Goal: Task Accomplishment & Management: Manage account settings

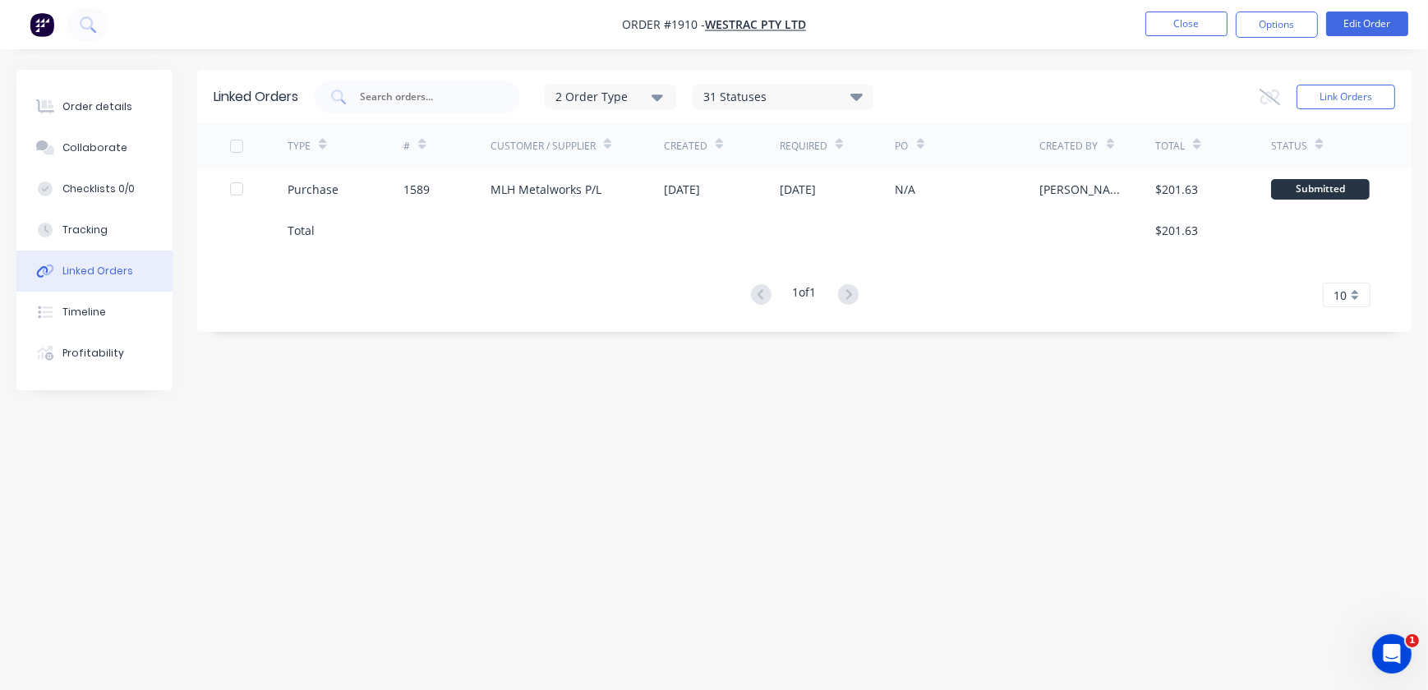
click at [1201, 10] on nav "Order #1910 - WesTrac Pty Ltd Close Options Edit Order" at bounding box center [714, 24] width 1428 height 49
click at [1190, 21] on button "Close" at bounding box center [1186, 24] width 82 height 25
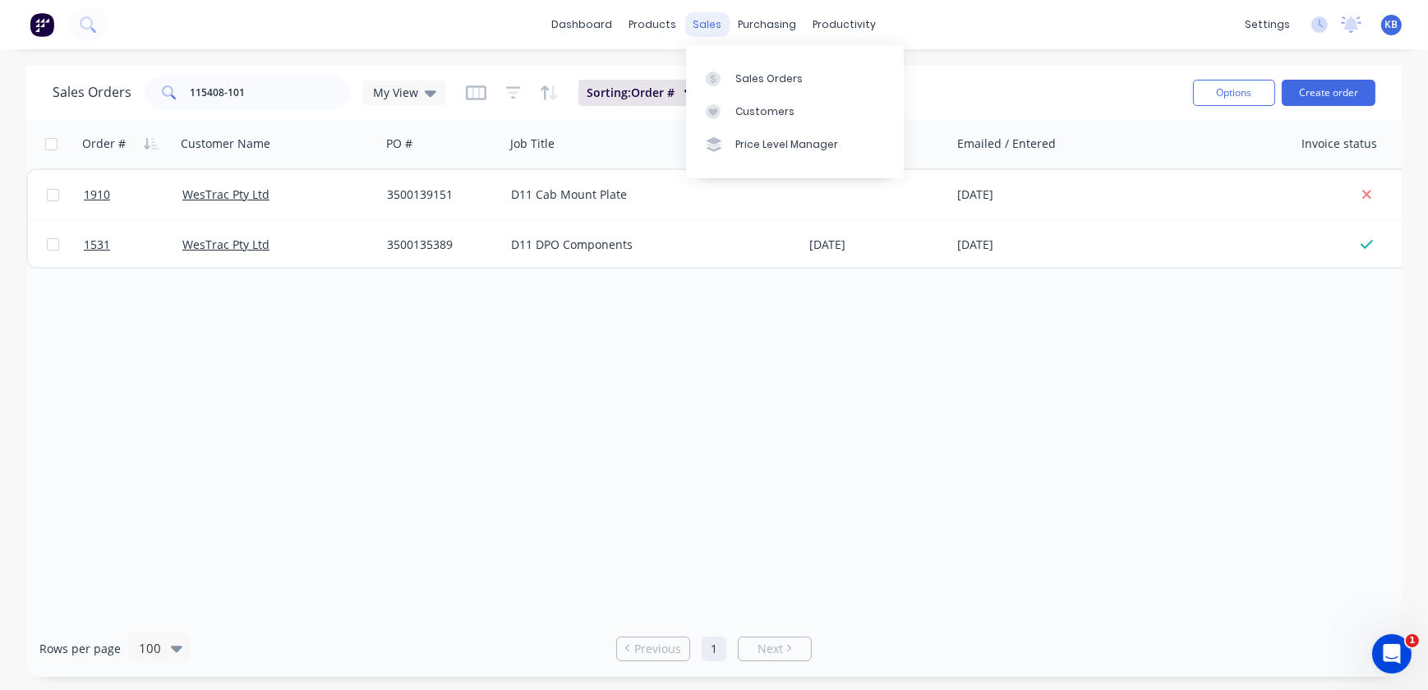
click at [720, 30] on div "sales" at bounding box center [707, 24] width 45 height 25
click at [762, 74] on div "Sales Orders" at bounding box center [768, 78] width 67 height 15
click at [674, 25] on div "products" at bounding box center [653, 24] width 64 height 25
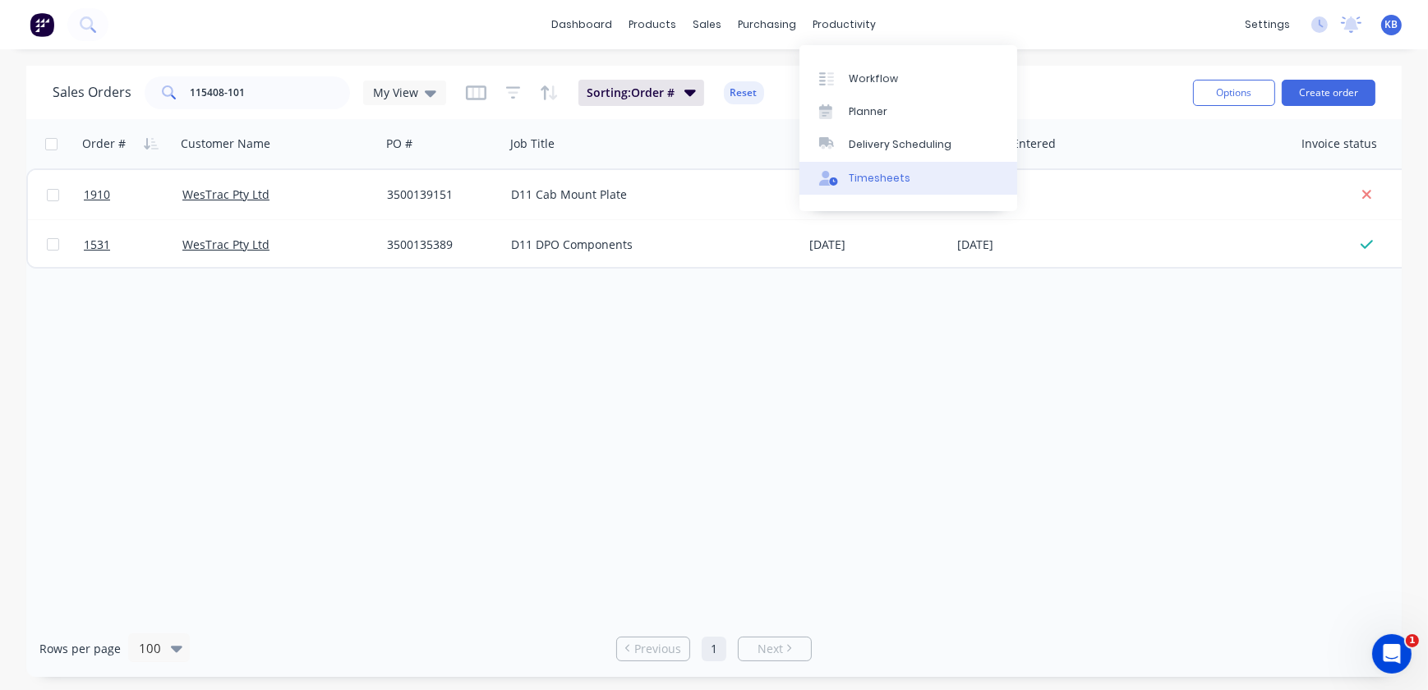
click at [874, 178] on div "Timesheets" at bounding box center [880, 178] width 62 height 15
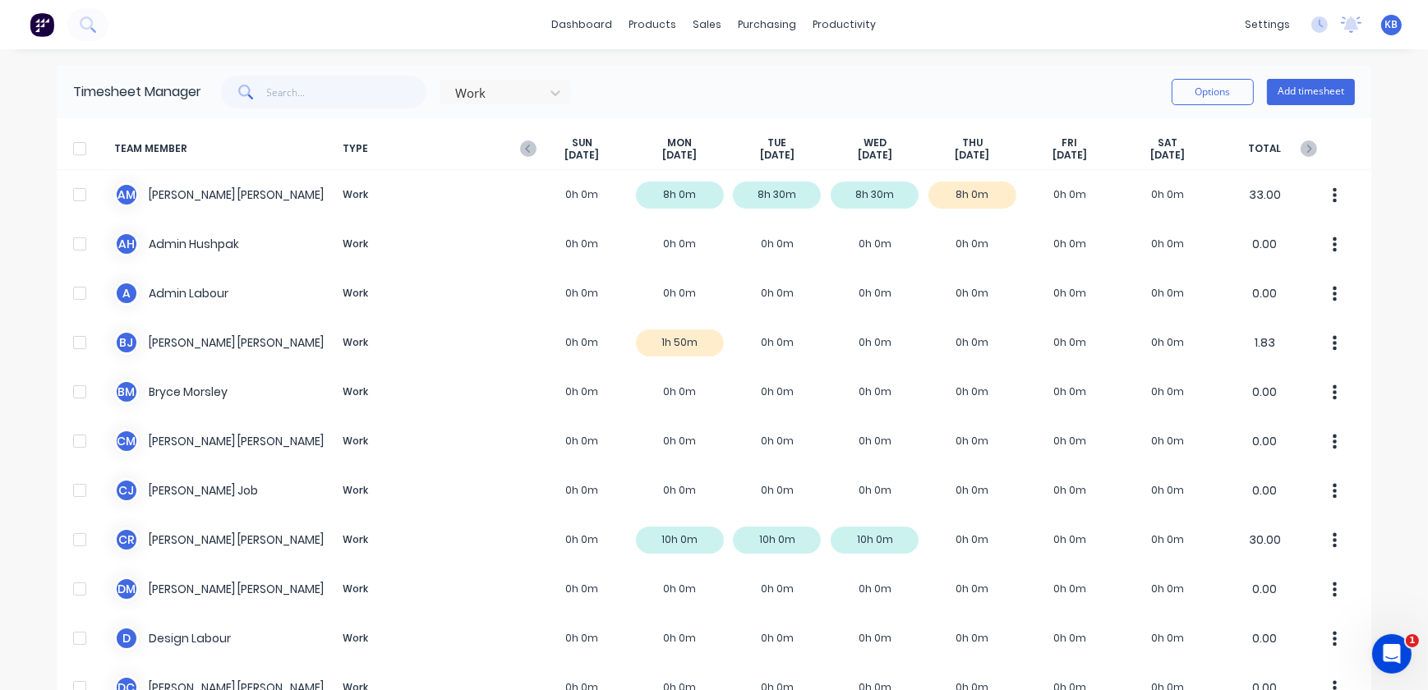
click at [259, 108] on span at bounding box center [244, 92] width 46 height 33
click at [284, 90] on input "text" at bounding box center [347, 92] width 160 height 33
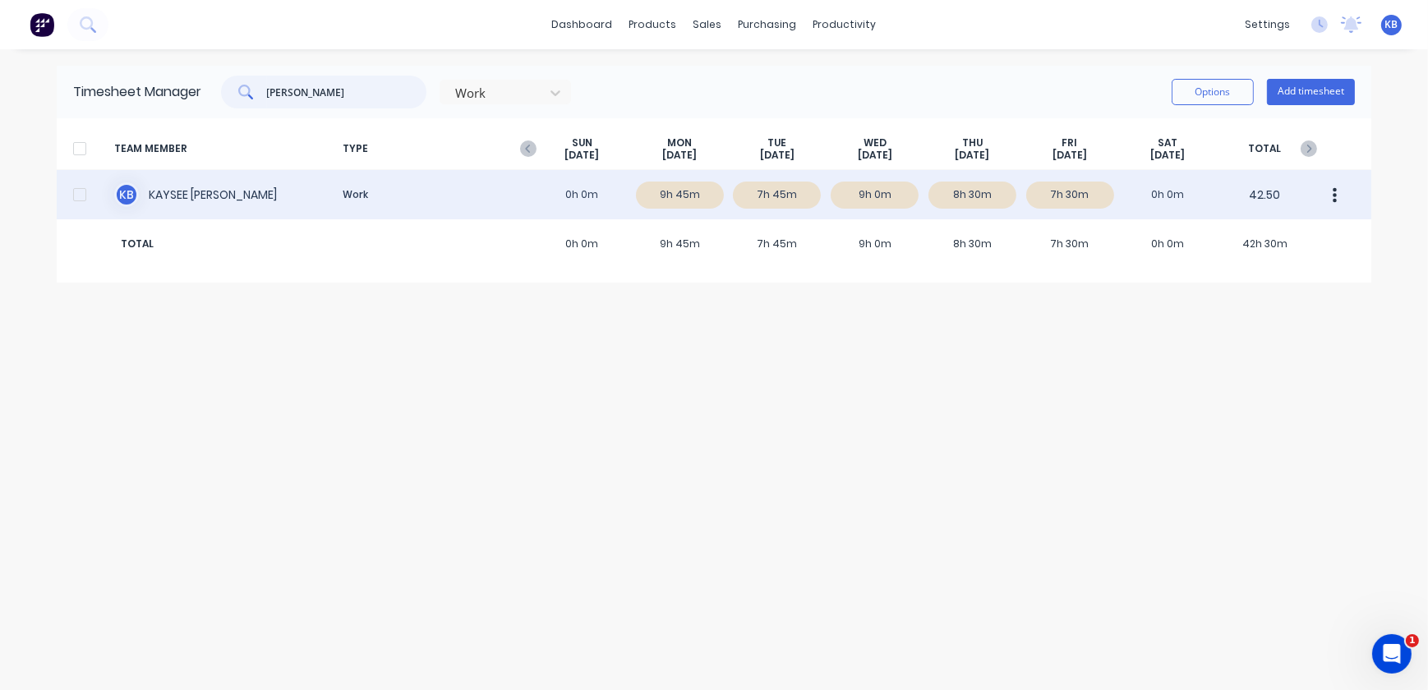
type input "kay"
click at [163, 201] on div "K B KAYSEE BROWNE Work 0h 0m 9h 45m 7h 45m 9h 0m 8h 30m 7h 30m 0h 0m 42.50" at bounding box center [714, 194] width 1314 height 49
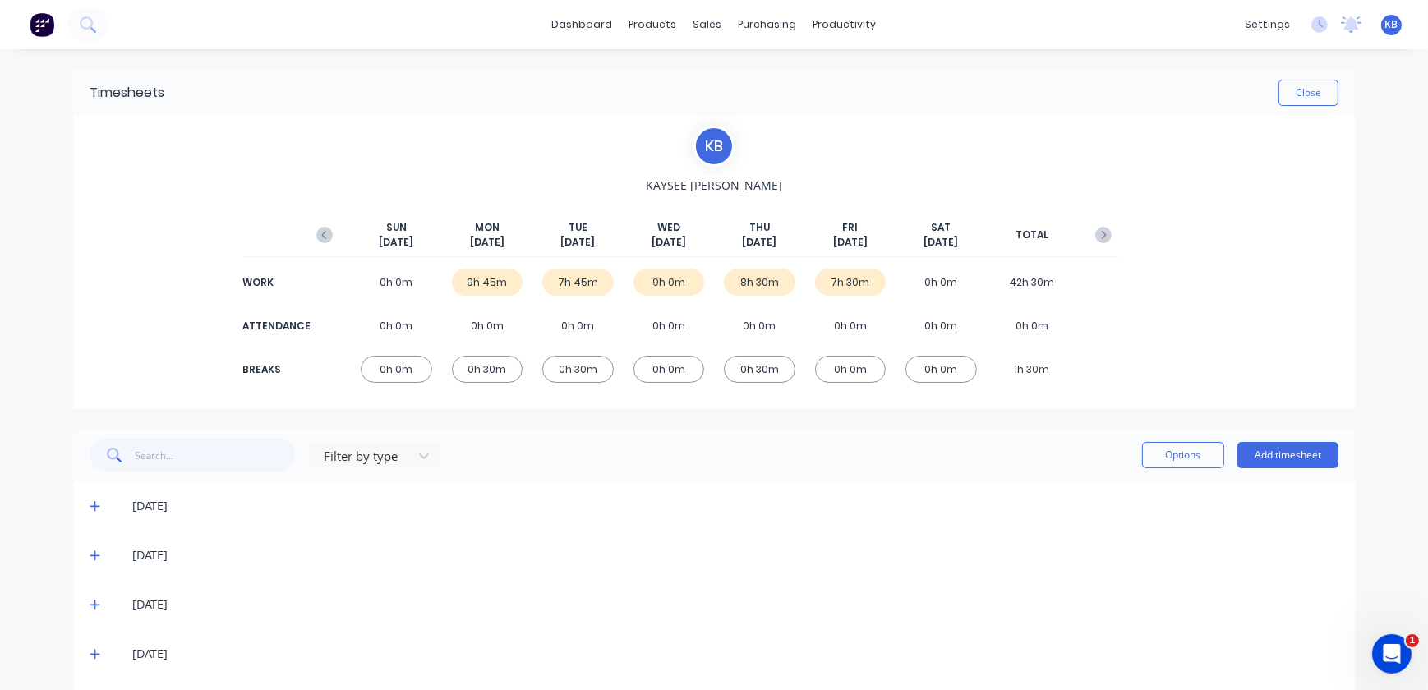
click at [743, 278] on div "8h 30m" at bounding box center [759, 282] width 71 height 27
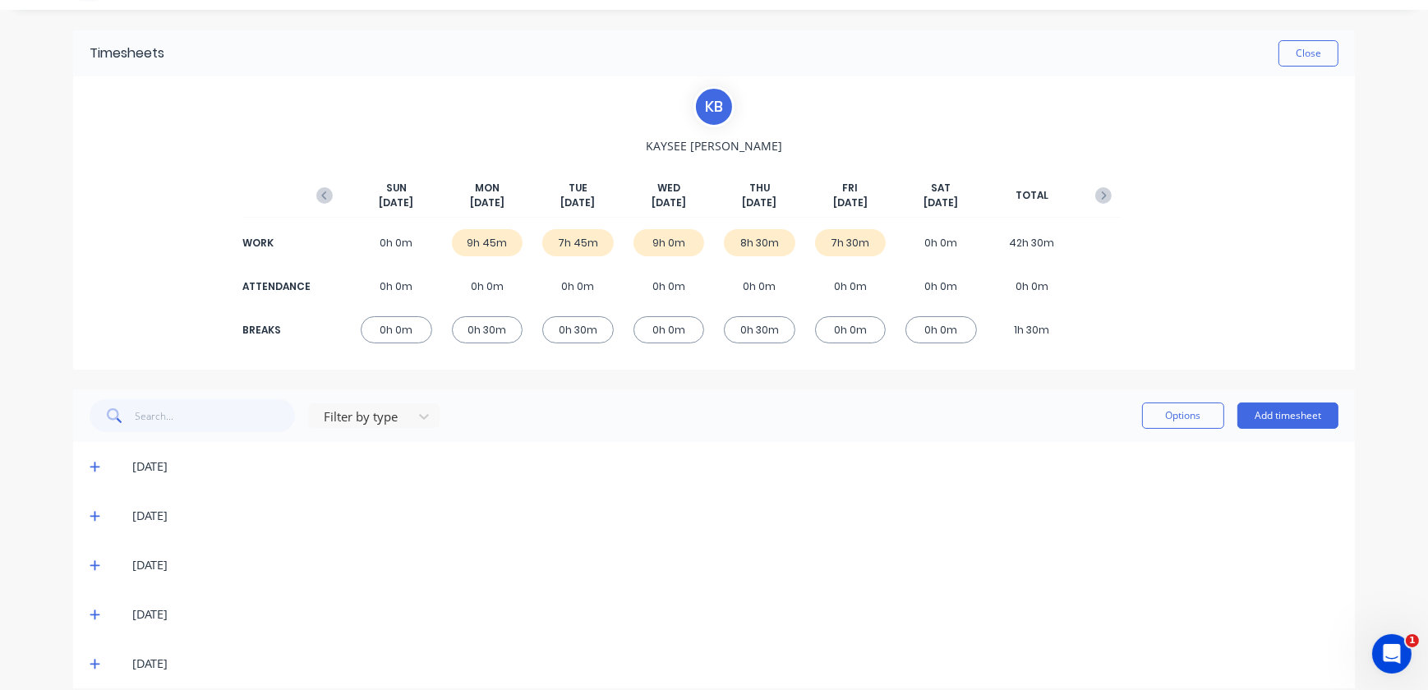
scroll to position [58, 0]
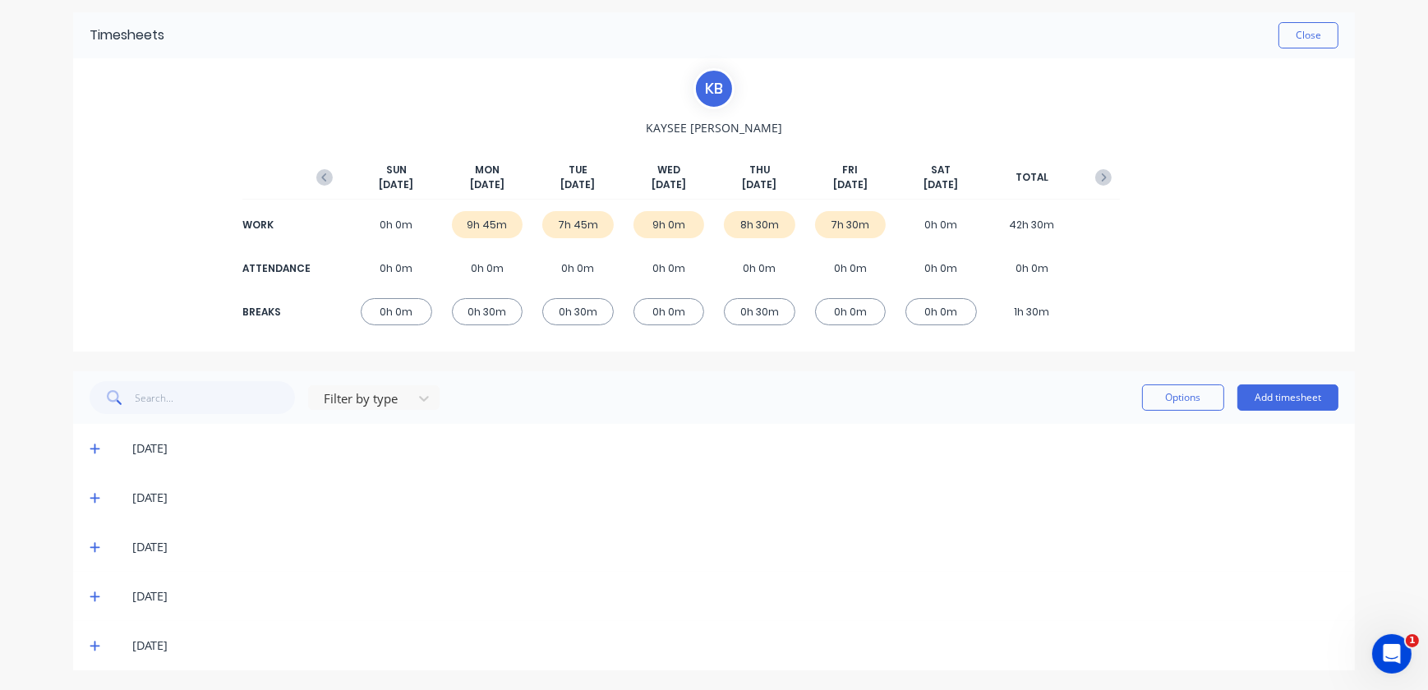
click at [90, 596] on icon at bounding box center [95, 597] width 11 height 12
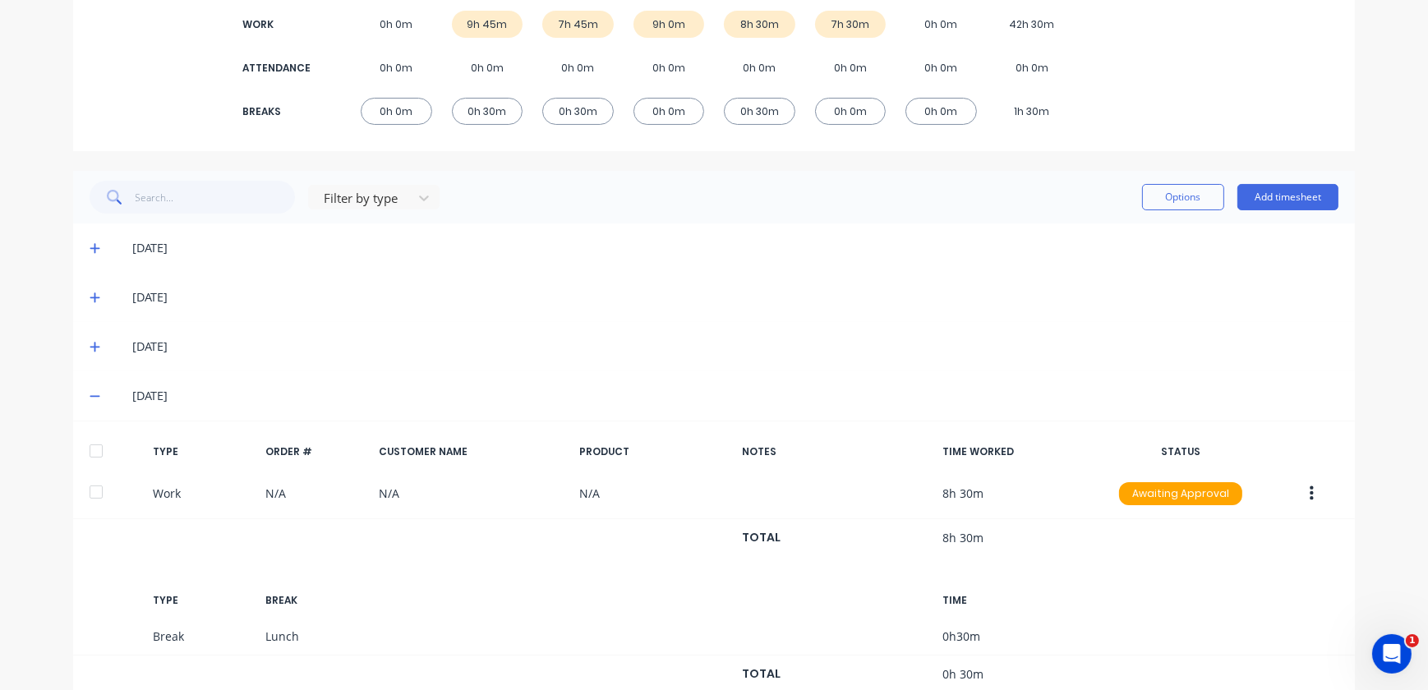
scroll to position [356, 0]
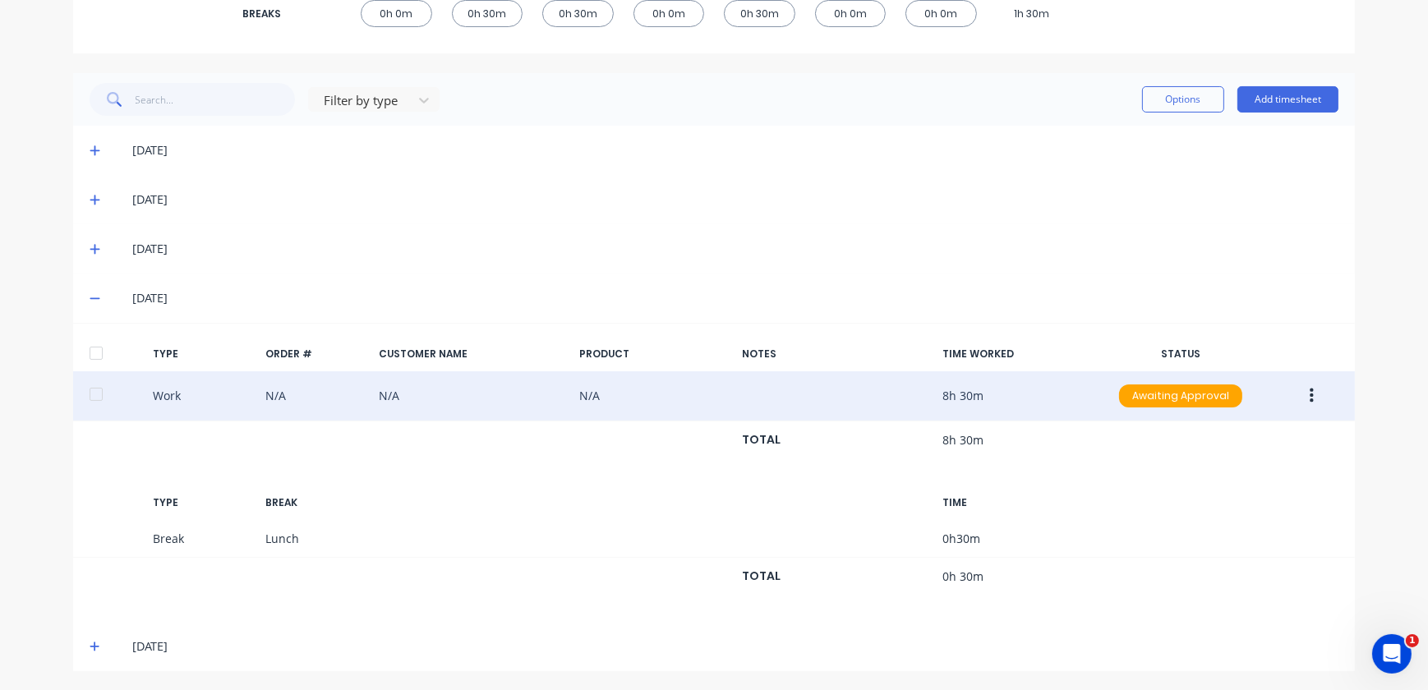
click at [1312, 397] on button "button" at bounding box center [1311, 396] width 39 height 30
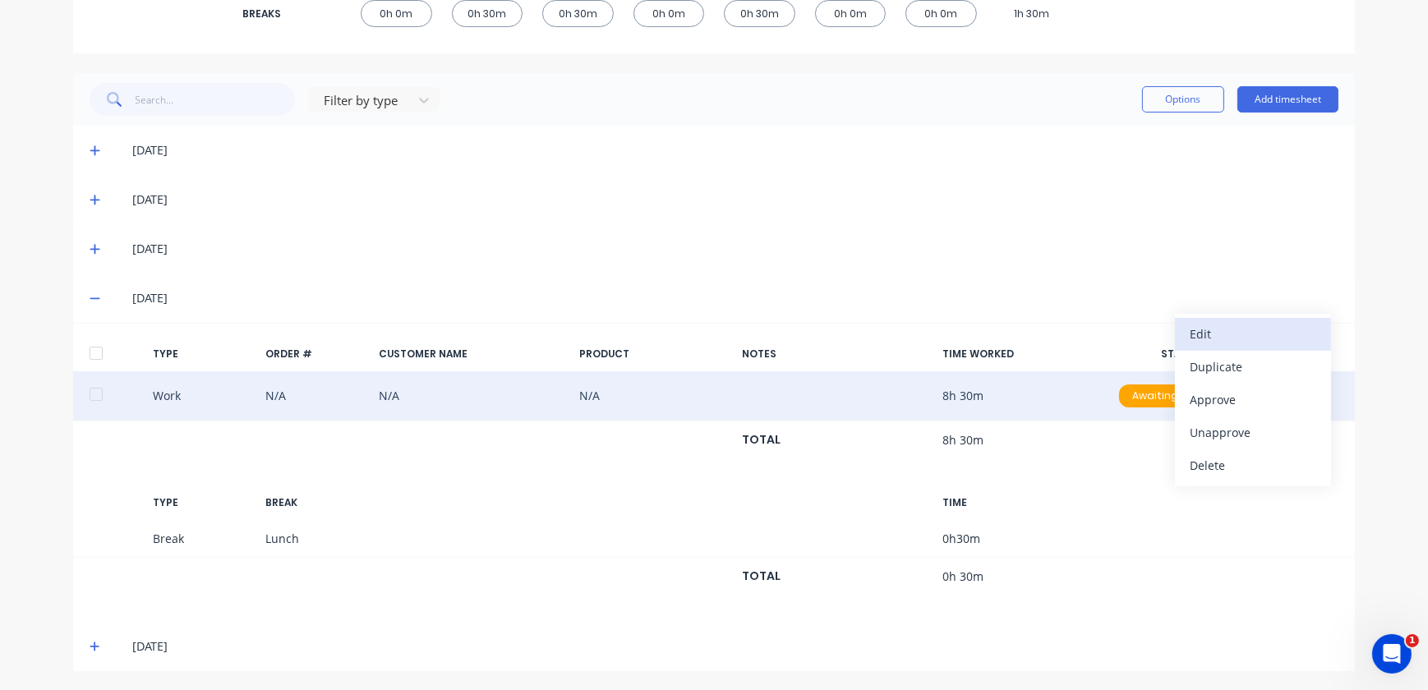
click at [1240, 341] on div "Edit" at bounding box center [1253, 334] width 127 height 24
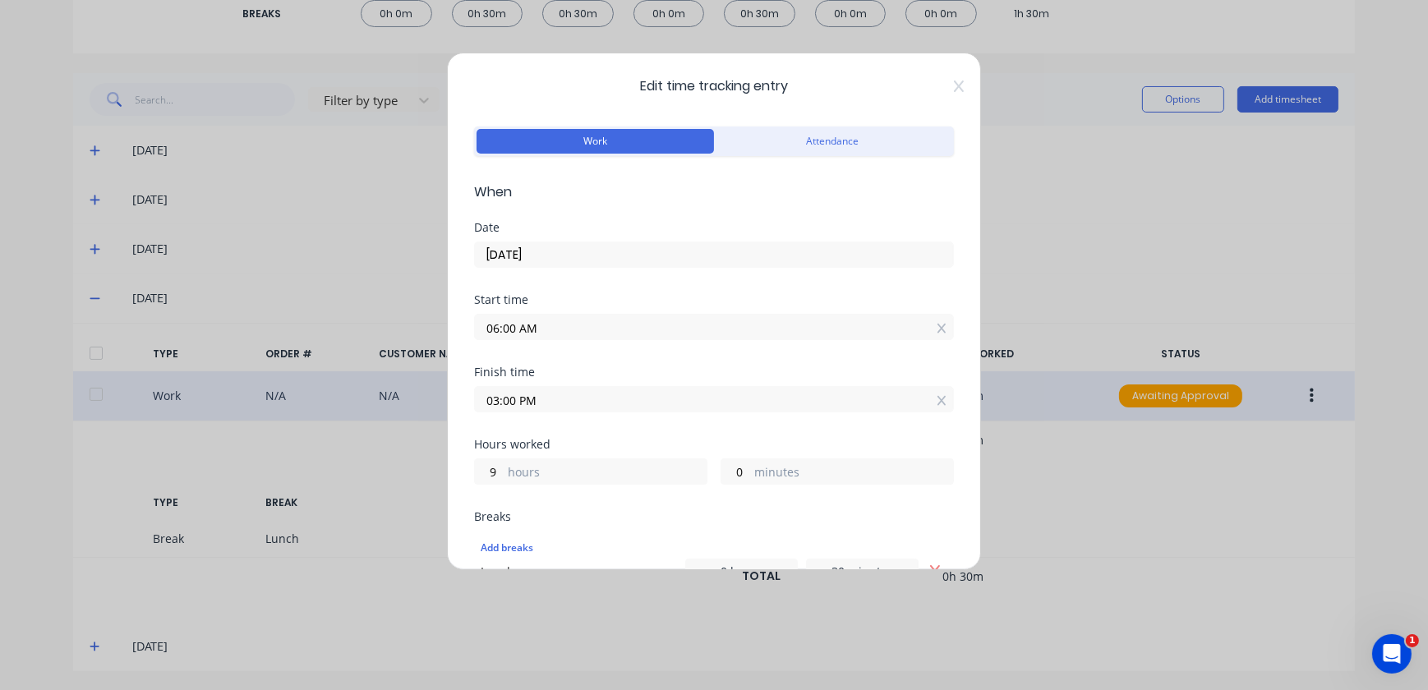
click at [540, 324] on input "06:00 AM" at bounding box center [714, 327] width 478 height 25
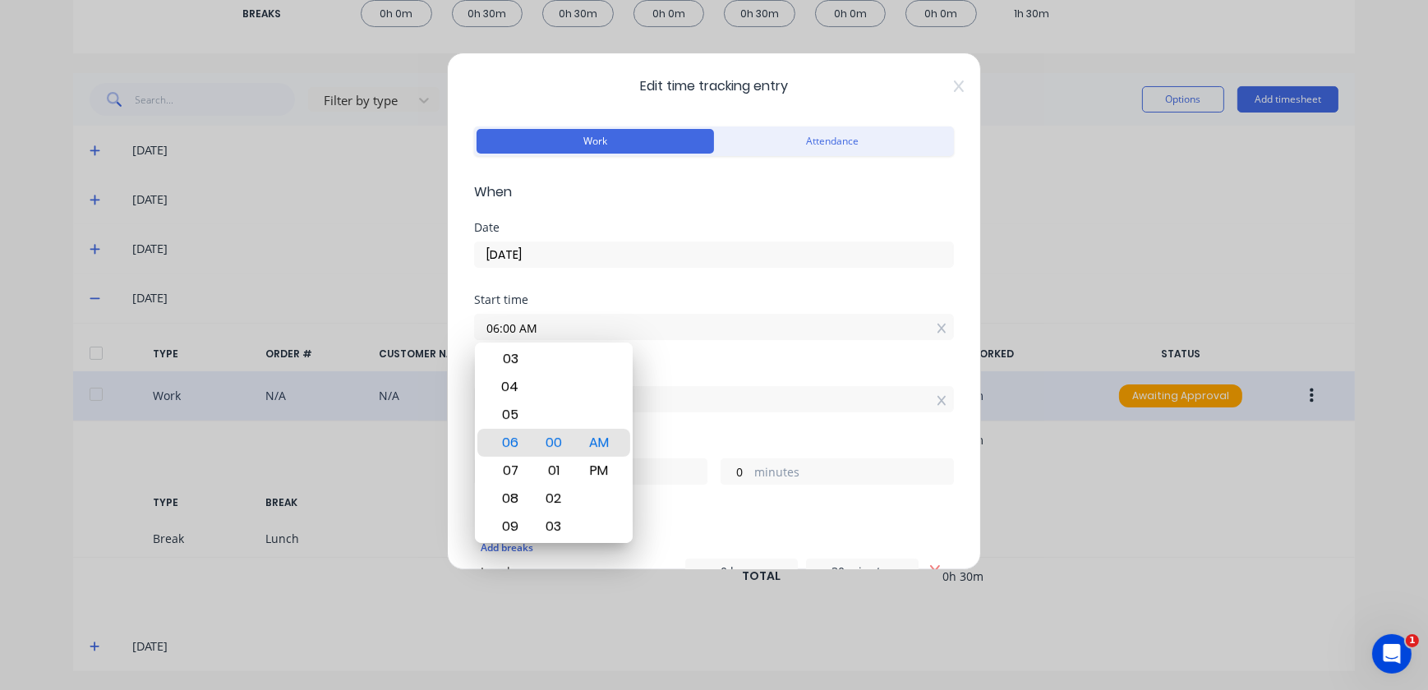
drag, startPoint x: 540, startPoint y: 324, endPoint x: 445, endPoint y: 319, distance: 94.6
click at [445, 319] on div "Edit time tracking entry Work Attendance When Date 02/10/2025 Start time 06:00 …" at bounding box center [714, 345] width 1428 height 690
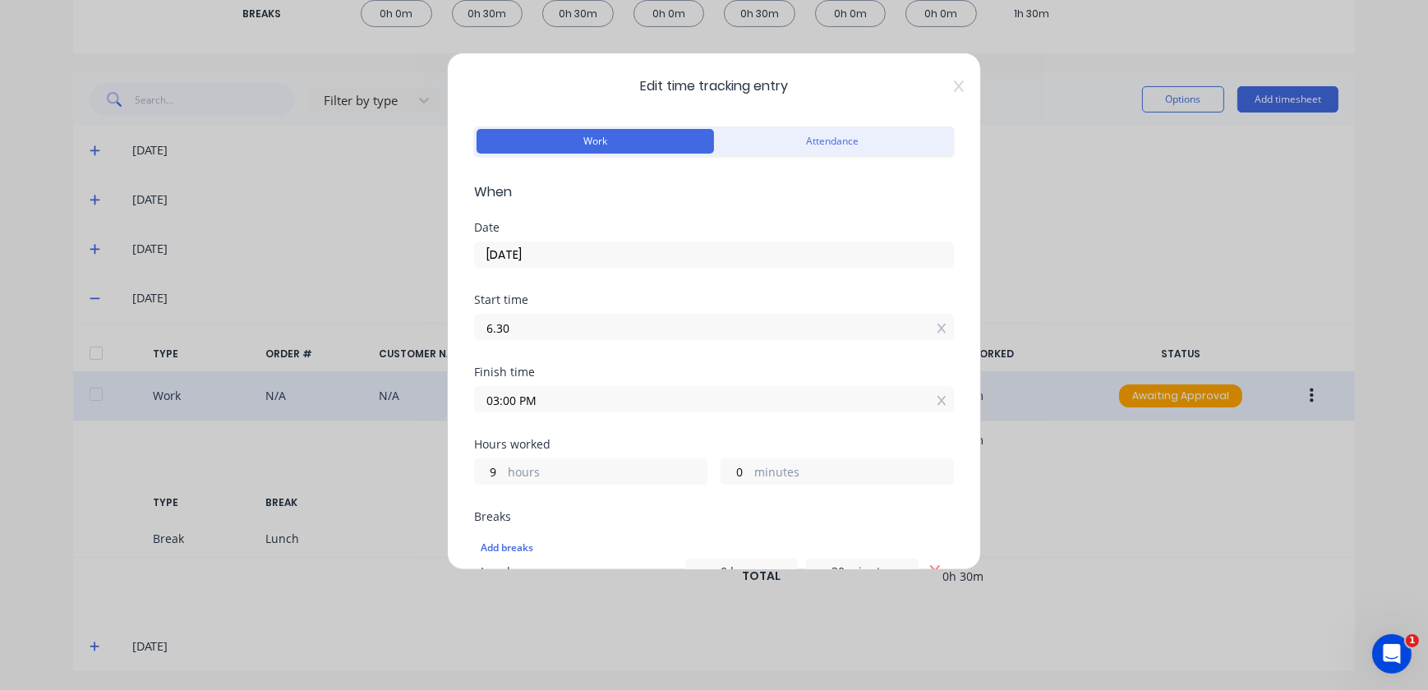
type input "06:30 AM"
type input "8"
type input "30"
click at [622, 463] on label "hours" at bounding box center [607, 473] width 199 height 21
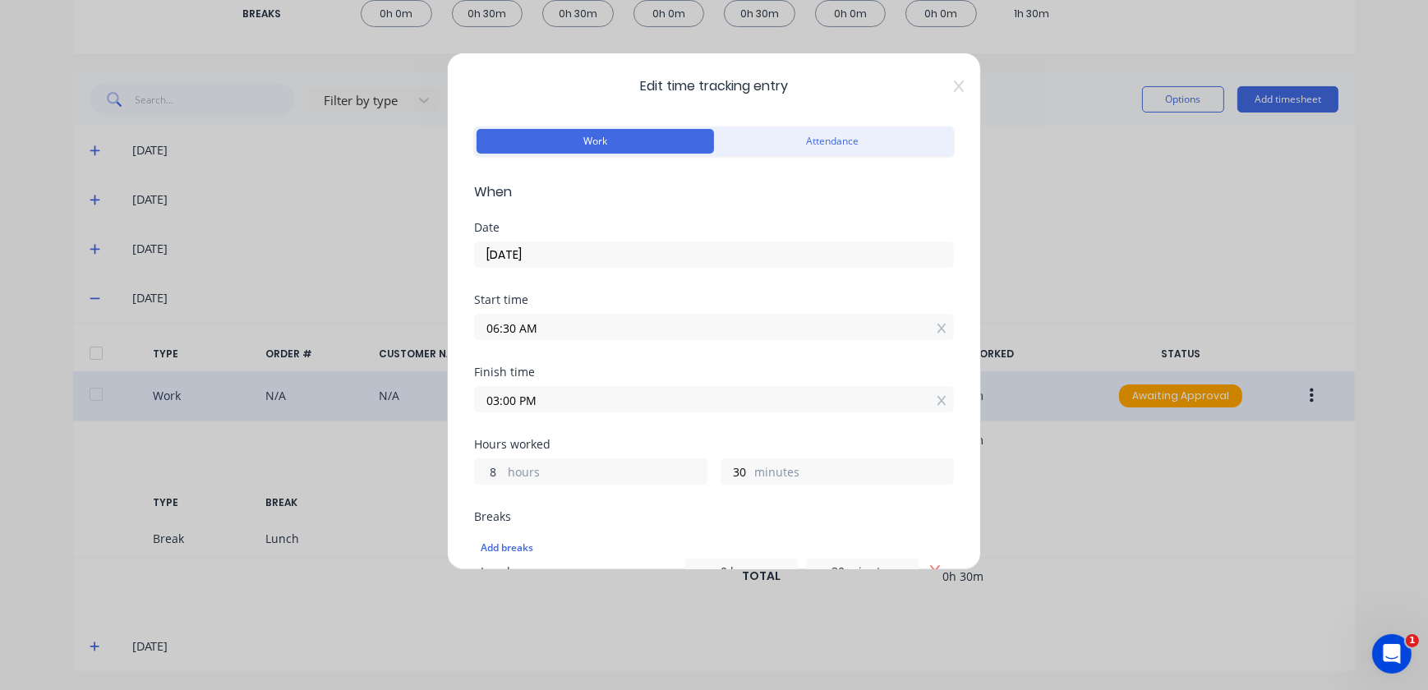
click at [504, 463] on input "8" at bounding box center [489, 471] width 29 height 25
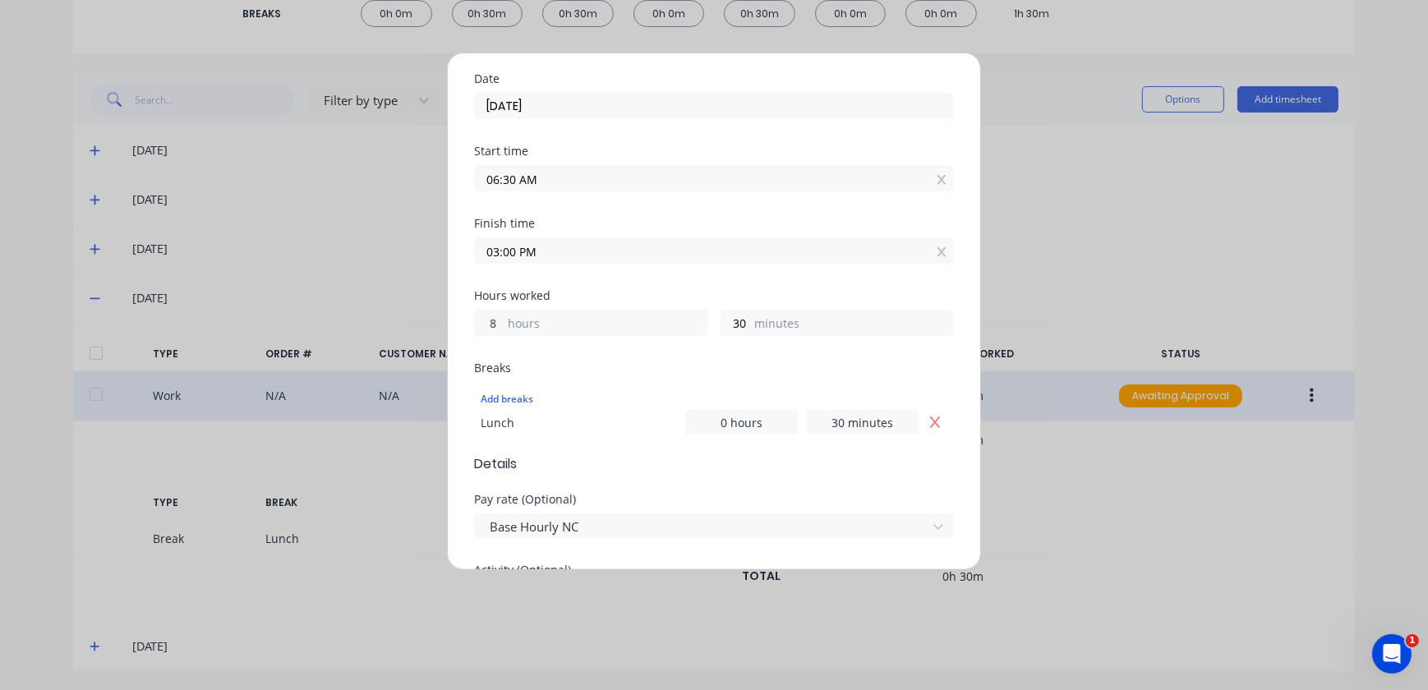
scroll to position [298, 0]
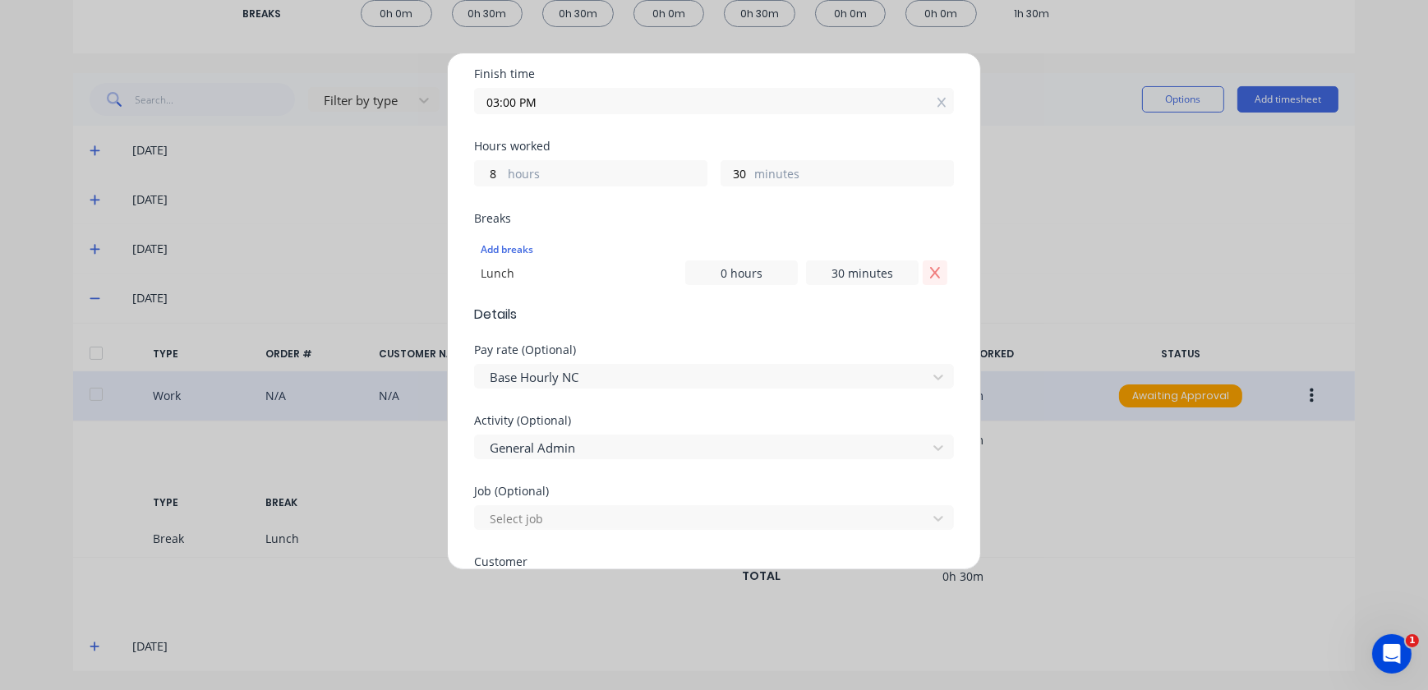
click at [928, 274] on icon "Remove Lunch" at bounding box center [934, 272] width 13 height 13
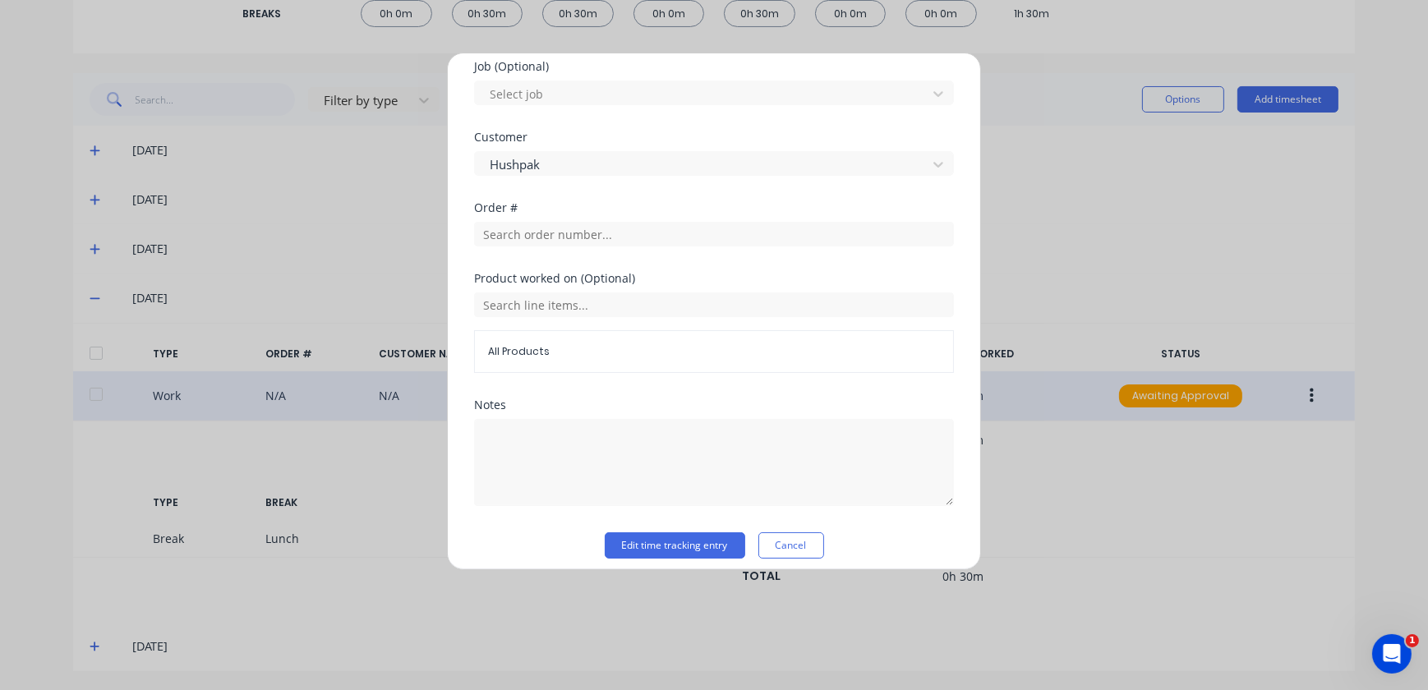
scroll to position [709, 0]
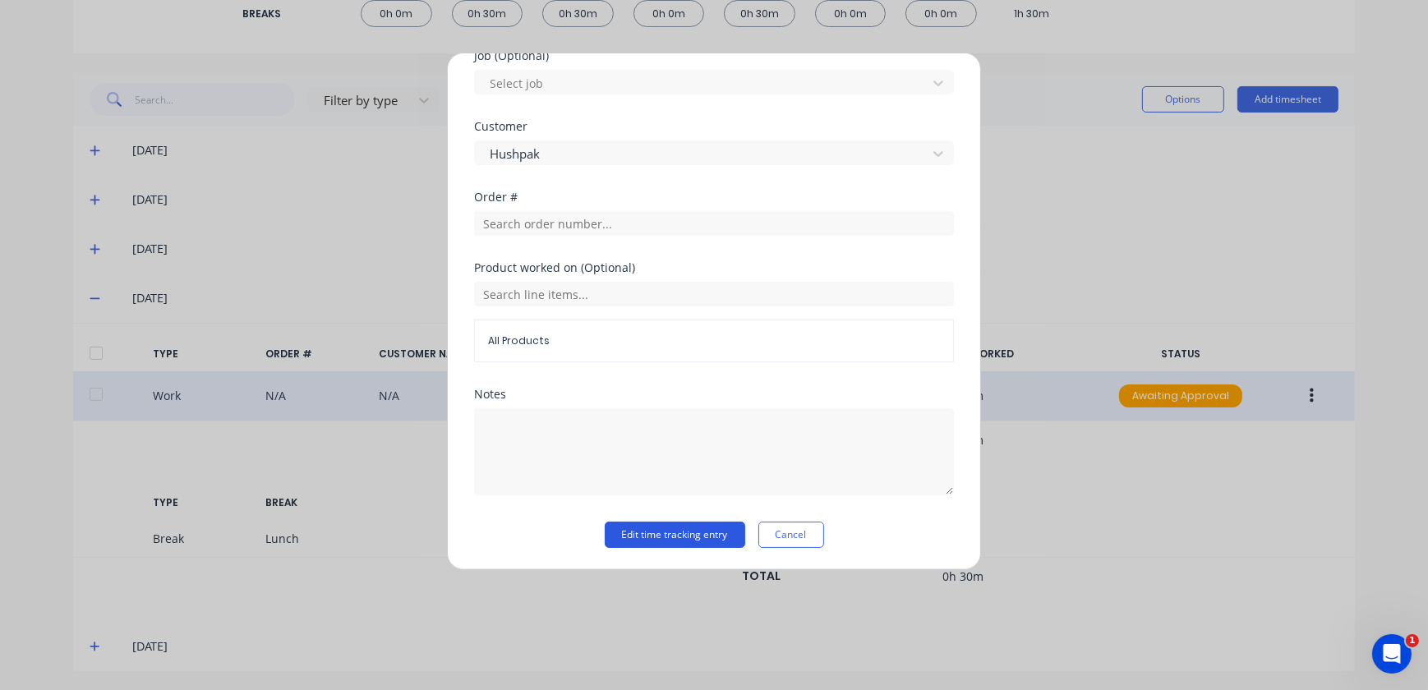
click at [689, 530] on button "Edit time tracking entry" at bounding box center [675, 535] width 140 height 26
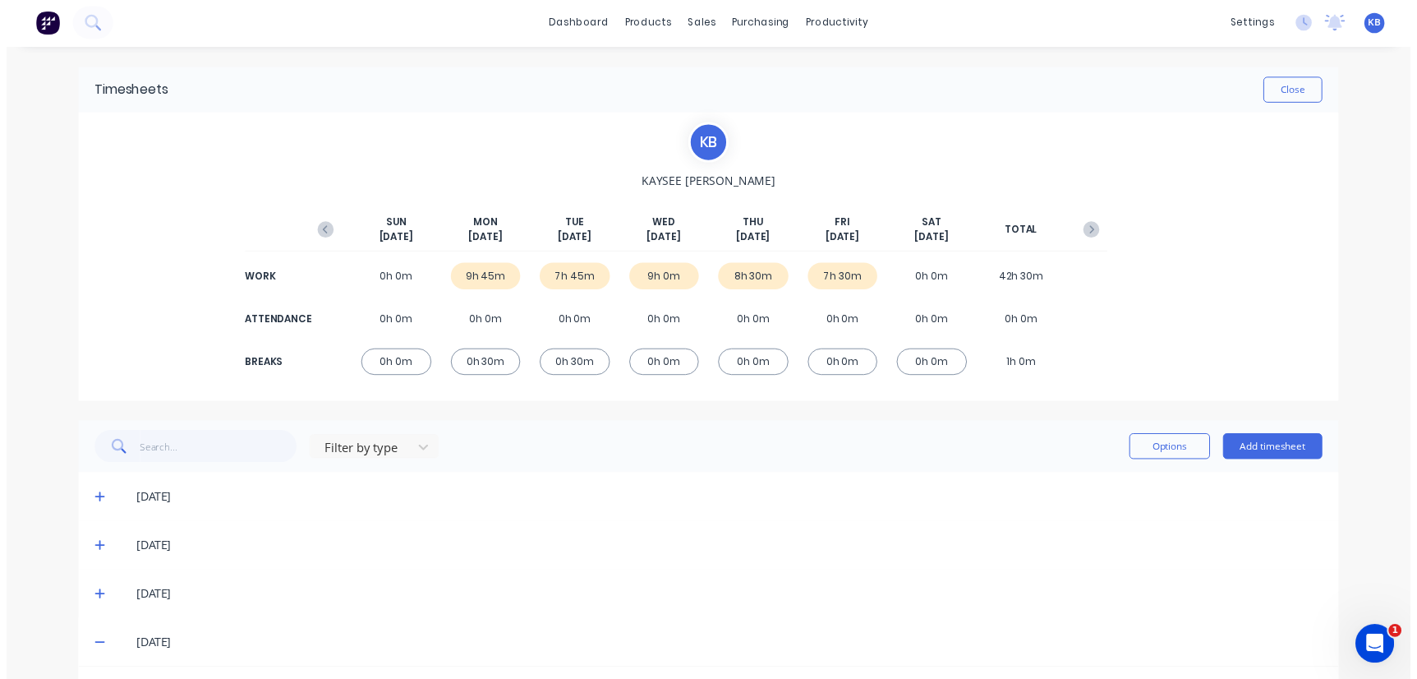
scroll to position [0, 0]
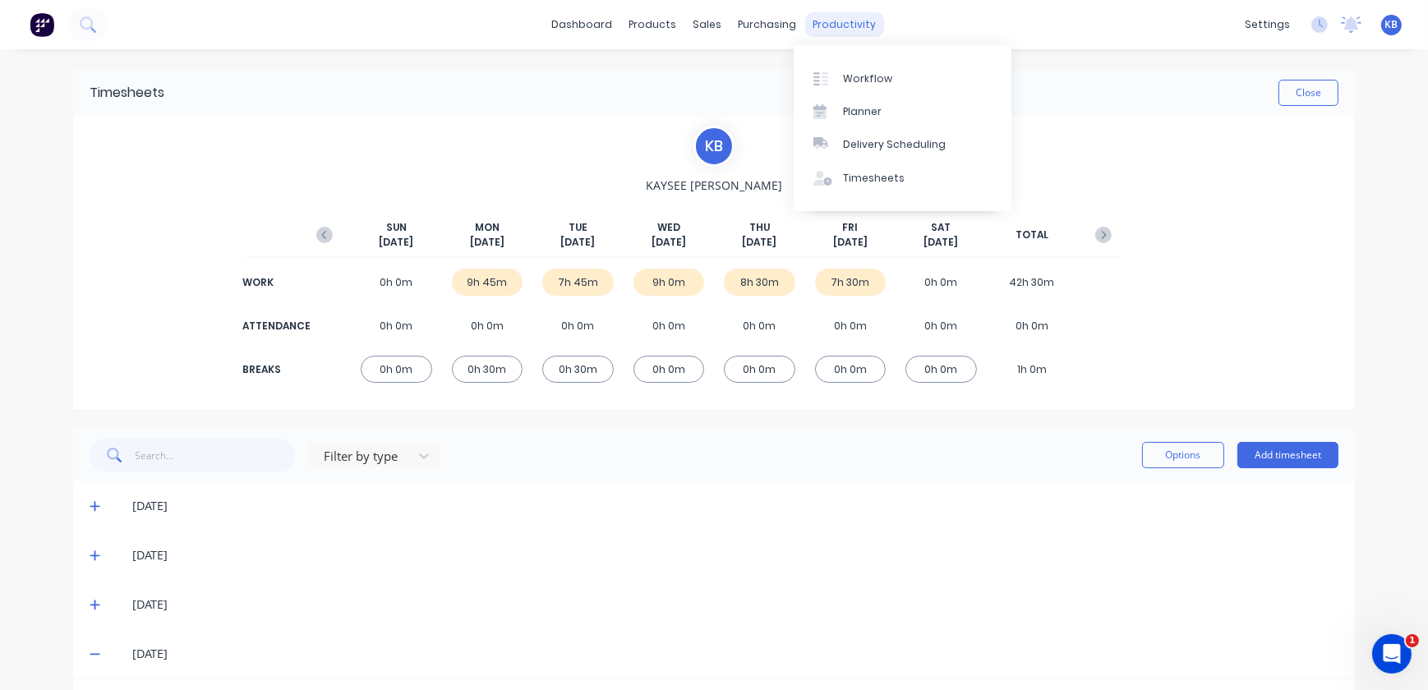
click at [805, 19] on div "productivity" at bounding box center [845, 24] width 80 height 25
click at [870, 68] on link "Workflow" at bounding box center [903, 78] width 218 height 33
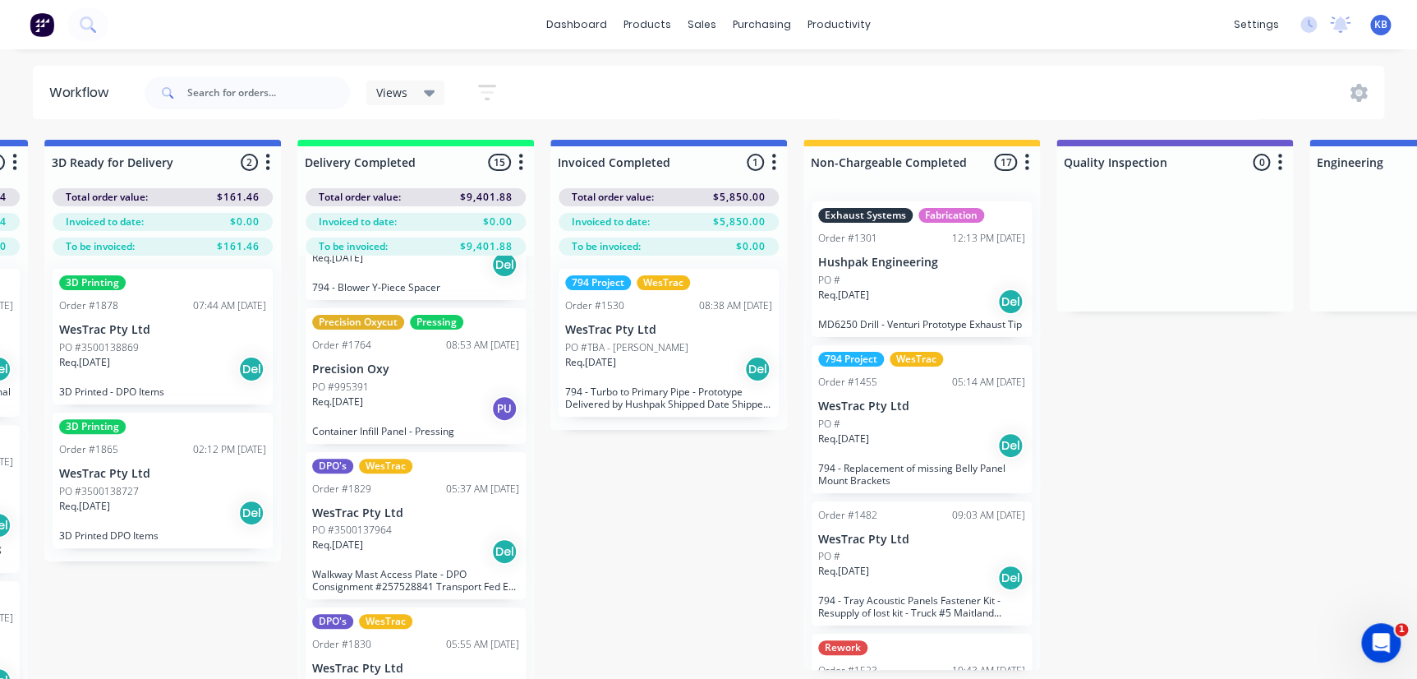
scroll to position [149, 0]
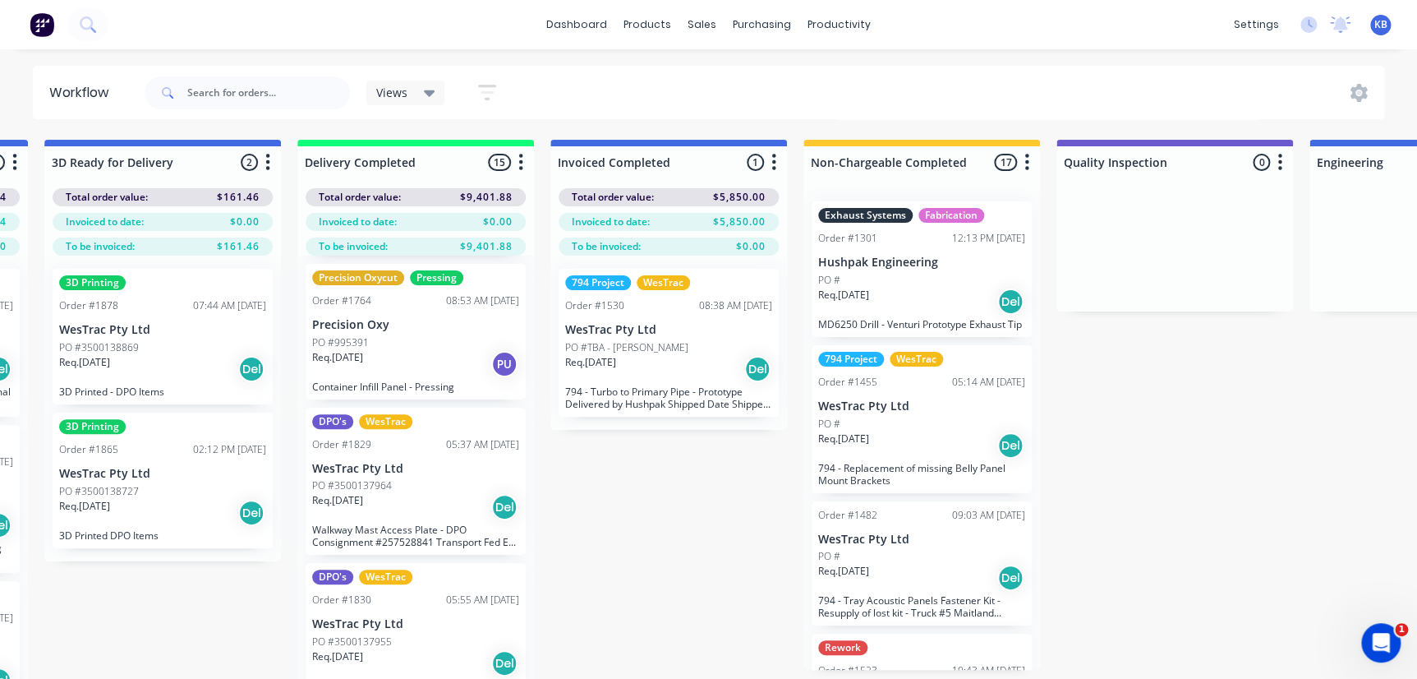
click at [389, 340] on div "PO #995391" at bounding box center [415, 342] width 207 height 15
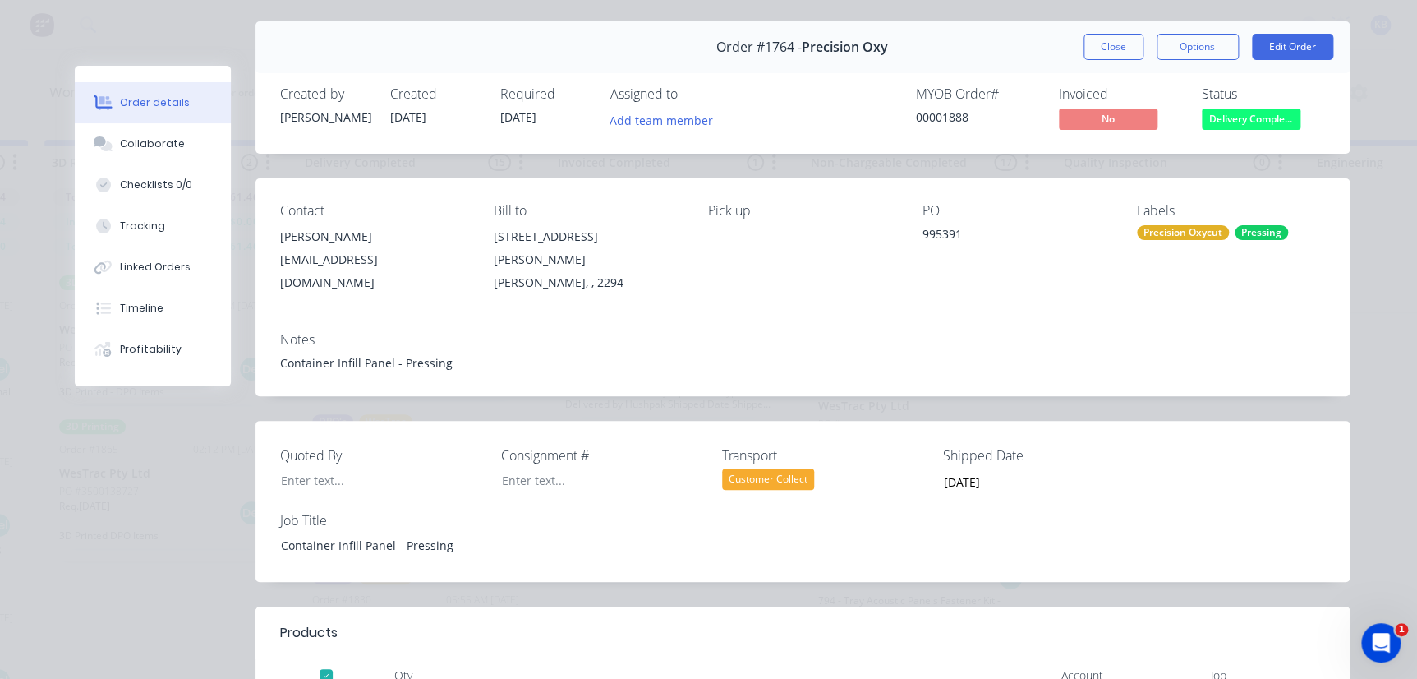
scroll to position [0, 0]
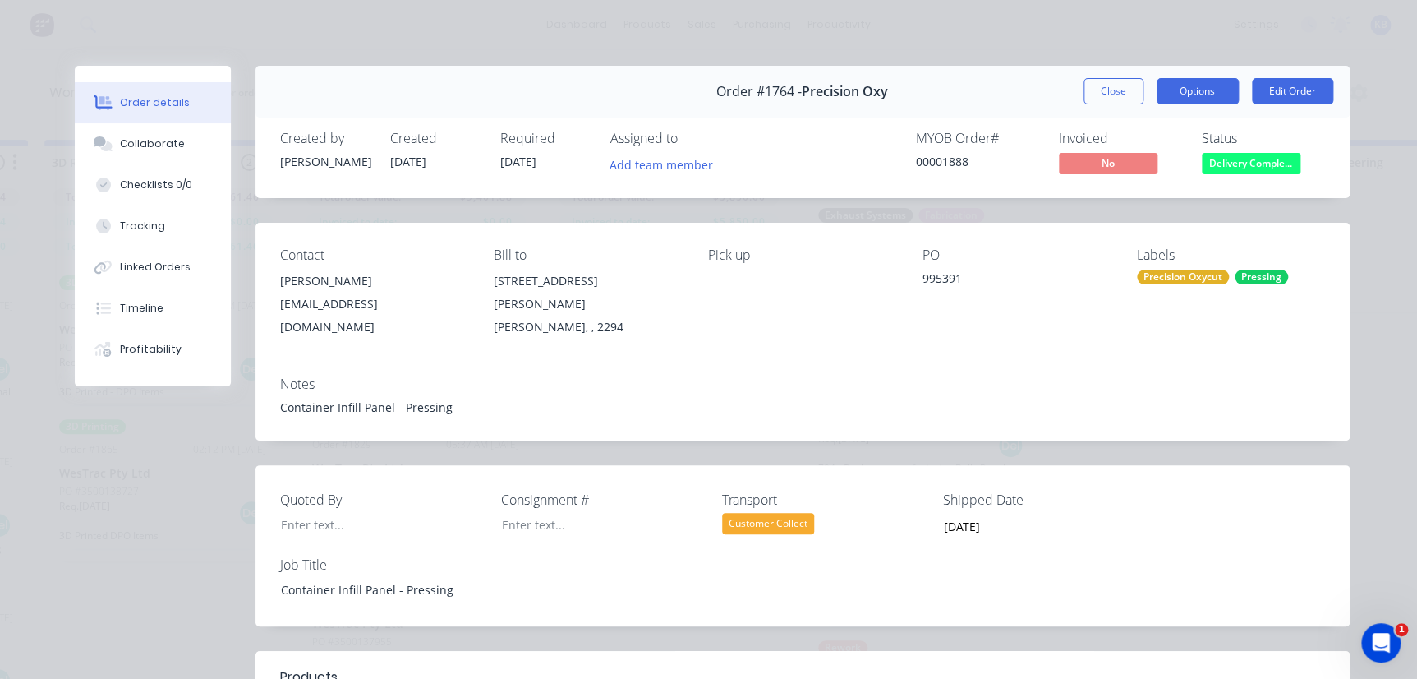
click at [1190, 88] on button "Options" at bounding box center [1198, 91] width 82 height 26
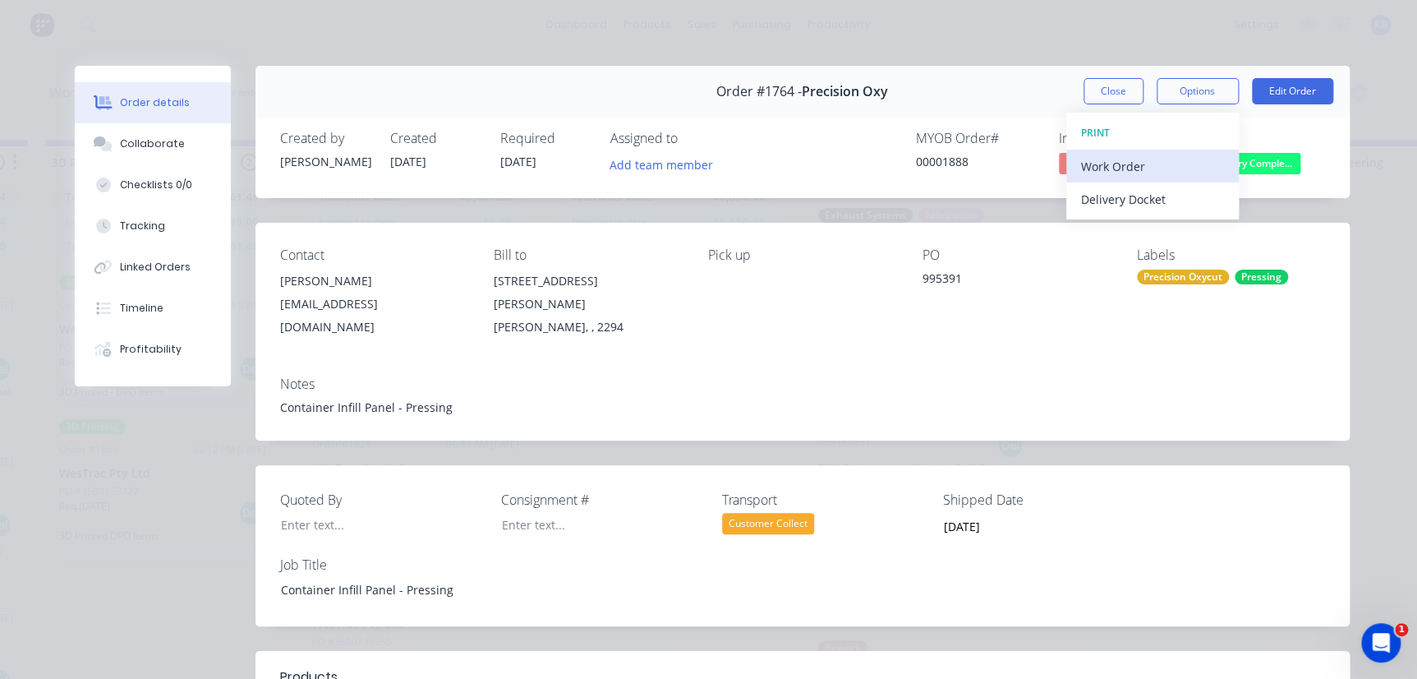
click at [1140, 170] on div "Work Order" at bounding box center [1152, 166] width 143 height 24
click at [1116, 204] on div "Standard" at bounding box center [1152, 199] width 143 height 24
drag, startPoint x: 1107, startPoint y: 94, endPoint x: -1200, endPoint y: -39, distance: 2310.5
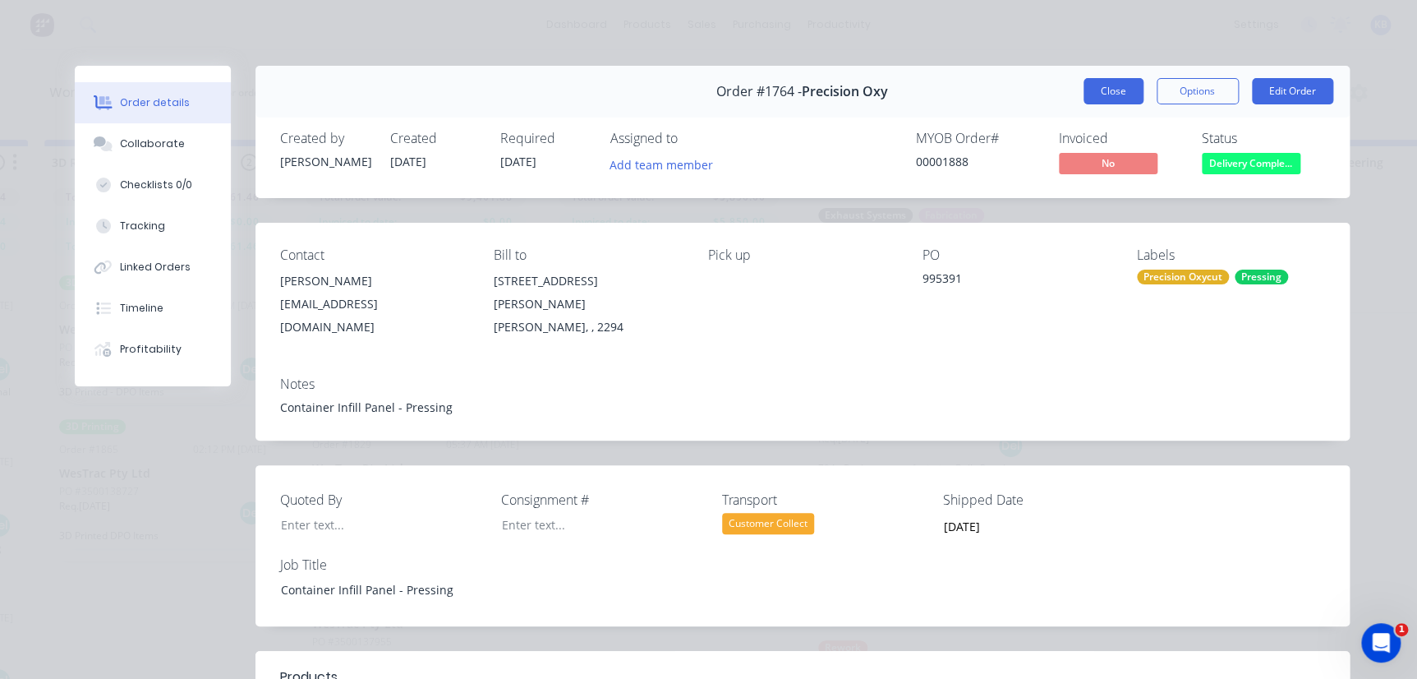
click at [1107, 94] on button "Close" at bounding box center [1114, 91] width 60 height 26
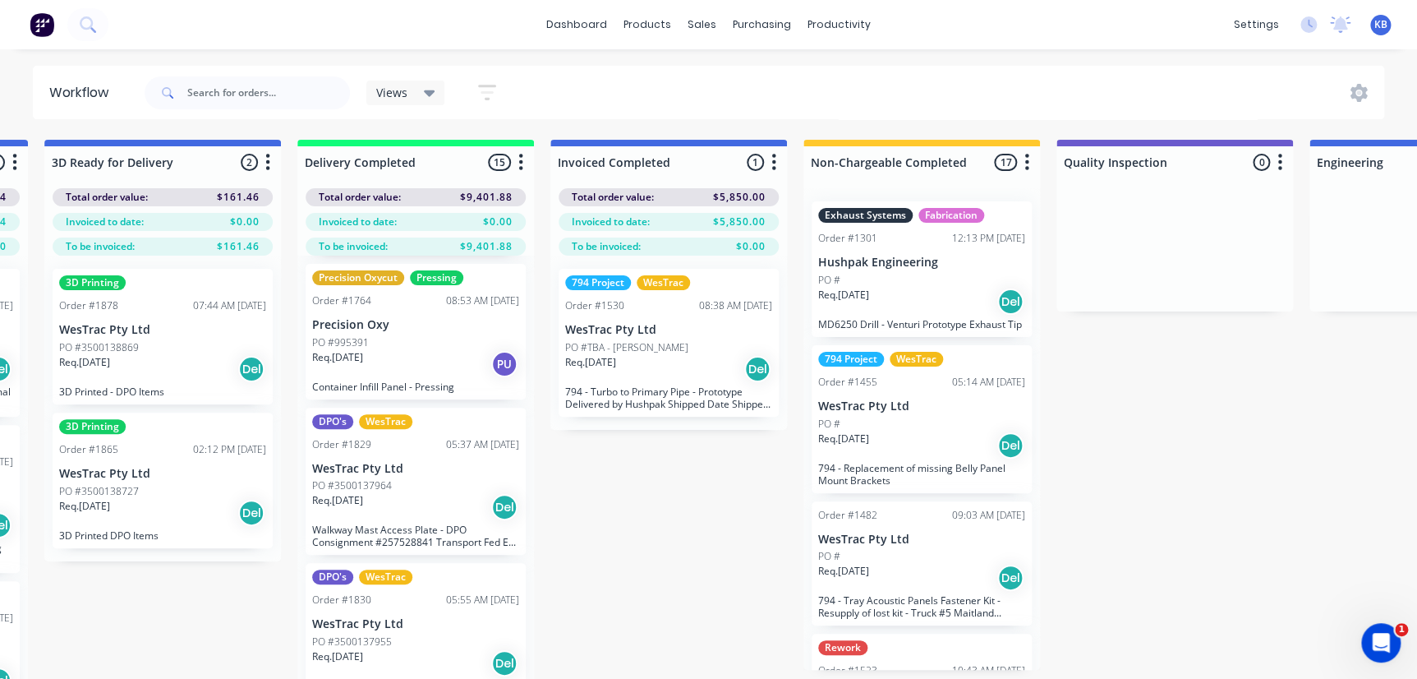
scroll to position [145, 0]
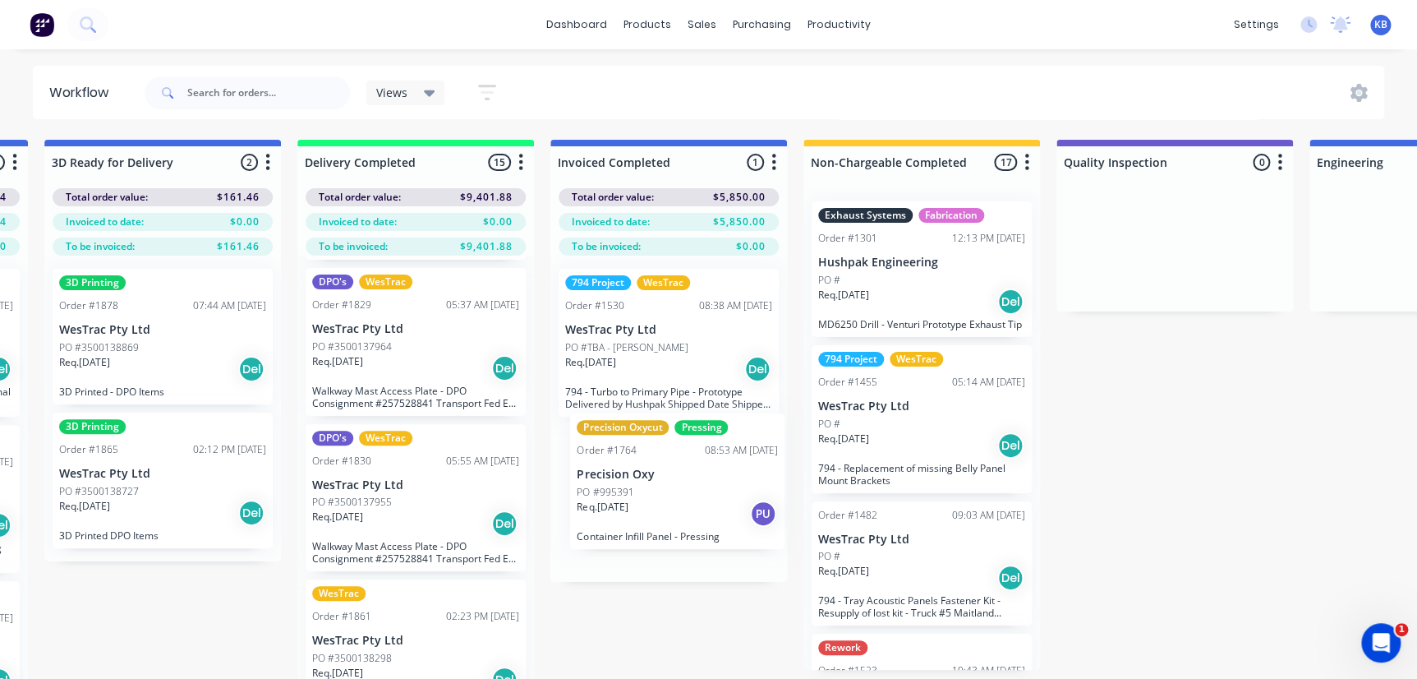
drag, startPoint x: 388, startPoint y: 343, endPoint x: 656, endPoint y: 499, distance: 310.4
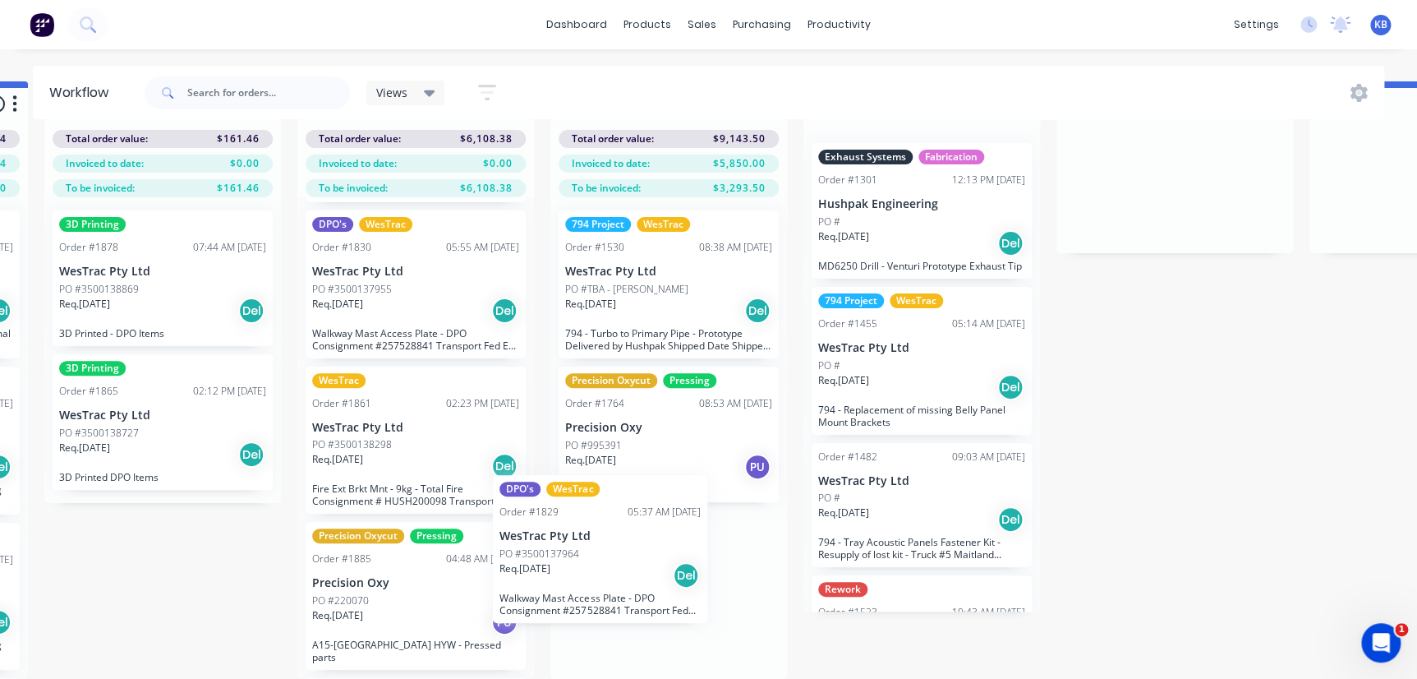
scroll to position [68, 3280]
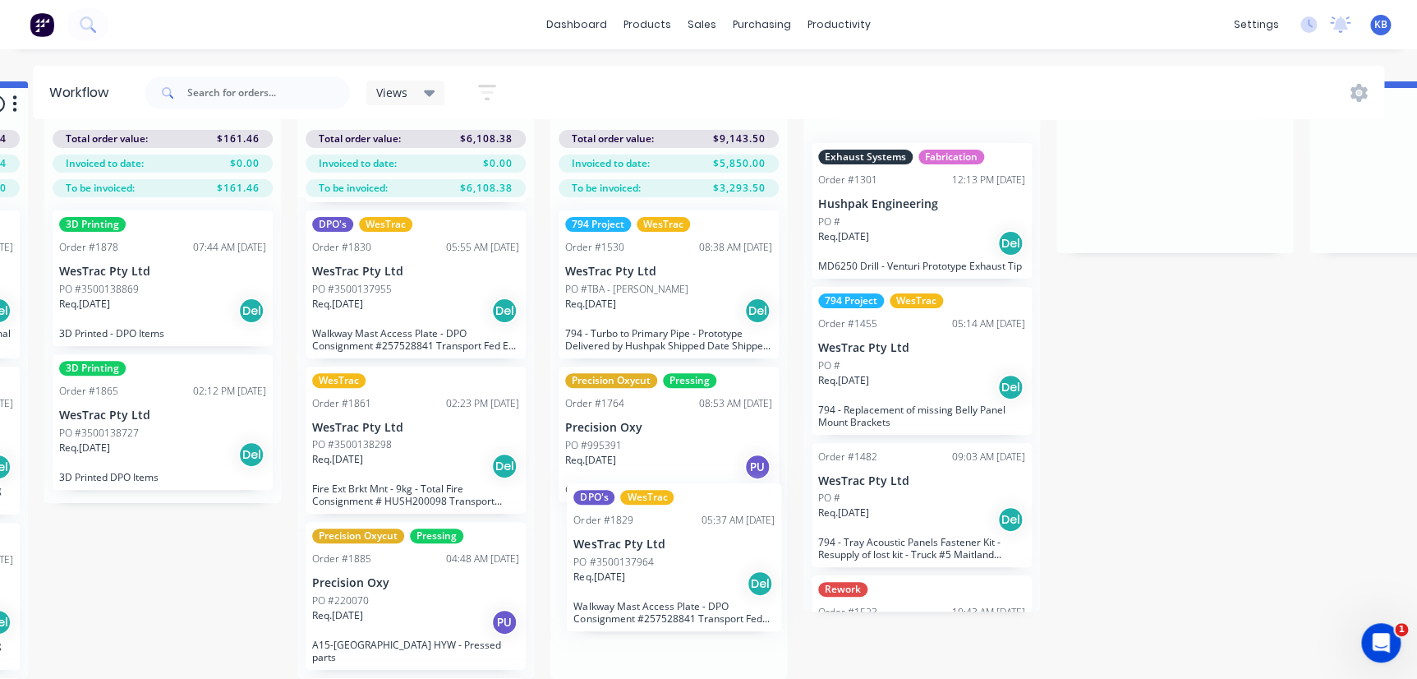
drag, startPoint x: 386, startPoint y: 347, endPoint x: 953, endPoint y: 634, distance: 635.2
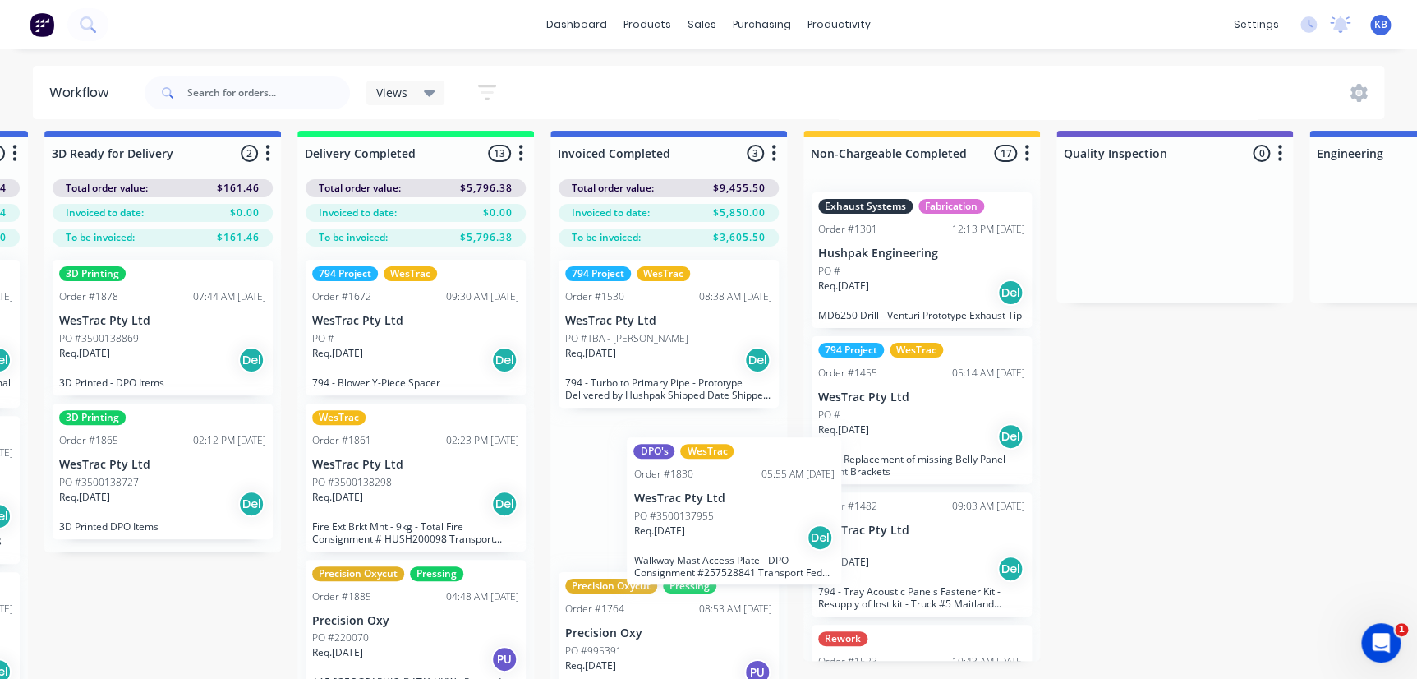
scroll to position [11, 3280]
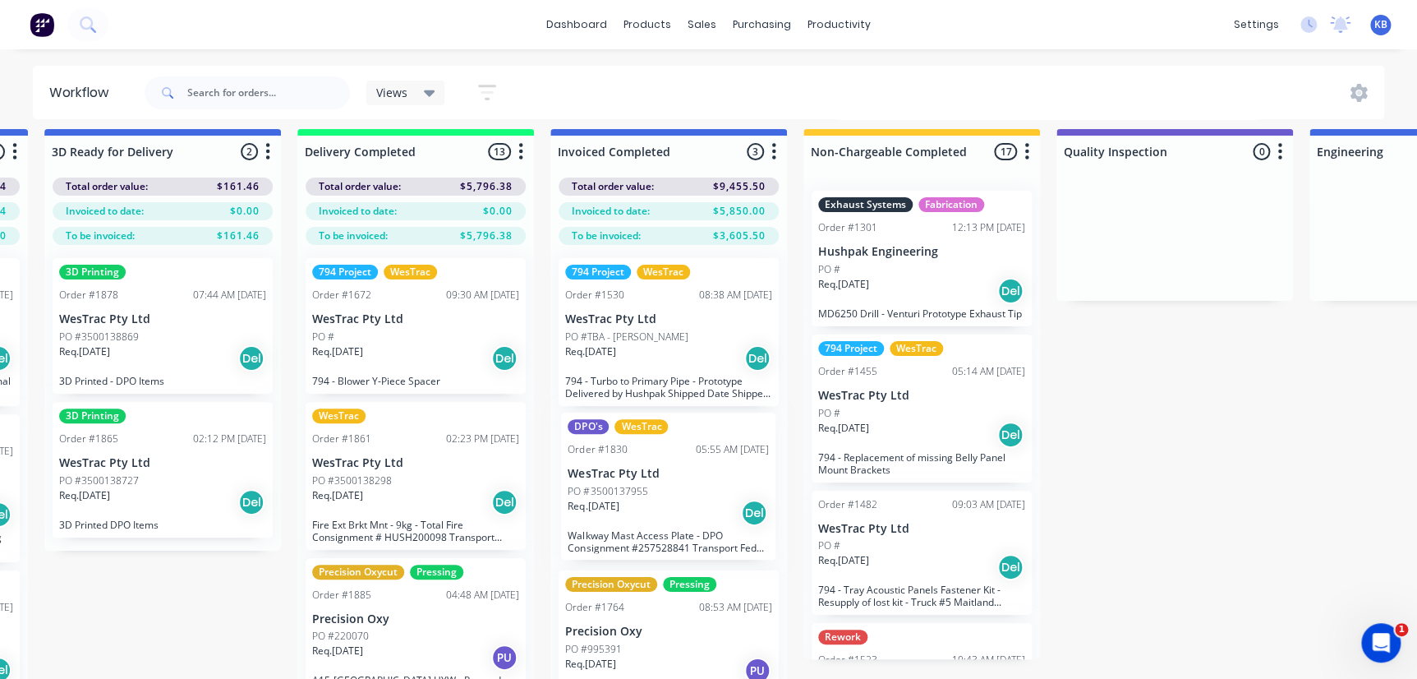
drag, startPoint x: 402, startPoint y: 499, endPoint x: 659, endPoint y: 490, distance: 257.3
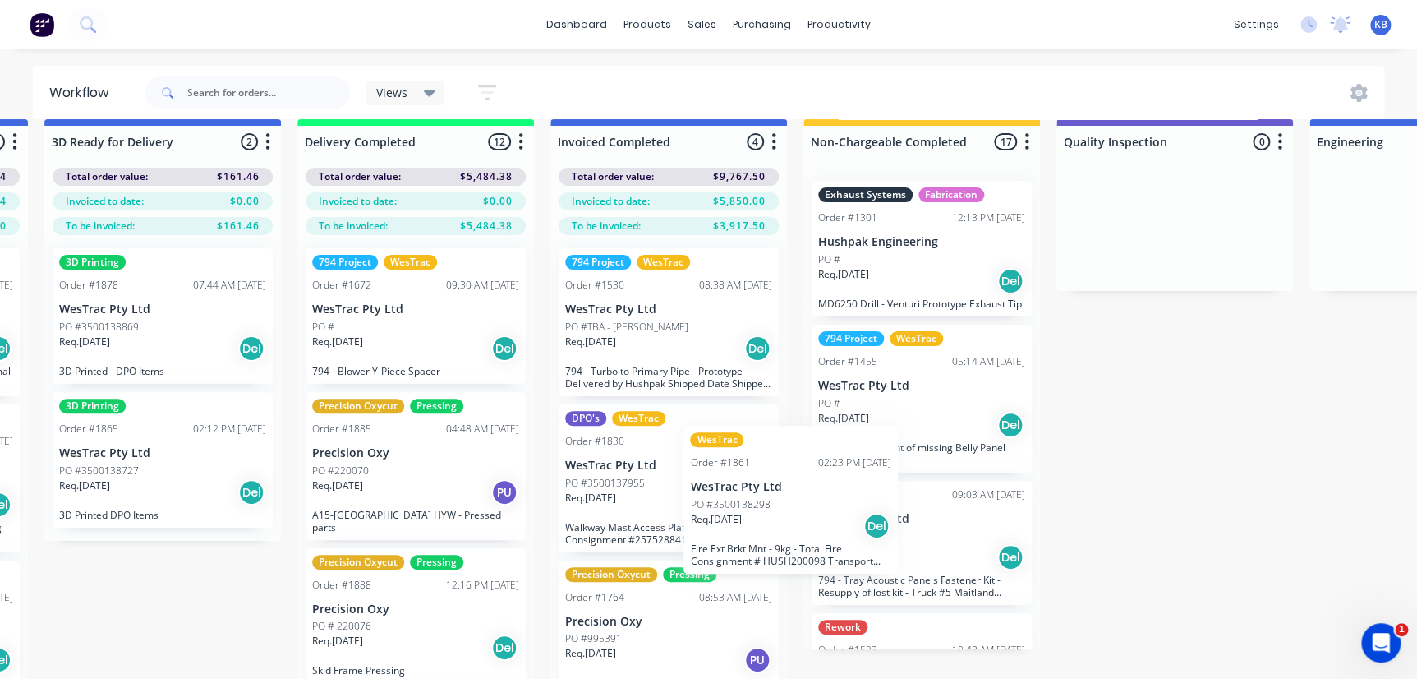
scroll to position [21, 3280]
drag, startPoint x: 370, startPoint y: 470, endPoint x: 764, endPoint y: 478, distance: 394.4
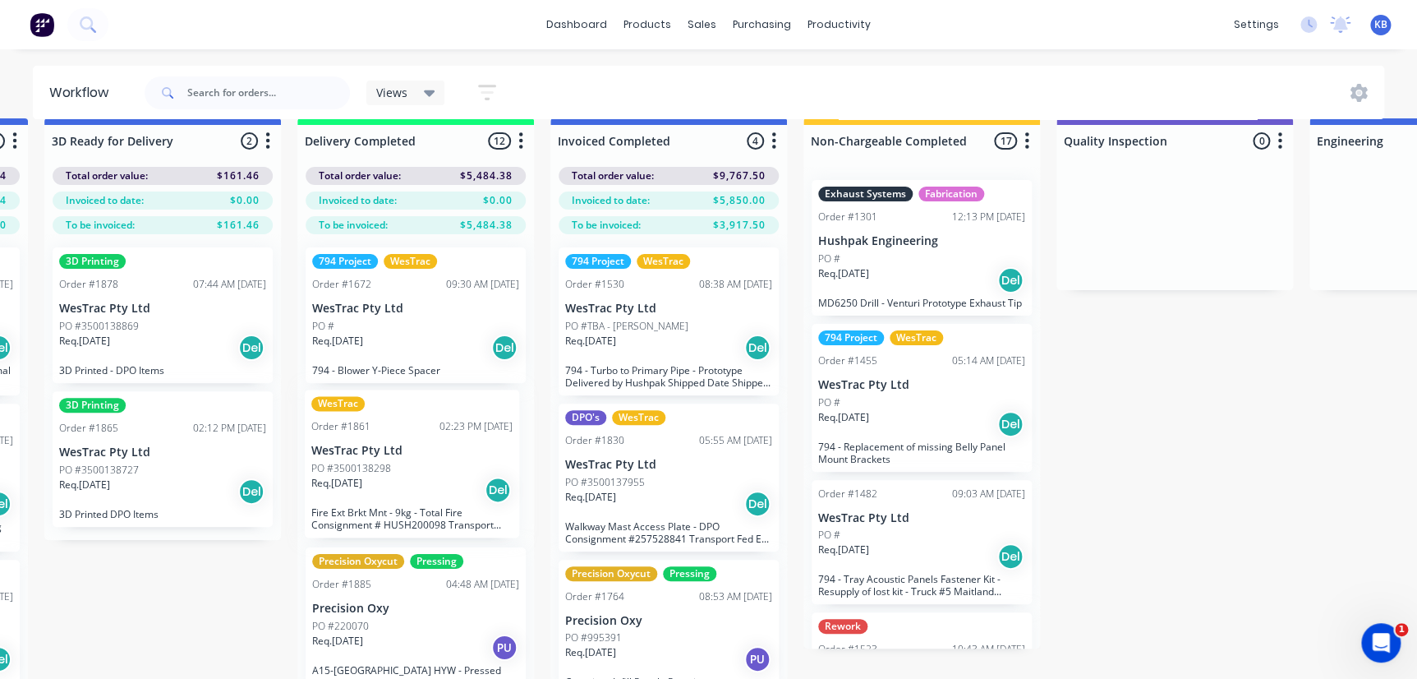
click at [764, 478] on div "PO #3500137955" at bounding box center [668, 482] width 207 height 15
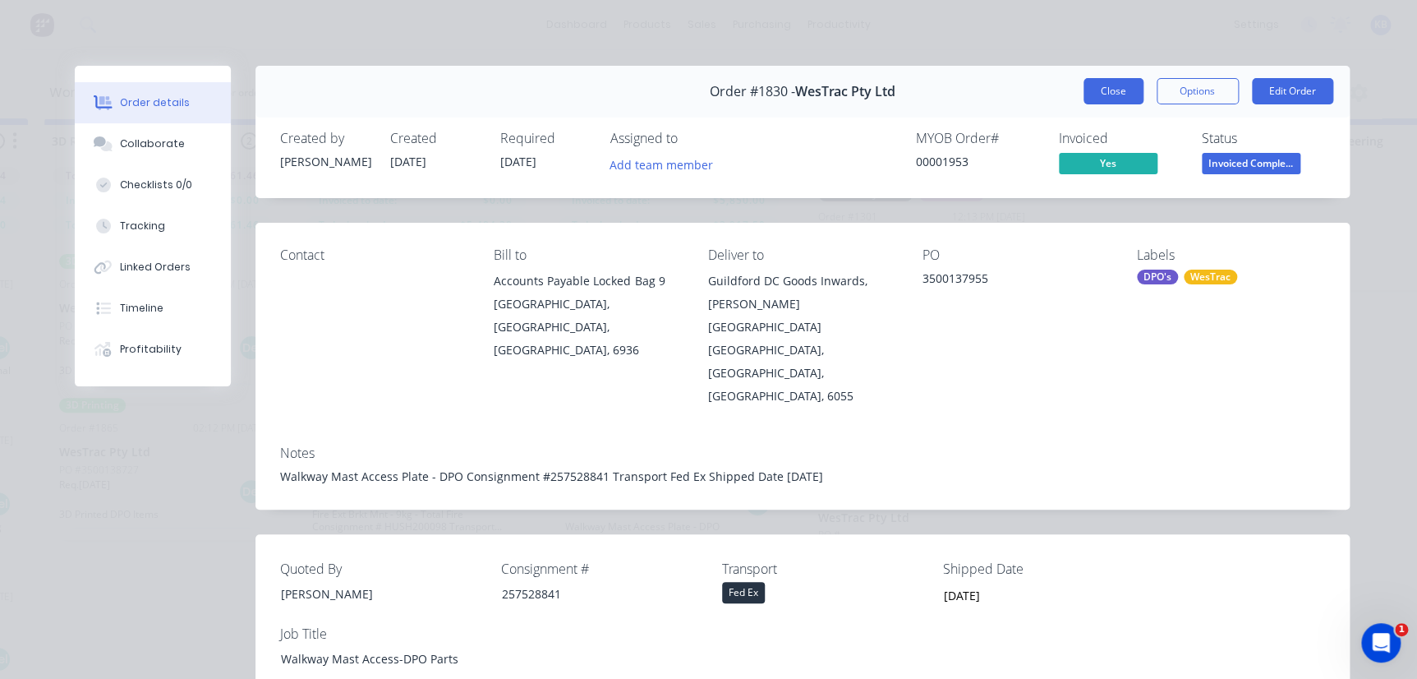
click at [1087, 80] on button "Close" at bounding box center [1114, 91] width 60 height 26
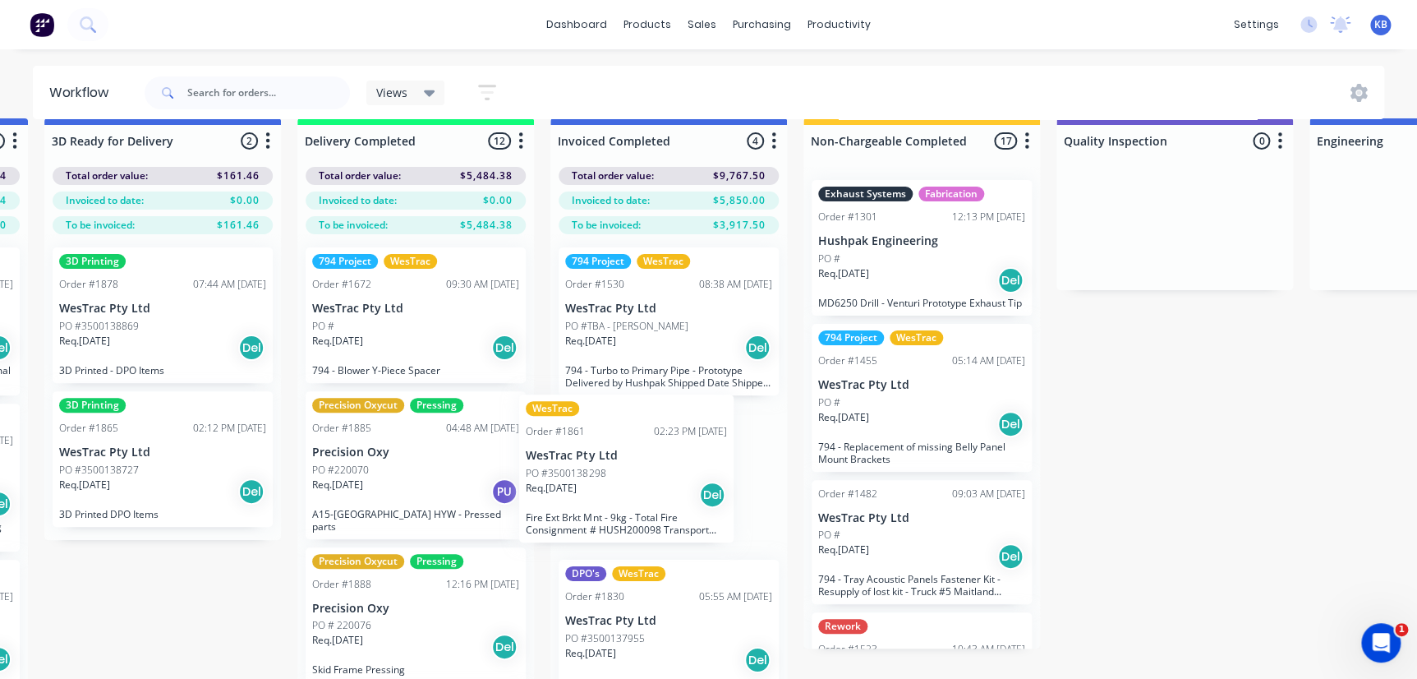
drag, startPoint x: 398, startPoint y: 471, endPoint x: 625, endPoint y: 478, distance: 226.9
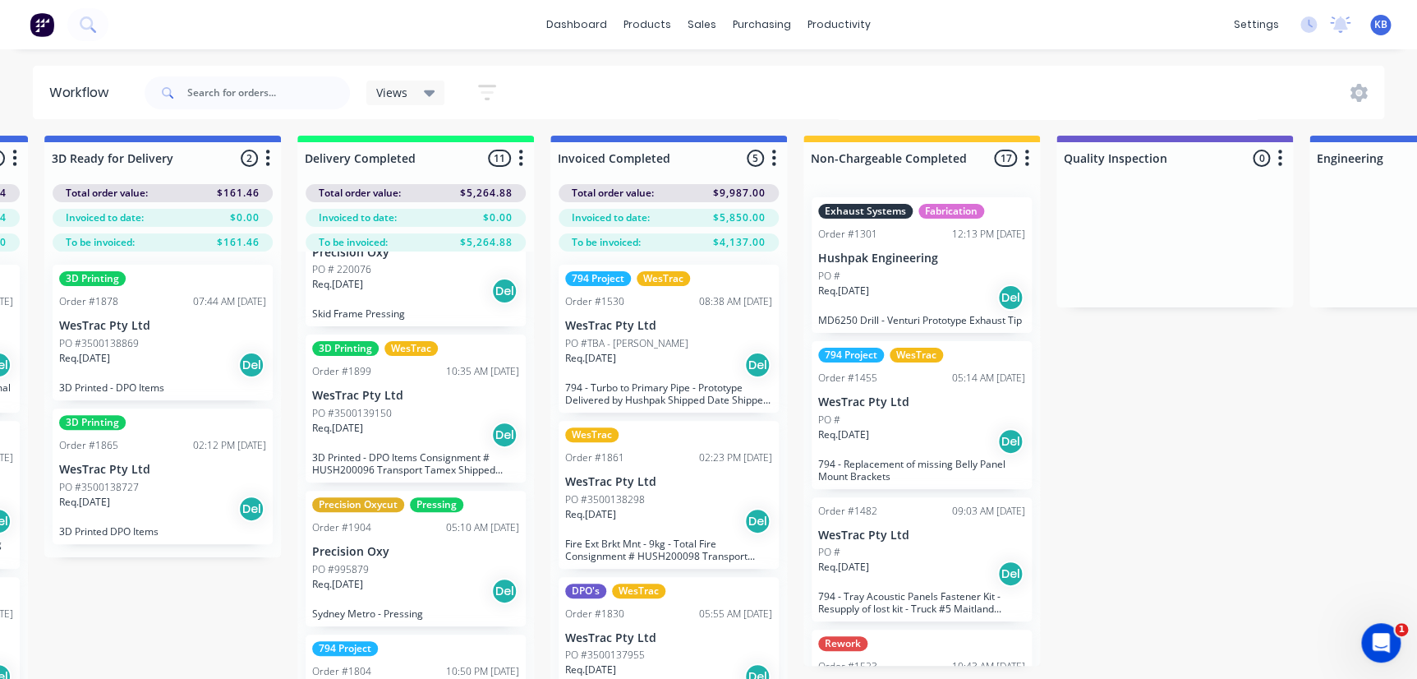
scroll to position [0, 3280]
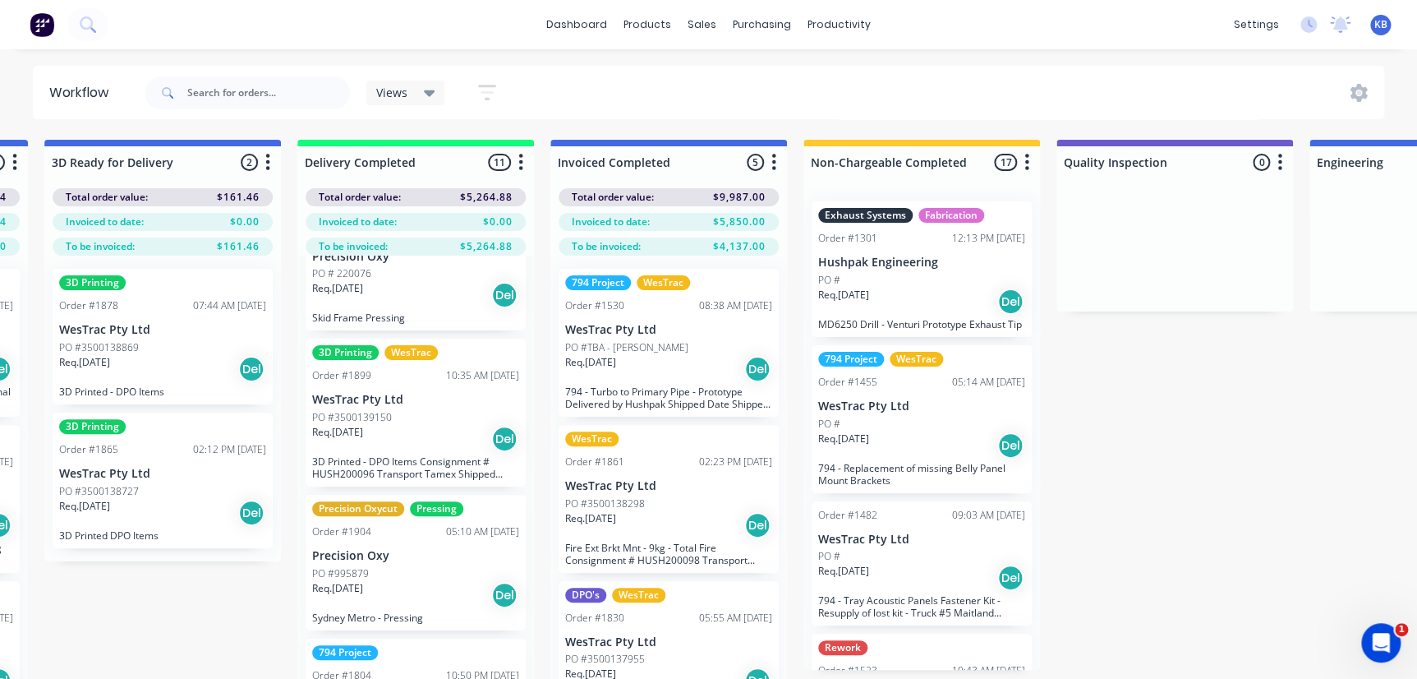
click at [693, 342] on div "PO #TBA - Wayne Porter" at bounding box center [668, 347] width 207 height 15
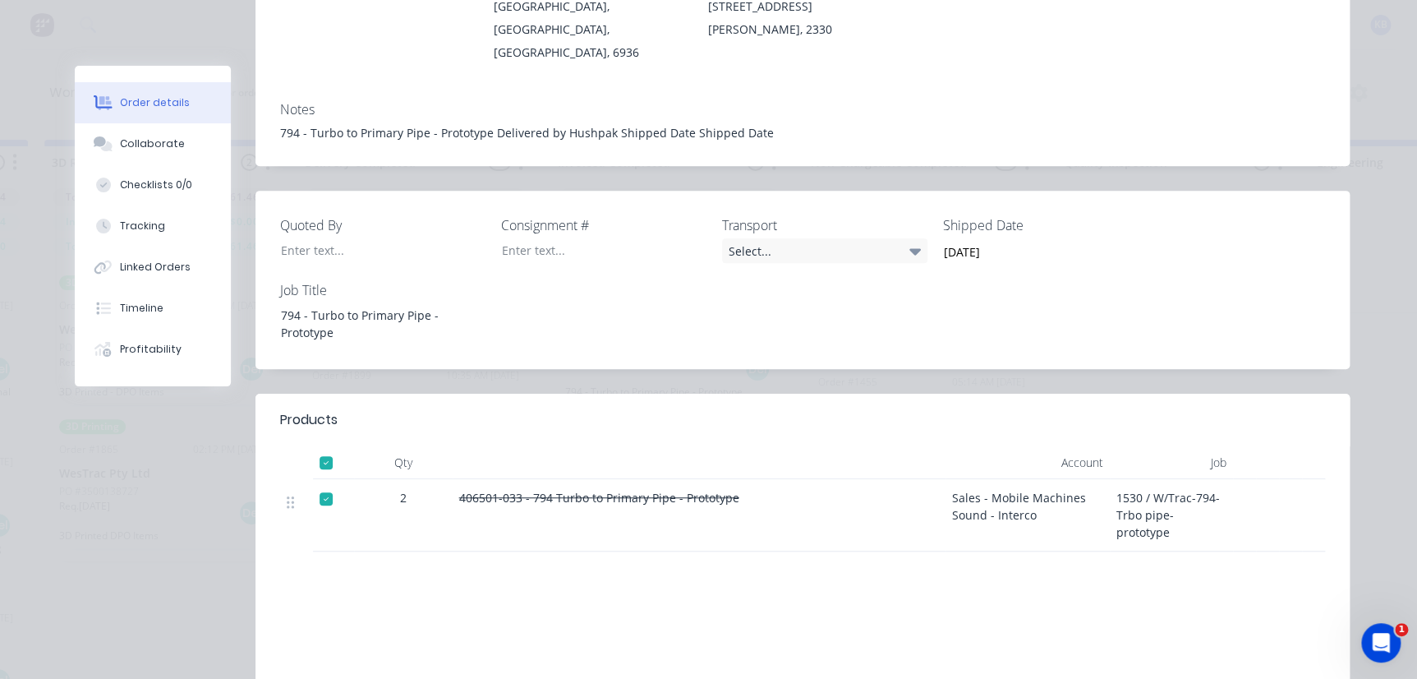
scroll to position [0, 0]
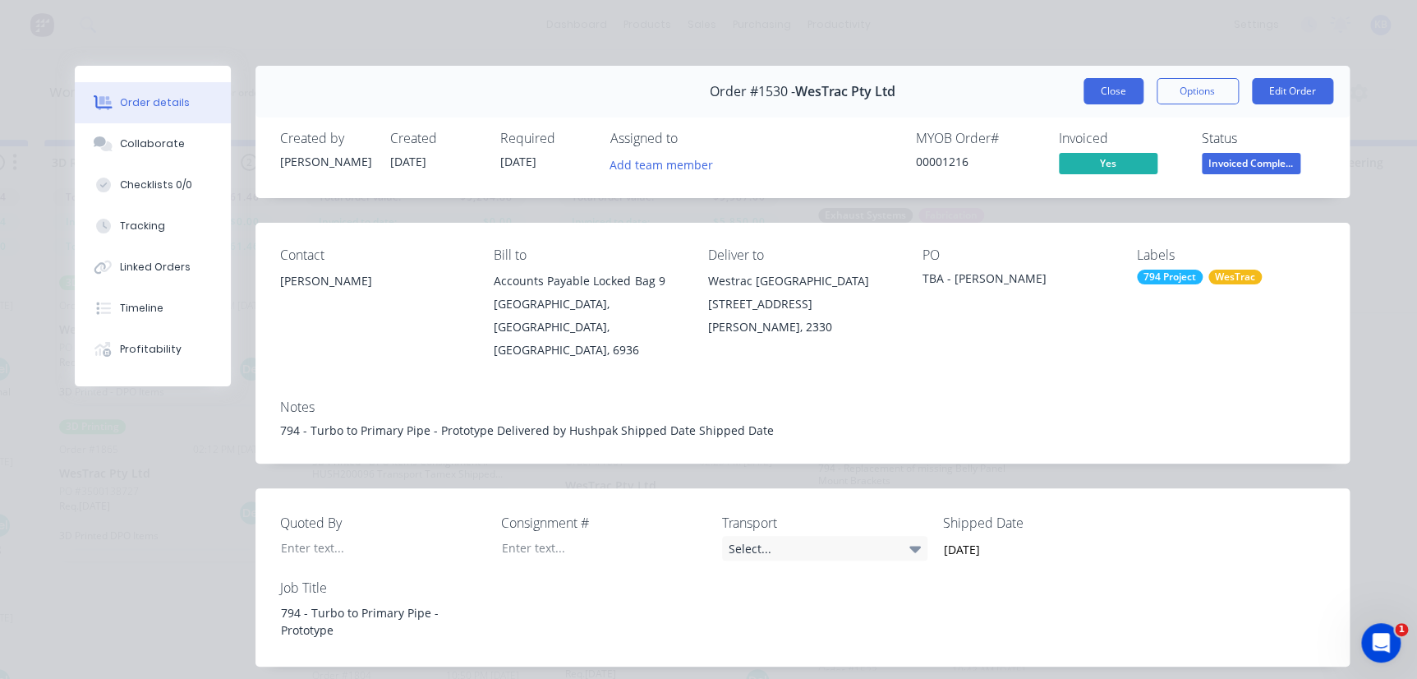
click at [1122, 93] on button "Close" at bounding box center [1114, 91] width 60 height 26
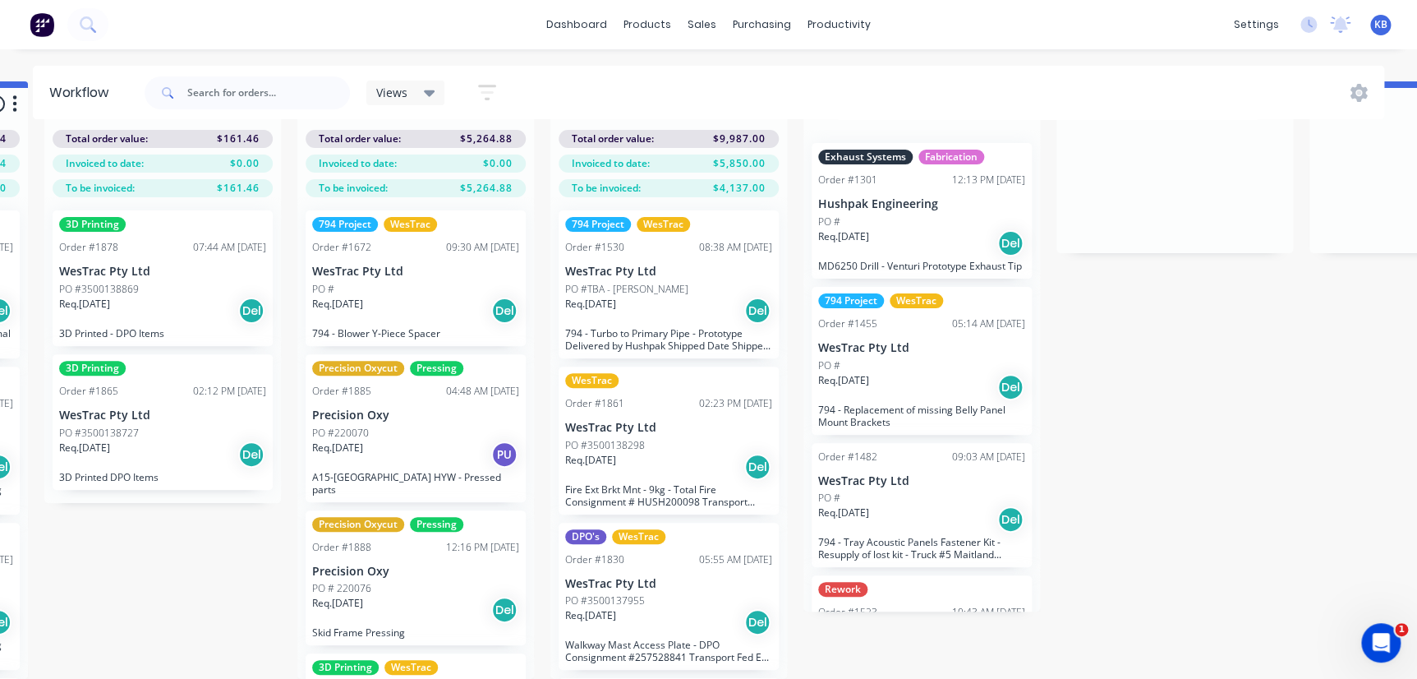
scroll to position [0, 3280]
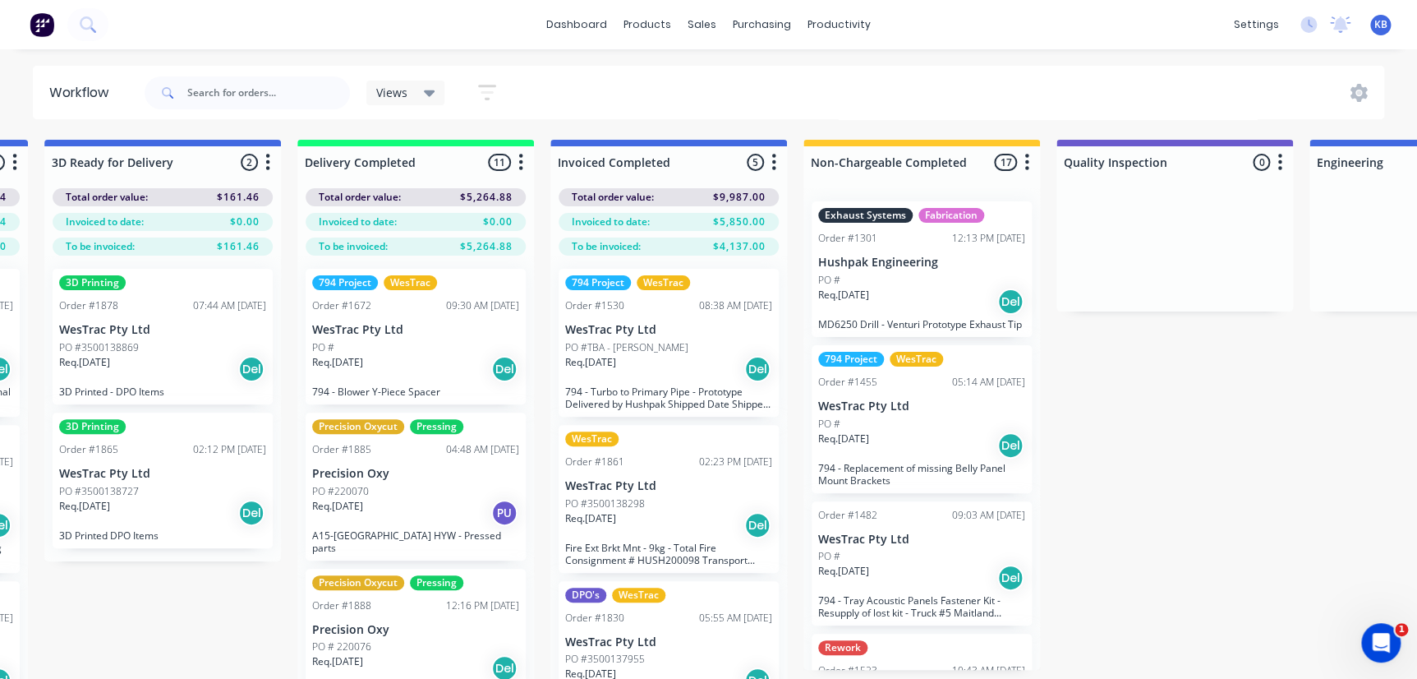
click at [418, 490] on div "PO #220070" at bounding box center [415, 491] width 207 height 15
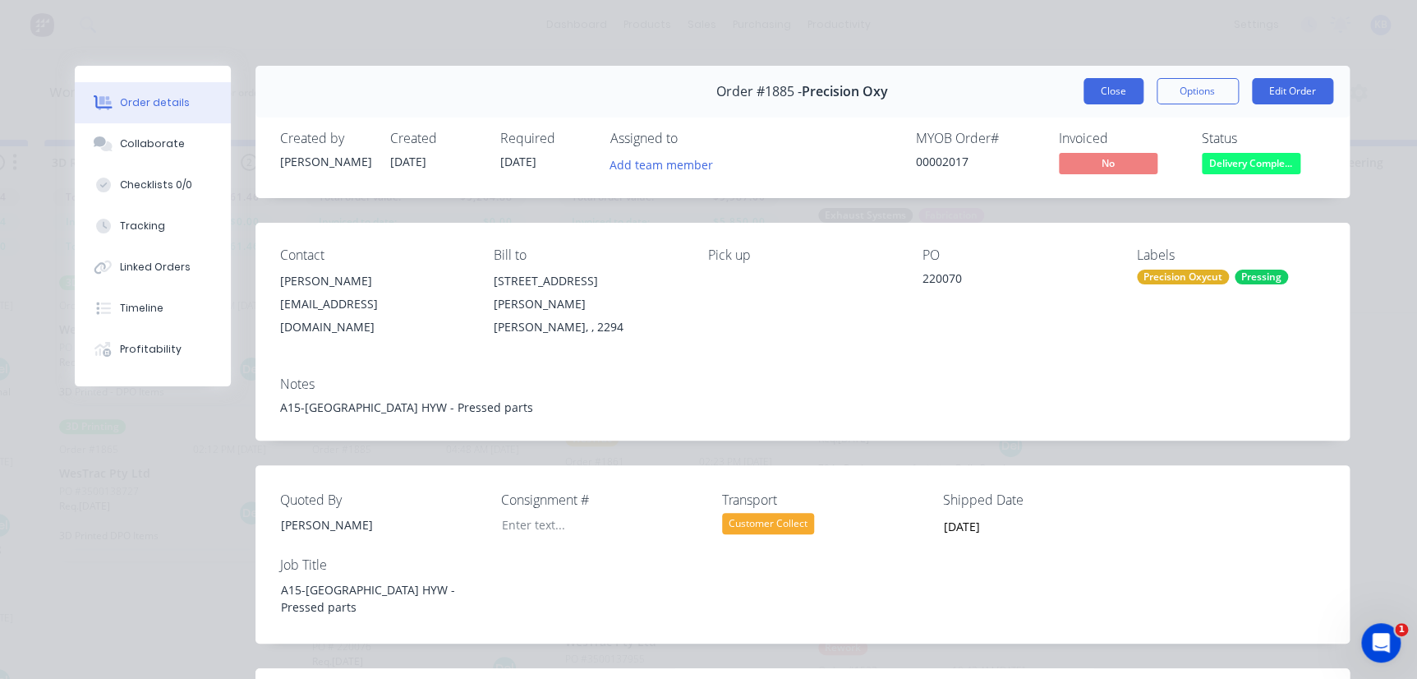
click at [1106, 91] on button "Close" at bounding box center [1114, 91] width 60 height 26
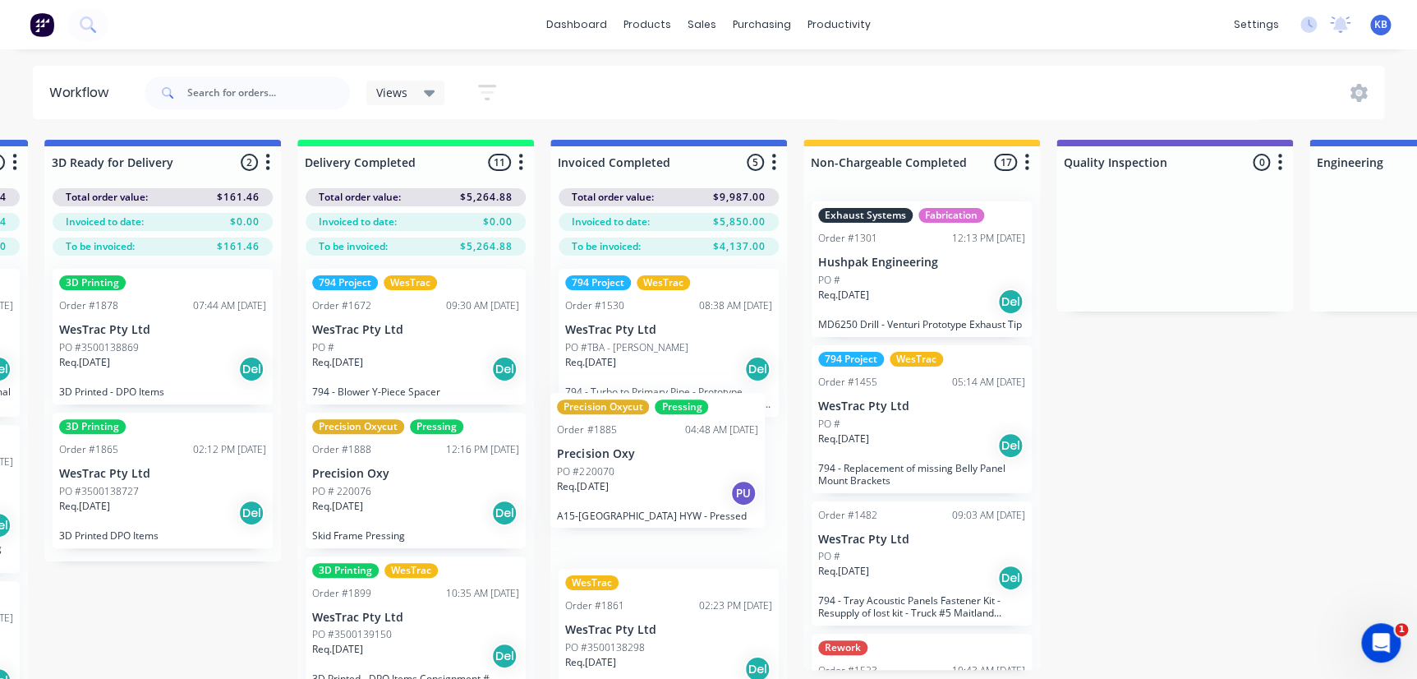
drag, startPoint x: 412, startPoint y: 478, endPoint x: 663, endPoint y: 462, distance: 251.0
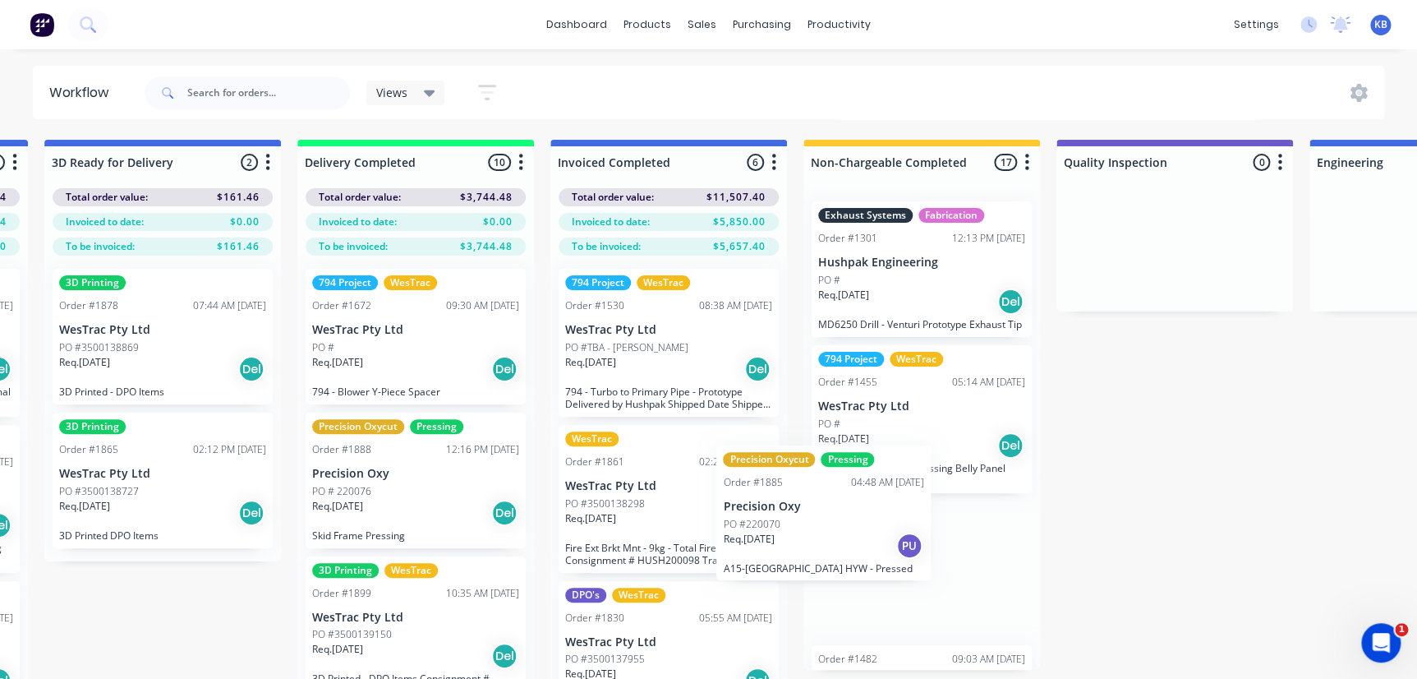
scroll to position [2, 3280]
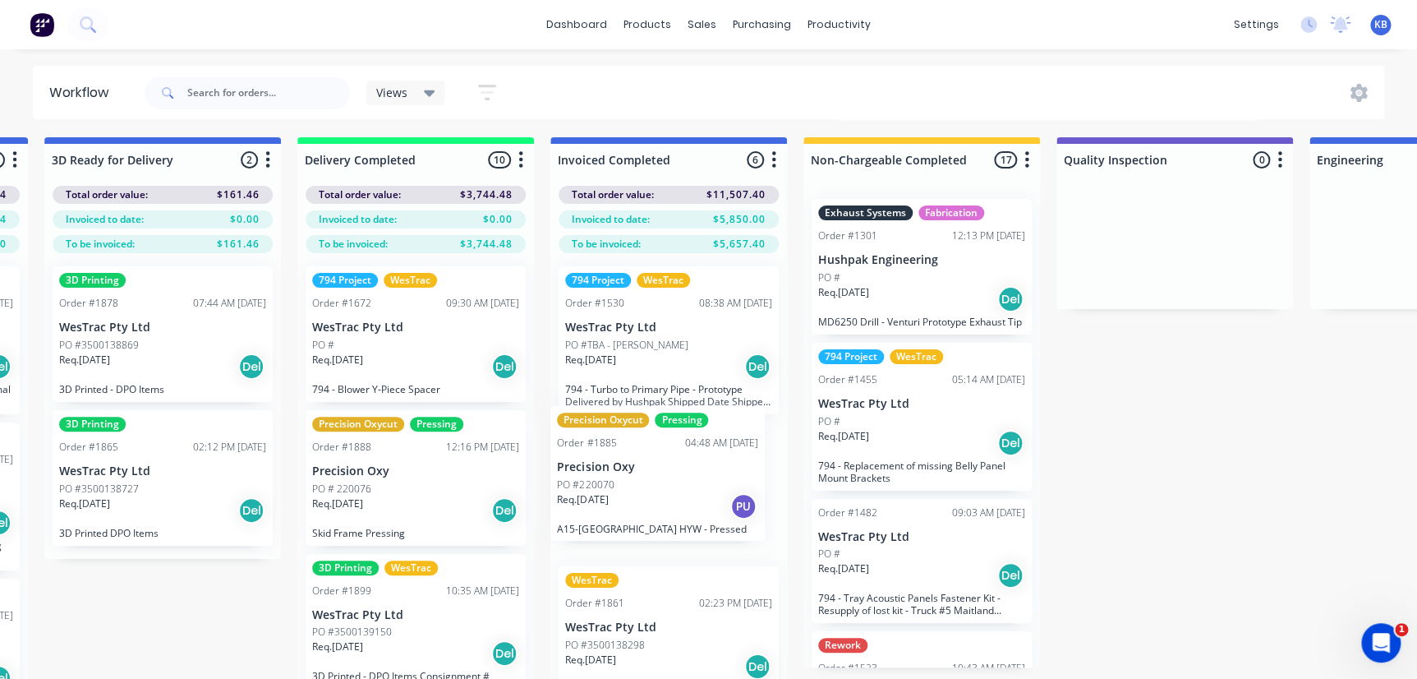
drag, startPoint x: 628, startPoint y: 501, endPoint x: 625, endPoint y: 485, distance: 16.8
click at [625, 485] on div "794 Project WesTrac Order #1530 08:38 AM 14/07/25 WesTrac Pty Ltd PO #TBA - Way…" at bounding box center [668, 493] width 237 height 481
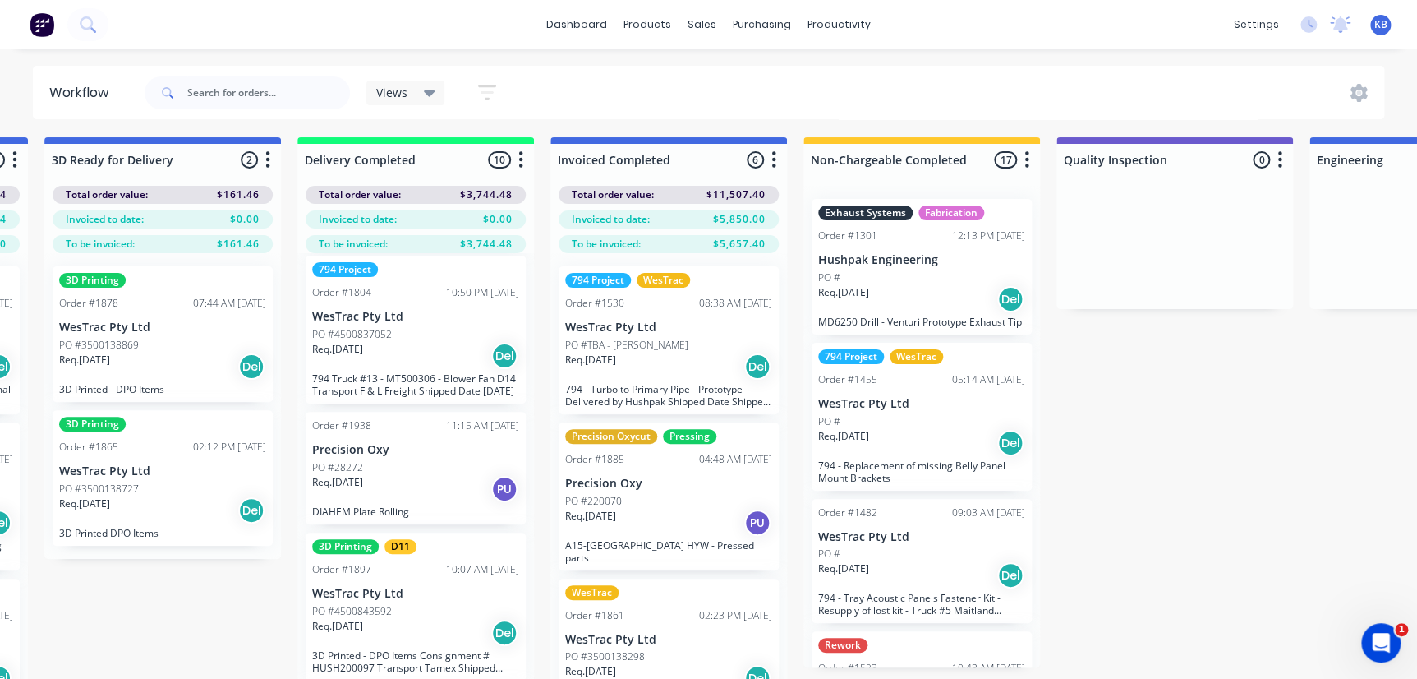
scroll to position [3, 3280]
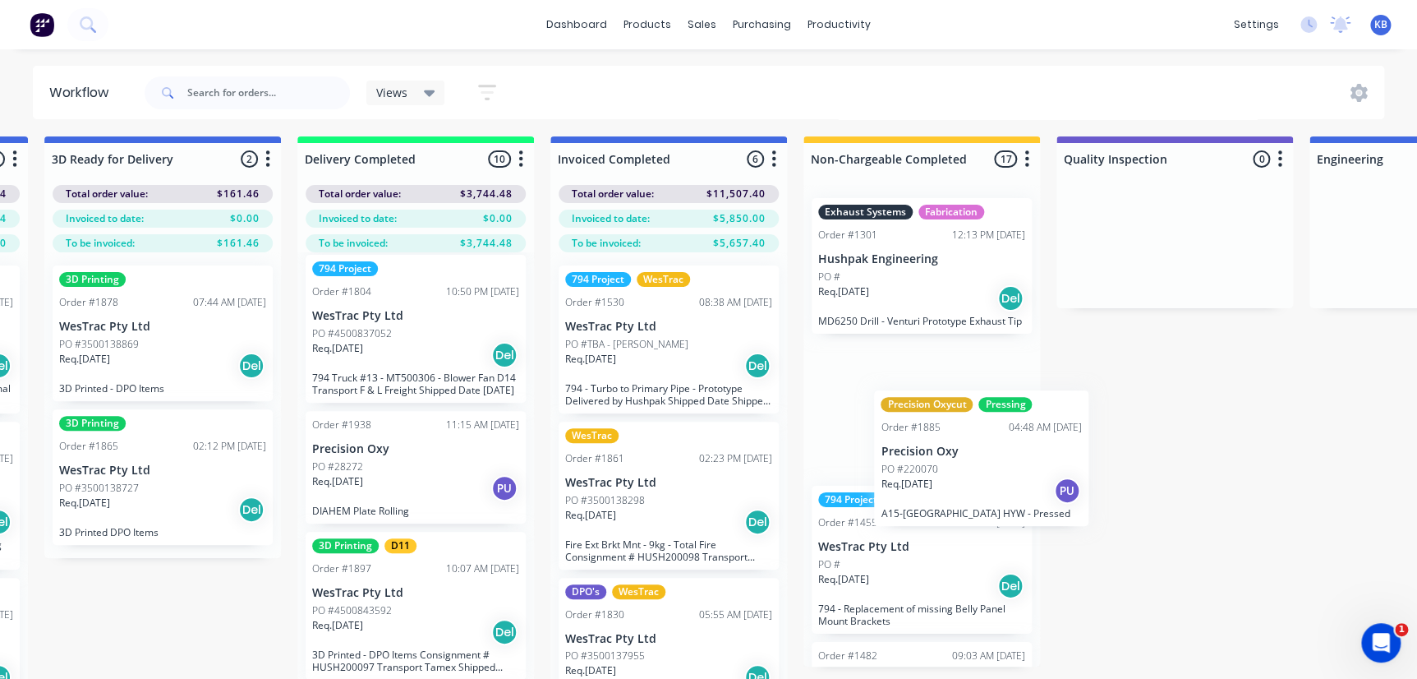
drag, startPoint x: 591, startPoint y: 512, endPoint x: 917, endPoint y: 482, distance: 327.5
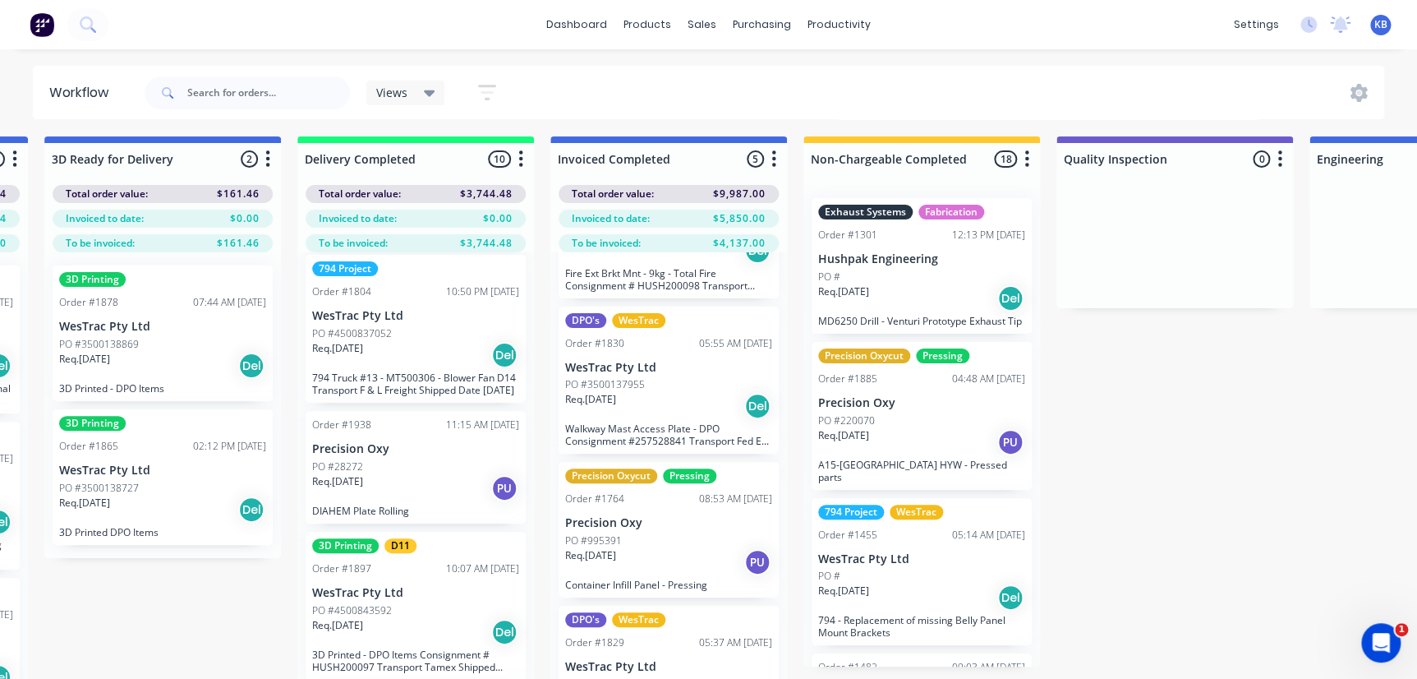
scroll to position [292, 0]
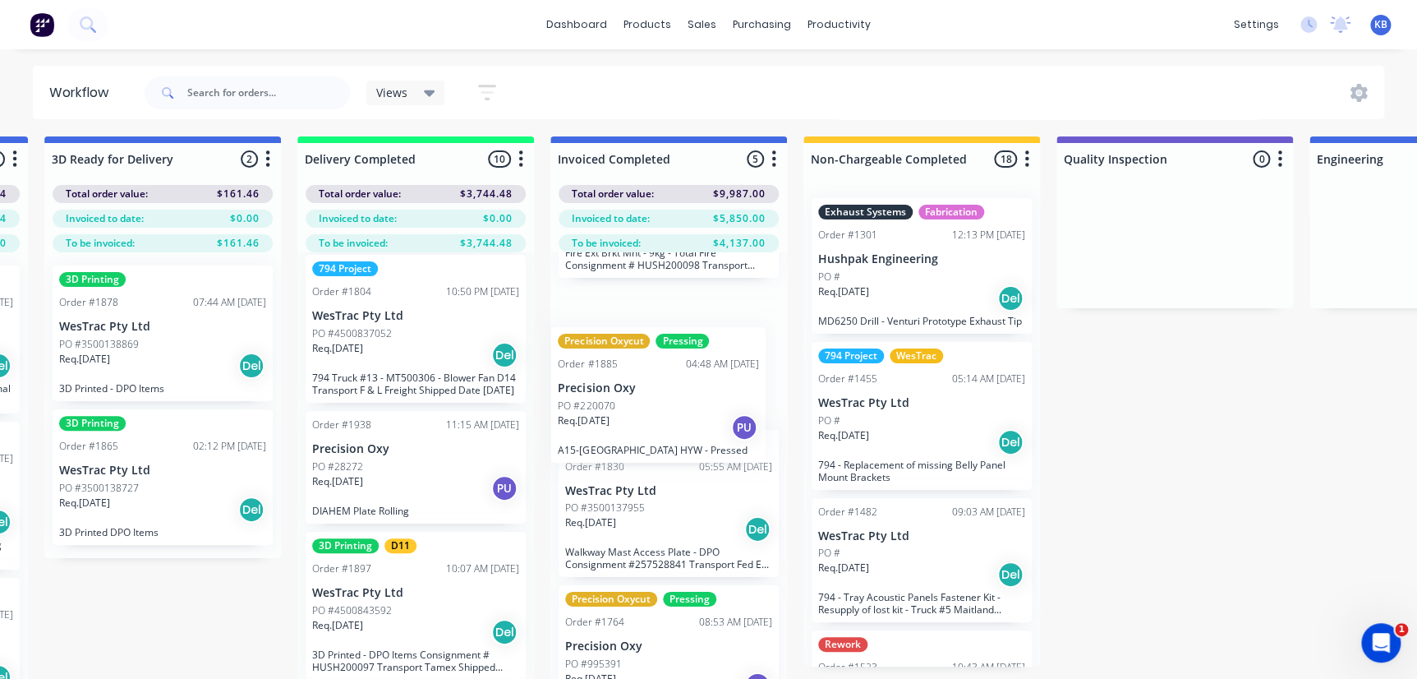
drag, startPoint x: 904, startPoint y: 419, endPoint x: 610, endPoint y: 393, distance: 296.1
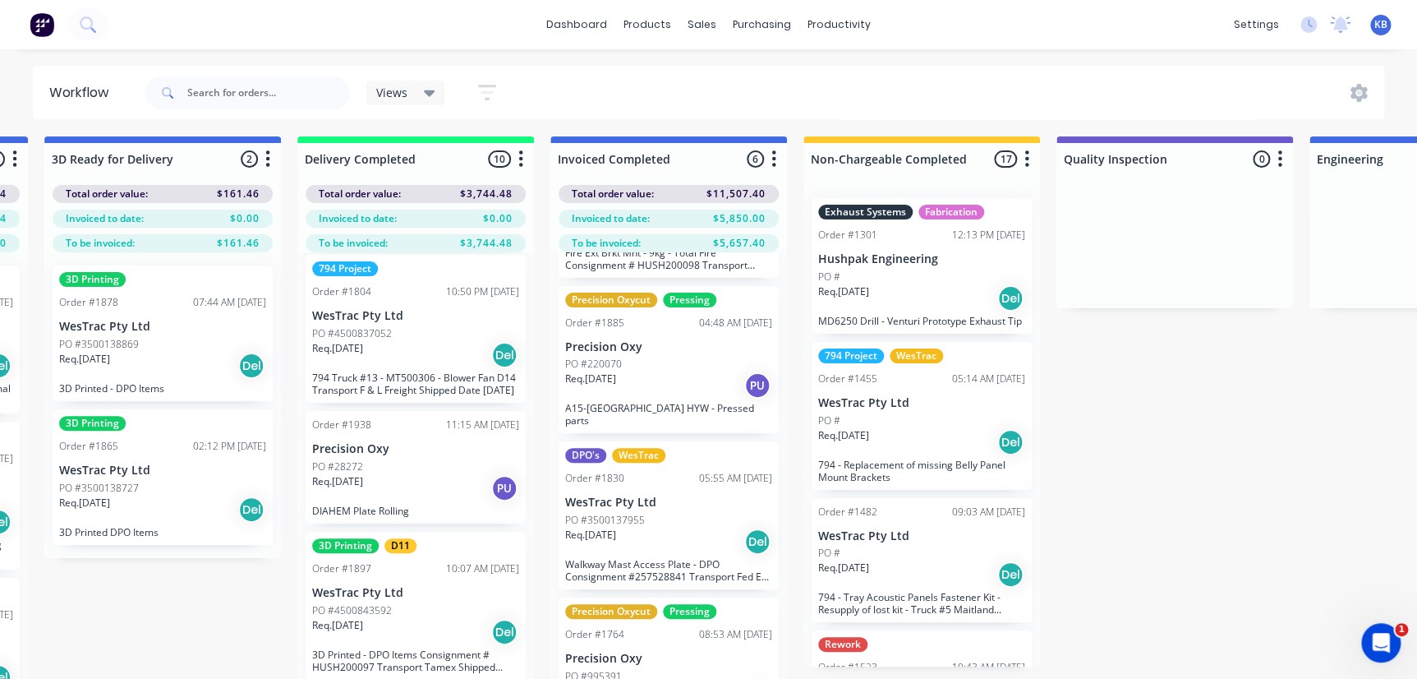
click at [375, 454] on div "Order #1938 11:15 AM 01/10/25 Precision Oxy PO #28272 Req. 08/10/25 PU DIAHEM P…" at bounding box center [416, 467] width 220 height 113
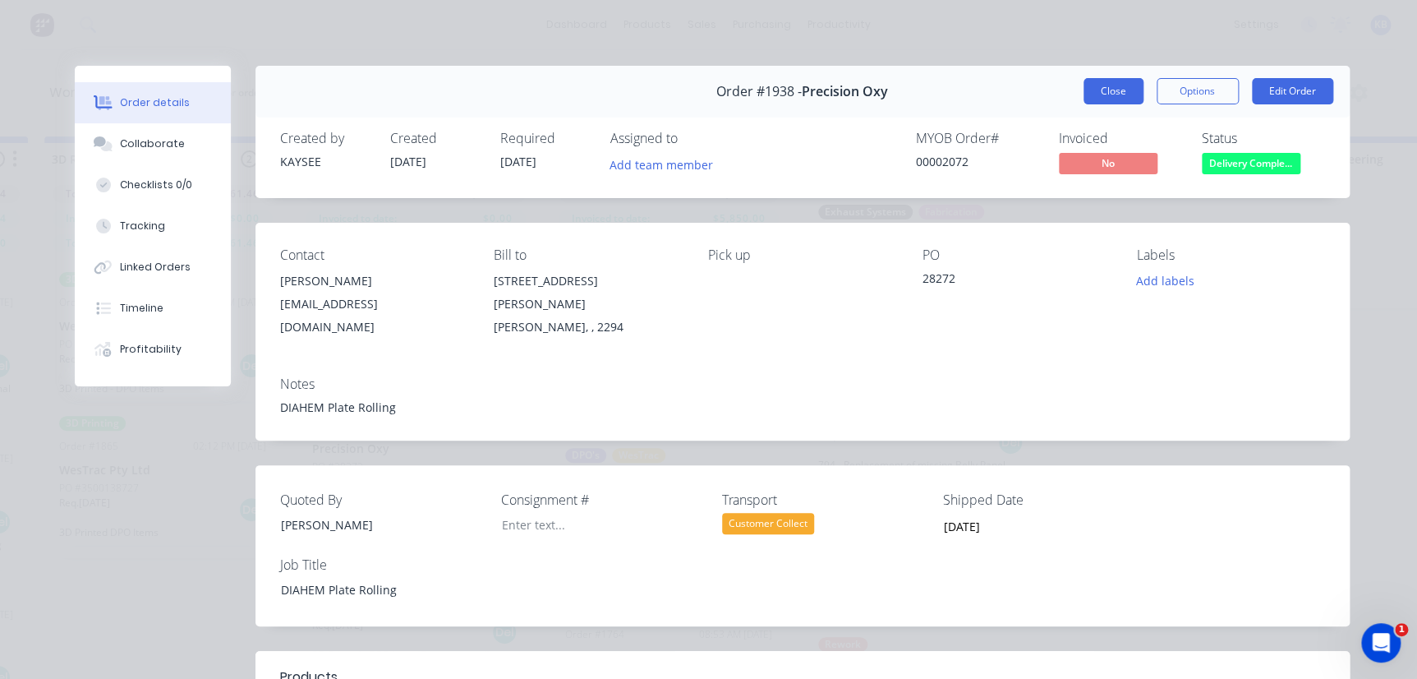
click at [1084, 75] on div "Order #1938 - Precision Oxy Close Options Edit Order" at bounding box center [802, 92] width 1094 height 52
click at [1101, 89] on button "Close" at bounding box center [1114, 91] width 60 height 26
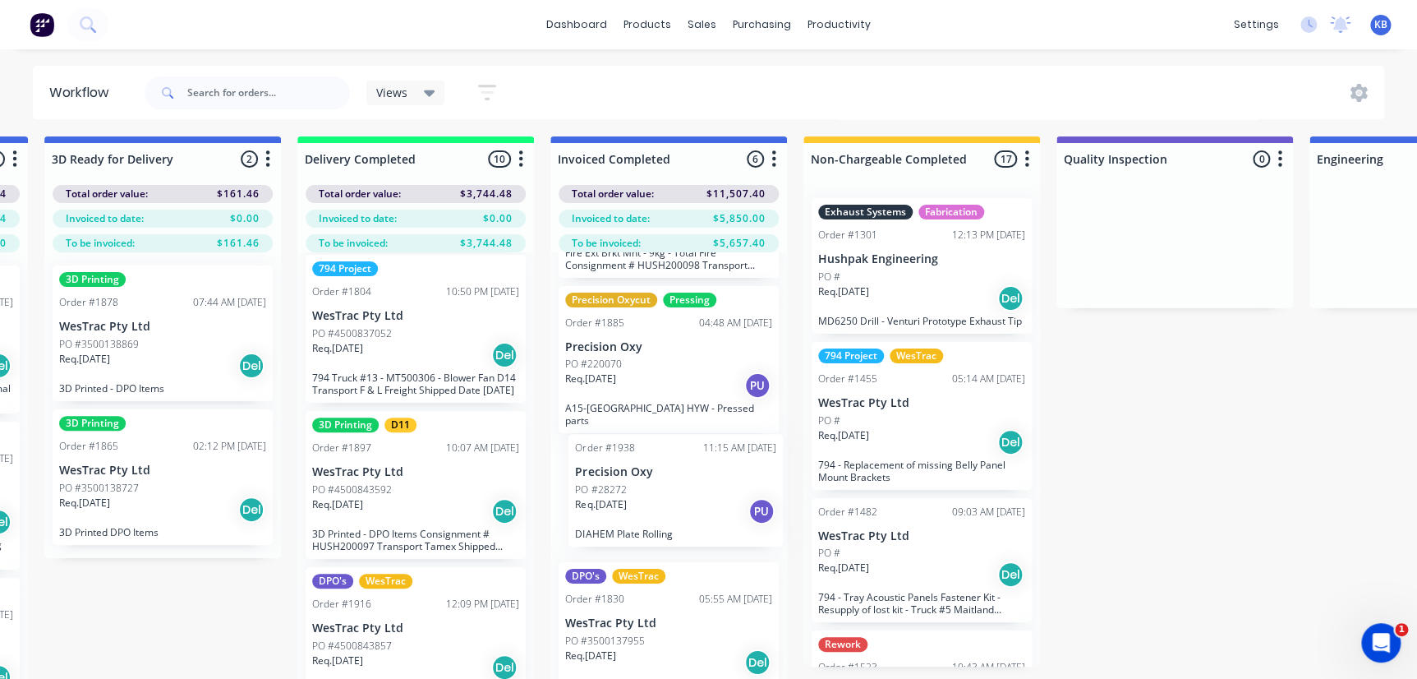
drag, startPoint x: 391, startPoint y: 486, endPoint x: 665, endPoint y: 511, distance: 275.5
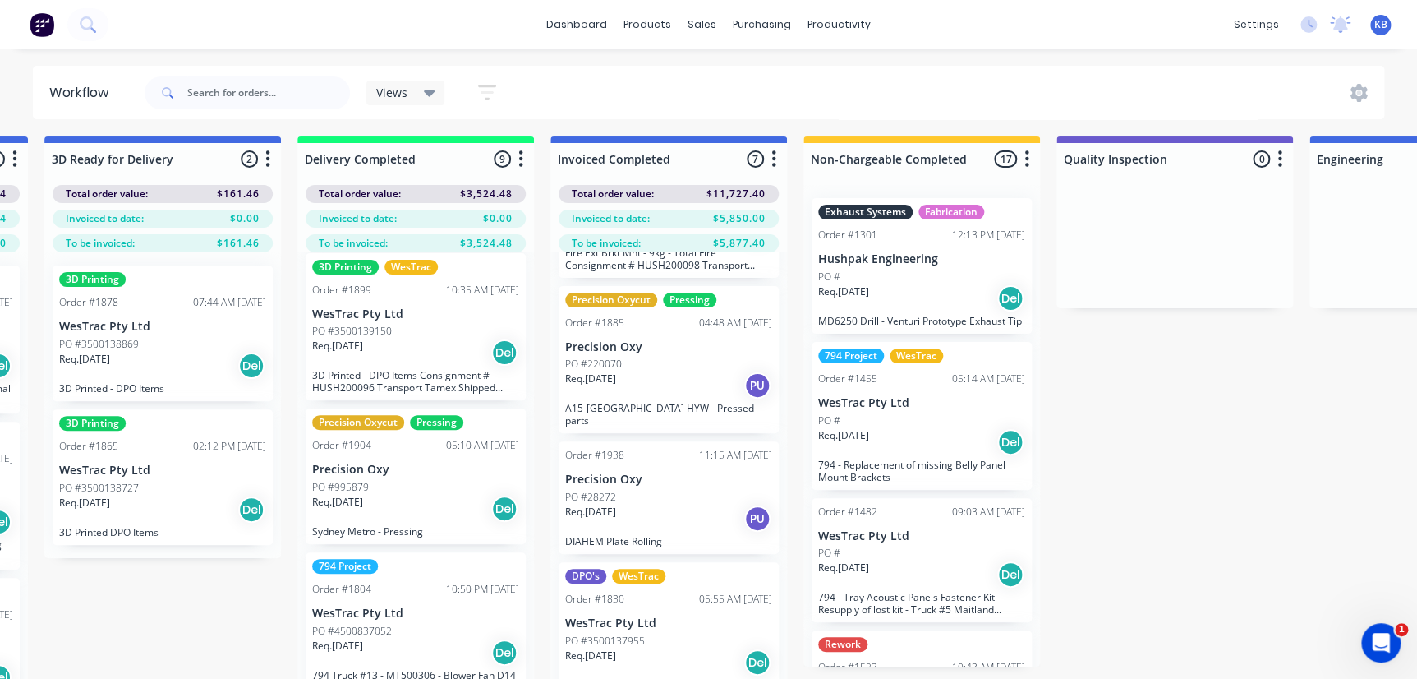
scroll to position [293, 0]
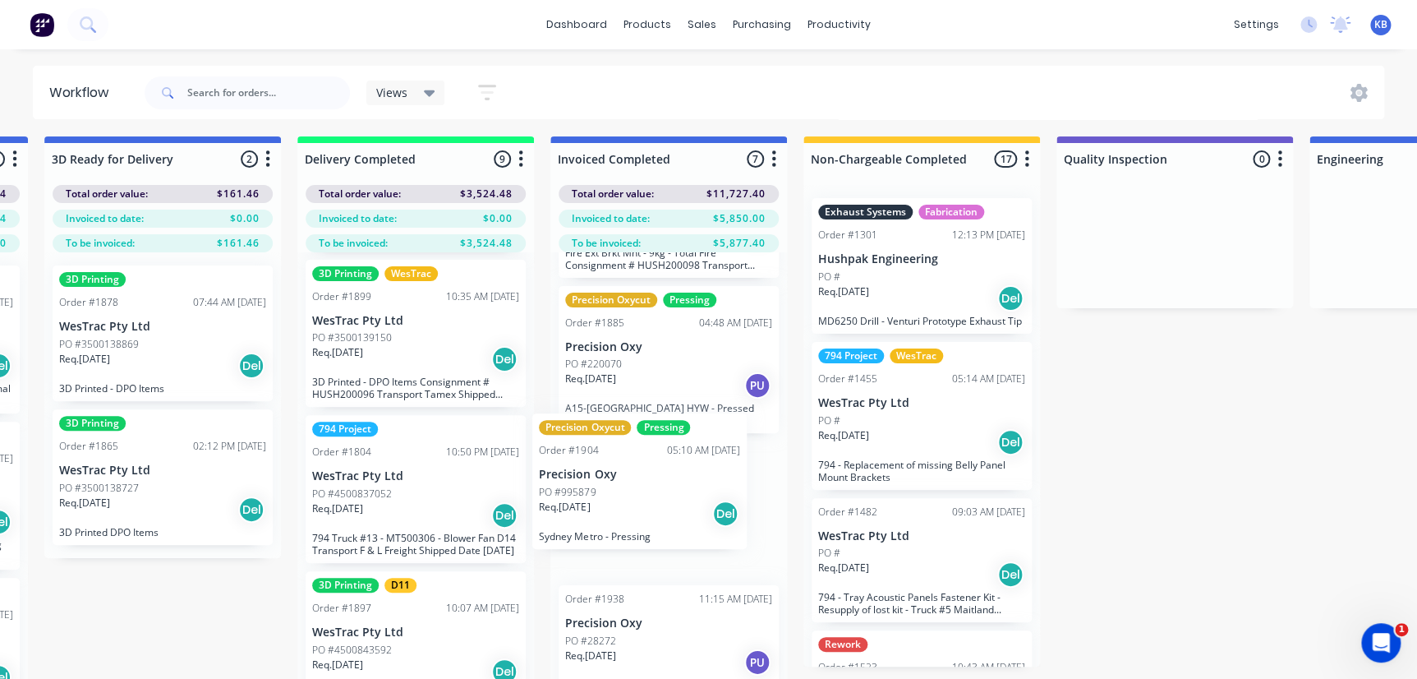
drag, startPoint x: 389, startPoint y: 502, endPoint x: 621, endPoint y: 508, distance: 232.6
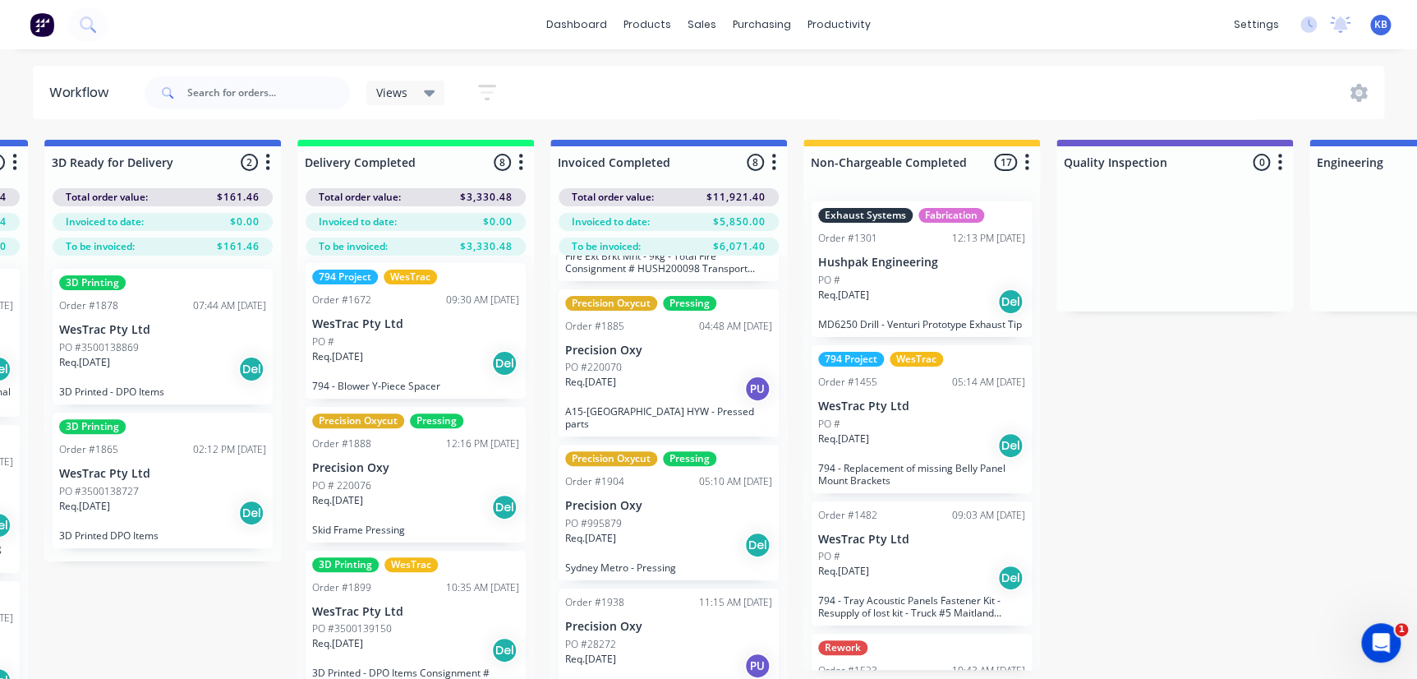
scroll to position [0, 0]
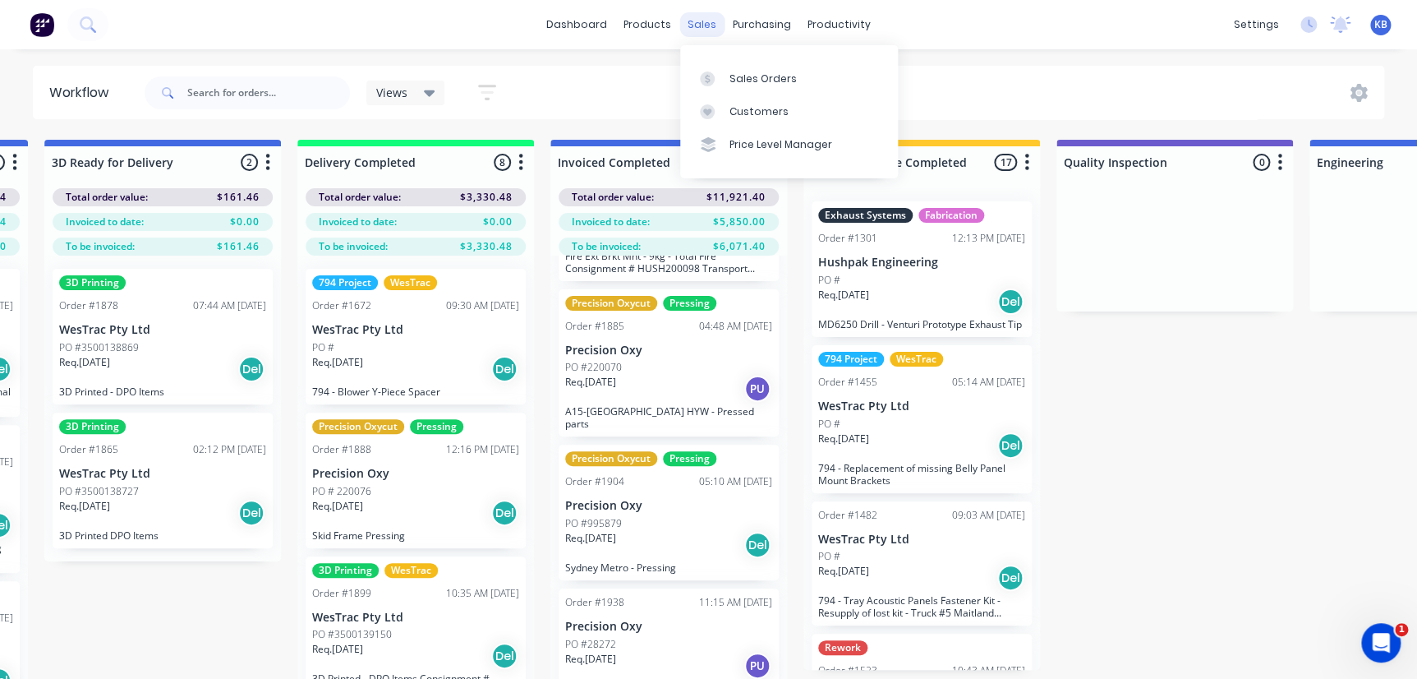
click at [693, 27] on div "sales" at bounding box center [701, 24] width 45 height 25
click at [714, 64] on link "Sales Orders" at bounding box center [789, 78] width 218 height 33
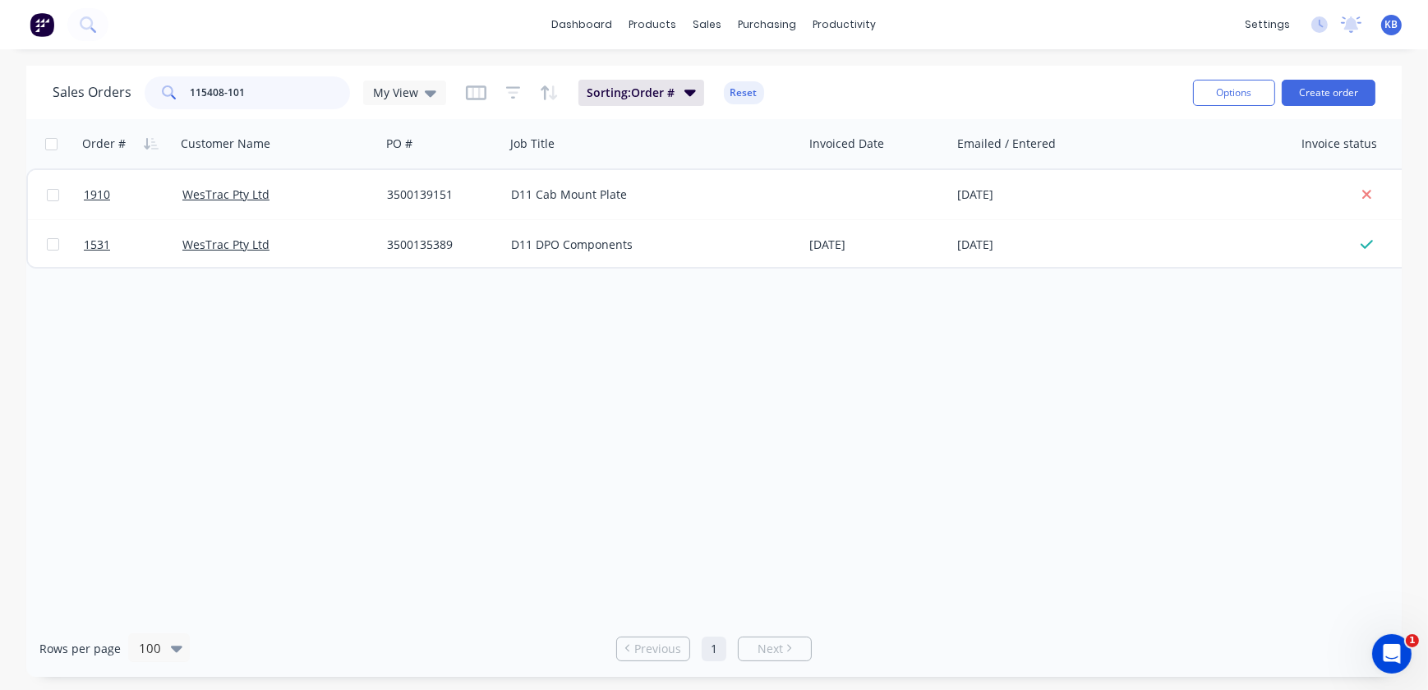
drag, startPoint x: 273, startPoint y: 101, endPoint x: 165, endPoint y: 104, distance: 107.6
click at [167, 104] on div "115408-101" at bounding box center [247, 92] width 205 height 33
paste input "text"
type input "115408-101"
click at [1221, 211] on button "Duplicate" at bounding box center [1266, 220] width 164 height 33
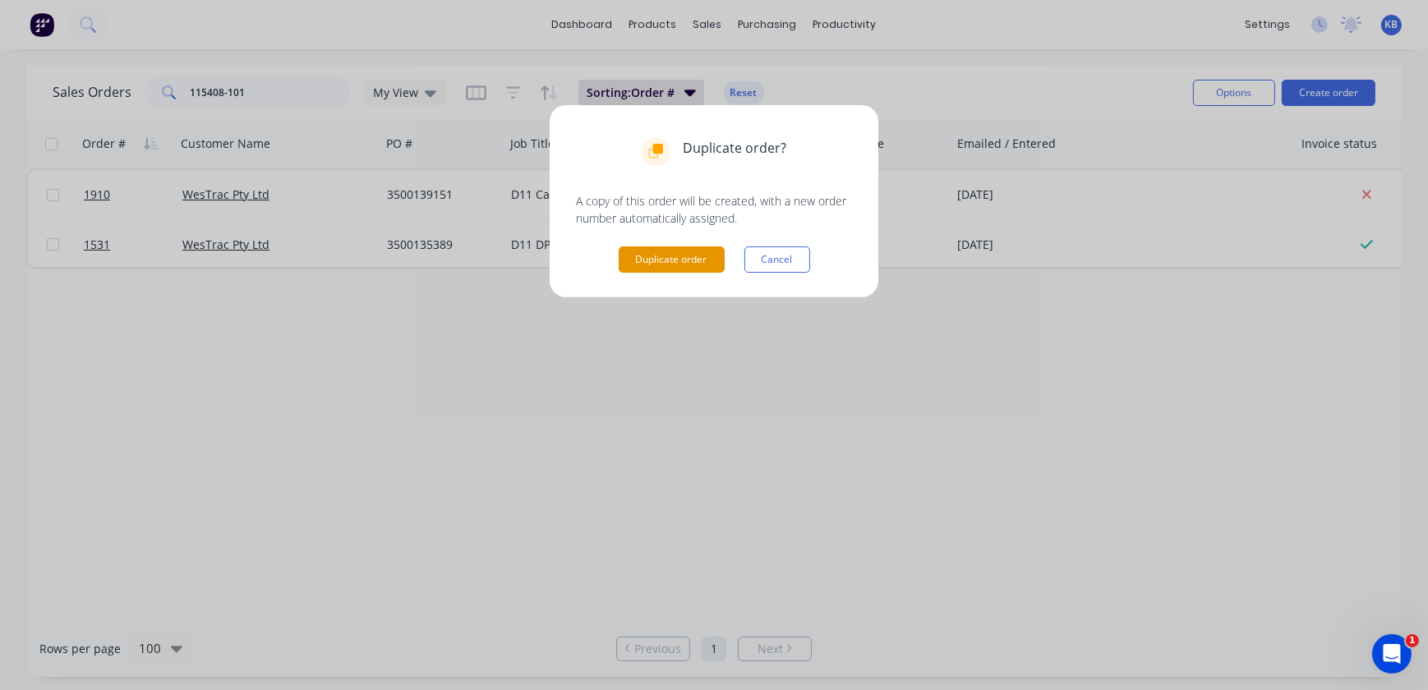
click at [685, 250] on button "Duplicate order" at bounding box center [672, 259] width 106 height 26
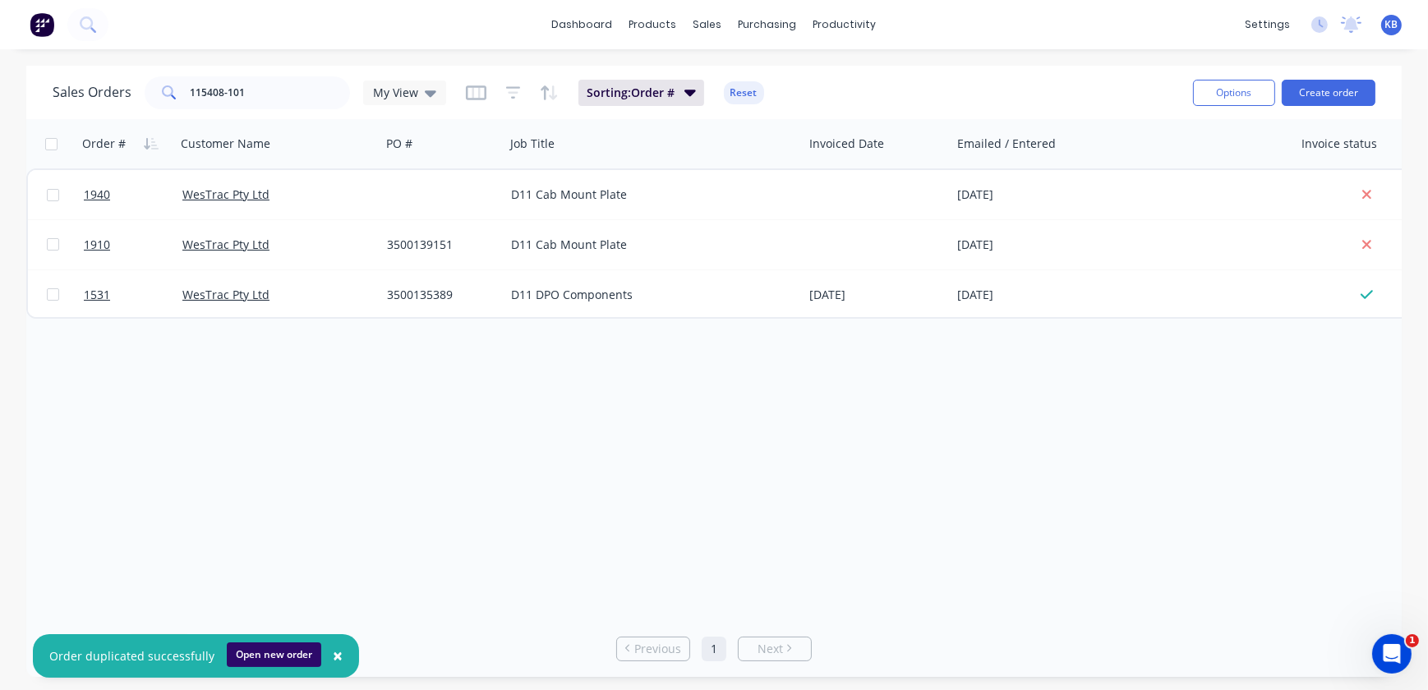
click at [263, 651] on button "Open new order" at bounding box center [274, 654] width 94 height 25
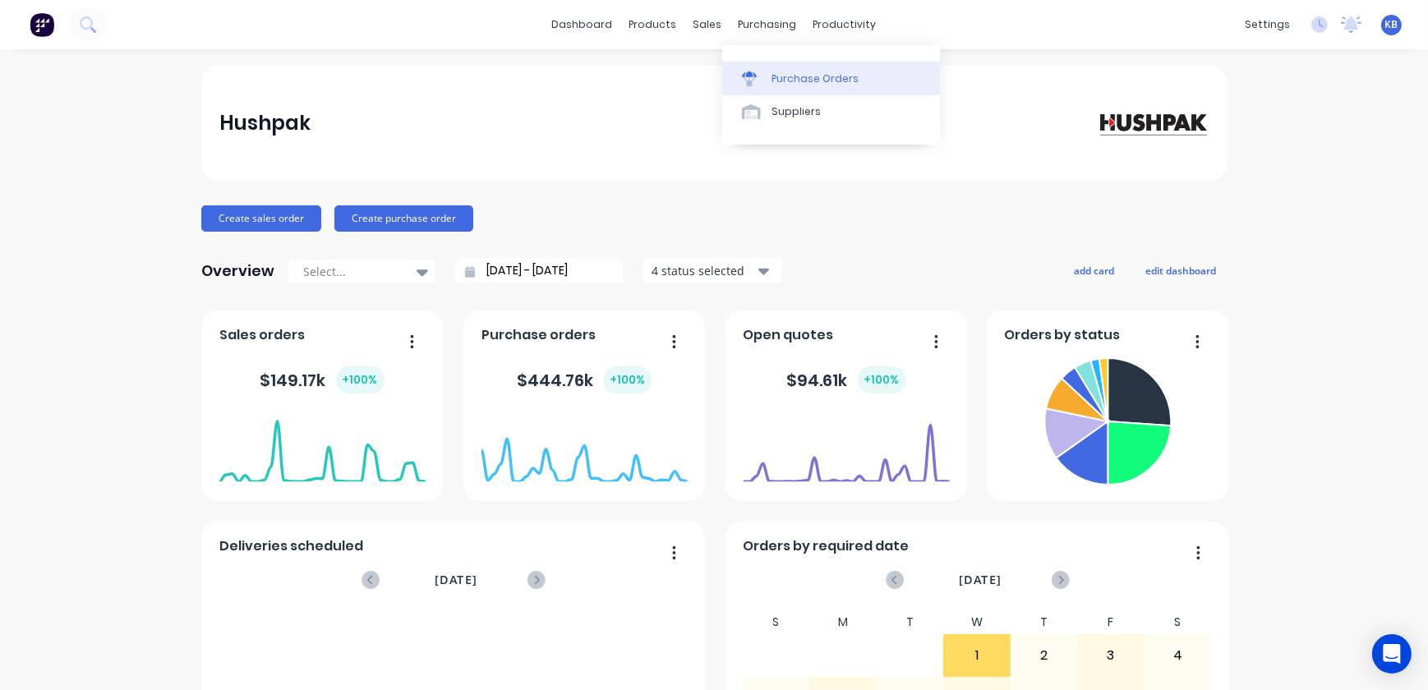
click at [730, 74] on link "Purchase Orders" at bounding box center [831, 78] width 218 height 33
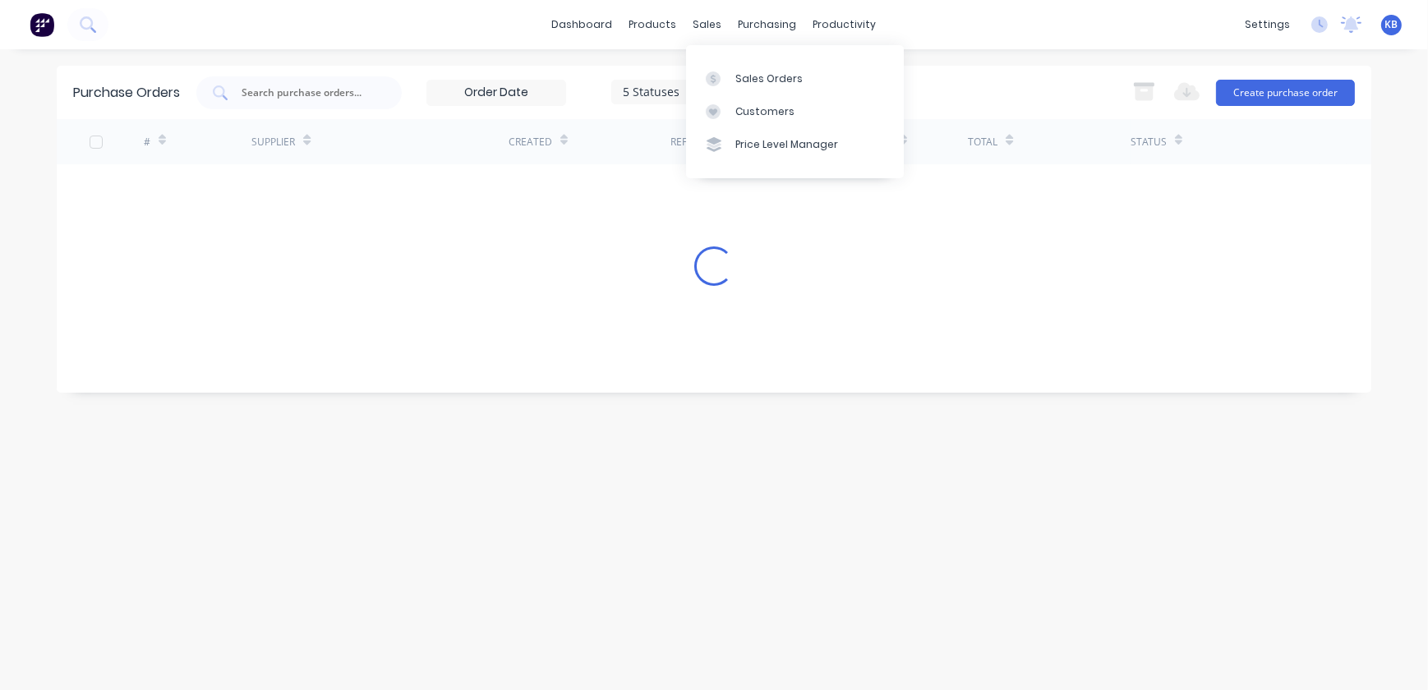
click at [711, 28] on div "sales" at bounding box center [707, 24] width 45 height 25
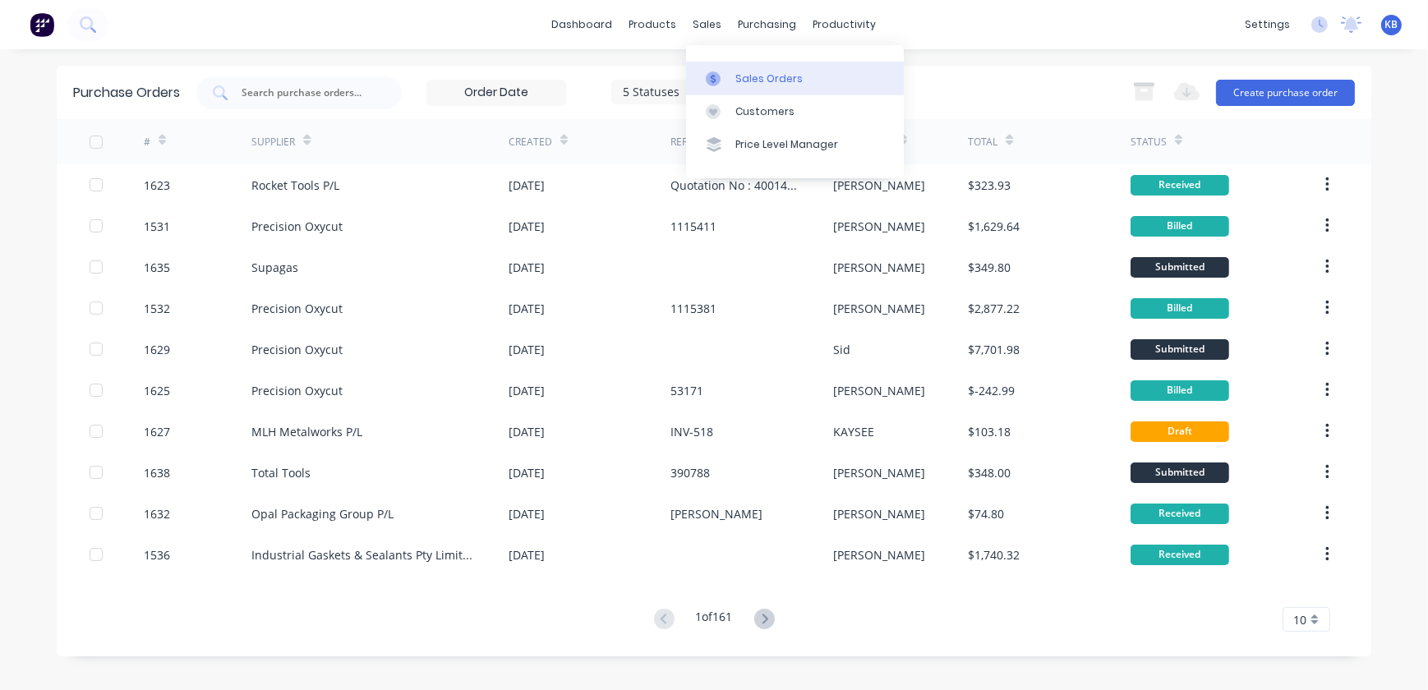
click at [748, 76] on div "Sales Orders" at bounding box center [768, 78] width 67 height 15
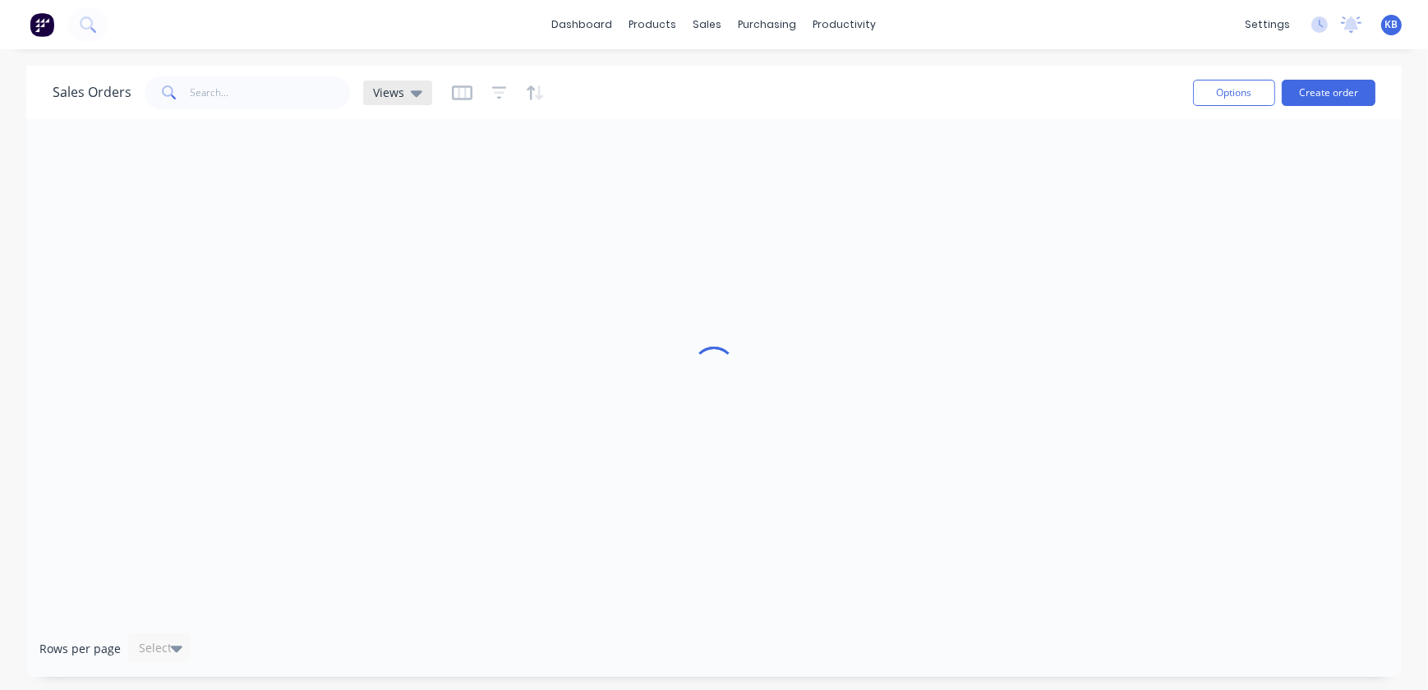
click at [380, 94] on span "Views" at bounding box center [388, 92] width 31 height 17
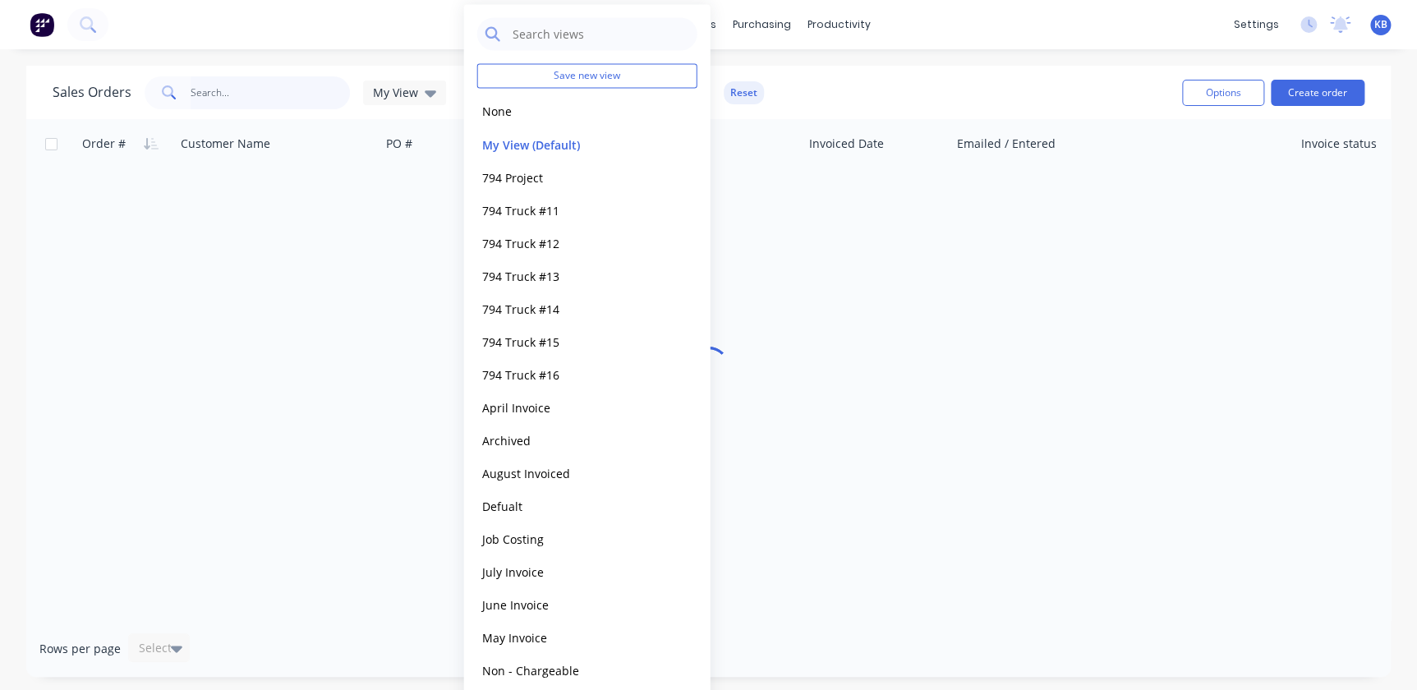
click at [287, 92] on input "text" at bounding box center [271, 92] width 160 height 33
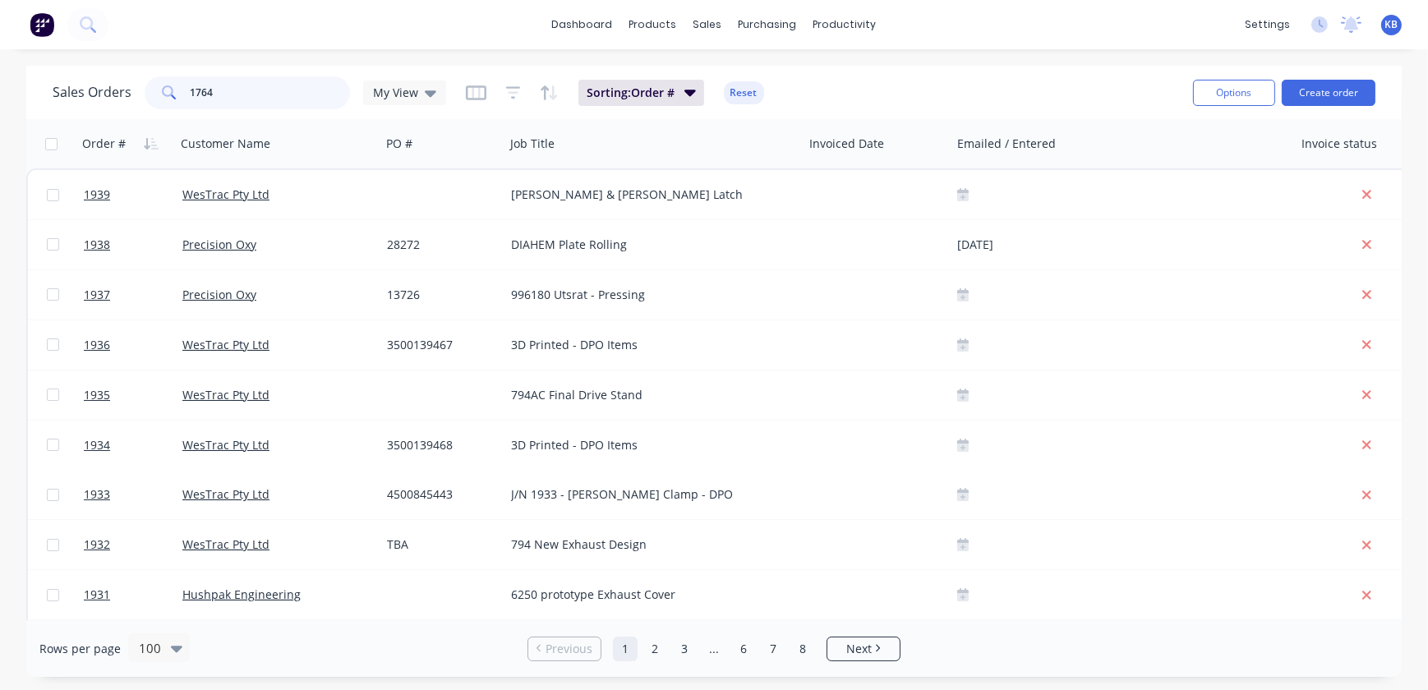
type input "1764"
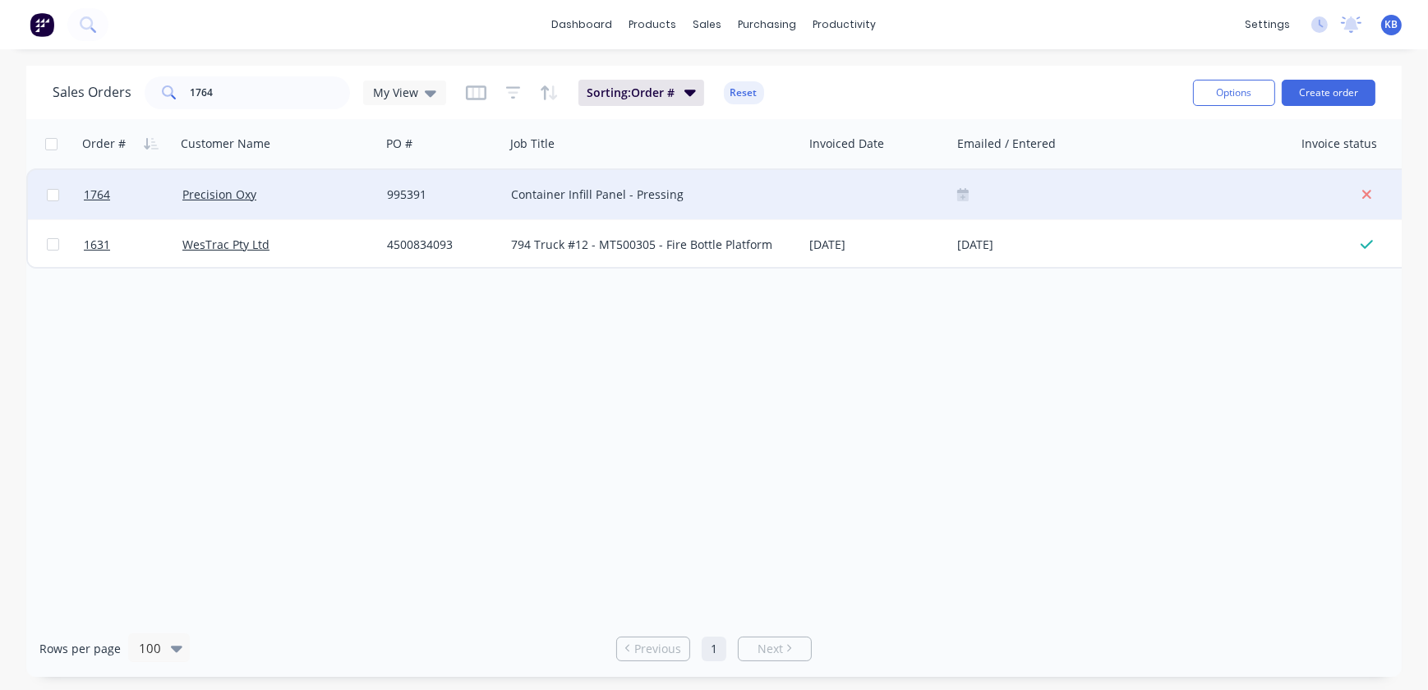
click at [353, 200] on div "Precision Oxy" at bounding box center [273, 194] width 182 height 16
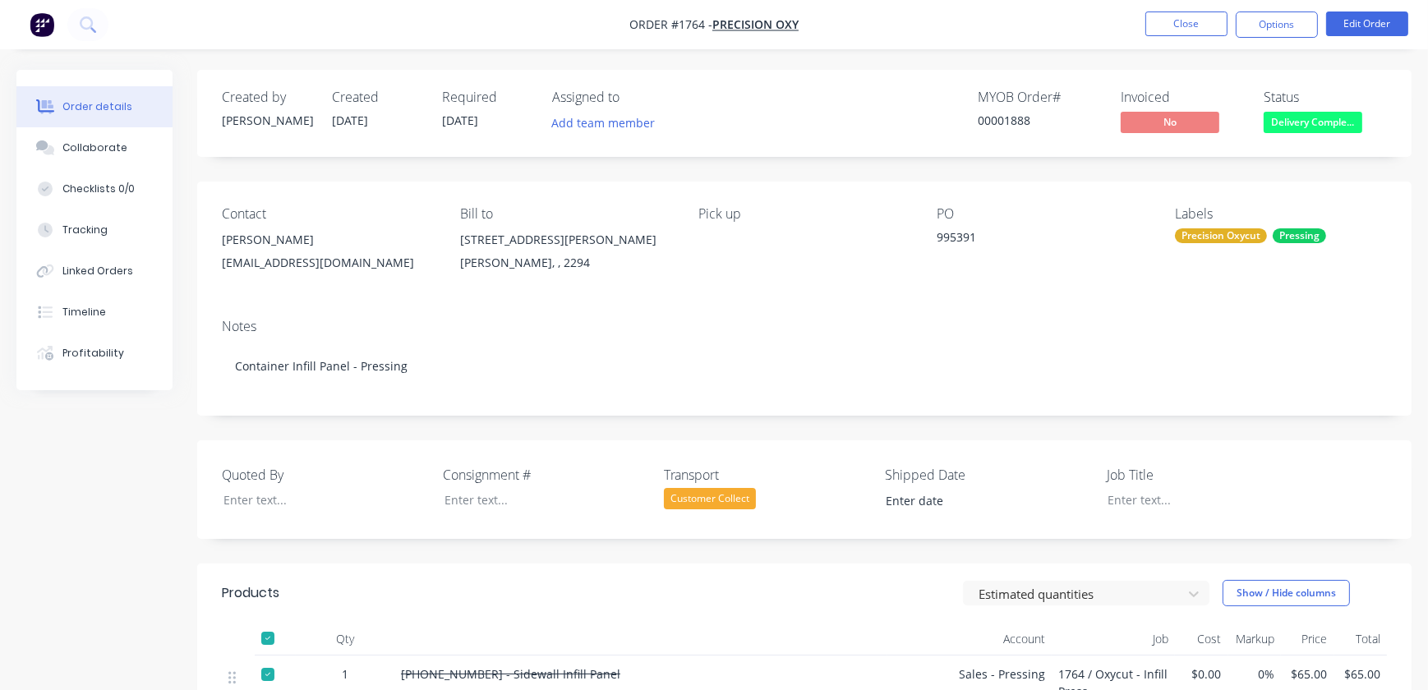
type input "[DATE]"
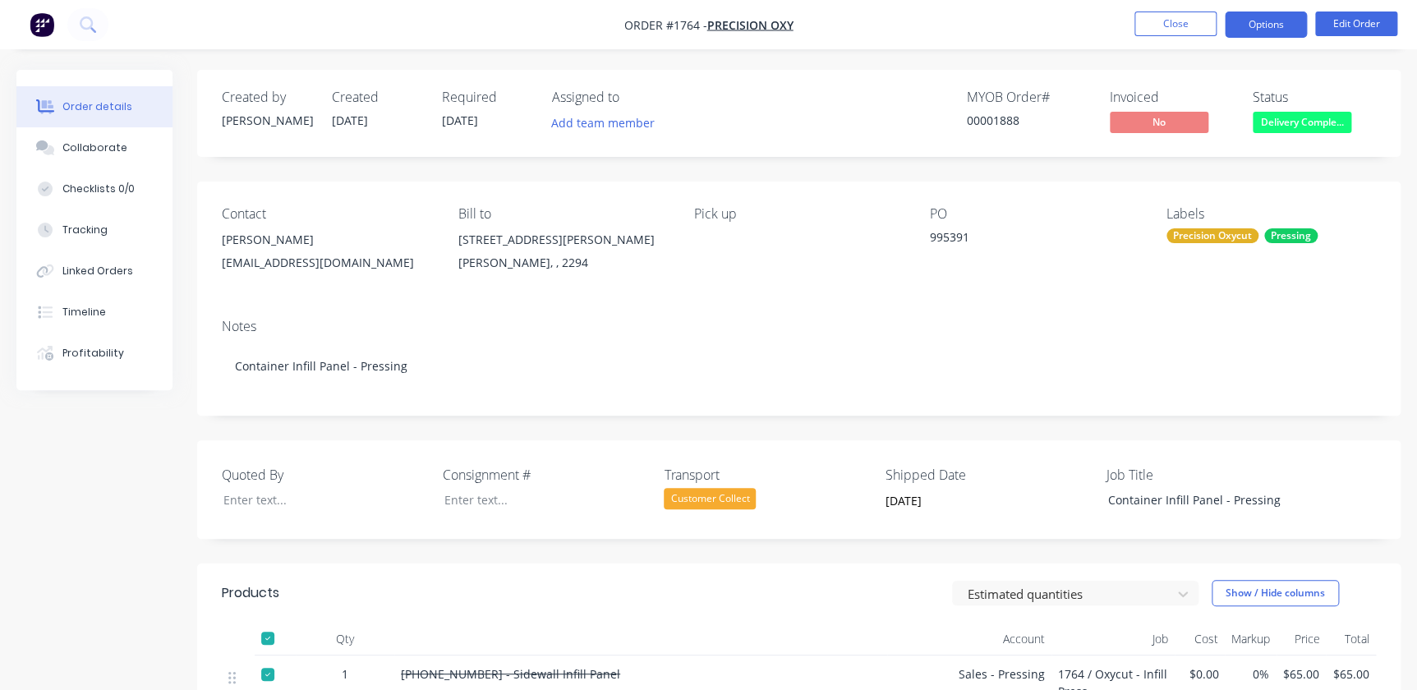
click at [1272, 30] on button "Options" at bounding box center [1266, 25] width 82 height 26
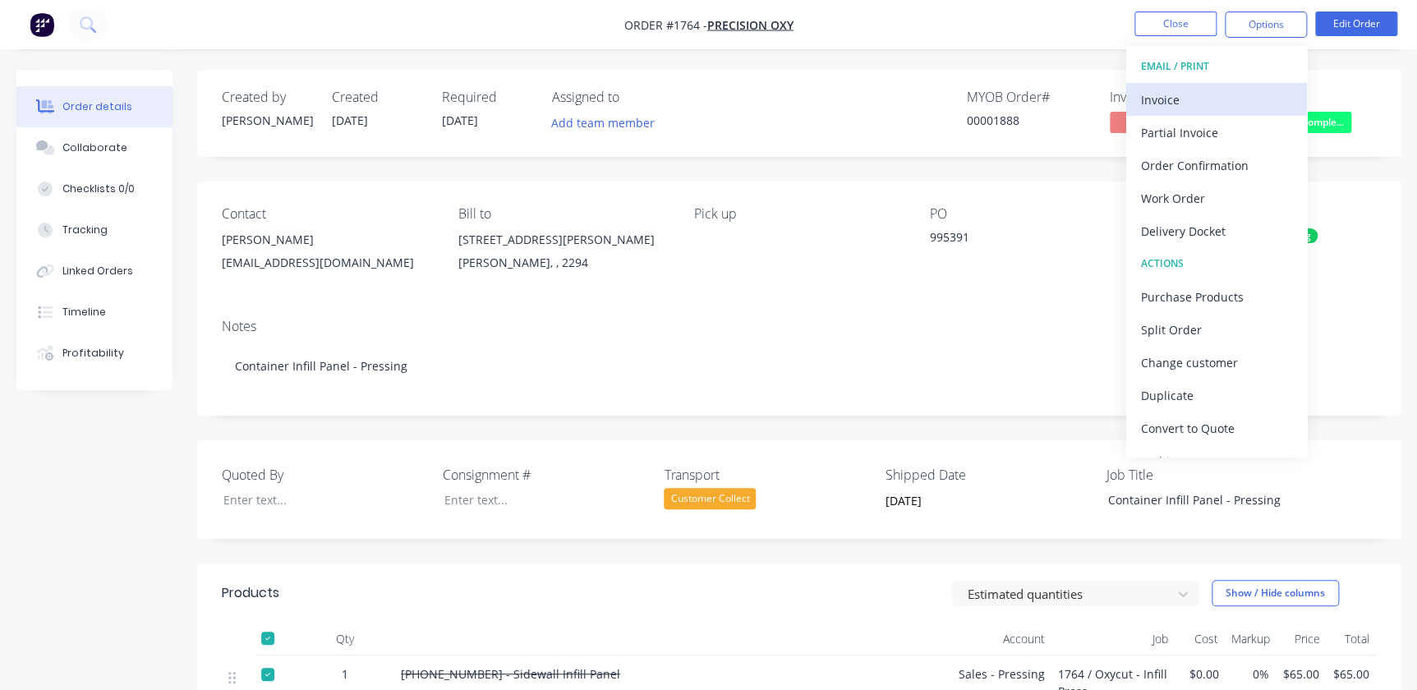
click at [1228, 100] on div "Invoice" at bounding box center [1216, 100] width 151 height 24
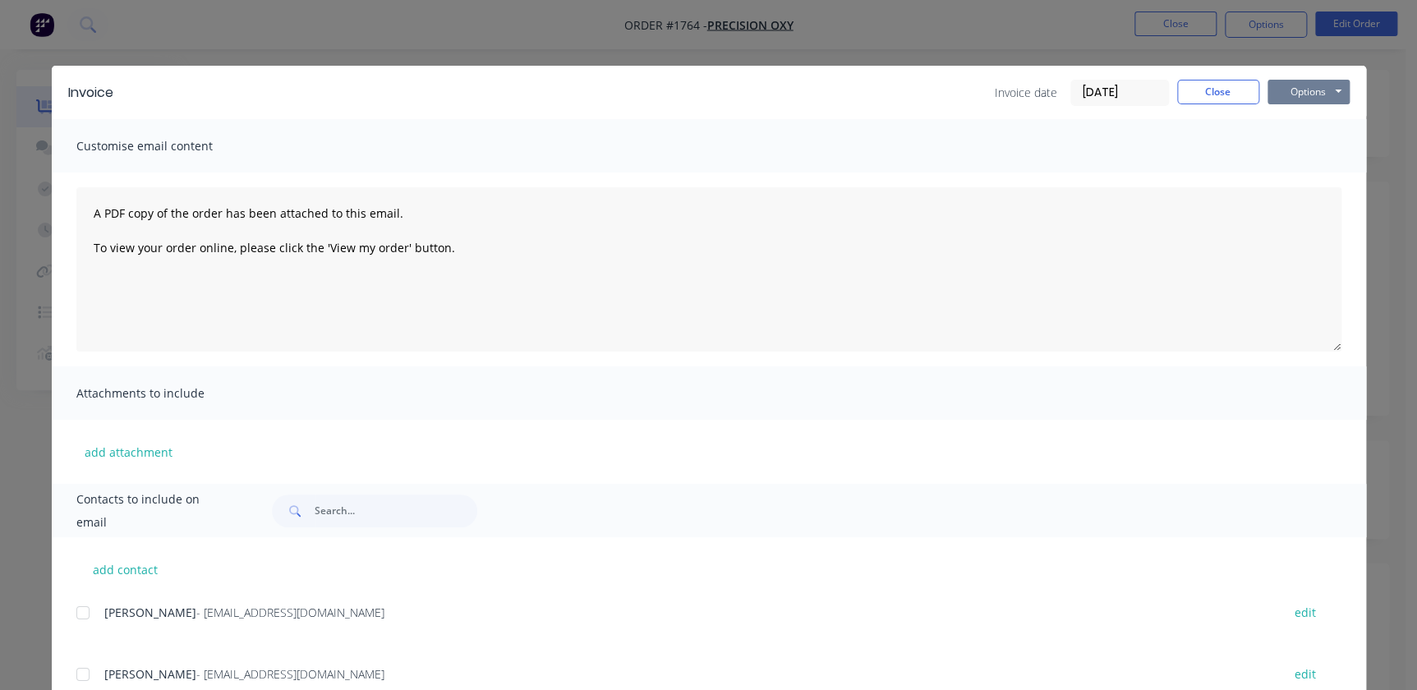
click at [1314, 87] on button "Options" at bounding box center [1309, 92] width 82 height 25
click at [1291, 146] on button "Print" at bounding box center [1320, 148] width 105 height 27
click at [1281, 98] on button "Options" at bounding box center [1309, 92] width 82 height 25
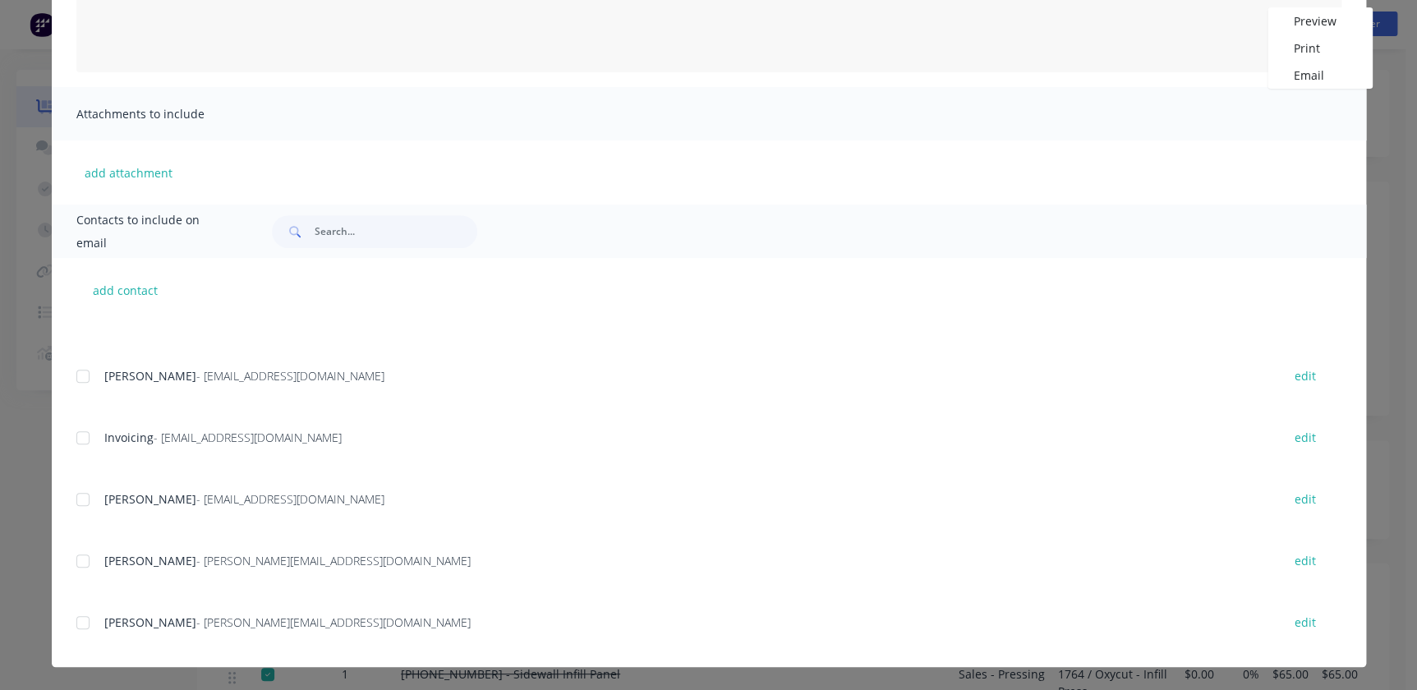
scroll to position [448, 0]
click at [82, 430] on div at bounding box center [83, 440] width 33 height 33
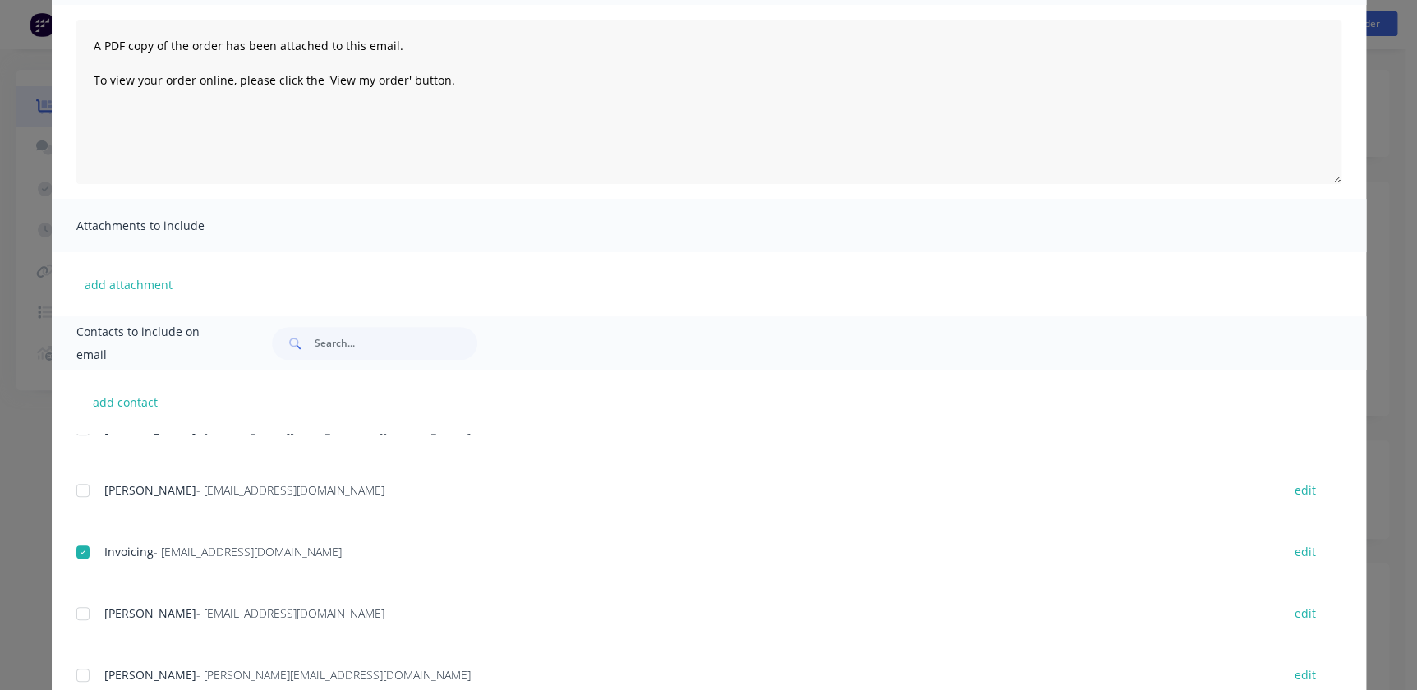
scroll to position [0, 0]
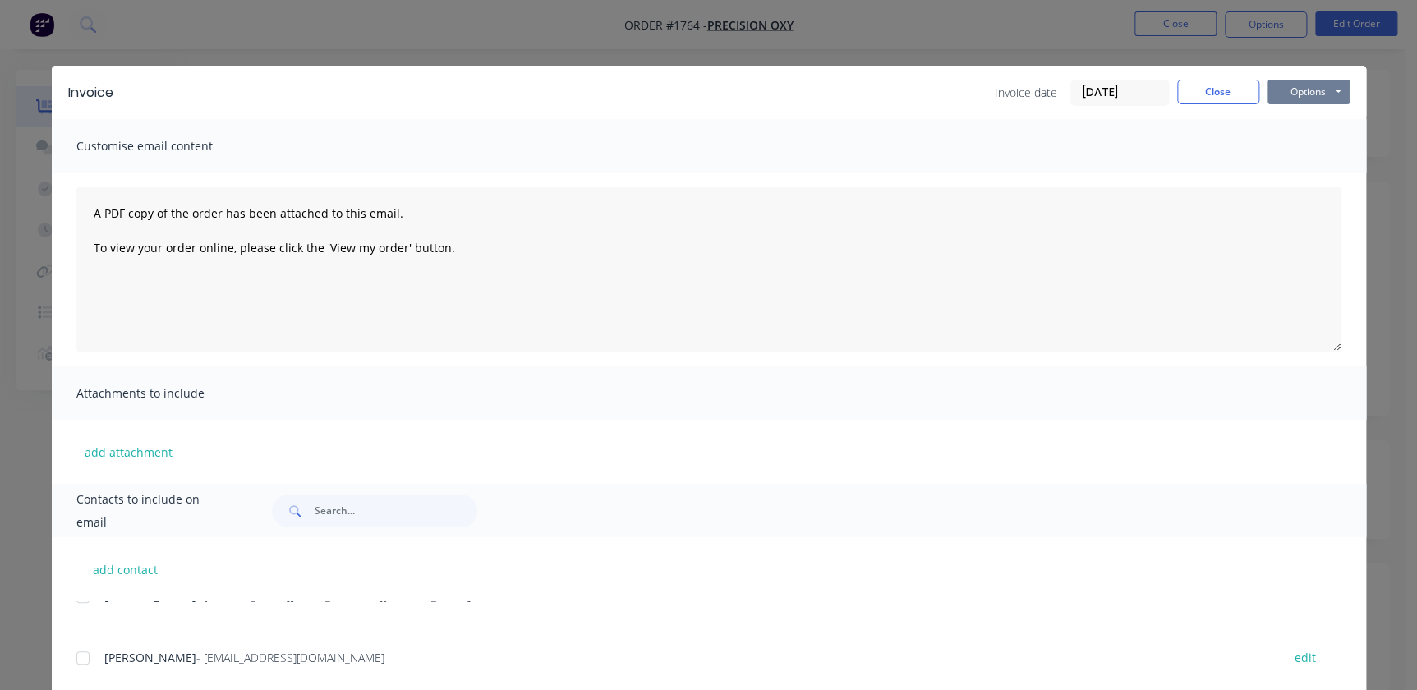
click at [1302, 91] on button "Options" at bounding box center [1309, 92] width 82 height 25
click at [1311, 171] on button "Email" at bounding box center [1320, 175] width 105 height 27
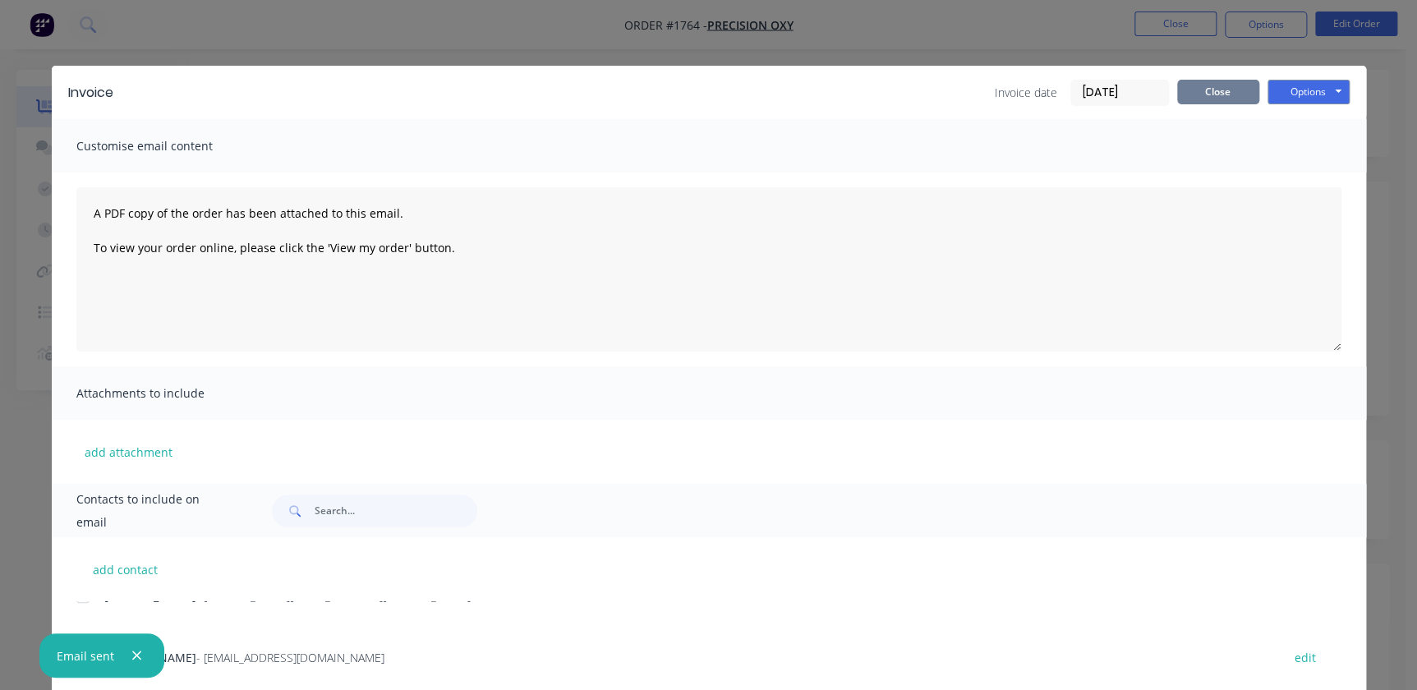
click at [1210, 99] on button "Close" at bounding box center [1218, 92] width 82 height 25
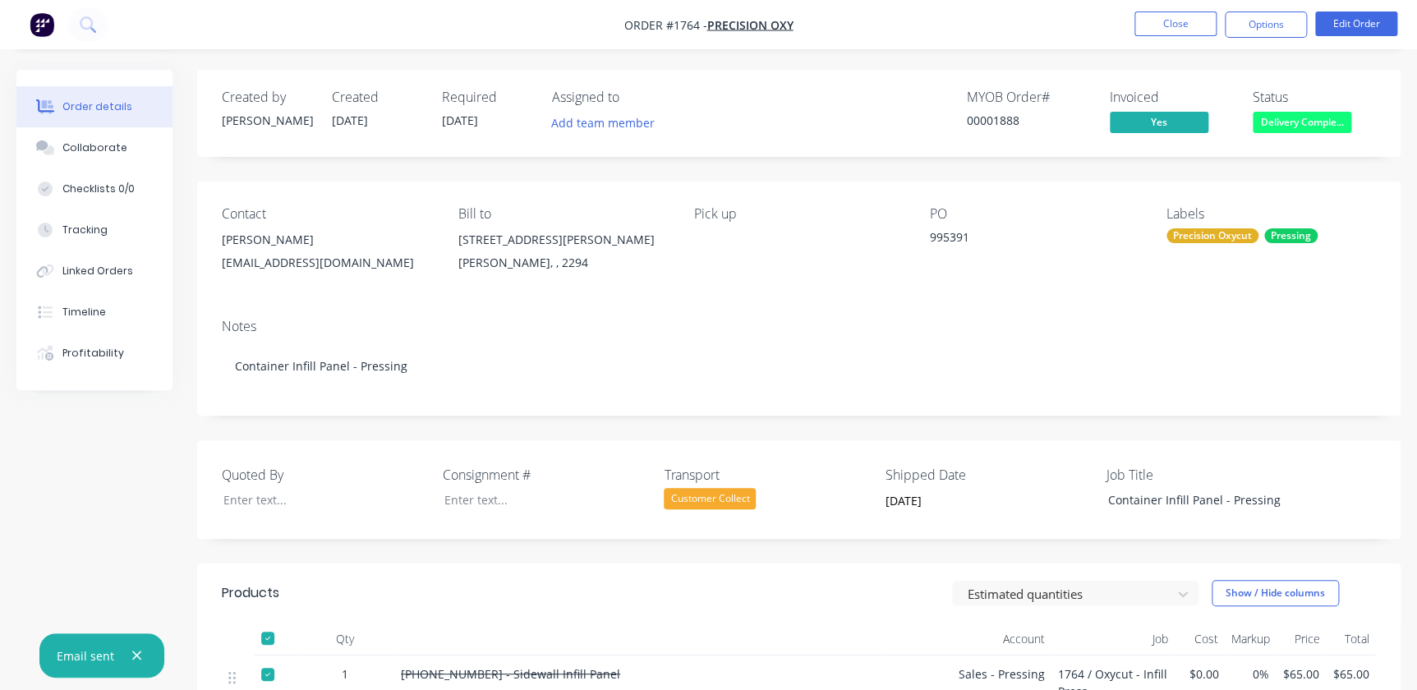
click at [1291, 120] on span "Delivery Comple..." at bounding box center [1302, 122] width 99 height 21
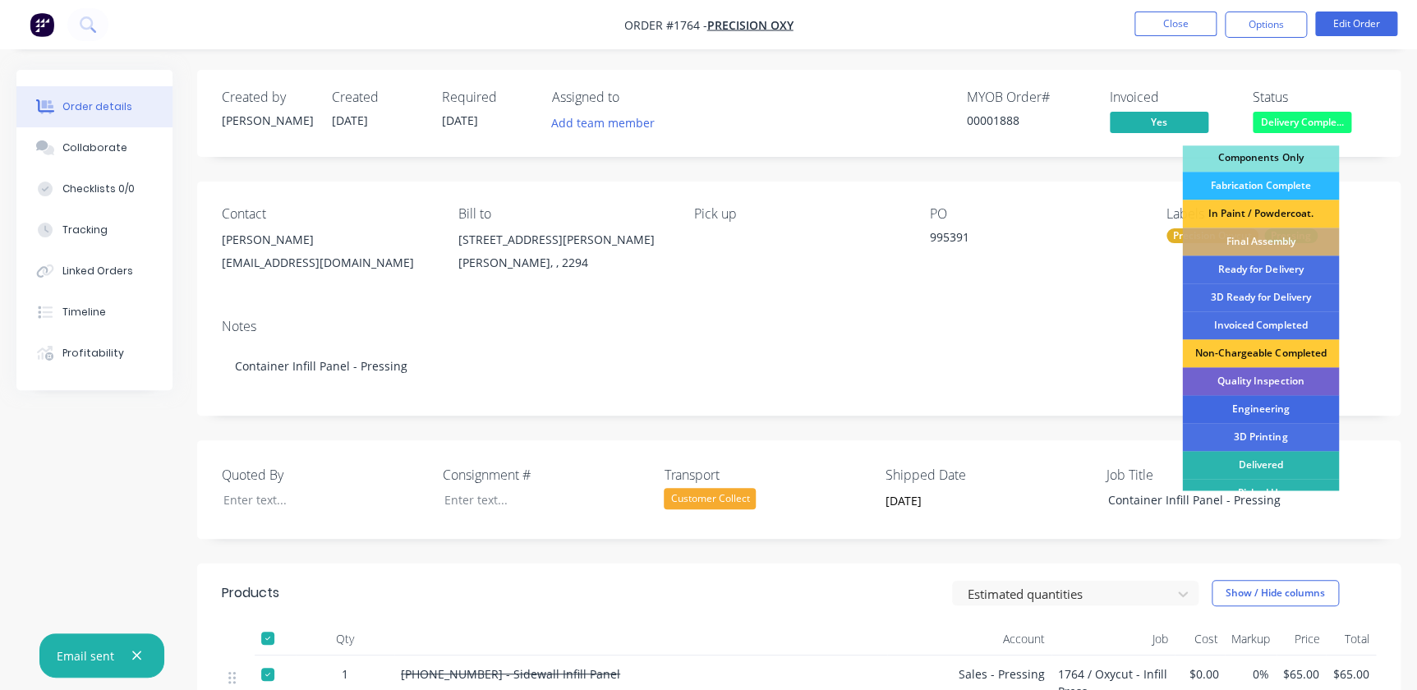
scroll to position [241, 0]
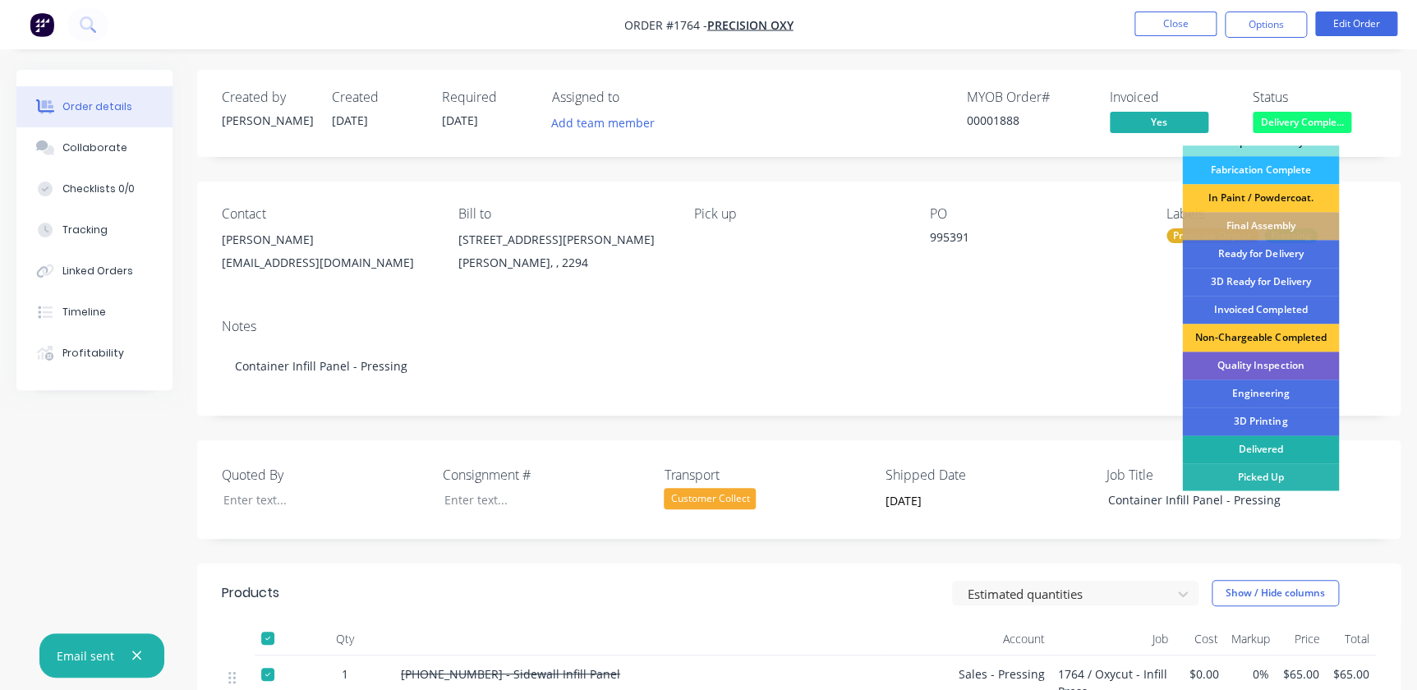
click at [1272, 446] on div "Delivered" at bounding box center [1260, 449] width 157 height 28
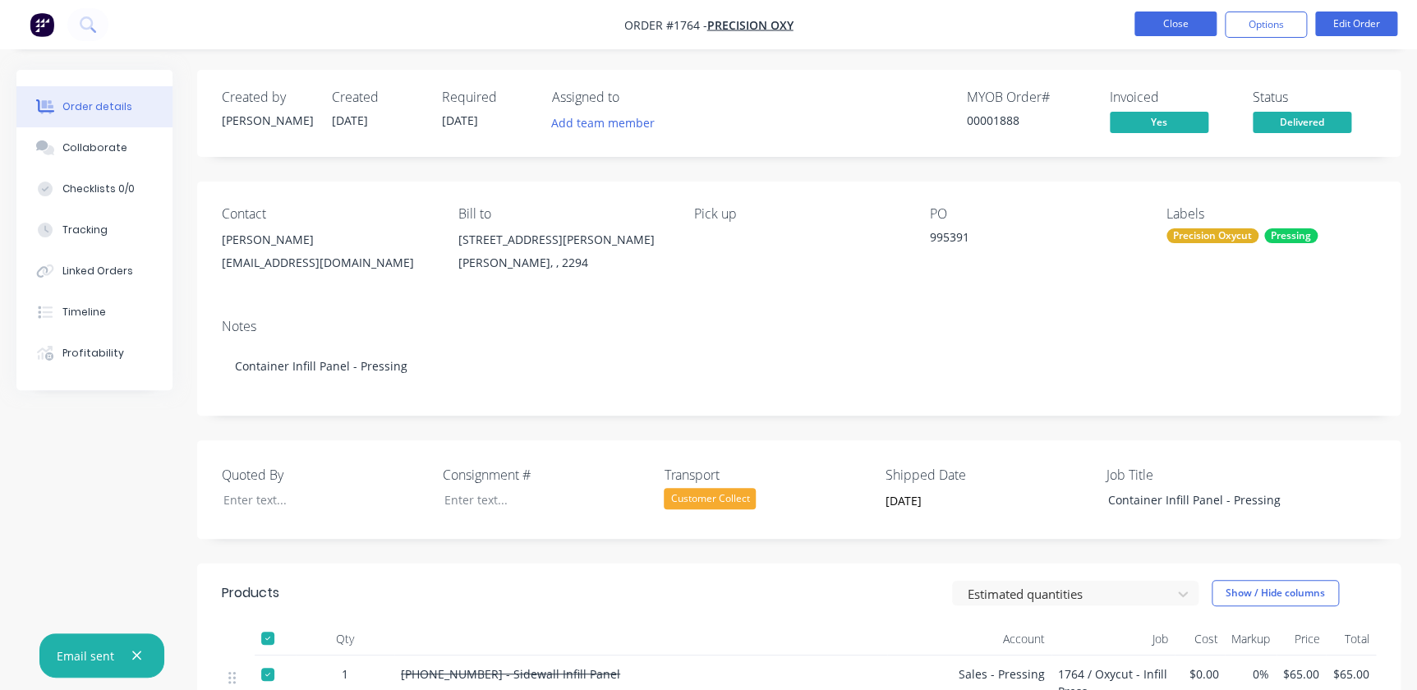
drag, startPoint x: 1180, startPoint y: 23, endPoint x: 1153, endPoint y: 28, distance: 27.6
click at [1153, 28] on button "Close" at bounding box center [1175, 24] width 82 height 25
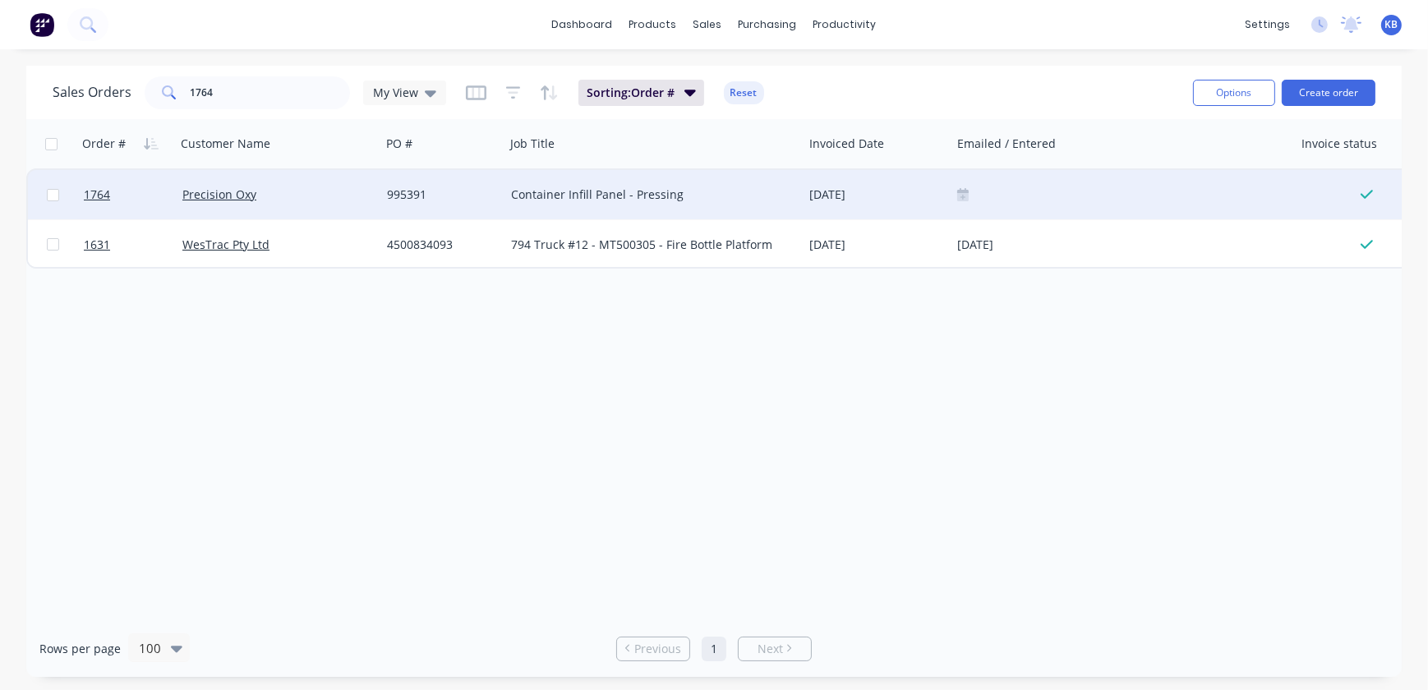
click at [1024, 197] on div at bounding box center [1122, 194] width 330 height 13
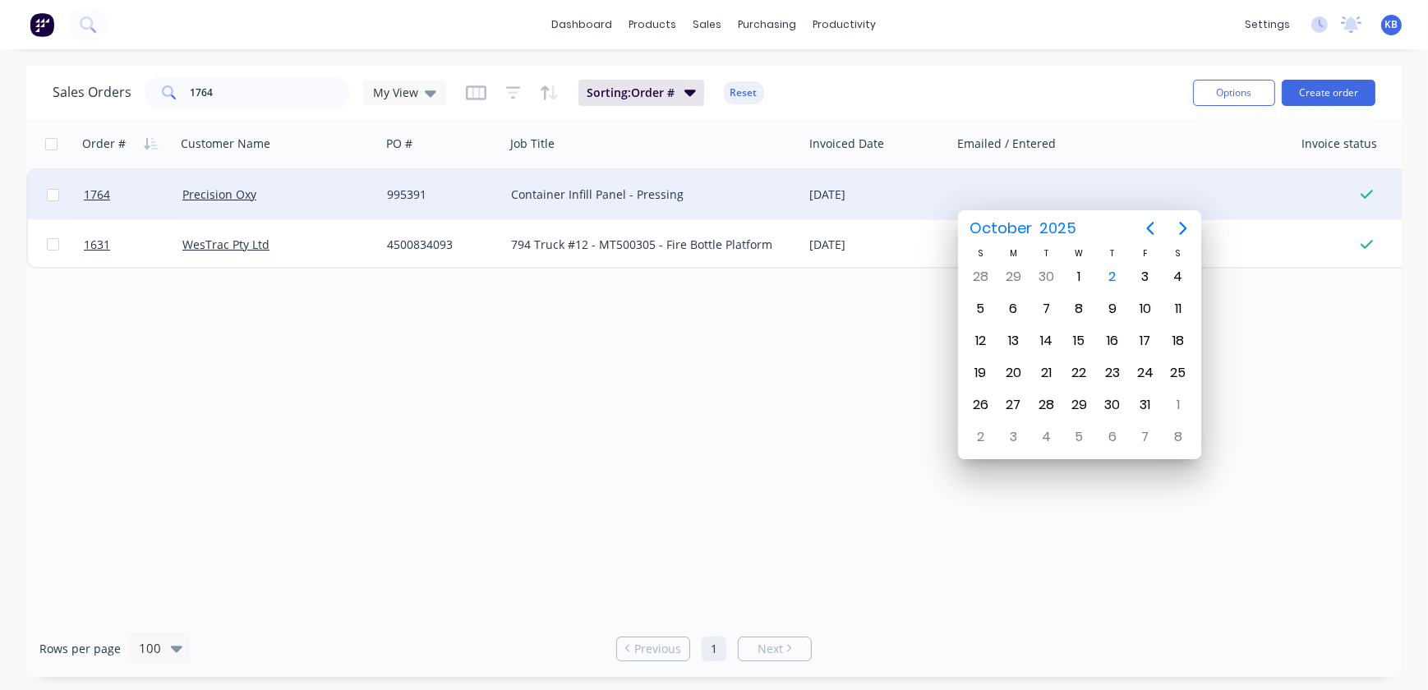
click at [949, 192] on div "[DATE]" at bounding box center [877, 194] width 148 height 49
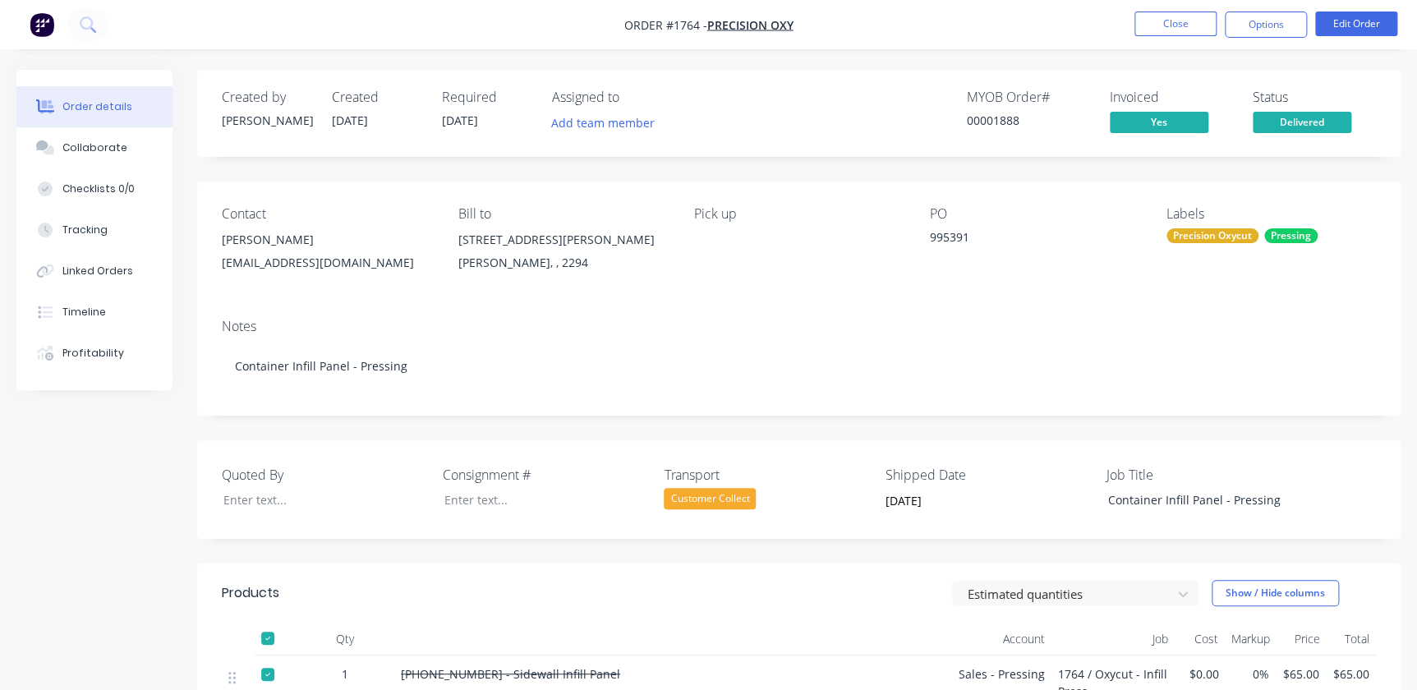
click at [1257, 125] on span "Delivered" at bounding box center [1302, 122] width 99 height 21
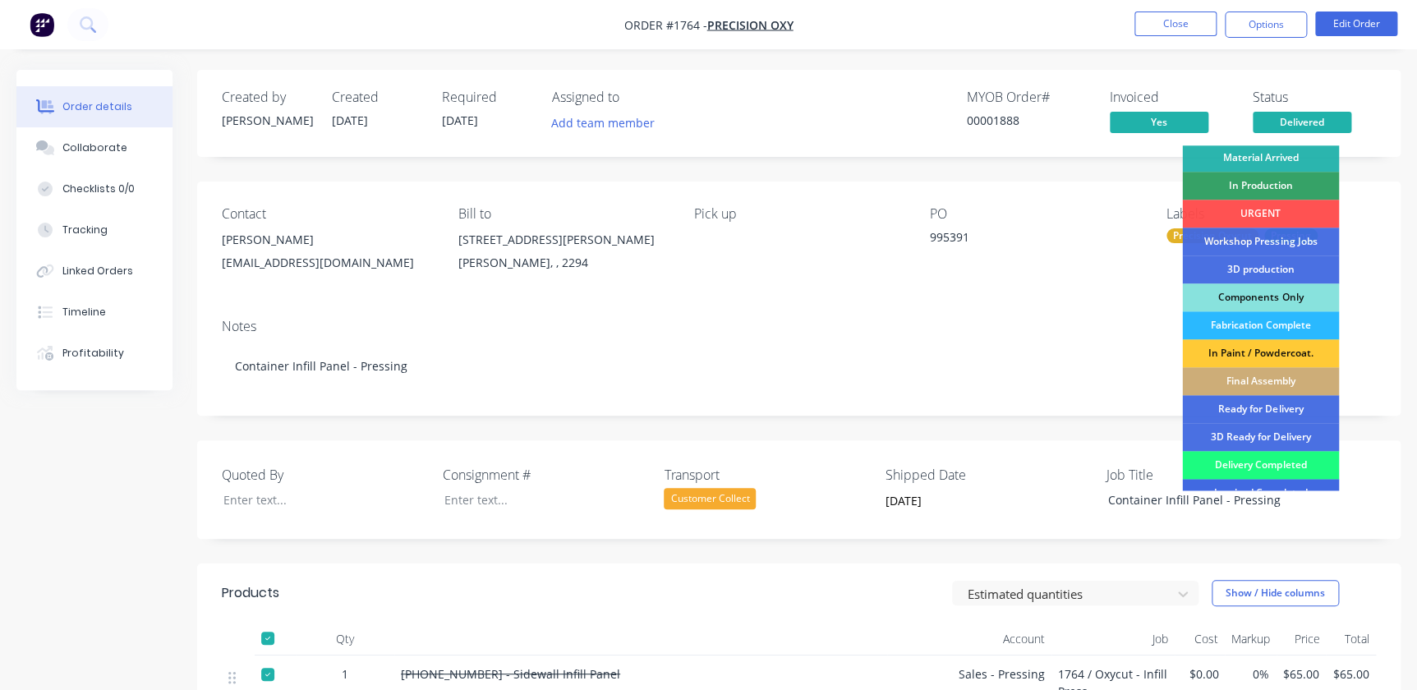
scroll to position [149, 0]
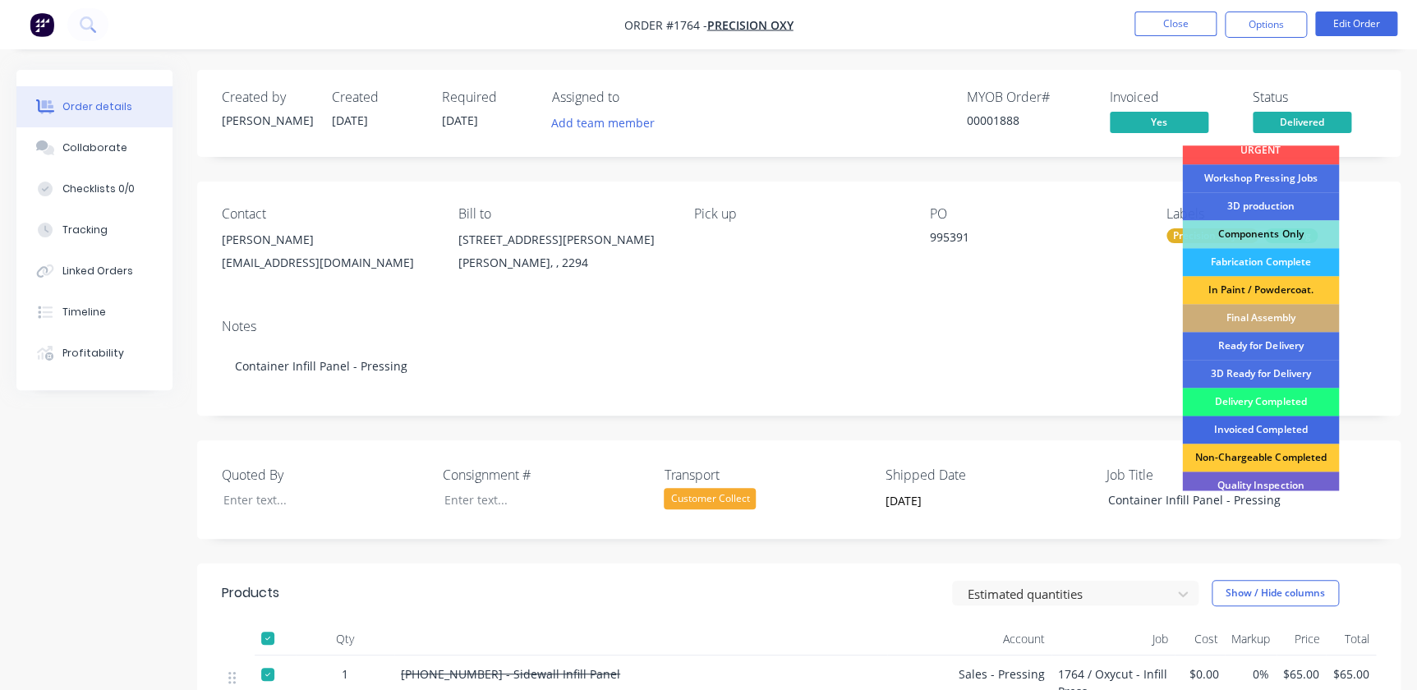
click at [1254, 427] on div "Invoiced Completed" at bounding box center [1260, 430] width 157 height 28
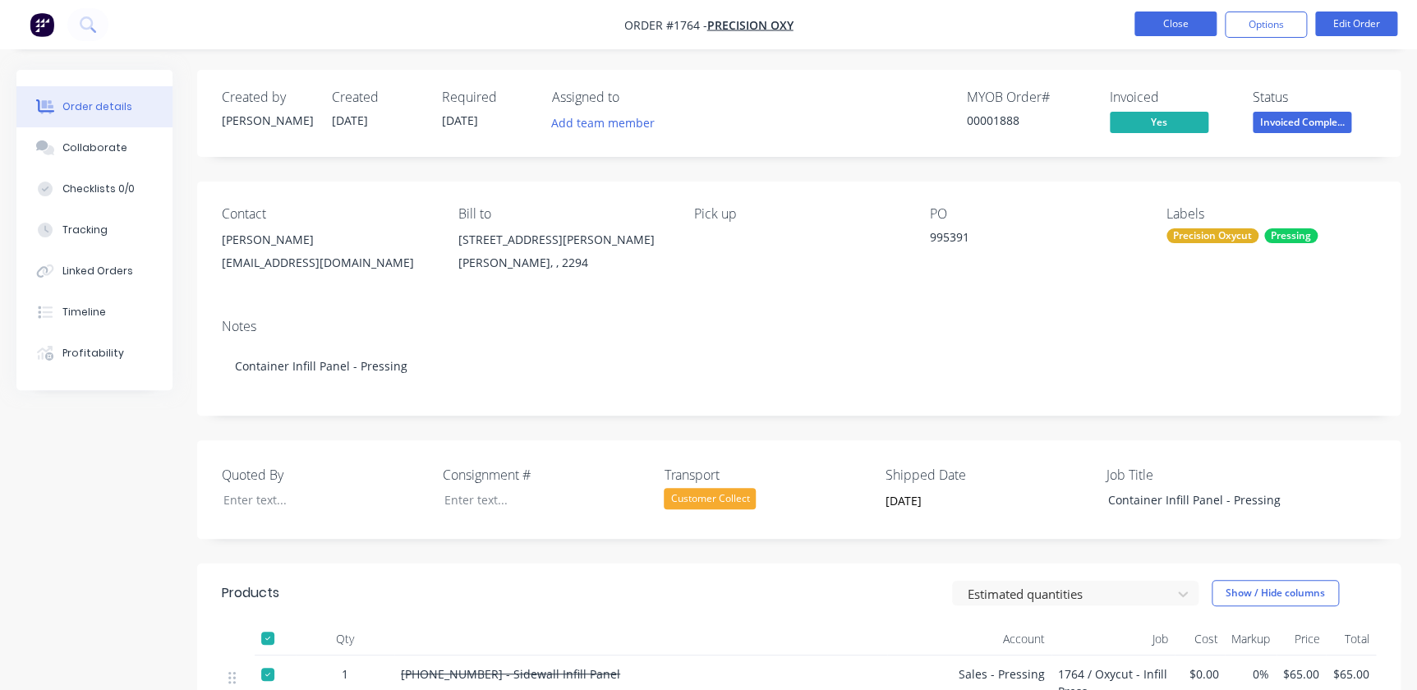
drag, startPoint x: 1190, startPoint y: 33, endPoint x: 1175, endPoint y: 25, distance: 17.6
click at [1175, 25] on button "Close" at bounding box center [1175, 24] width 82 height 25
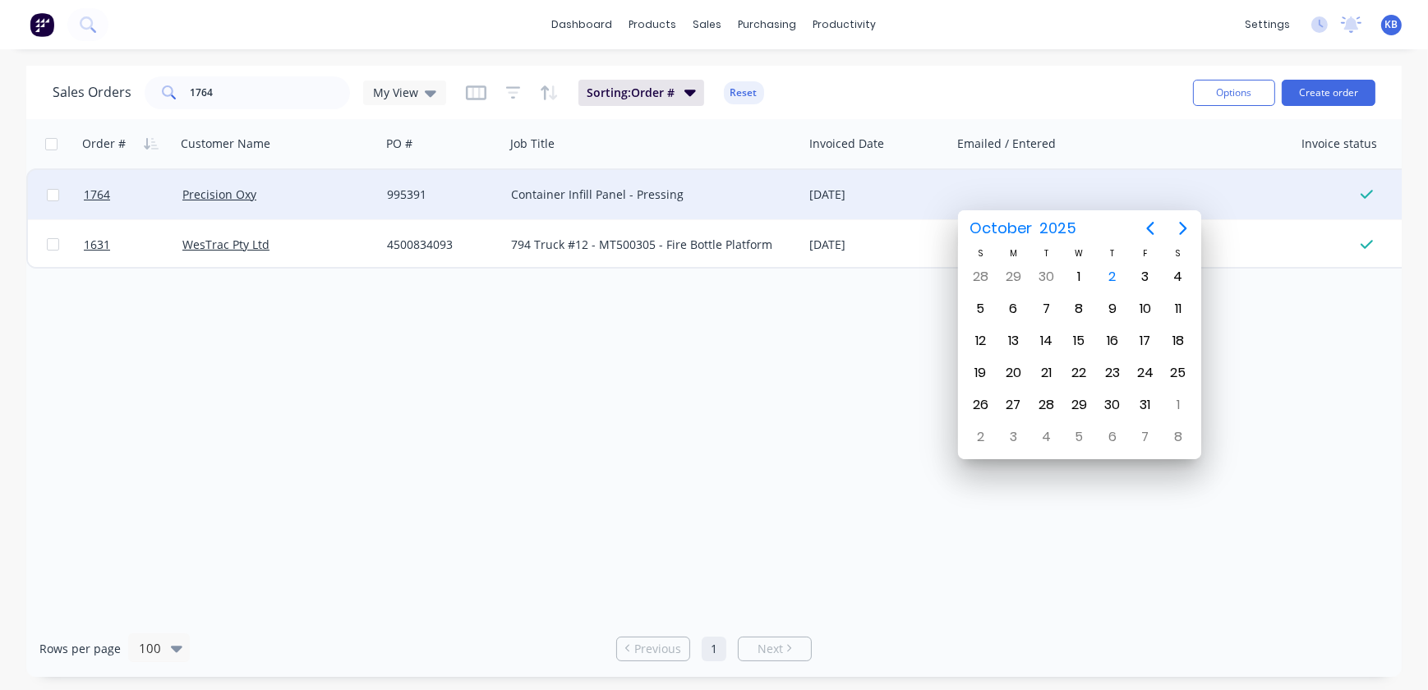
click at [976, 192] on input at bounding box center [1027, 194] width 138 height 25
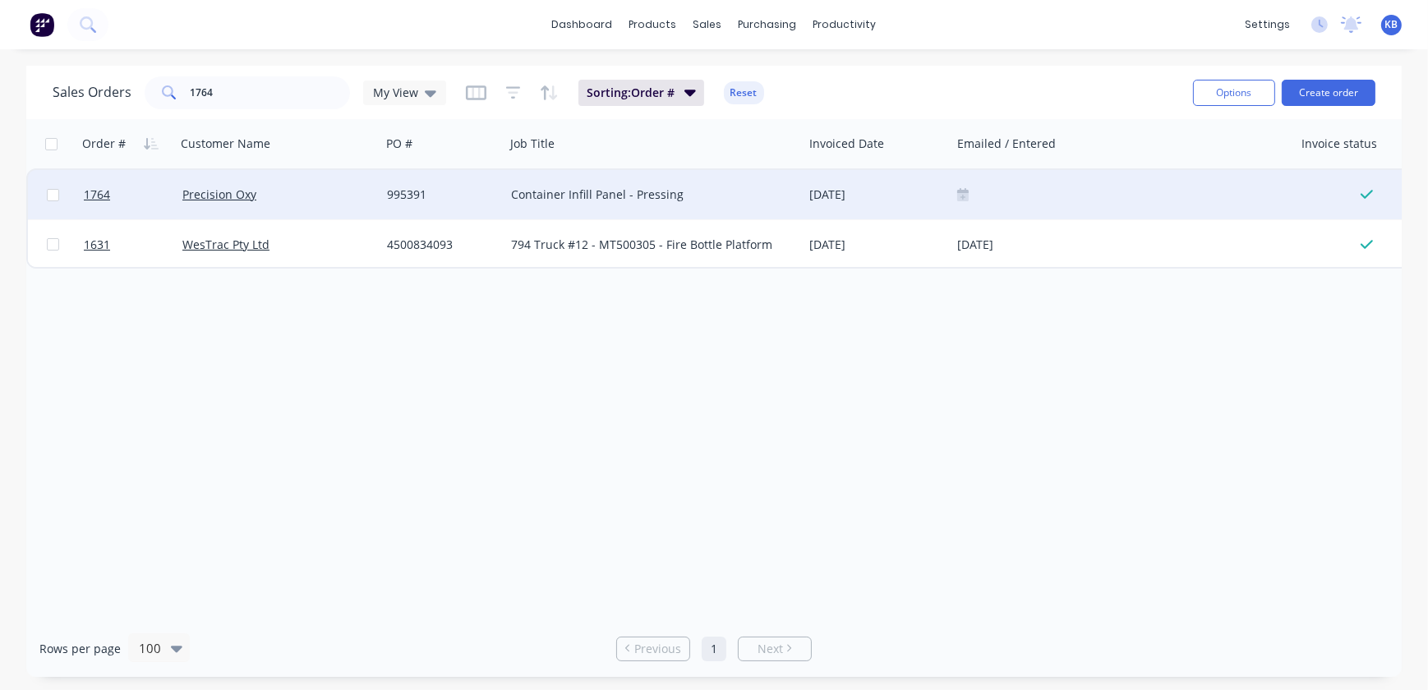
click at [966, 192] on icon at bounding box center [963, 194] width 12 height 12
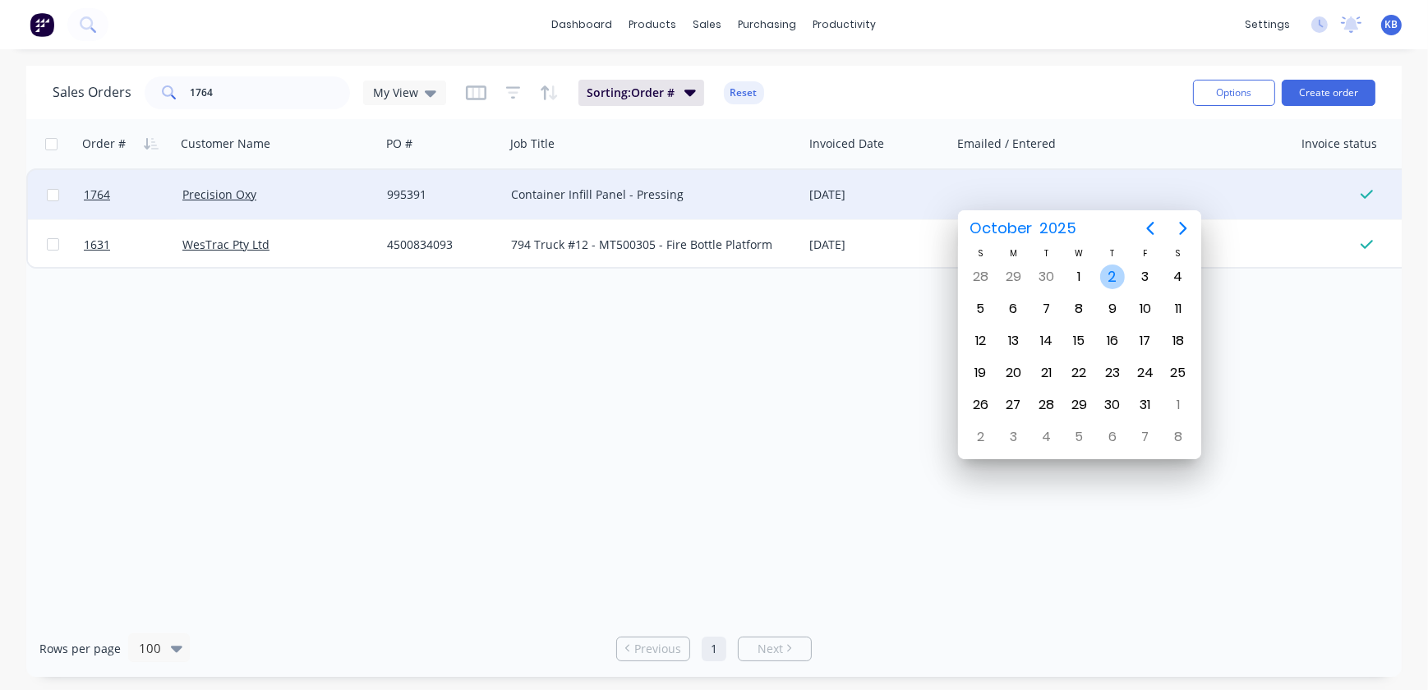
click at [1103, 271] on div "2" at bounding box center [1112, 277] width 25 height 25
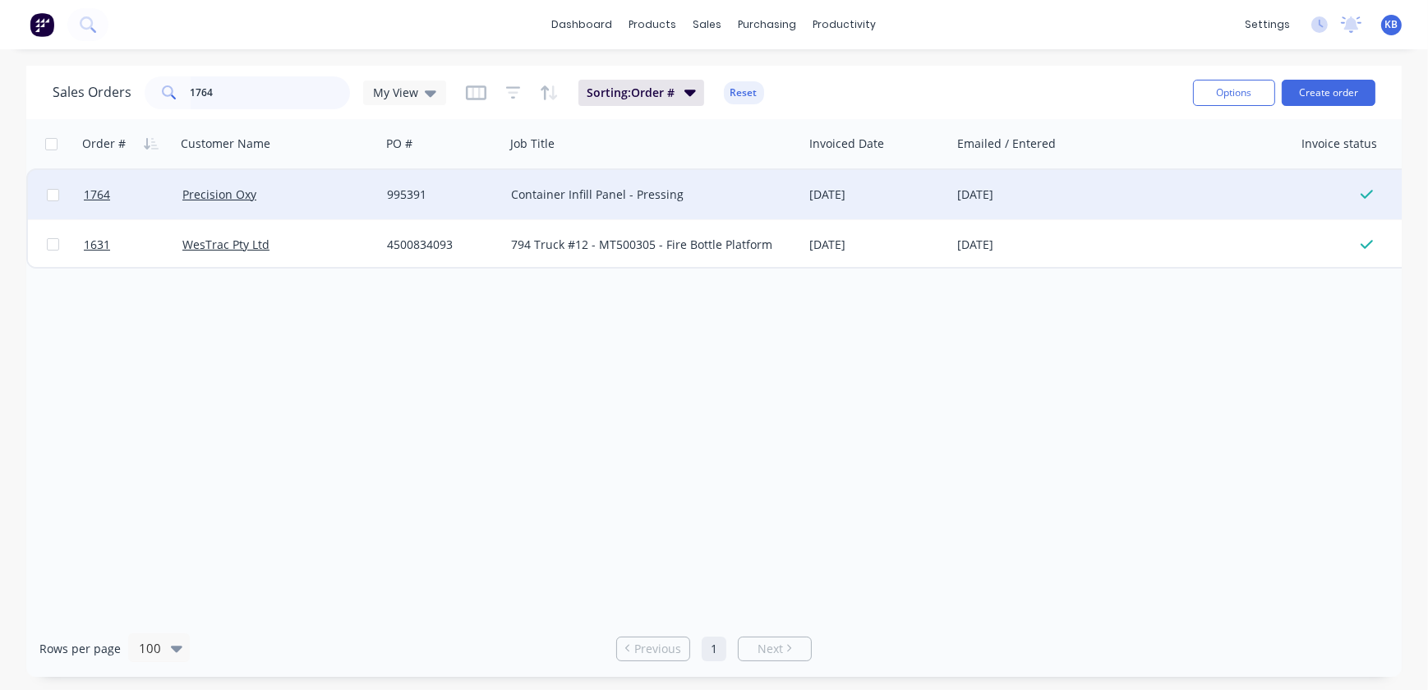
click at [271, 96] on input "1764" at bounding box center [271, 92] width 160 height 33
drag, startPoint x: 279, startPoint y: 94, endPoint x: 186, endPoint y: 91, distance: 93.7
click at [191, 92] on input "1764" at bounding box center [271, 92] width 160 height 33
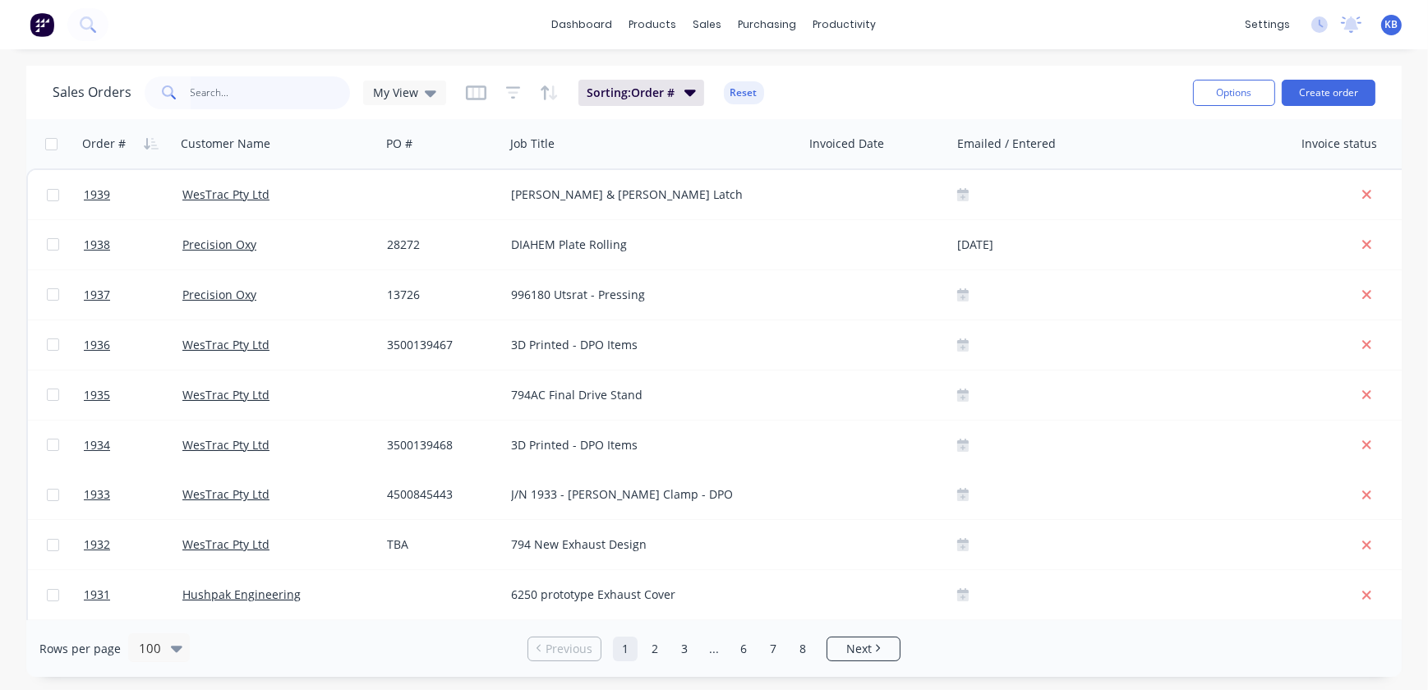
drag, startPoint x: 255, startPoint y: 93, endPoint x: 128, endPoint y: 82, distance: 127.0
click at [186, 85] on div at bounding box center [247, 92] width 205 height 33
type input "1829"
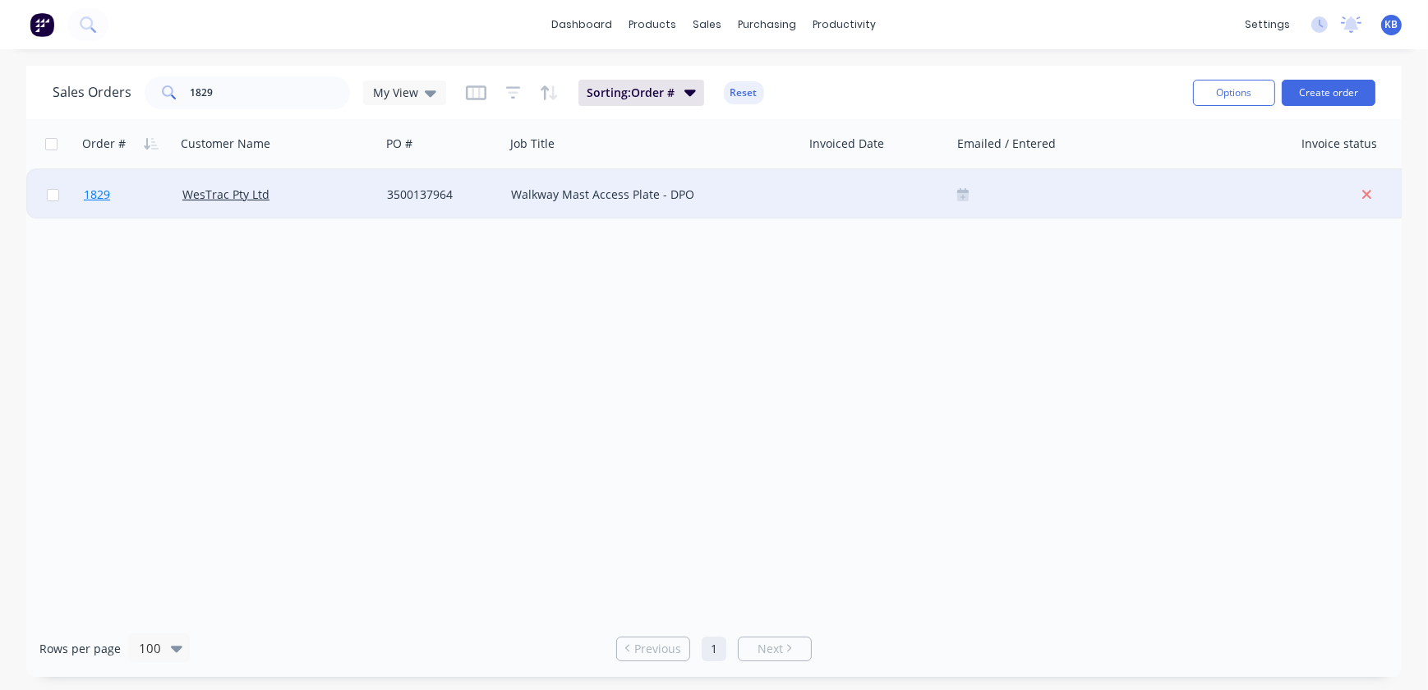
click at [108, 207] on link "1829" at bounding box center [133, 194] width 99 height 49
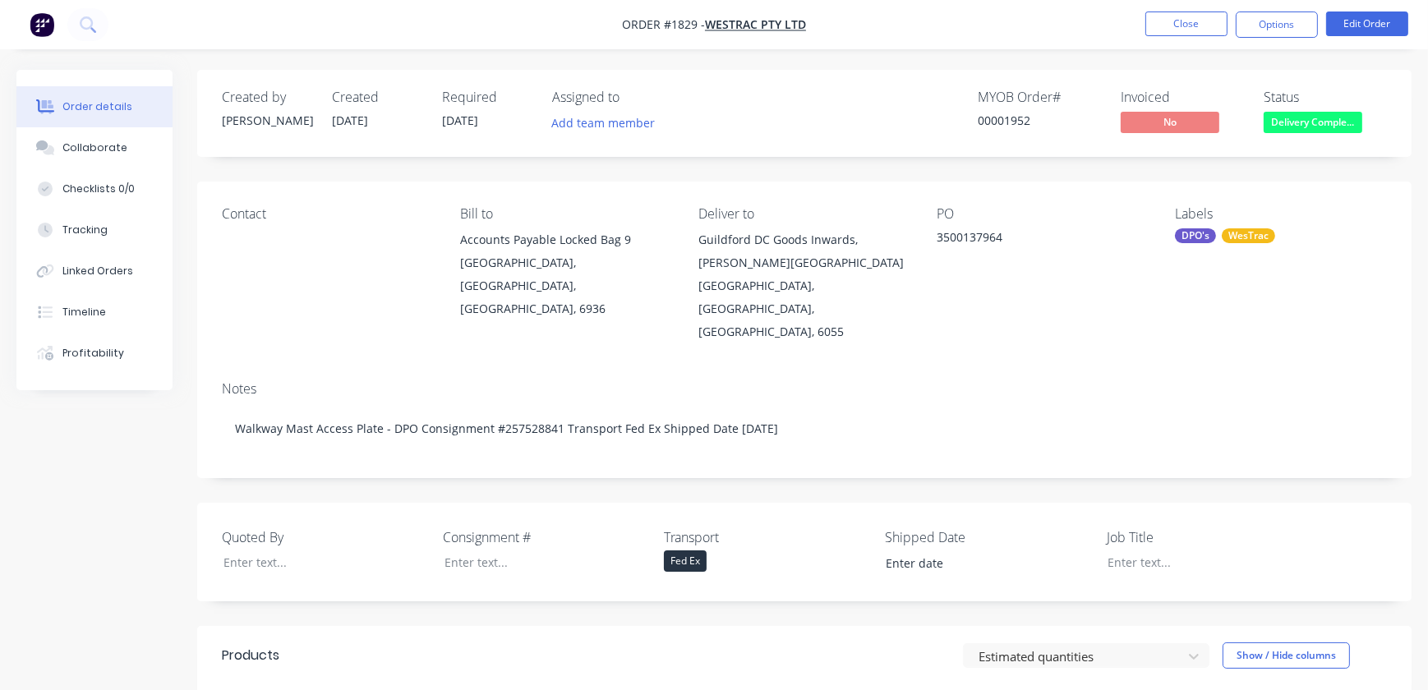
type input "25/09/2025"
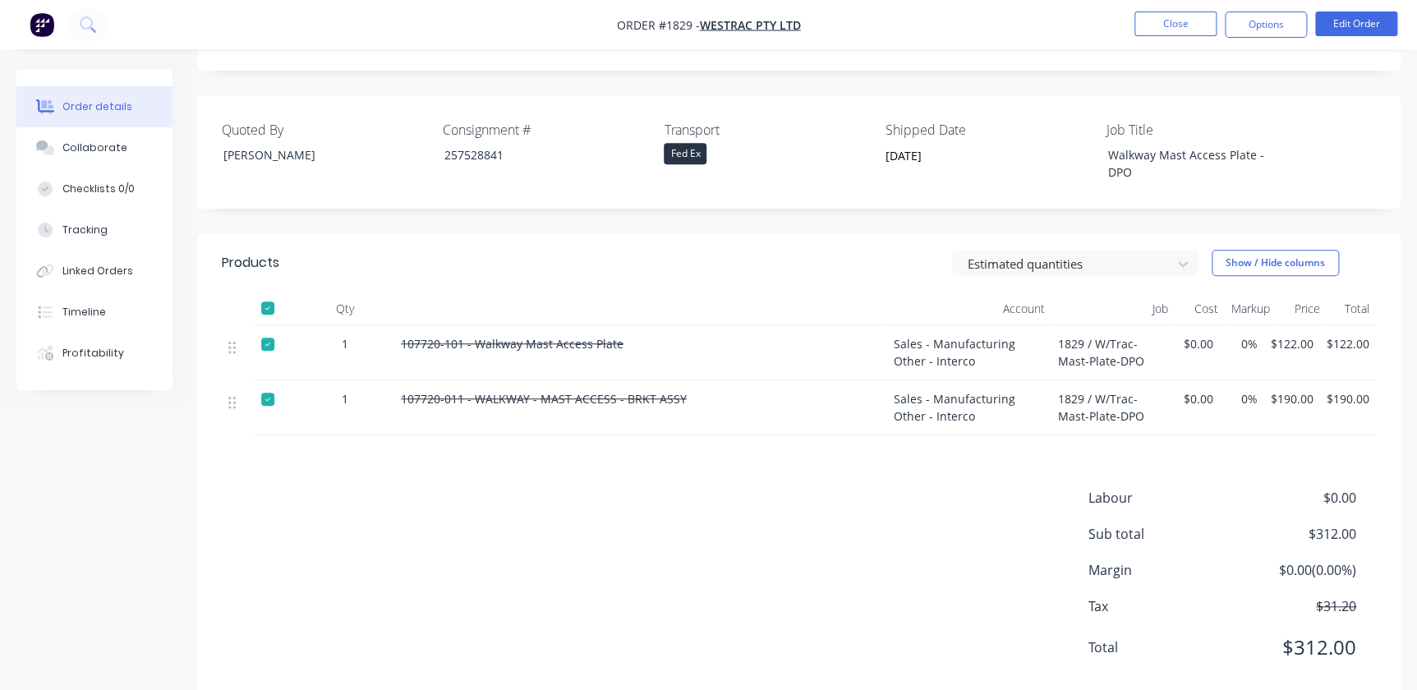
scroll to position [183, 0]
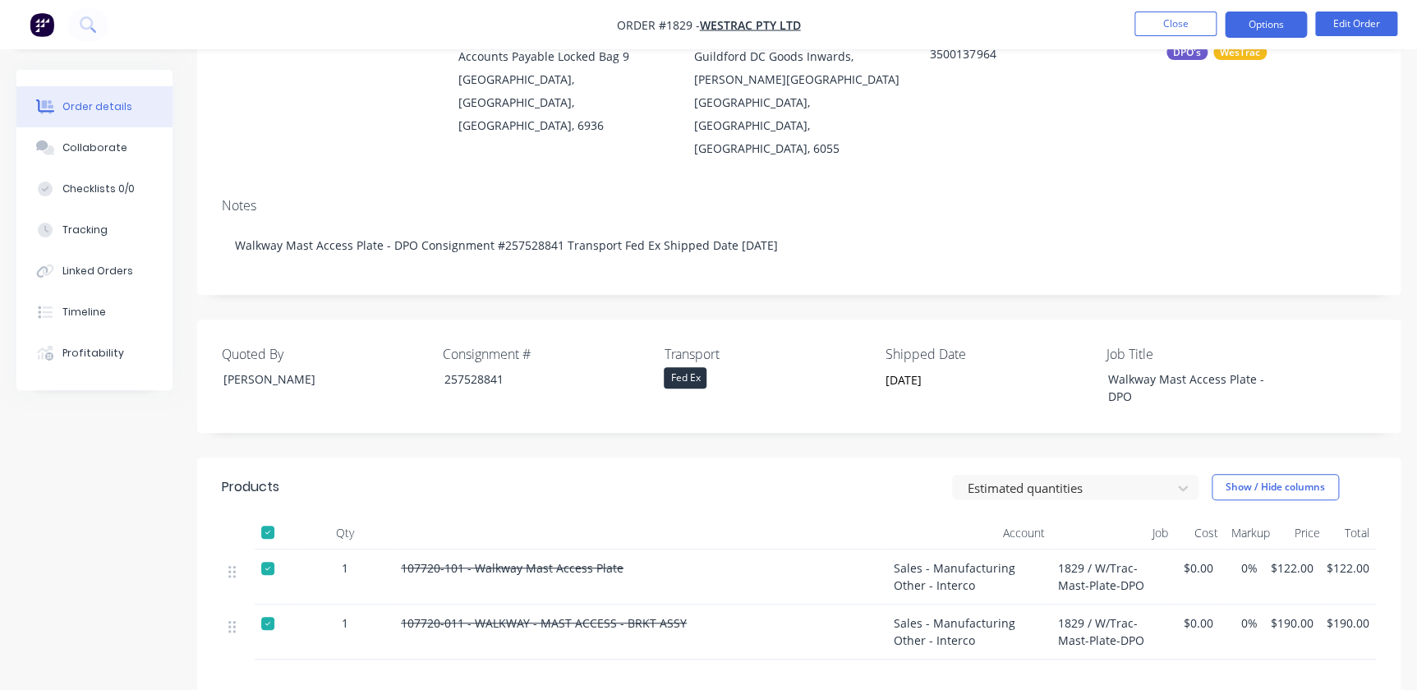
click at [1240, 28] on button "Options" at bounding box center [1266, 25] width 82 height 26
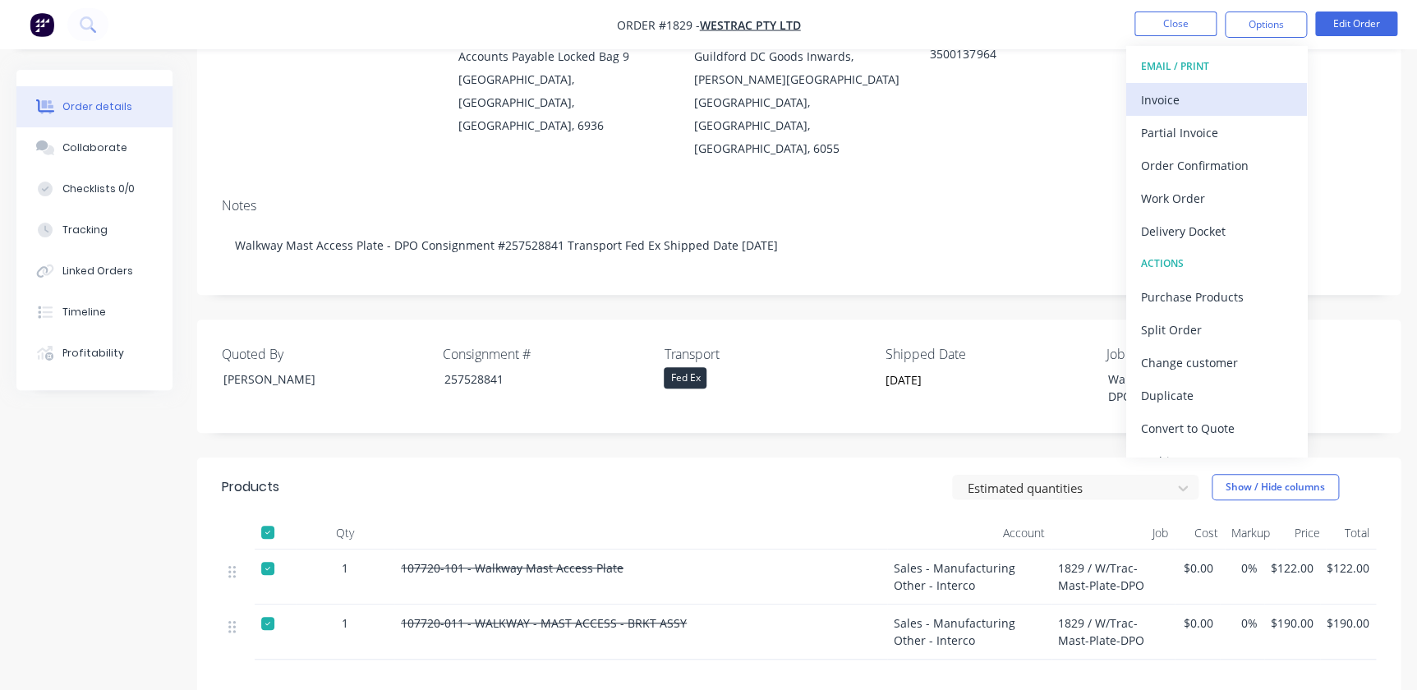
click at [1222, 107] on div "Invoice" at bounding box center [1216, 100] width 151 height 24
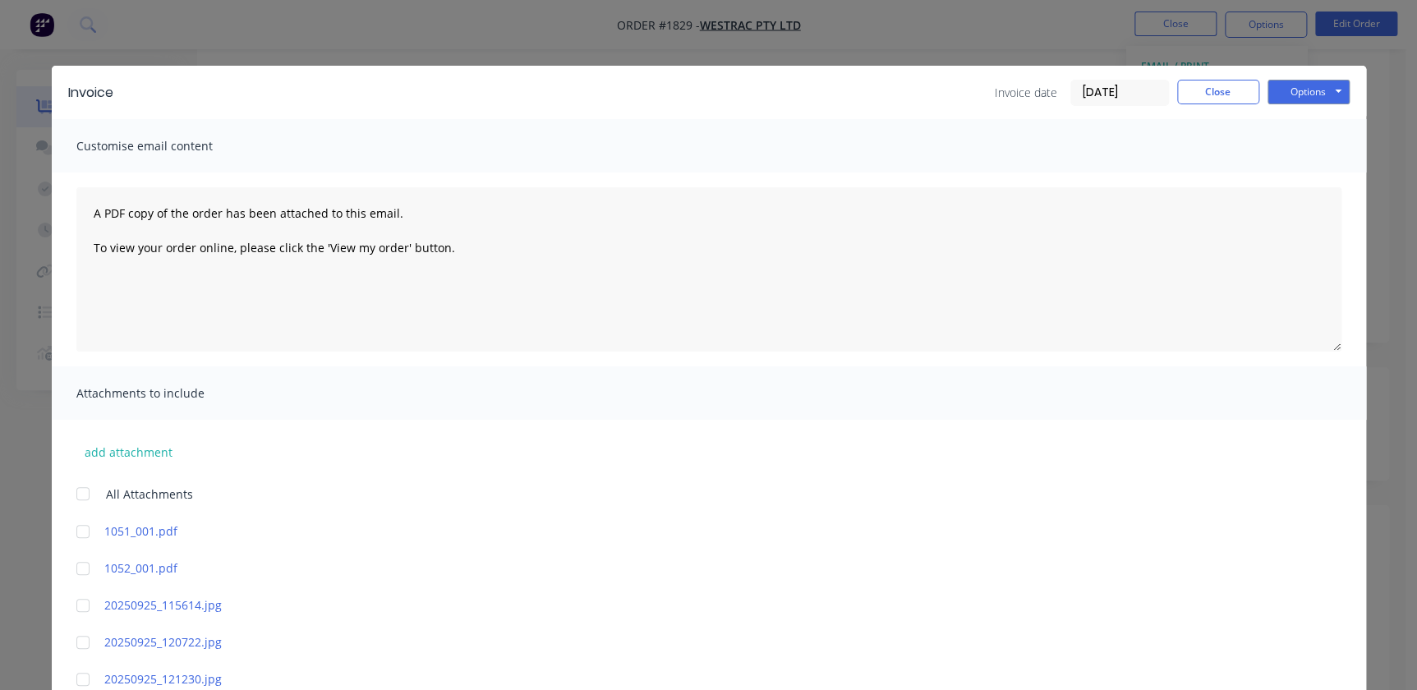
scroll to position [108, 0]
click at [1295, 98] on button "Options" at bounding box center [1309, 92] width 82 height 25
click at [1298, 148] on button "Print" at bounding box center [1320, 148] width 105 height 27
click at [1216, 95] on button "Close" at bounding box center [1218, 92] width 82 height 25
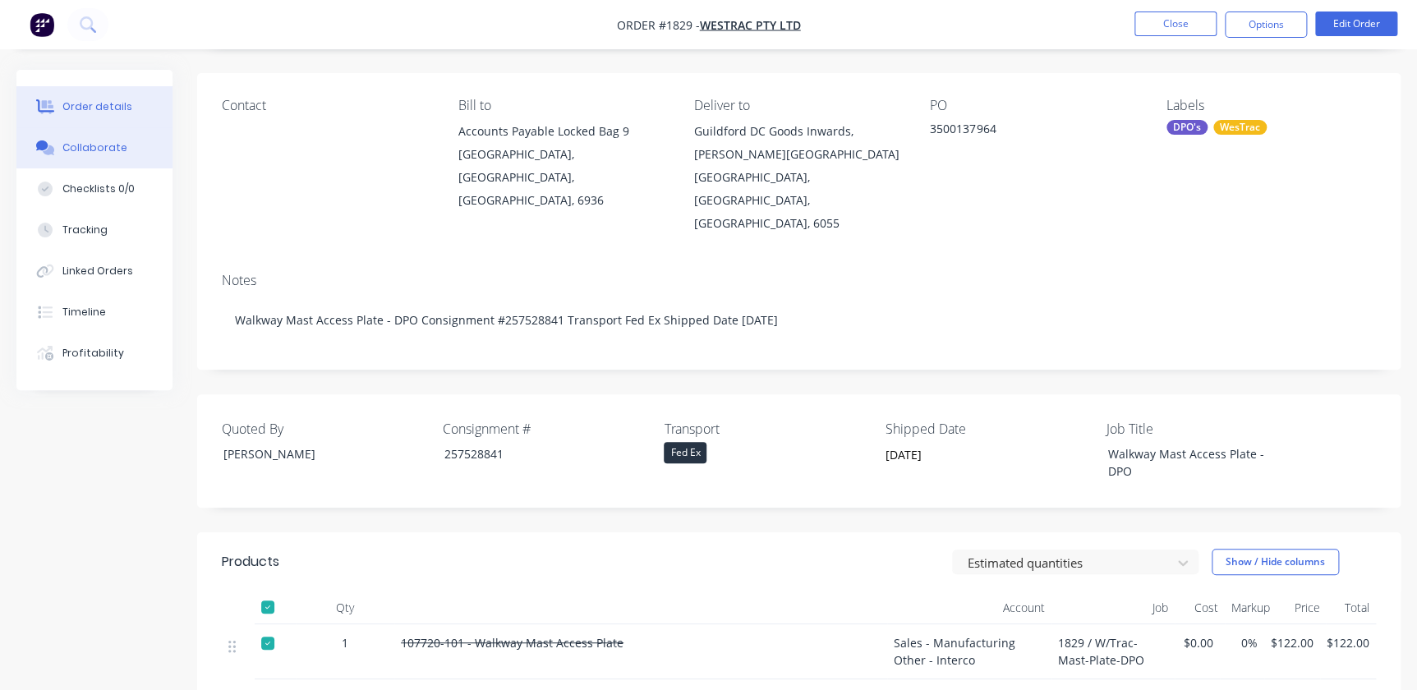
click at [116, 155] on button "Collaborate" at bounding box center [94, 147] width 156 height 41
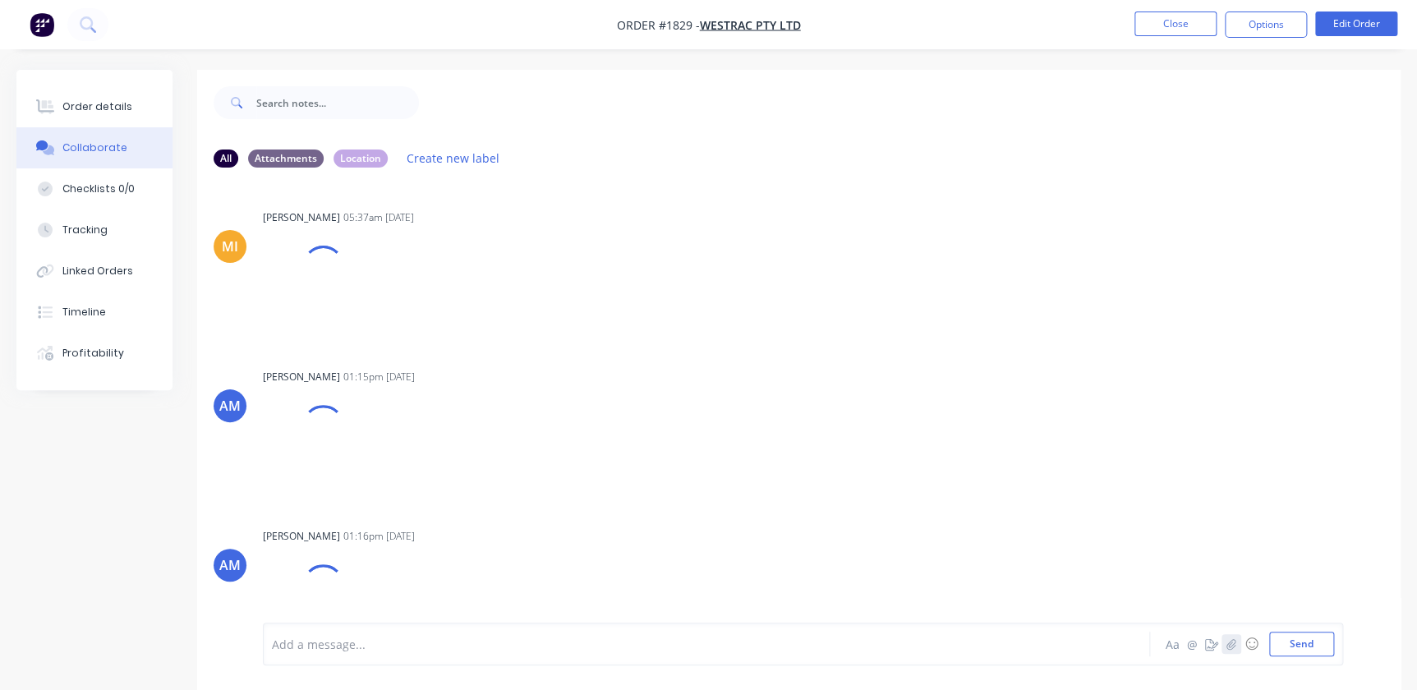
click at [1231, 643] on icon "button" at bounding box center [1230, 643] width 9 height 11
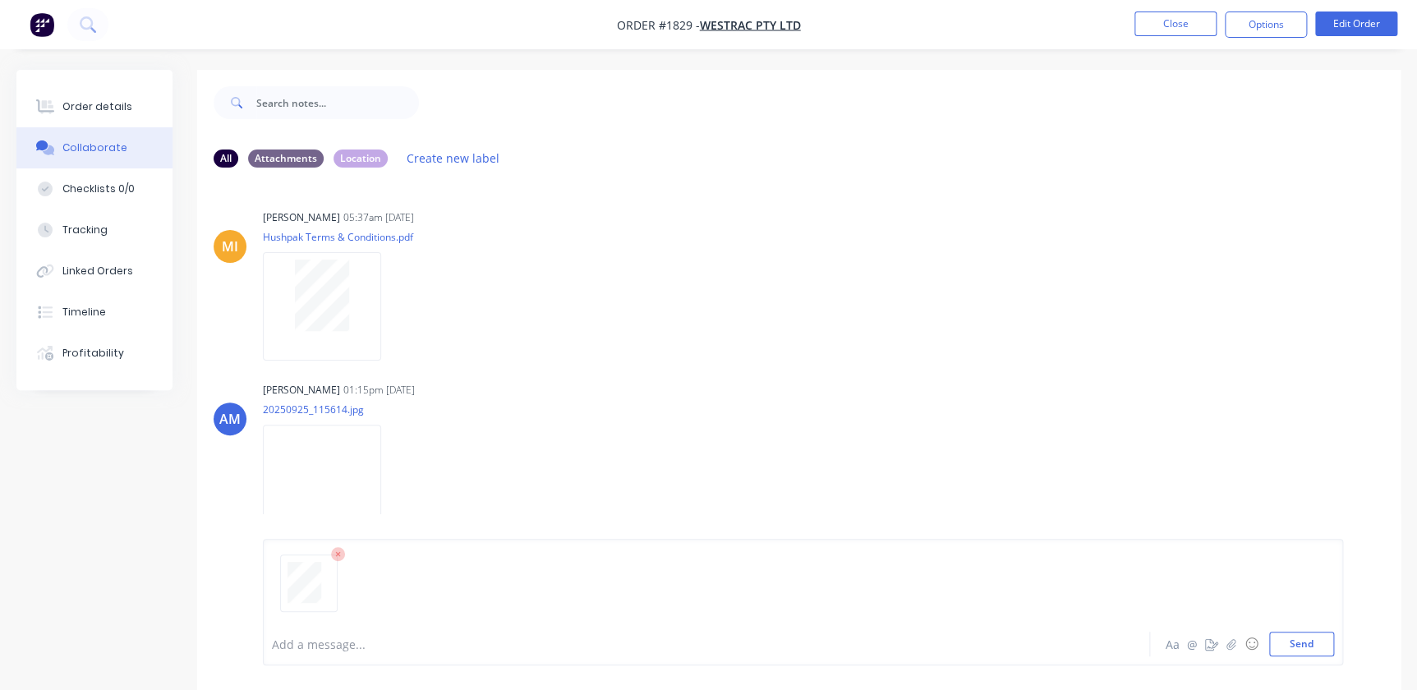
click at [334, 552] on icon at bounding box center [338, 554] width 15 height 15
click at [1234, 649] on icon "button" at bounding box center [1231, 644] width 10 height 12
click at [1313, 640] on button "Send" at bounding box center [1301, 644] width 65 height 25
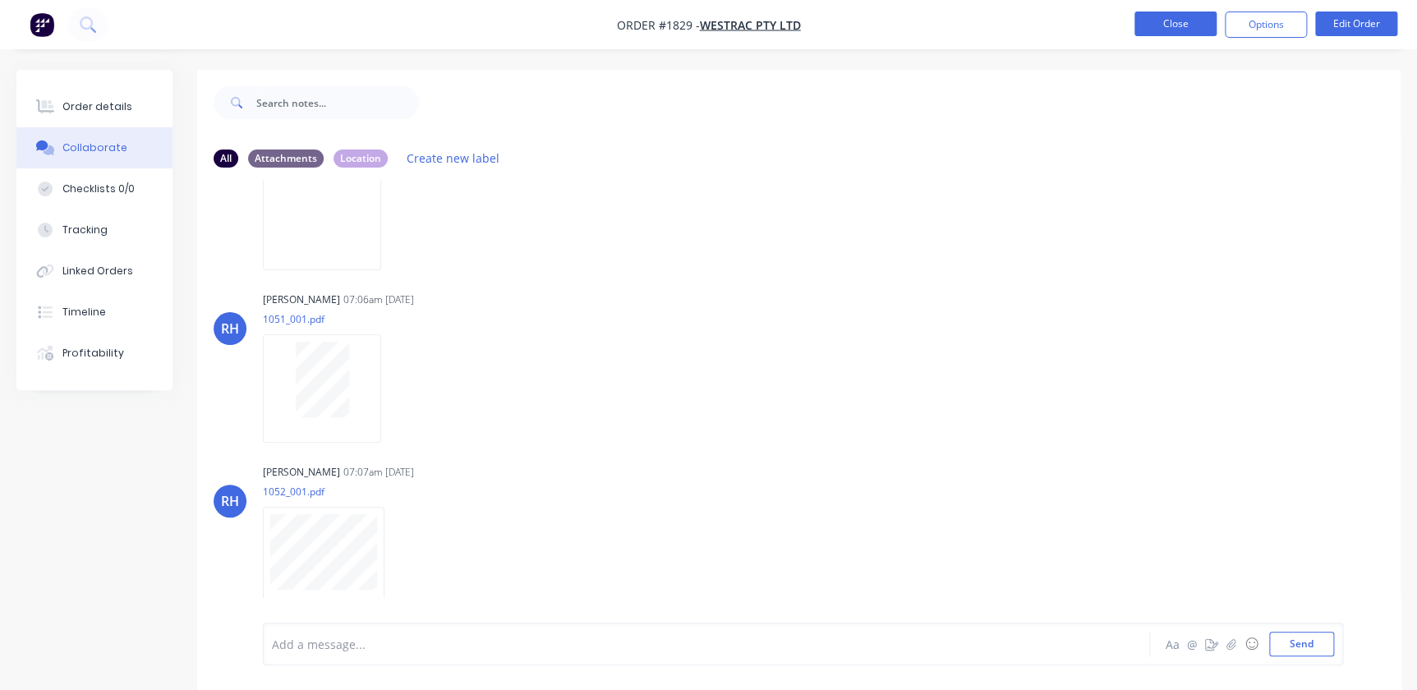
click at [1170, 35] on button "Close" at bounding box center [1175, 24] width 82 height 25
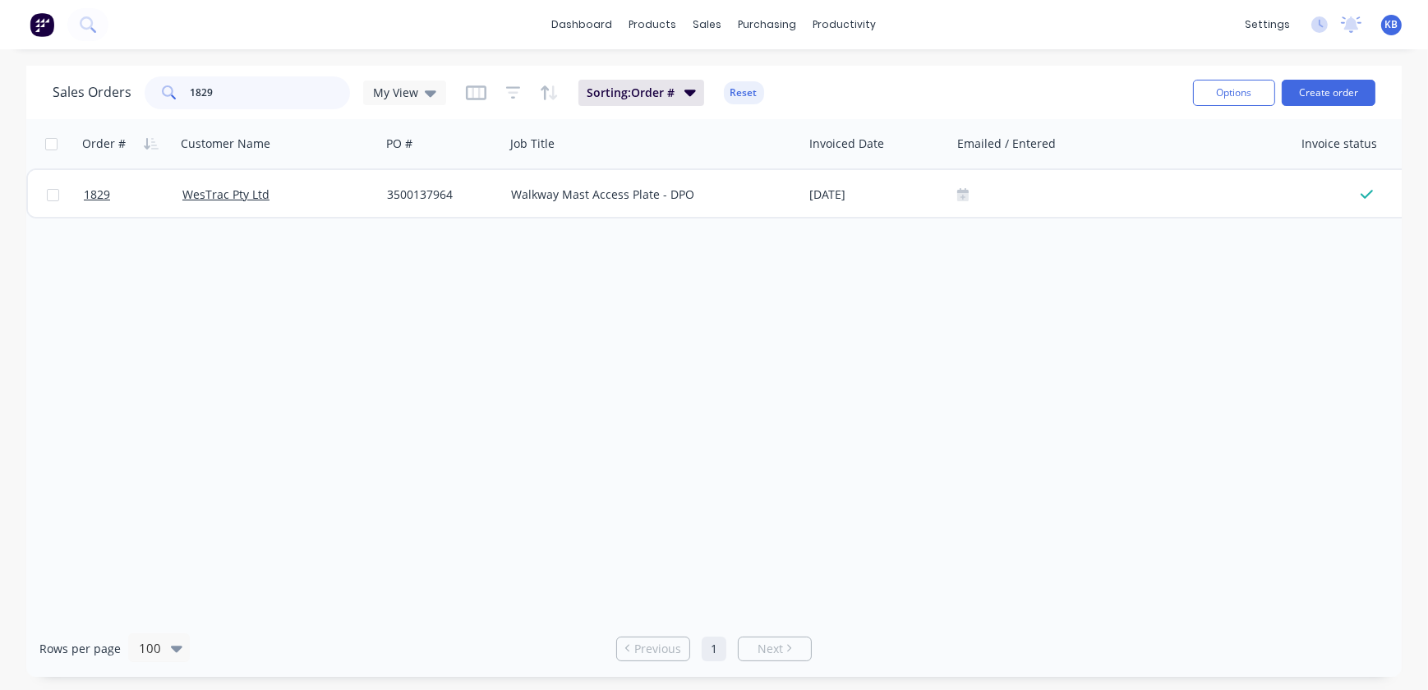
drag, startPoint x: 219, startPoint y: 86, endPoint x: 102, endPoint y: 82, distance: 117.5
click at [102, 82] on div "Sales Orders 1829 My View" at bounding box center [249, 92] width 393 height 33
drag, startPoint x: 263, startPoint y: 99, endPoint x: 162, endPoint y: 81, distance: 102.6
click at [162, 81] on div "1724" at bounding box center [247, 92] width 205 height 33
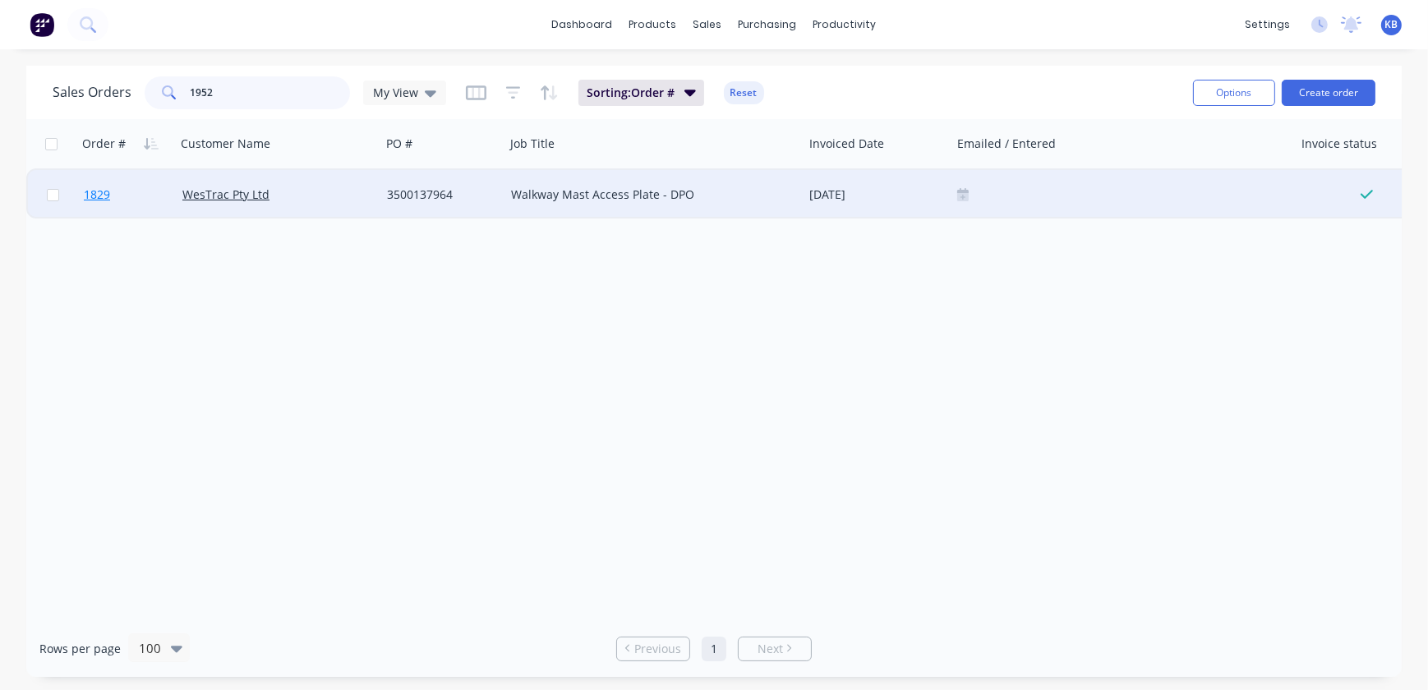
type input "1952"
click at [113, 194] on link "1829" at bounding box center [133, 194] width 99 height 49
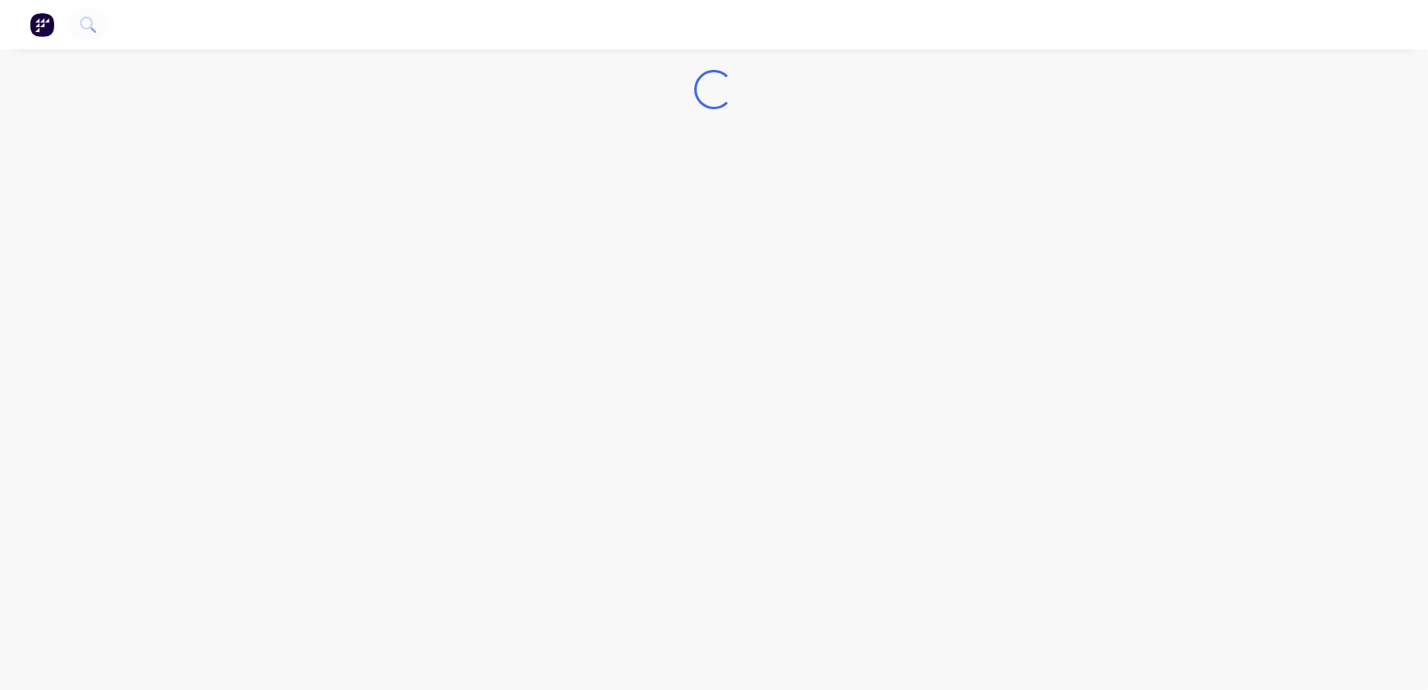
click at [113, 194] on div "Loading..." at bounding box center [714, 345] width 1428 height 690
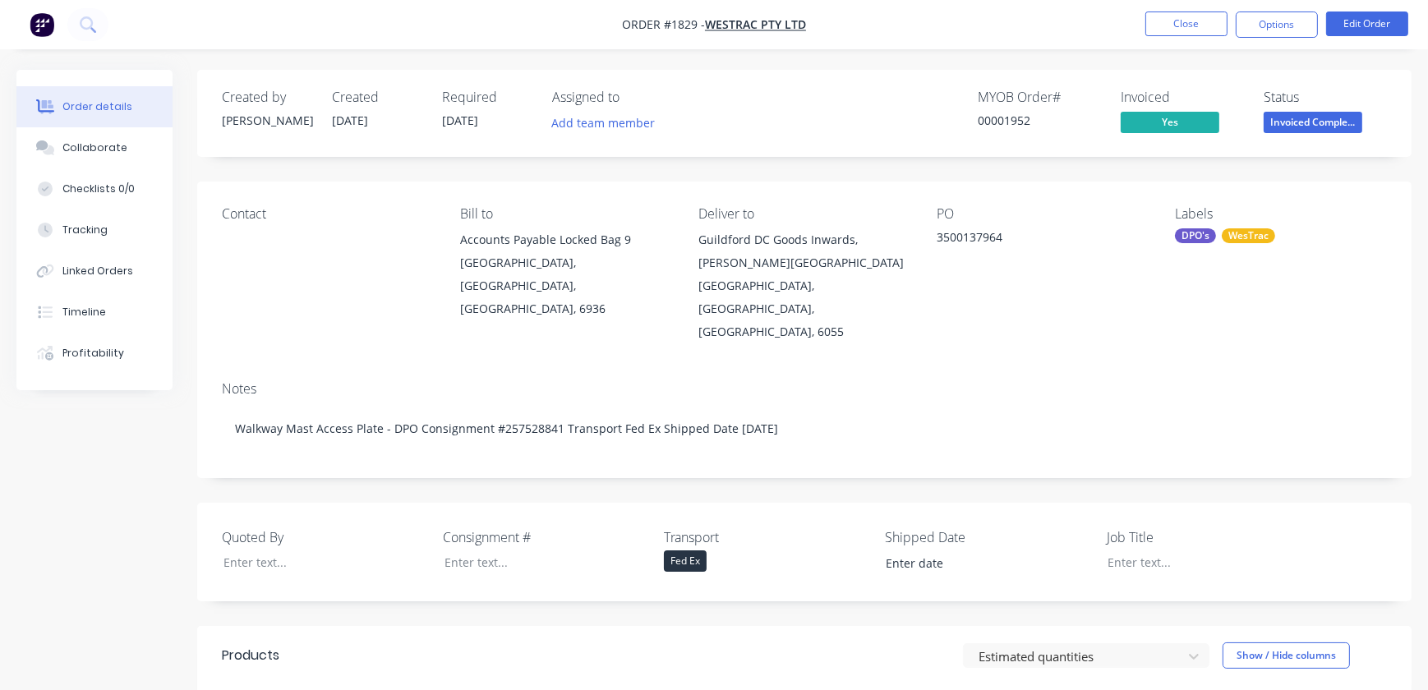
type input "25/09/2025"
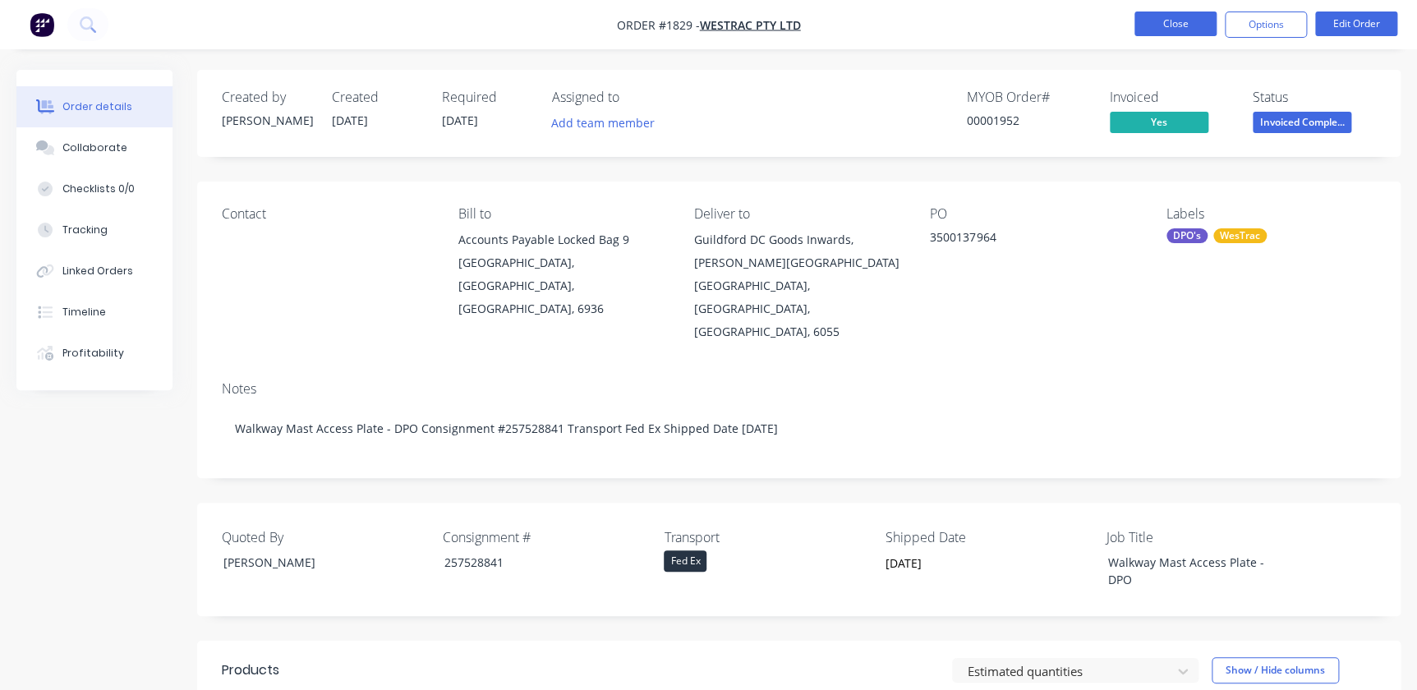
click at [1202, 25] on button "Close" at bounding box center [1175, 24] width 82 height 25
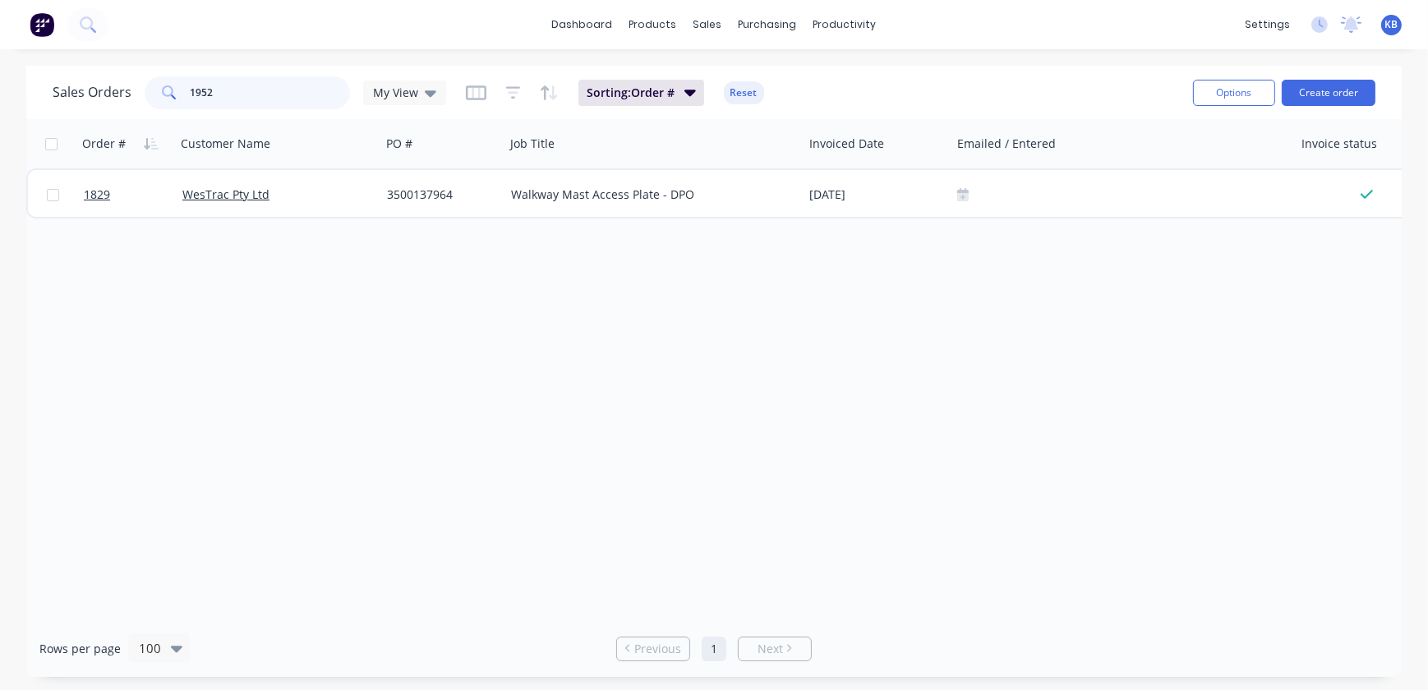
drag, startPoint x: 241, startPoint y: 84, endPoint x: 148, endPoint y: 94, distance: 93.4
click at [148, 94] on div "1952" at bounding box center [247, 92] width 205 height 33
type input "1888"
click at [113, 200] on link "1888" at bounding box center [133, 194] width 99 height 49
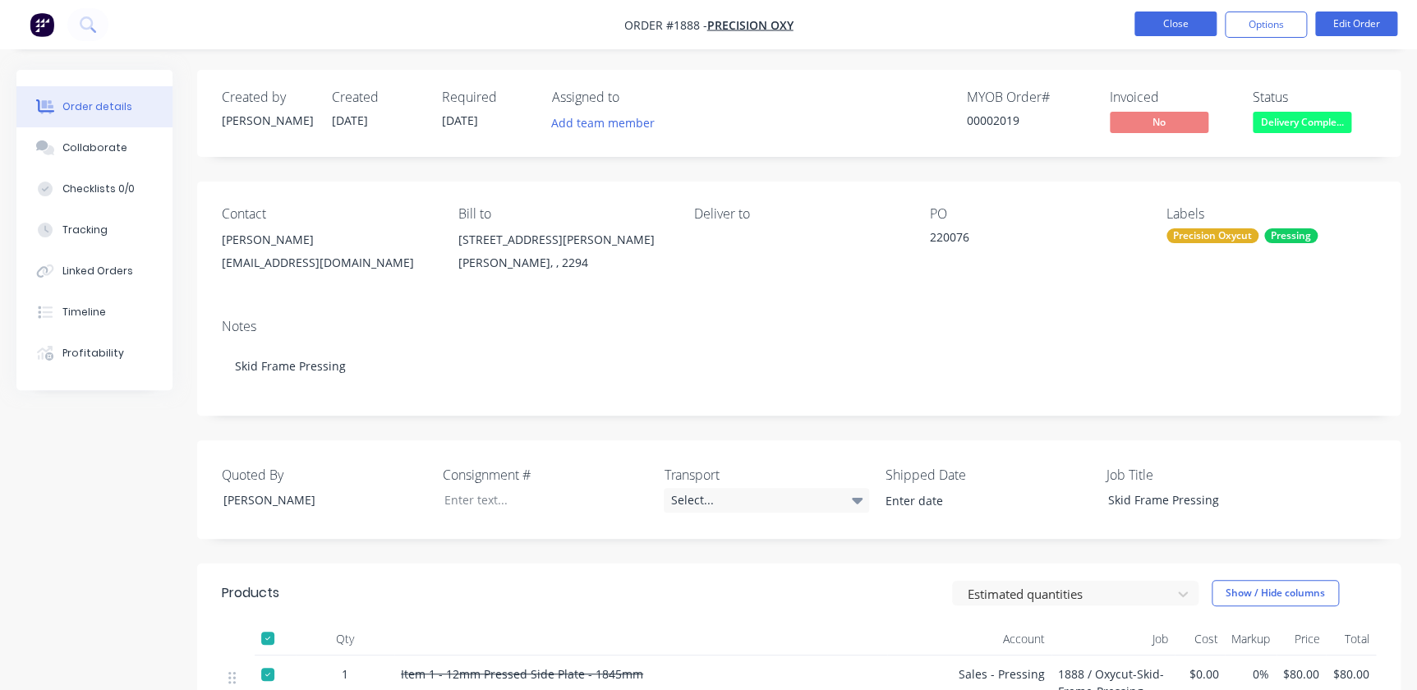
click at [1139, 30] on button "Close" at bounding box center [1175, 24] width 82 height 25
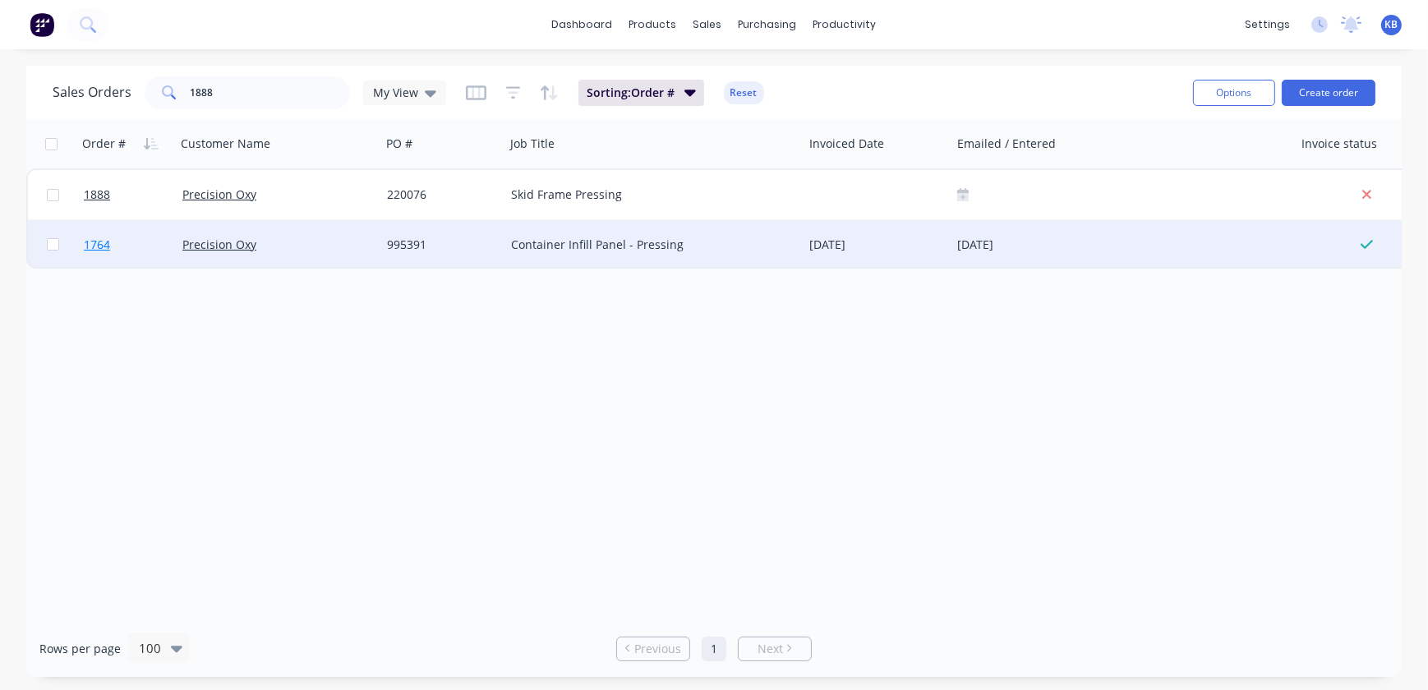
click at [98, 242] on span "1764" at bounding box center [97, 245] width 26 height 16
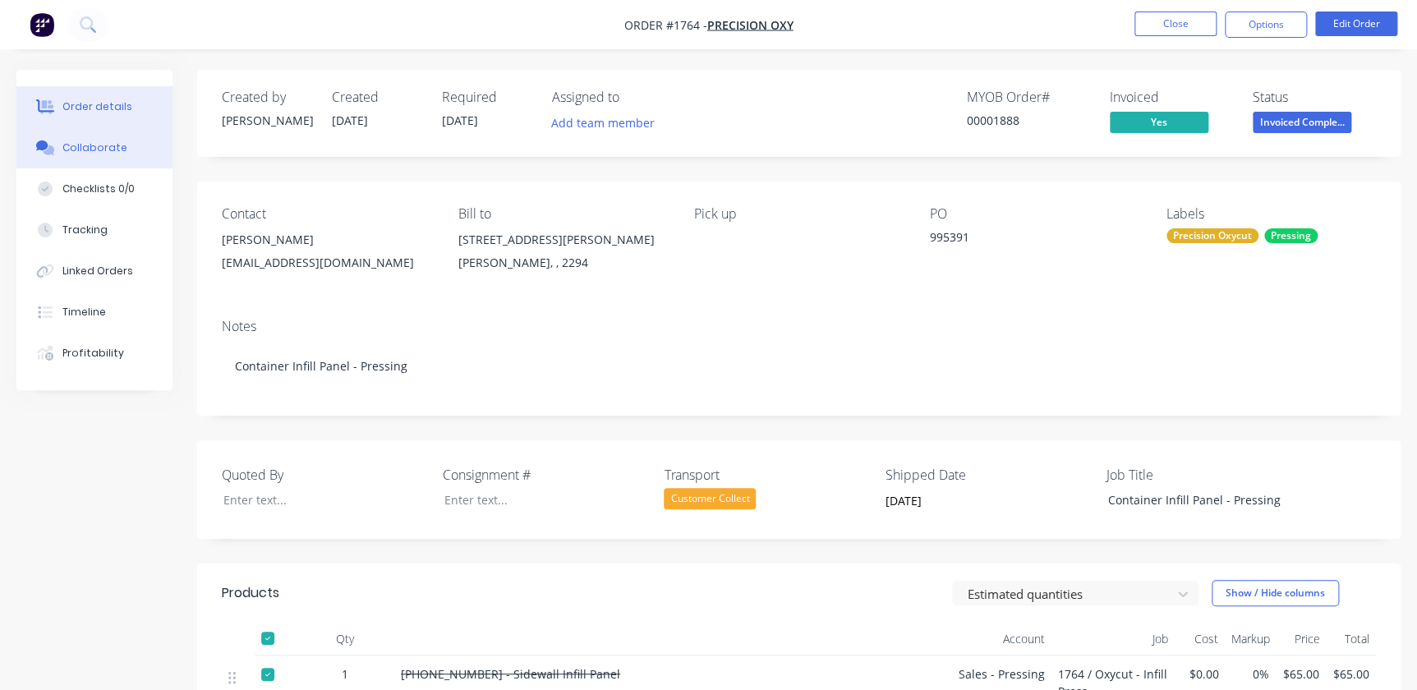
click at [110, 147] on div "Collaborate" at bounding box center [94, 147] width 65 height 15
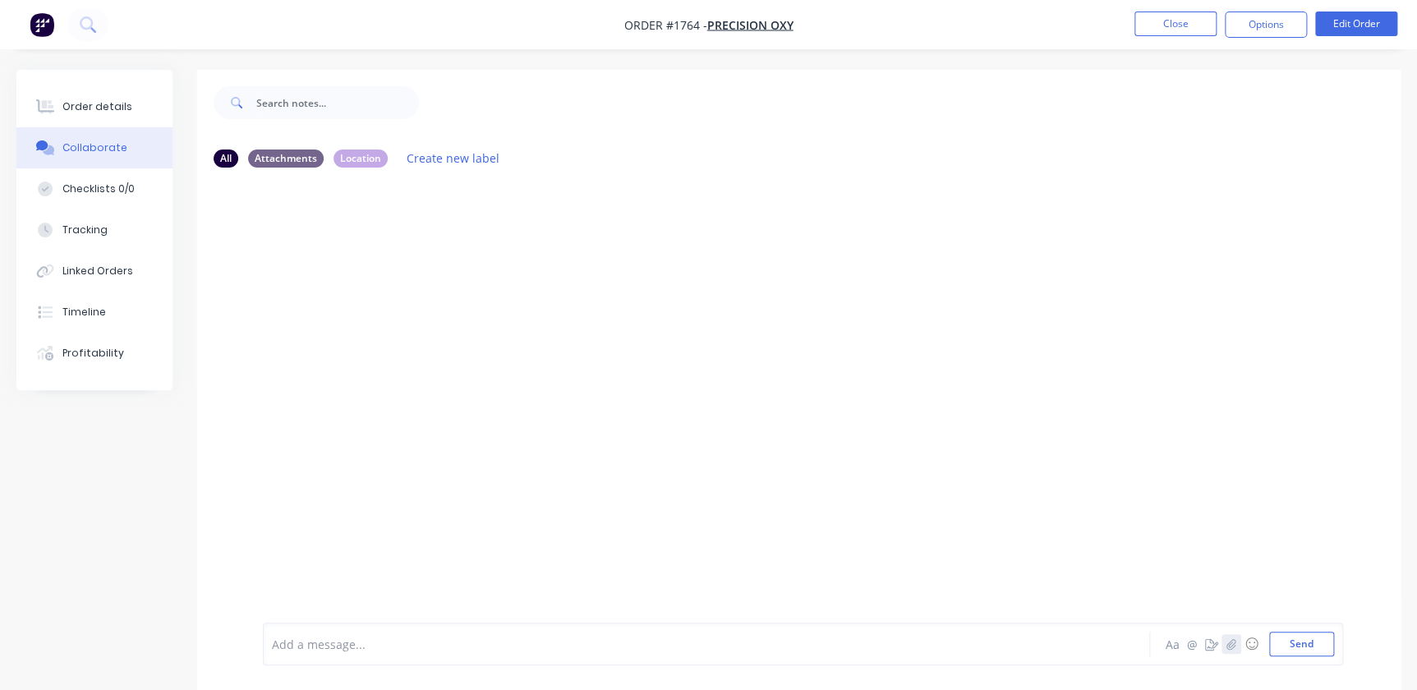
click at [1224, 650] on button "button" at bounding box center [1232, 644] width 20 height 20
click at [336, 550] on icon at bounding box center [338, 554] width 15 height 15
click at [1225, 649] on button "button" at bounding box center [1232, 644] width 20 height 20
click at [1301, 652] on button "Send" at bounding box center [1301, 644] width 65 height 25
click at [1121, 34] on ul "Close Options Edit Order" at bounding box center [1266, 25] width 302 height 26
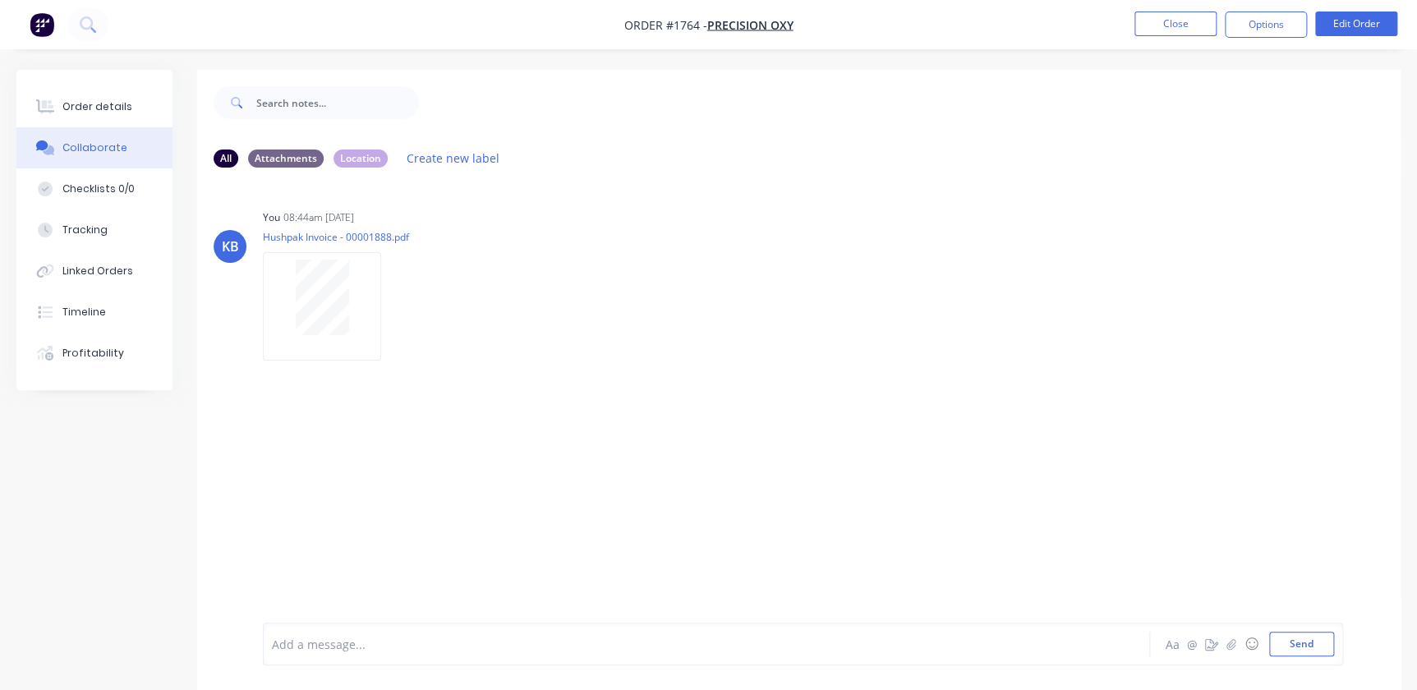
click at [1148, 36] on li "Close" at bounding box center [1175, 25] width 82 height 26
click at [1152, 34] on button "Close" at bounding box center [1175, 24] width 82 height 25
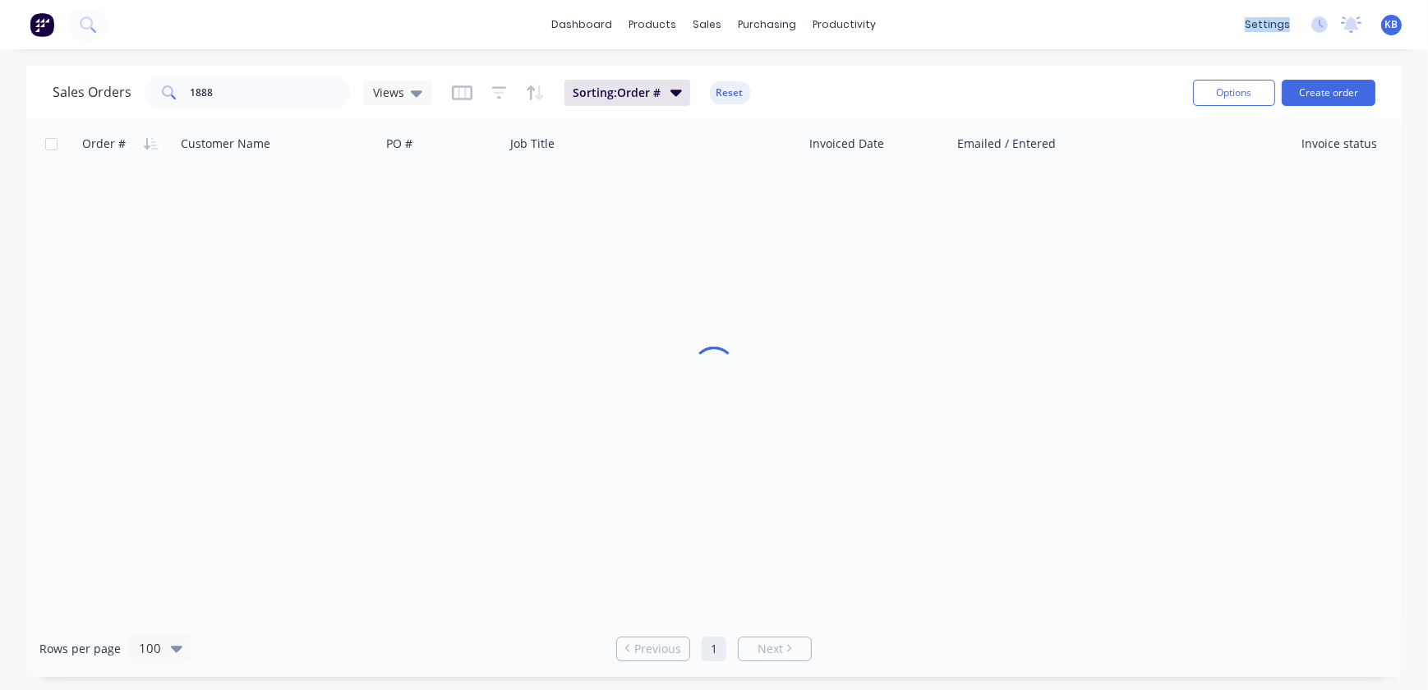
click at [1152, 34] on div "dashboard products sales purchasing productivity dashboard products Product Cat…" at bounding box center [714, 24] width 1428 height 49
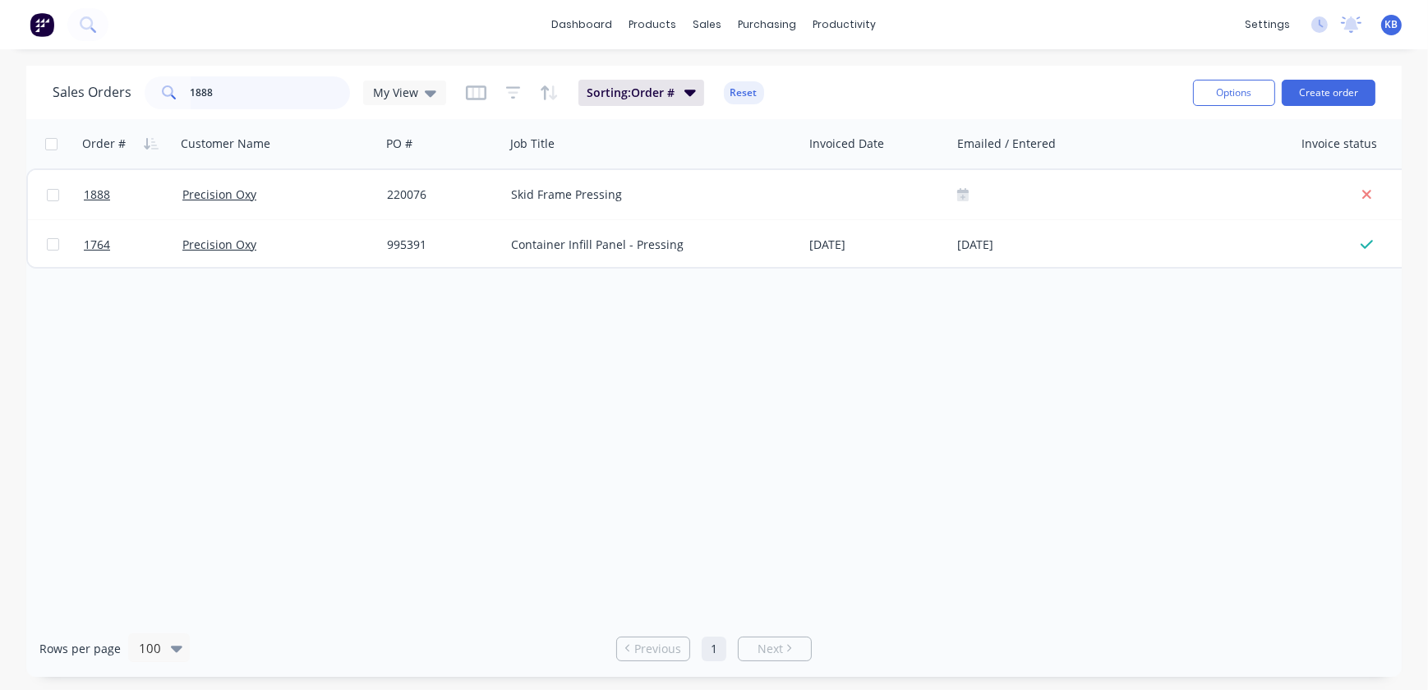
click at [328, 99] on input "1888" at bounding box center [271, 92] width 160 height 33
type input "1830"
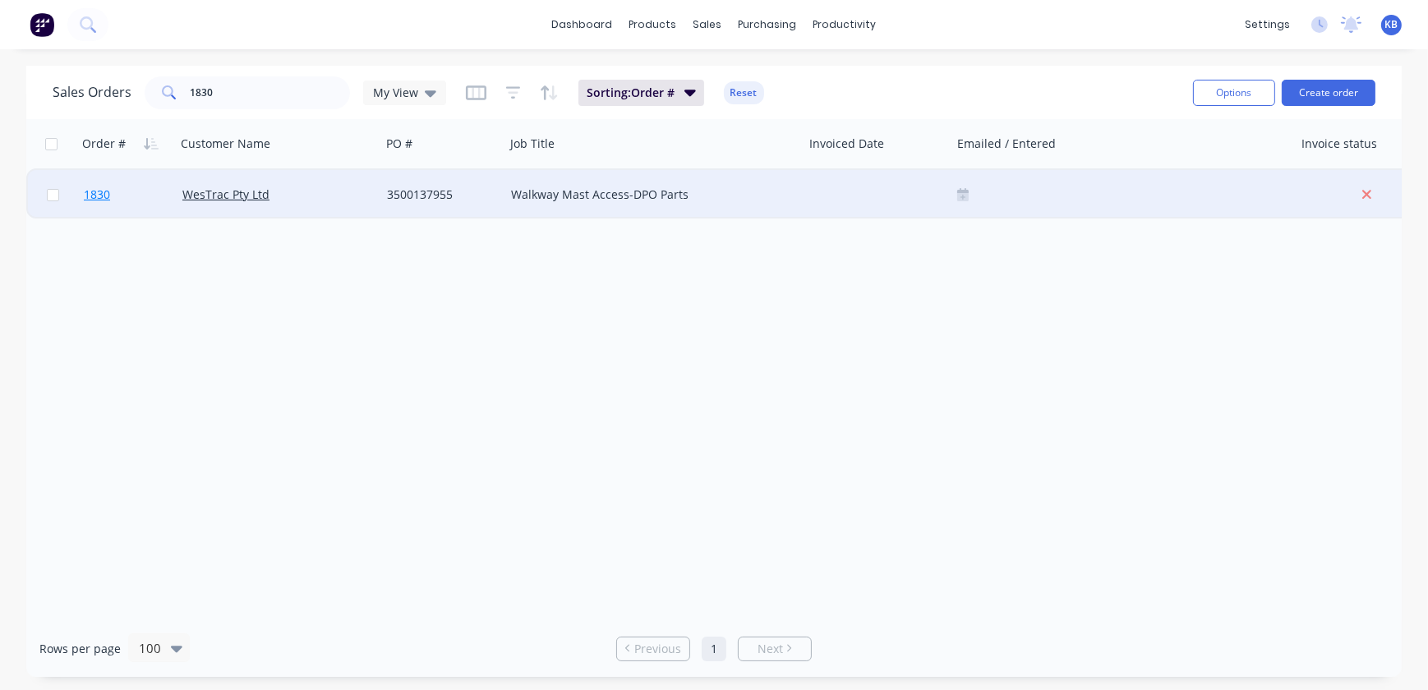
click at [84, 193] on span "1830" at bounding box center [97, 194] width 26 height 16
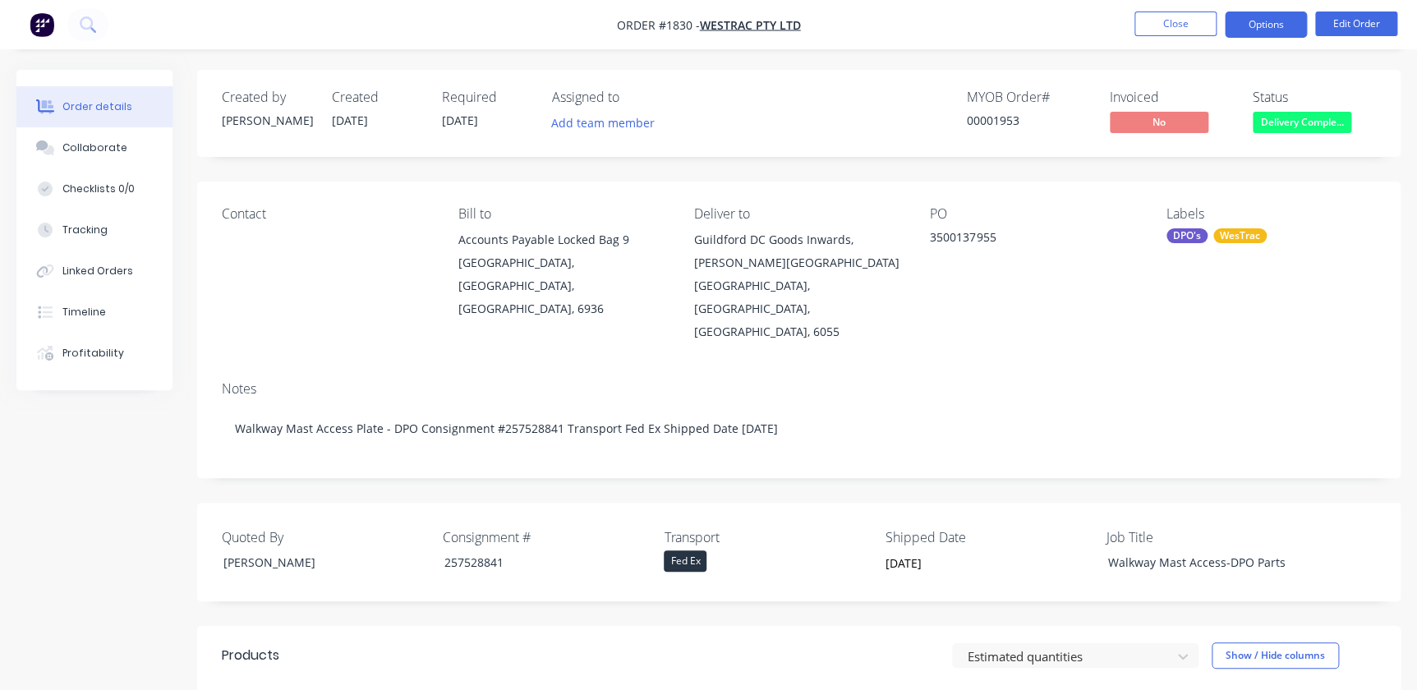
click at [1254, 26] on button "Options" at bounding box center [1266, 25] width 82 height 26
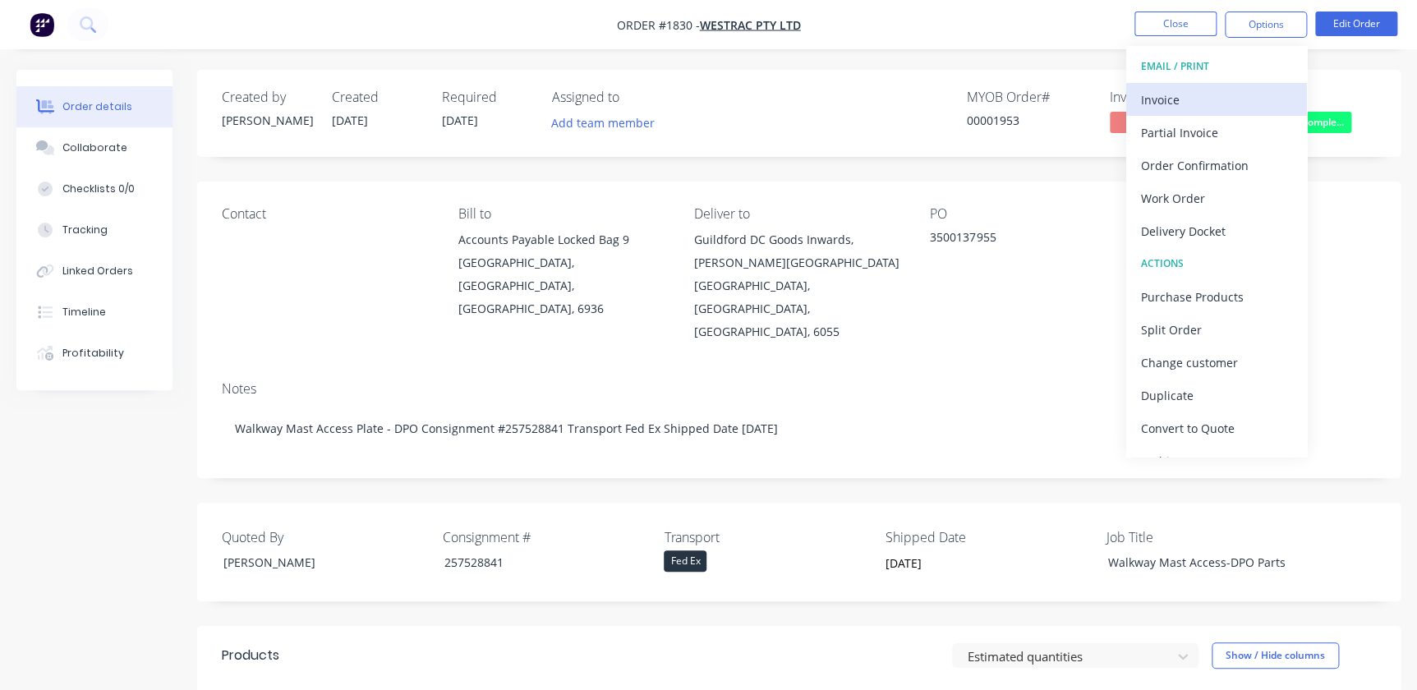
click at [1240, 107] on div "Invoice" at bounding box center [1216, 100] width 151 height 24
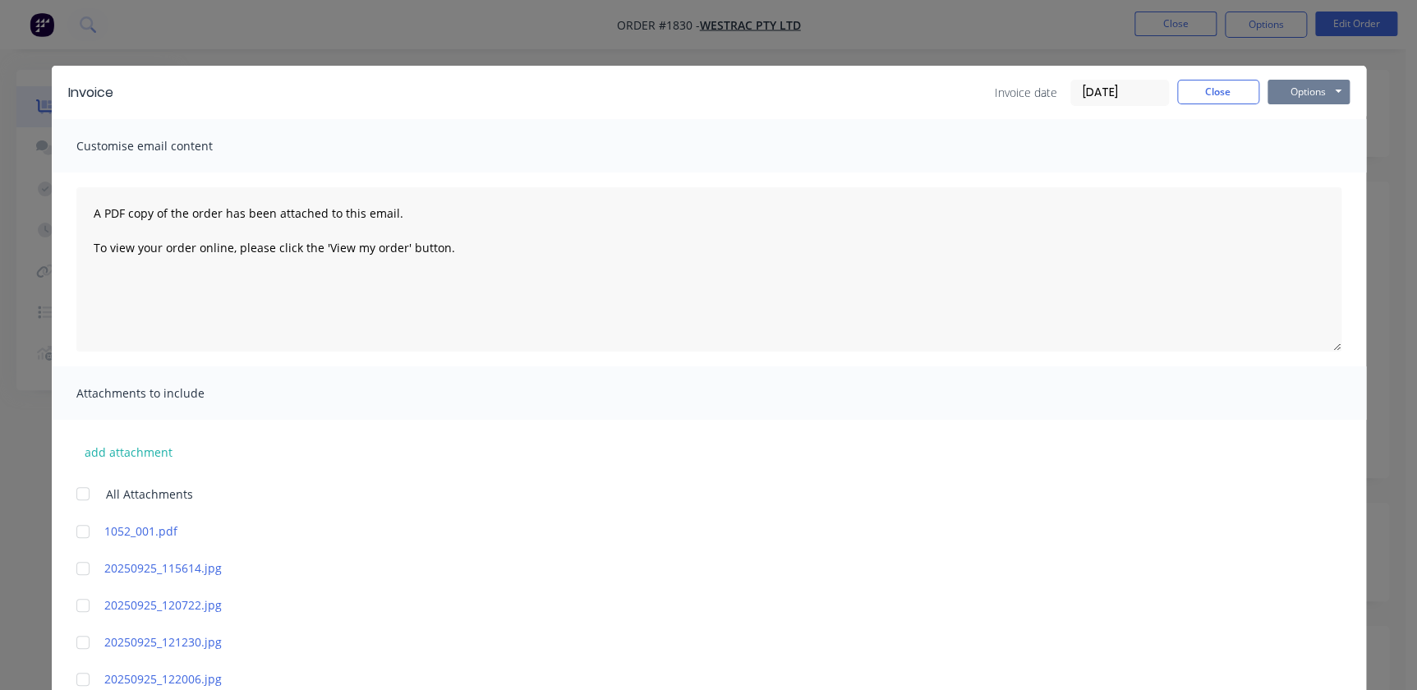
click at [1285, 101] on button "Options" at bounding box center [1309, 92] width 82 height 25
click at [1290, 140] on button "Print" at bounding box center [1320, 148] width 105 height 27
click at [1240, 96] on button "Close" at bounding box center [1218, 92] width 82 height 25
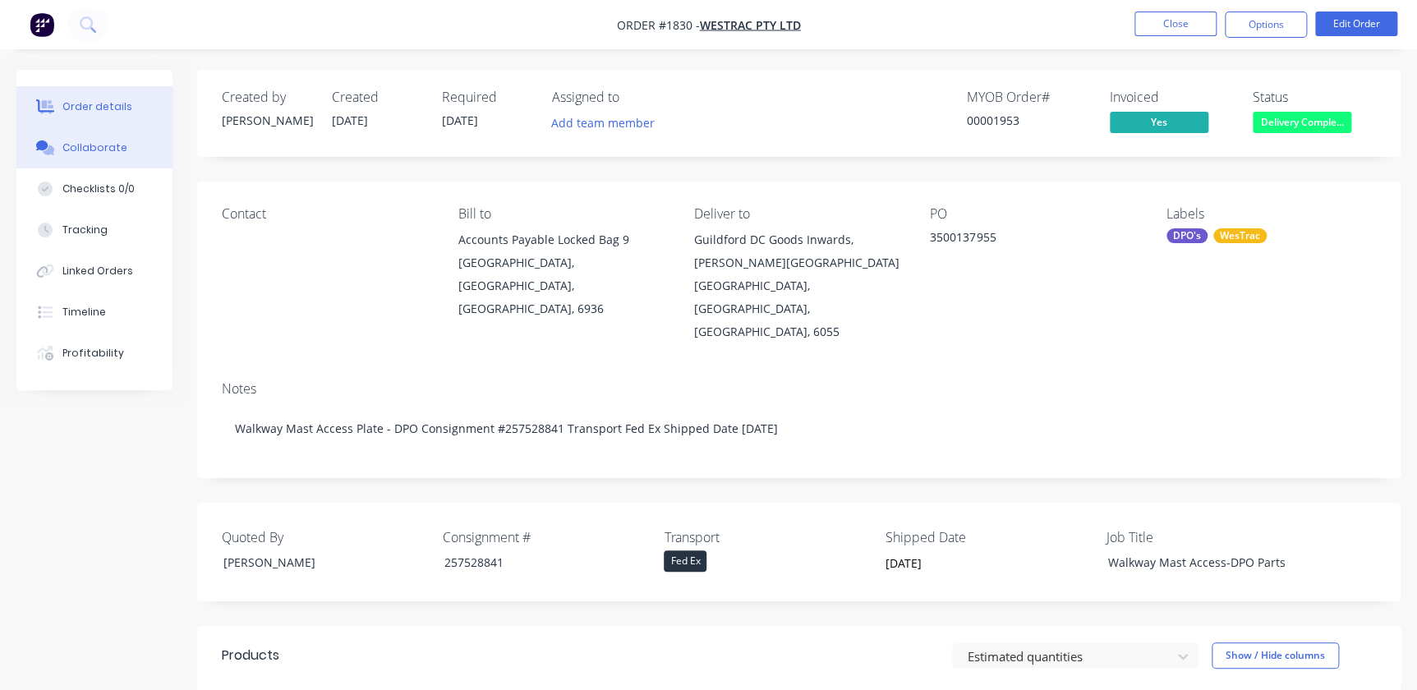
click at [112, 150] on div "Collaborate" at bounding box center [94, 147] width 65 height 15
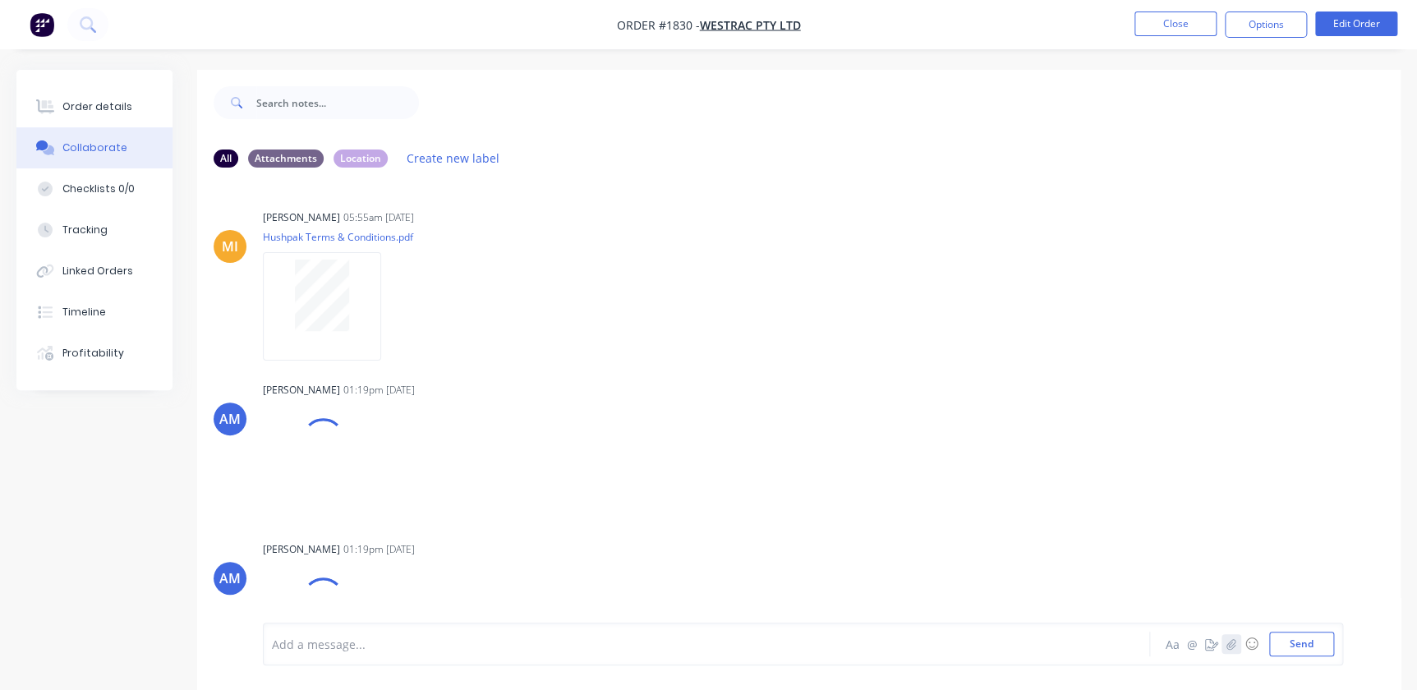
click at [1223, 644] on button "button" at bounding box center [1232, 644] width 20 height 20
click at [483, 565] on div at bounding box center [457, 584] width 58 height 58
click at [418, 556] on icon at bounding box center [412, 554] width 15 height 15
click at [407, 556] on icon at bounding box center [412, 554] width 15 height 15
click at [1301, 648] on button "Send" at bounding box center [1301, 644] width 65 height 25
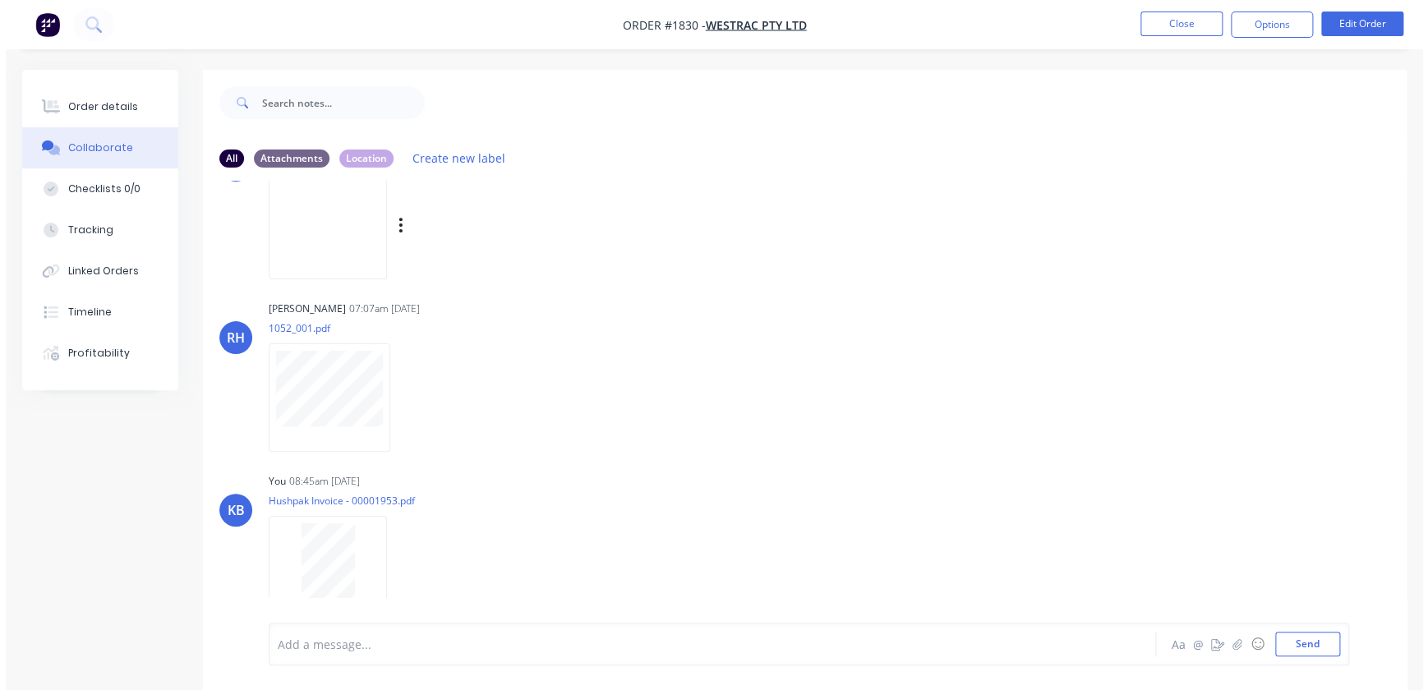
scroll to position [953, 0]
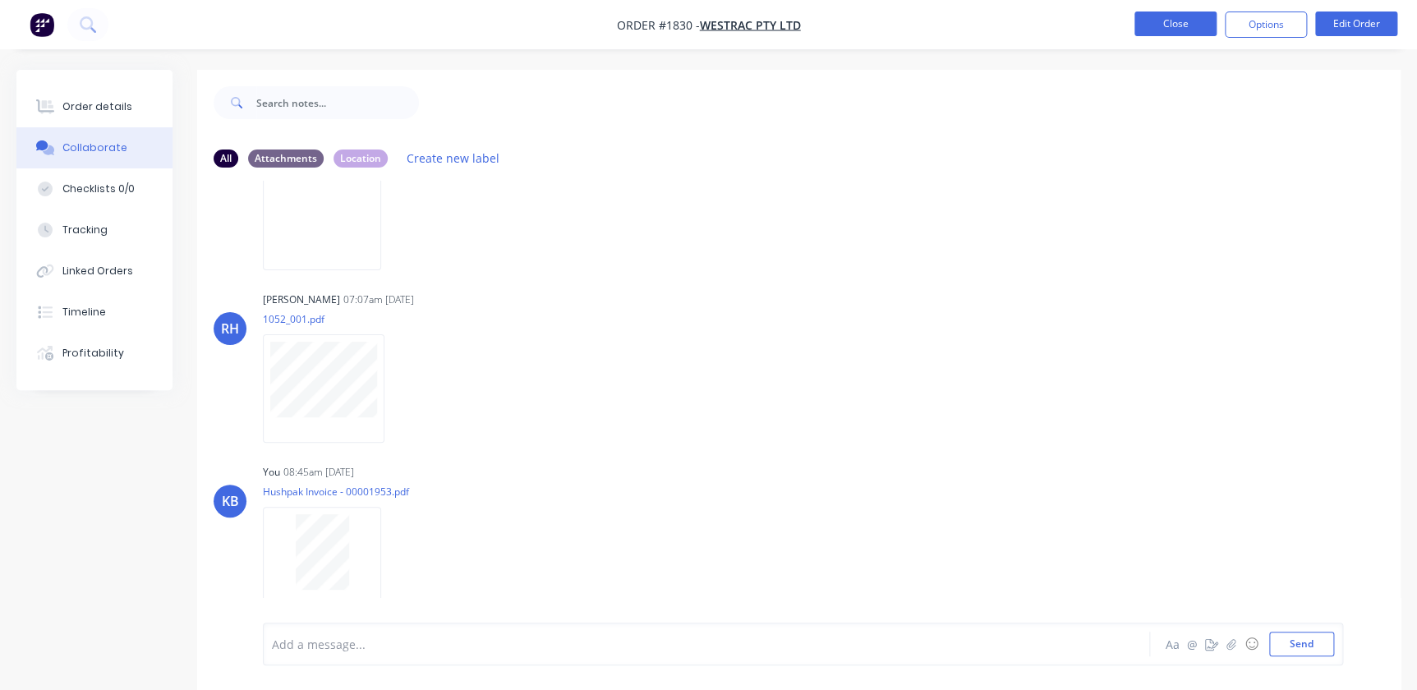
click at [1178, 29] on button "Close" at bounding box center [1175, 24] width 82 height 25
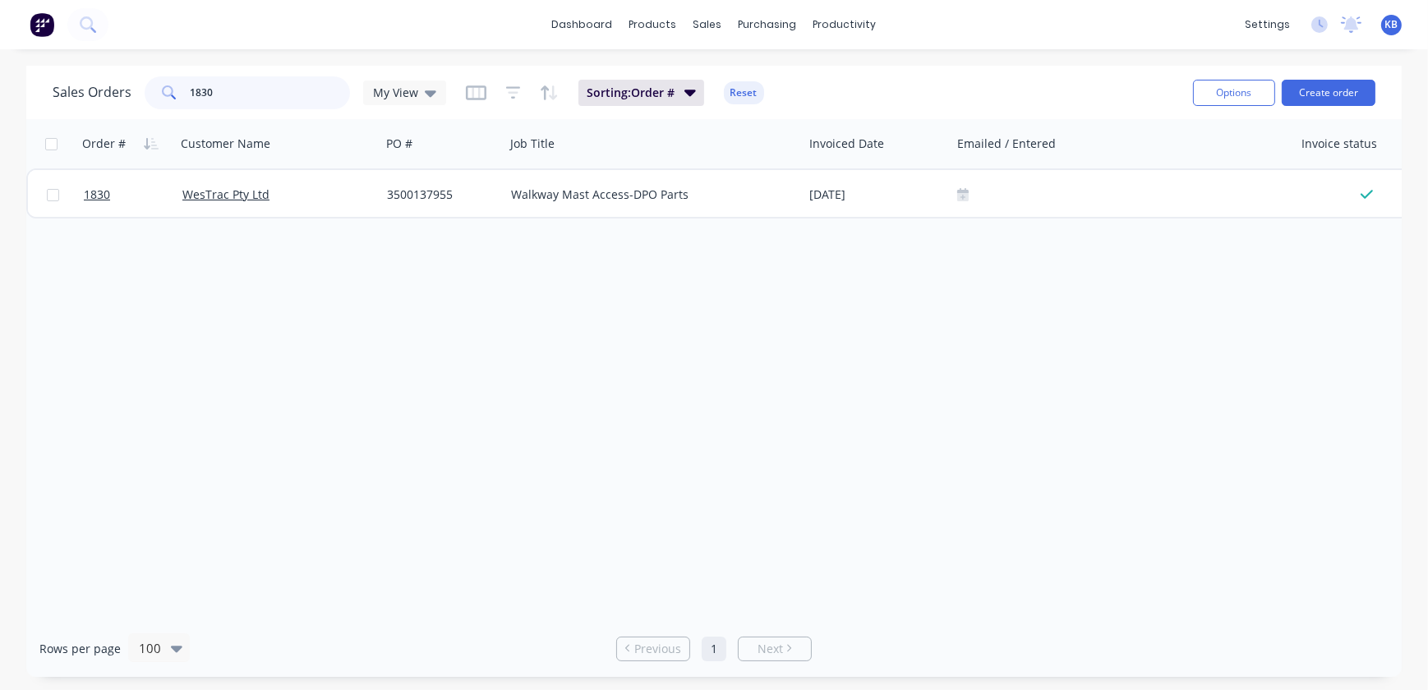
drag, startPoint x: 234, startPoint y: 88, endPoint x: 127, endPoint y: 77, distance: 108.1
click at [122, 81] on div "Sales Orders 1830 My View" at bounding box center [249, 92] width 393 height 33
type input "1861"
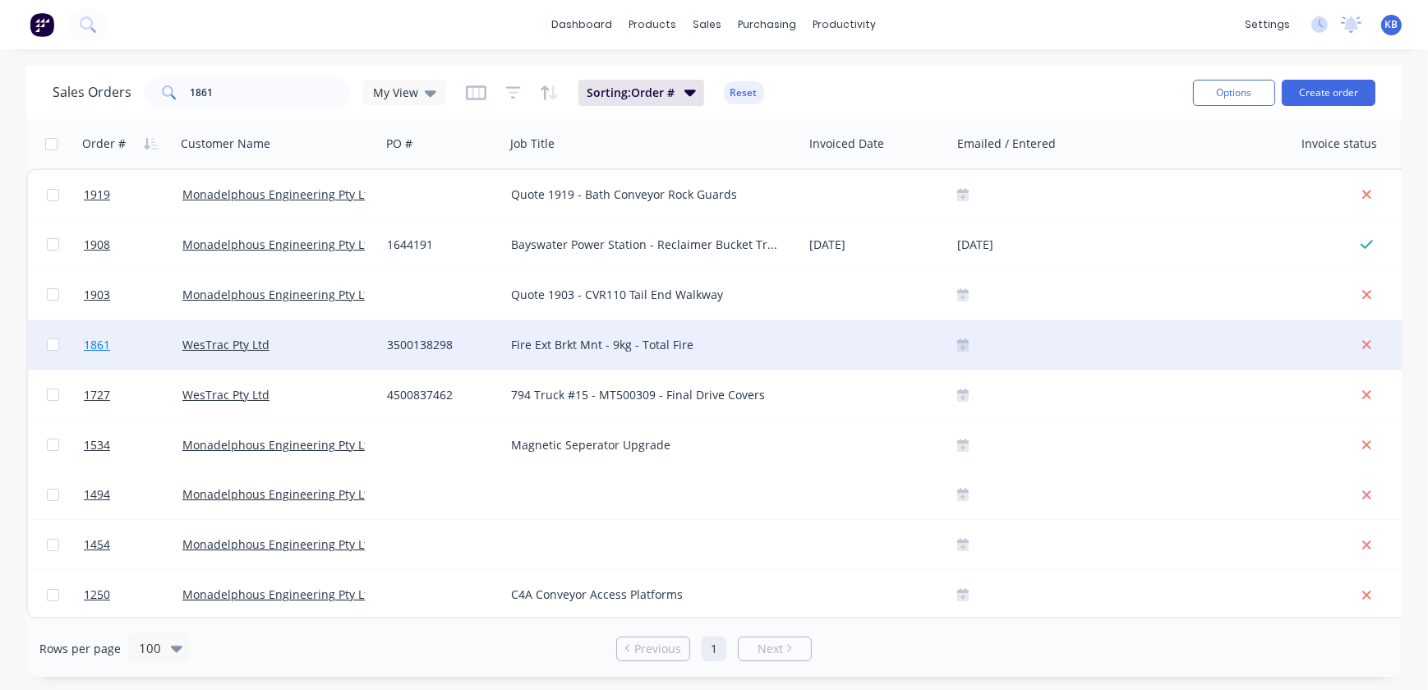
click at [99, 347] on span "1861" at bounding box center [97, 345] width 26 height 16
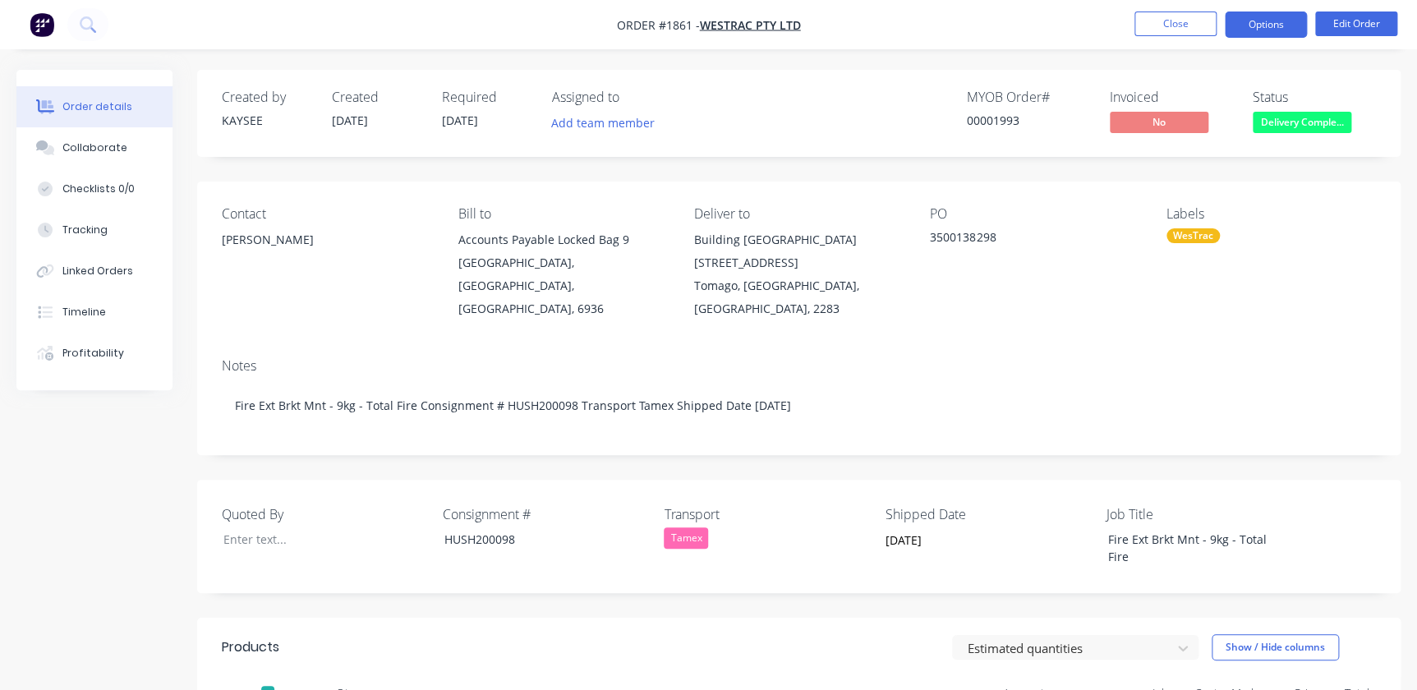
click at [1280, 26] on button "Options" at bounding box center [1266, 25] width 82 height 26
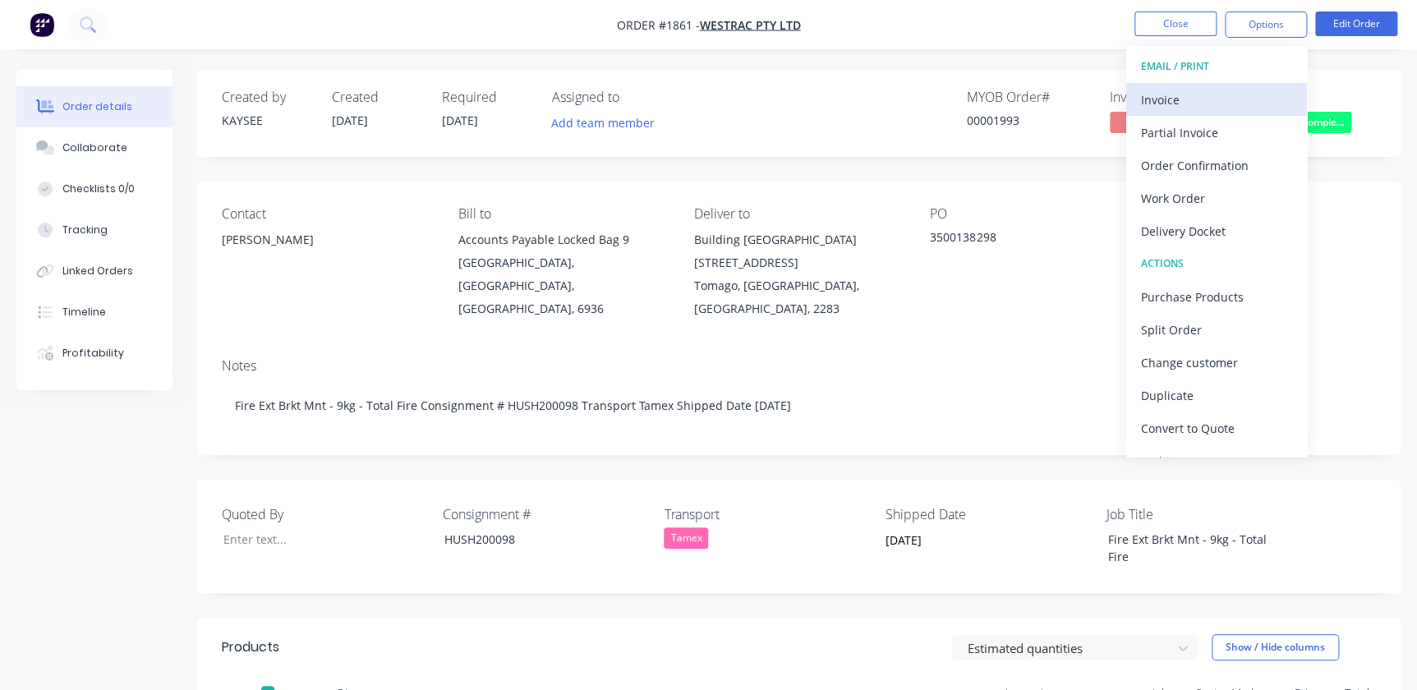
click at [1181, 98] on div "Invoice" at bounding box center [1216, 100] width 151 height 24
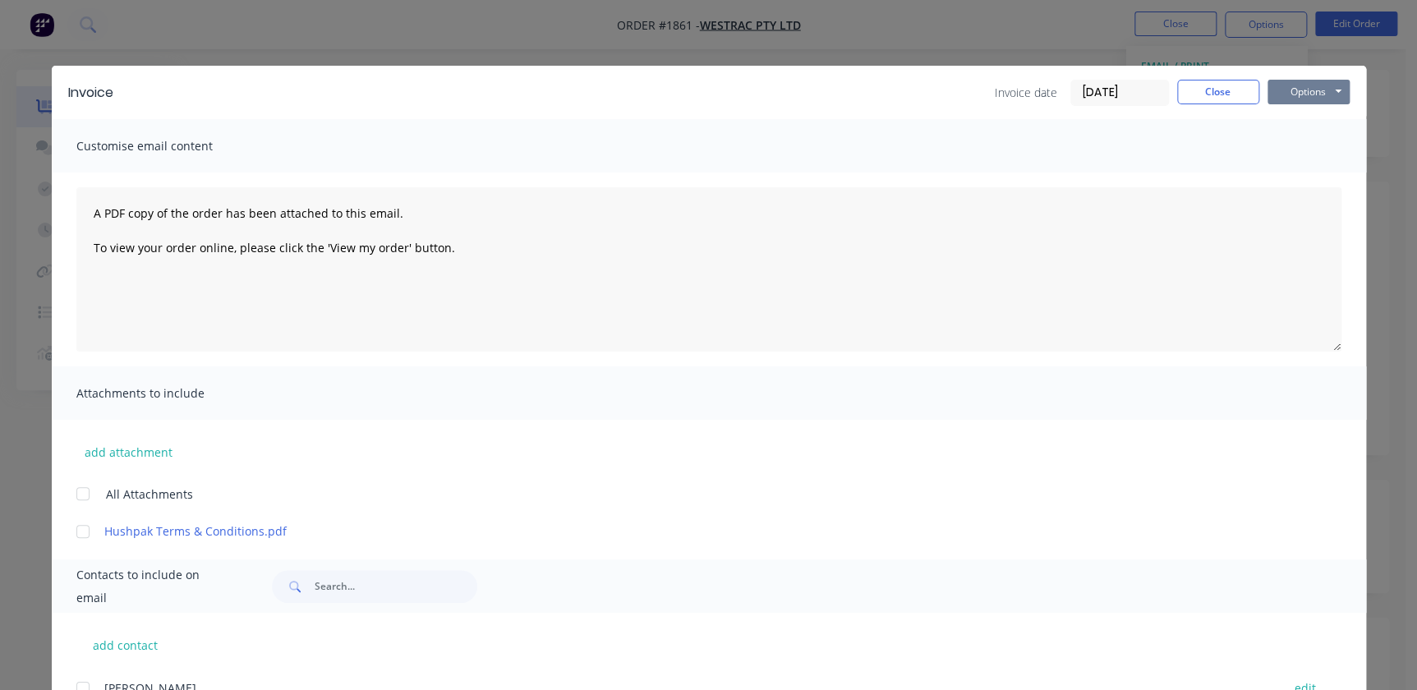
click at [1291, 104] on button "Options" at bounding box center [1309, 92] width 82 height 25
click at [1299, 154] on button "Print" at bounding box center [1320, 148] width 105 height 27
click at [1233, 131] on div "Customise email content" at bounding box center [709, 145] width 1314 height 53
click at [1221, 107] on div "Invoice Invoice date 02/10/25 Close Options Preview Print Email" at bounding box center [709, 92] width 1314 height 53
click at [1221, 100] on button "Close" at bounding box center [1218, 92] width 82 height 25
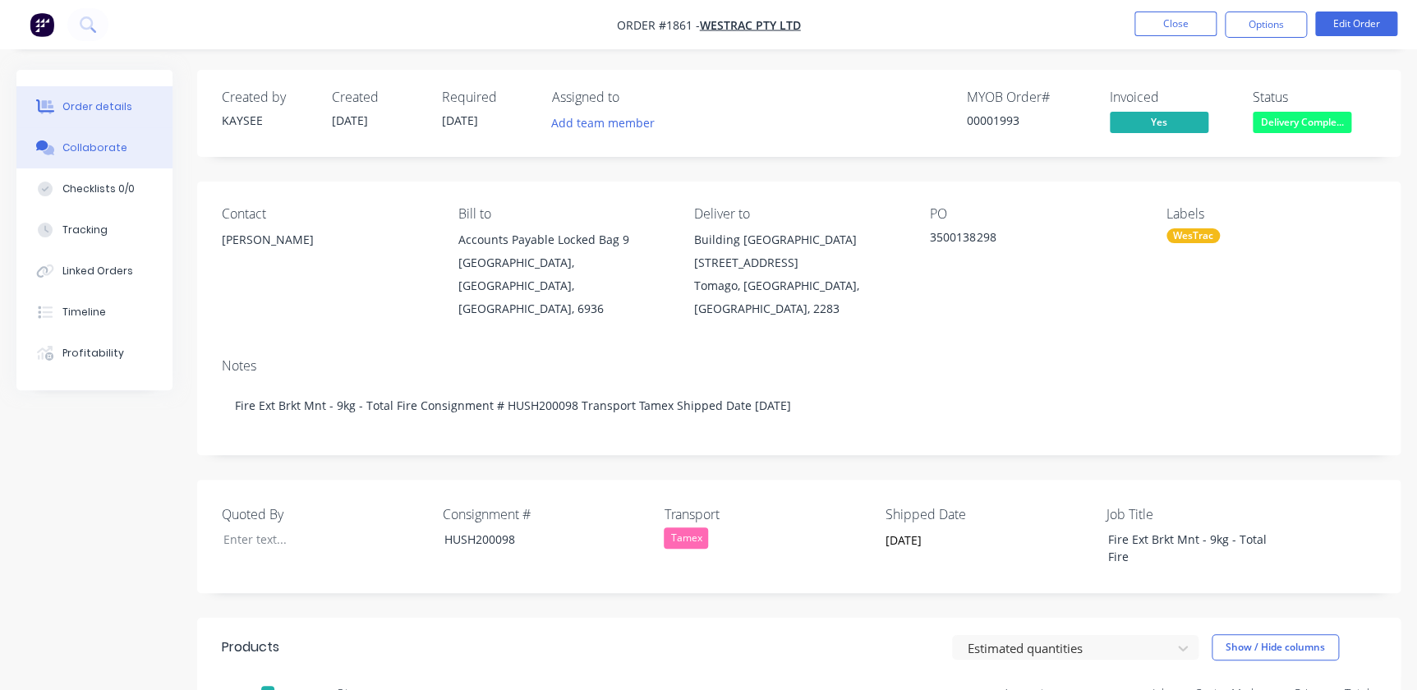
click at [106, 156] on button "Collaborate" at bounding box center [94, 147] width 156 height 41
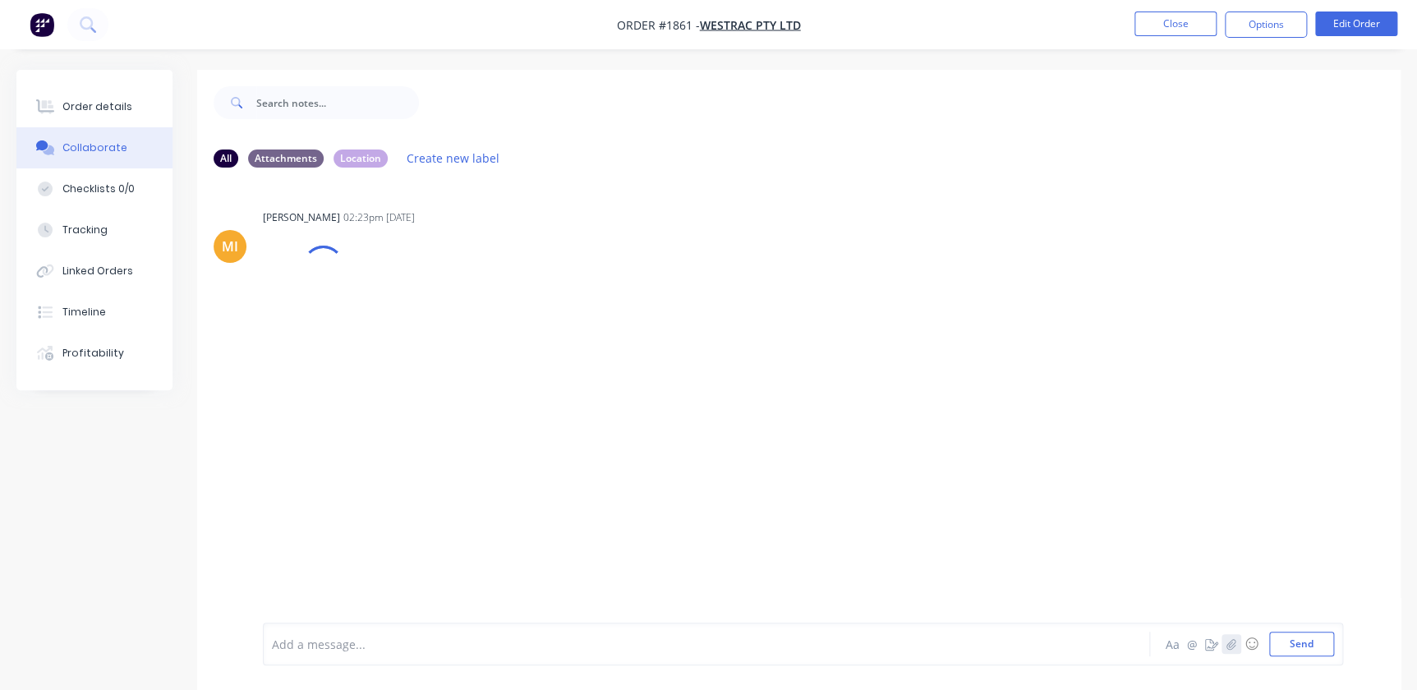
click at [1231, 648] on icon "button" at bounding box center [1231, 644] width 10 height 12
click at [1339, 646] on div "Add a message... Aa @ ☺ Send" at bounding box center [803, 602] width 1080 height 127
click at [1338, 647] on div "Add a message... Aa @ ☺ Send" at bounding box center [803, 602] width 1080 height 127
click at [1328, 644] on button "Send" at bounding box center [1301, 644] width 65 height 25
click at [1176, 31] on button "Close" at bounding box center [1175, 24] width 82 height 25
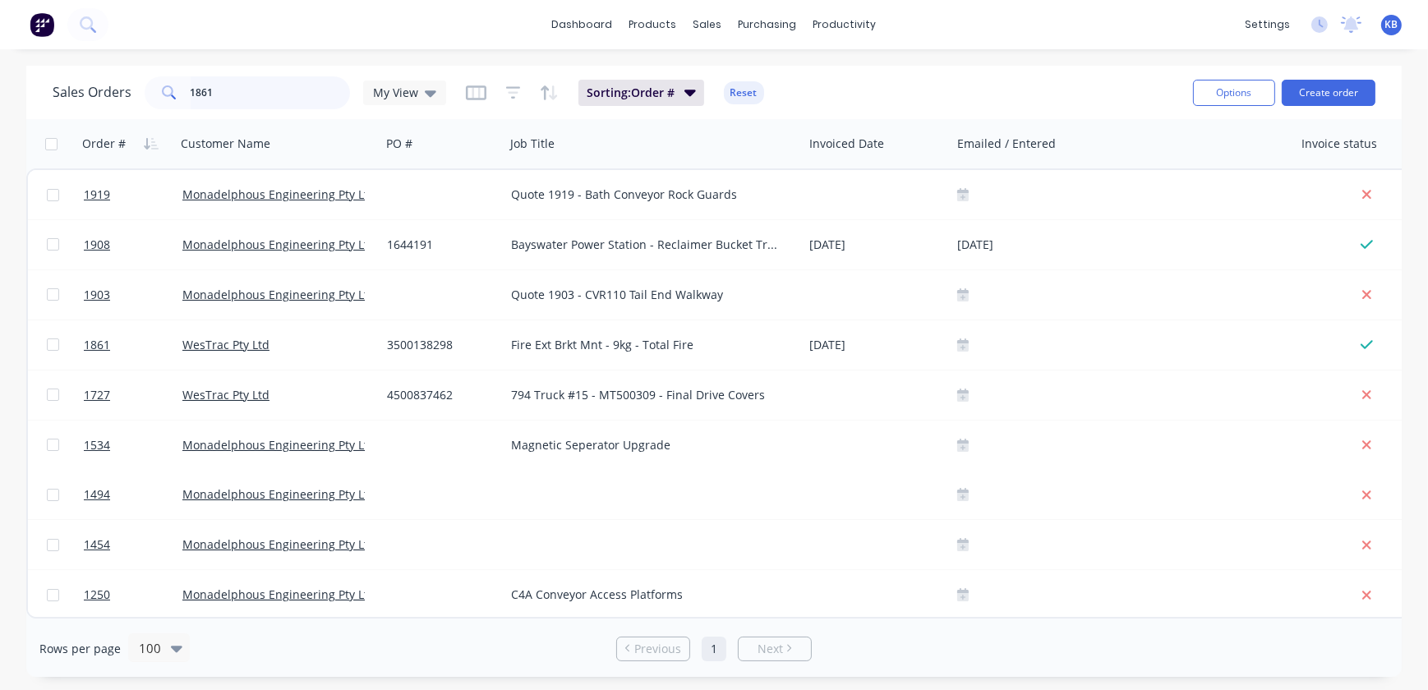
click at [299, 78] on input "1861" at bounding box center [271, 92] width 160 height 33
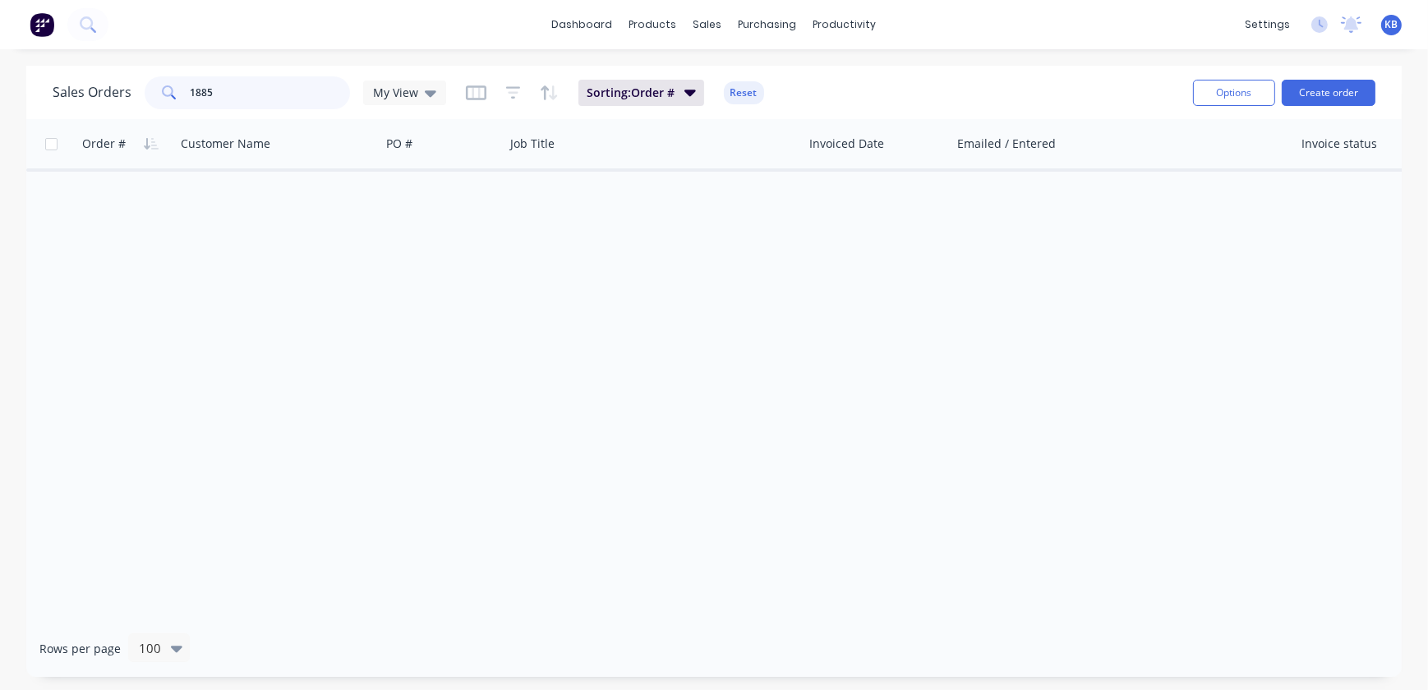
type input "1885"
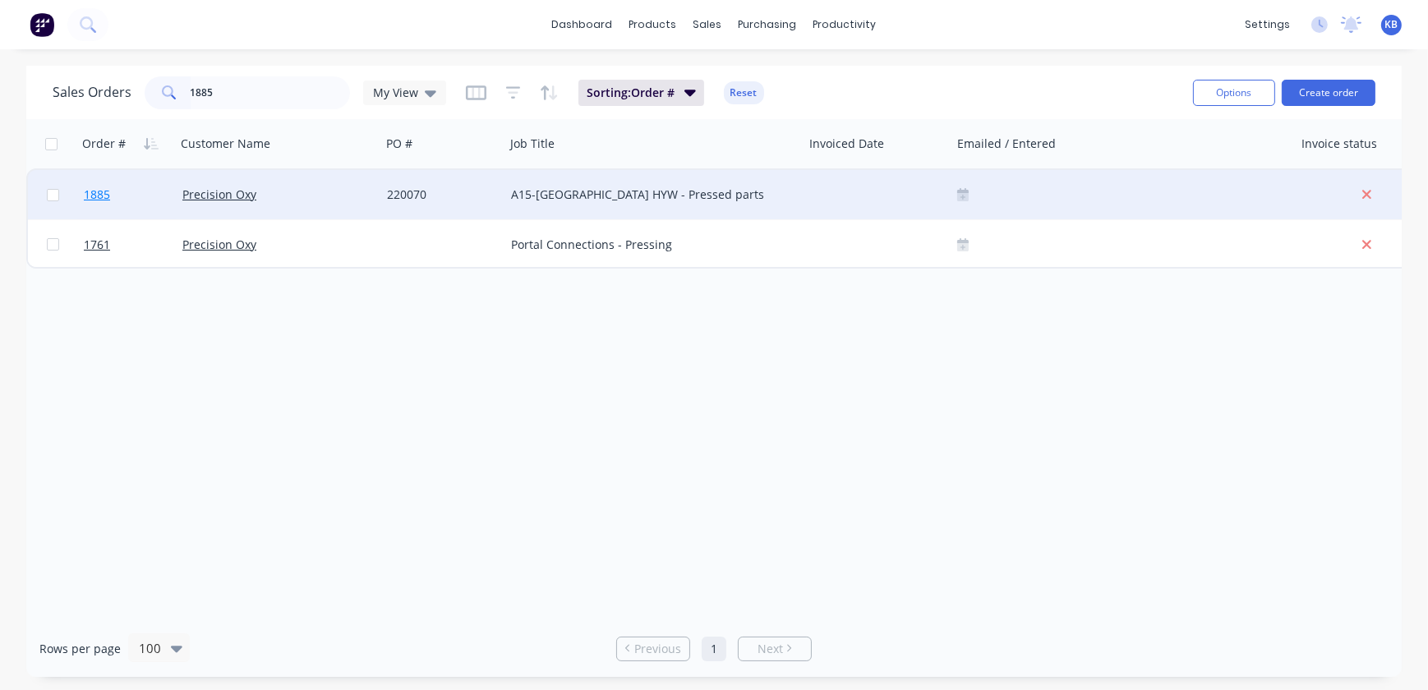
click at [109, 198] on span "1885" at bounding box center [97, 194] width 26 height 16
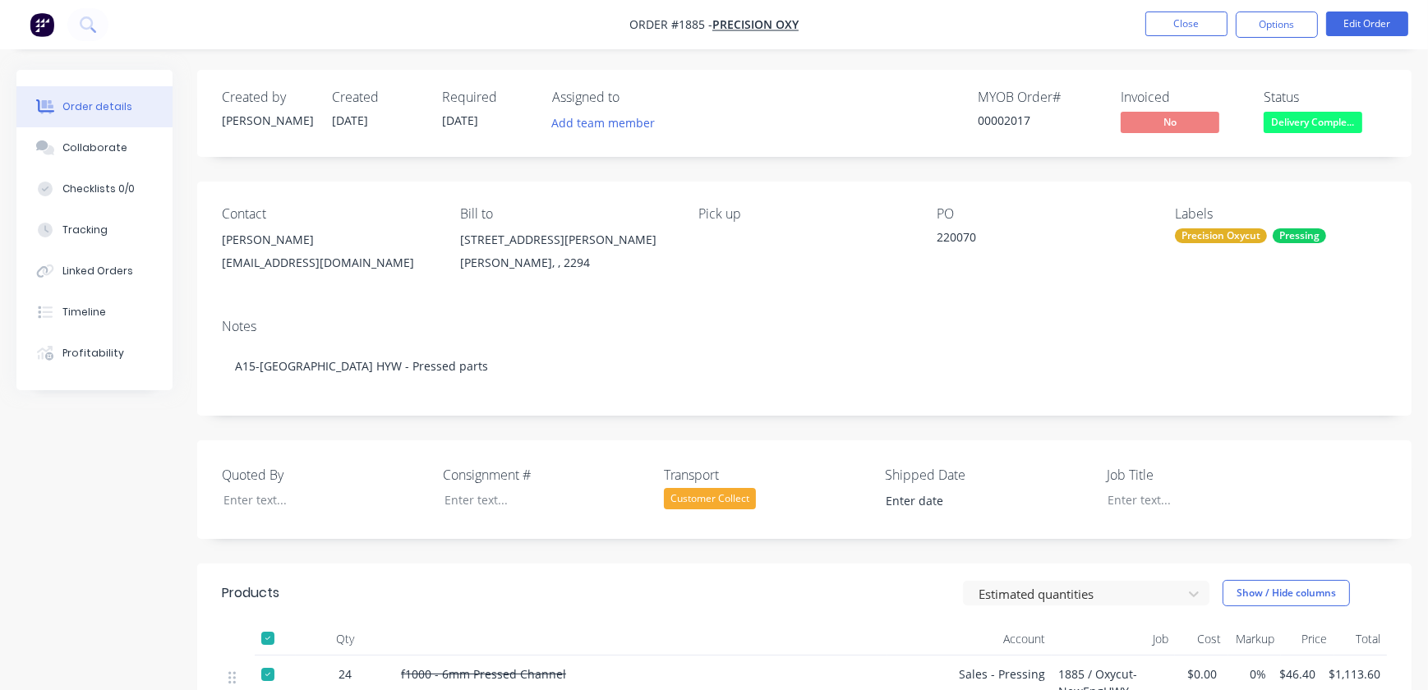
type input "[DATE]"
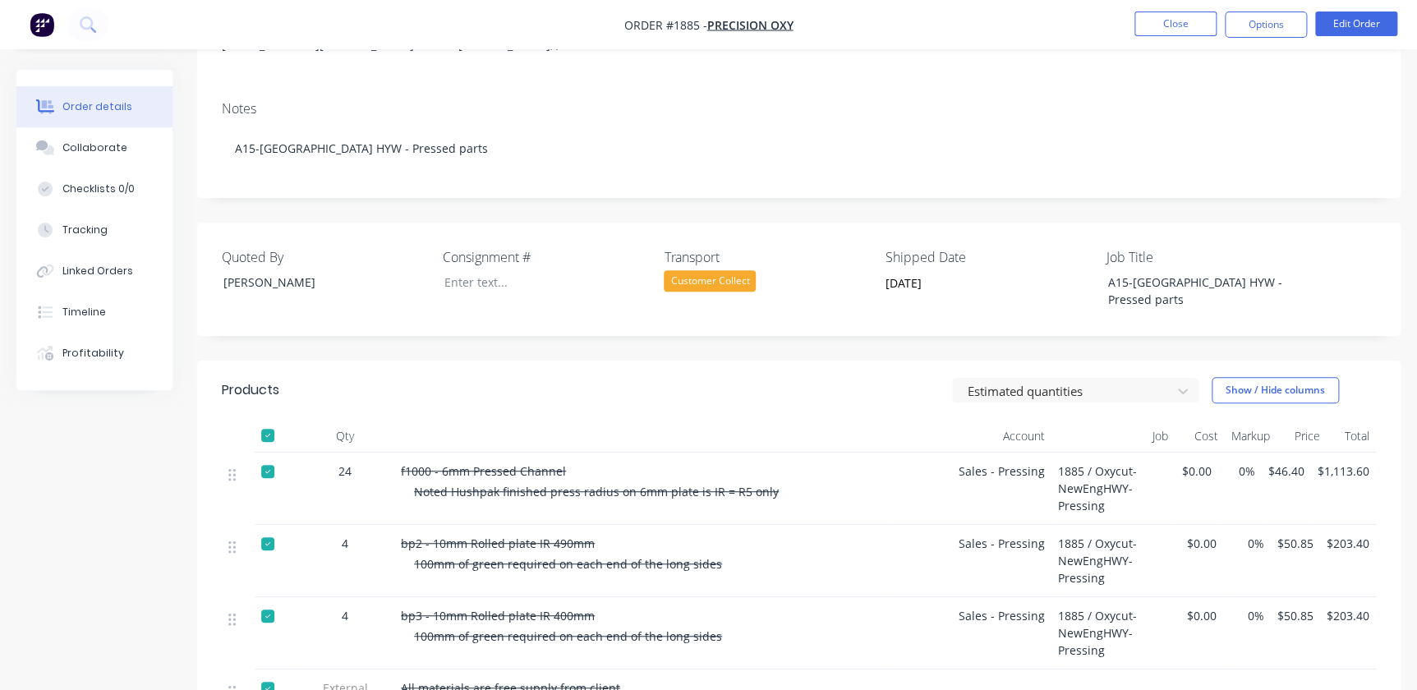
scroll to position [212, 0]
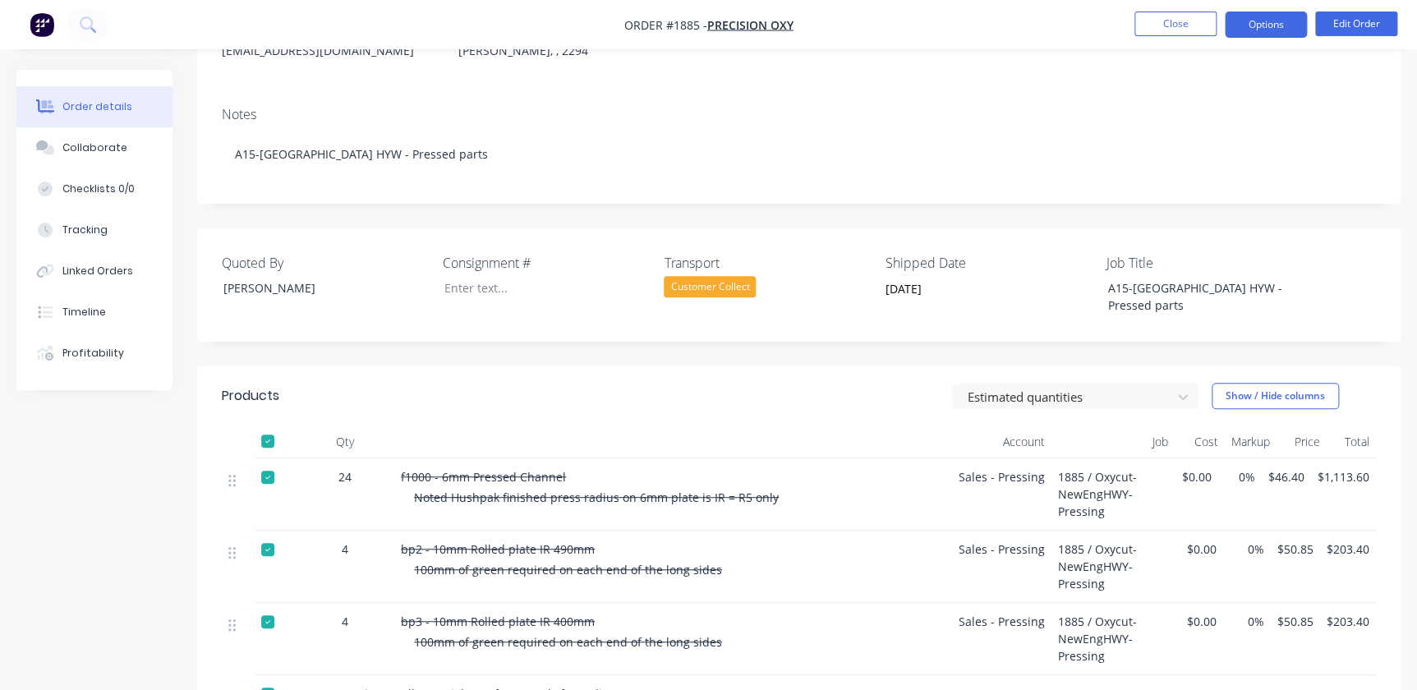
click at [1300, 20] on button "Options" at bounding box center [1266, 25] width 82 height 26
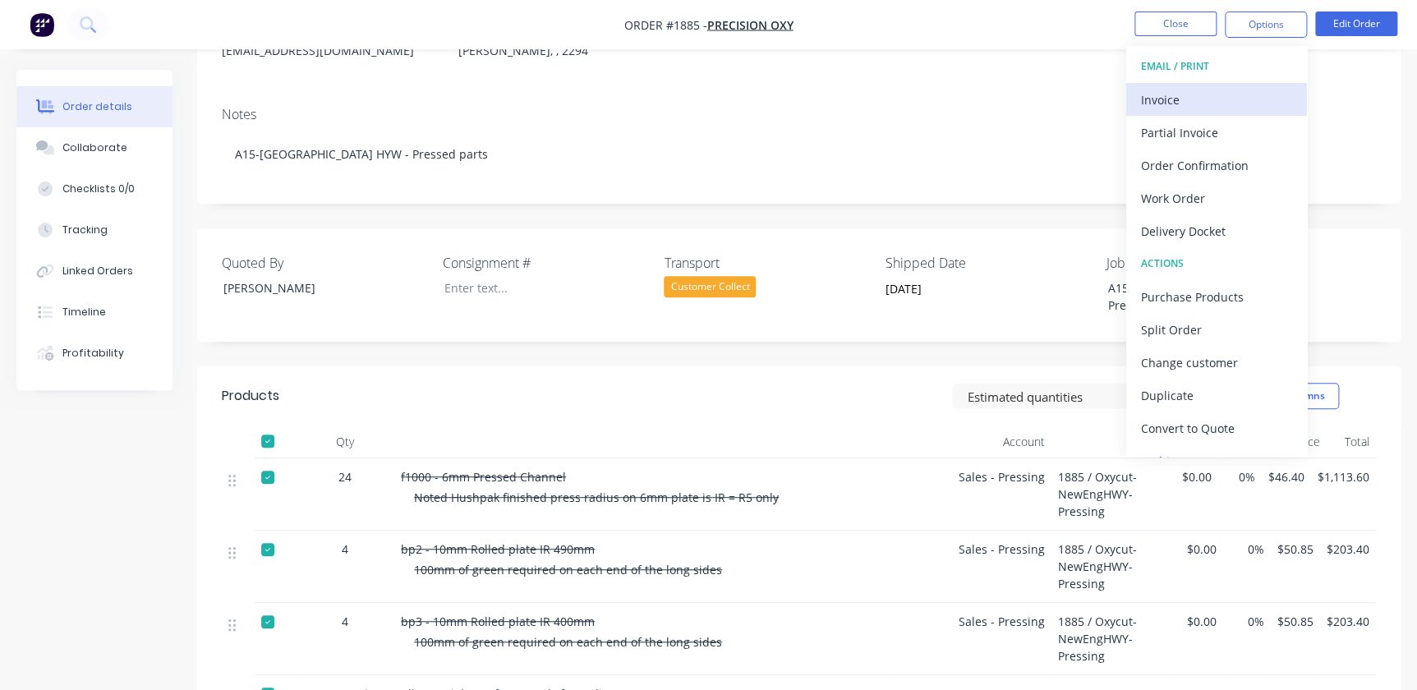
click at [1197, 104] on div "Invoice" at bounding box center [1216, 100] width 151 height 24
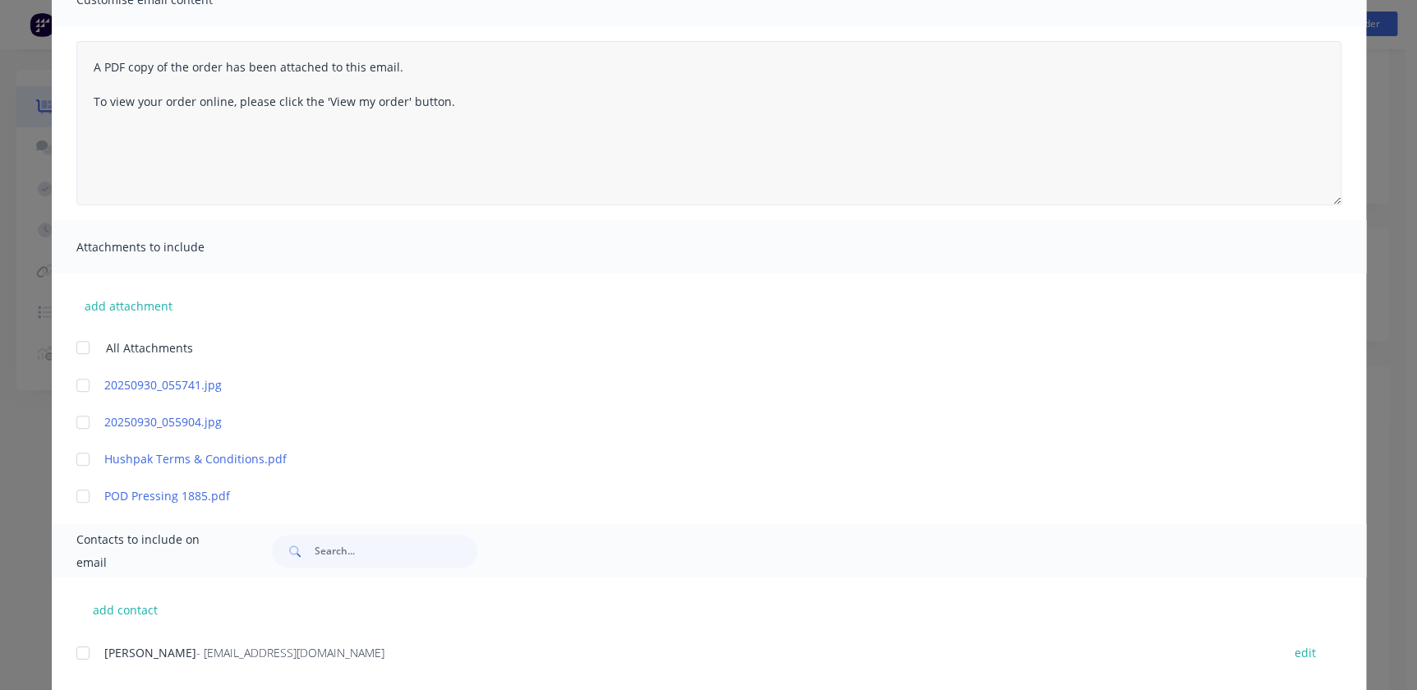
scroll to position [0, 0]
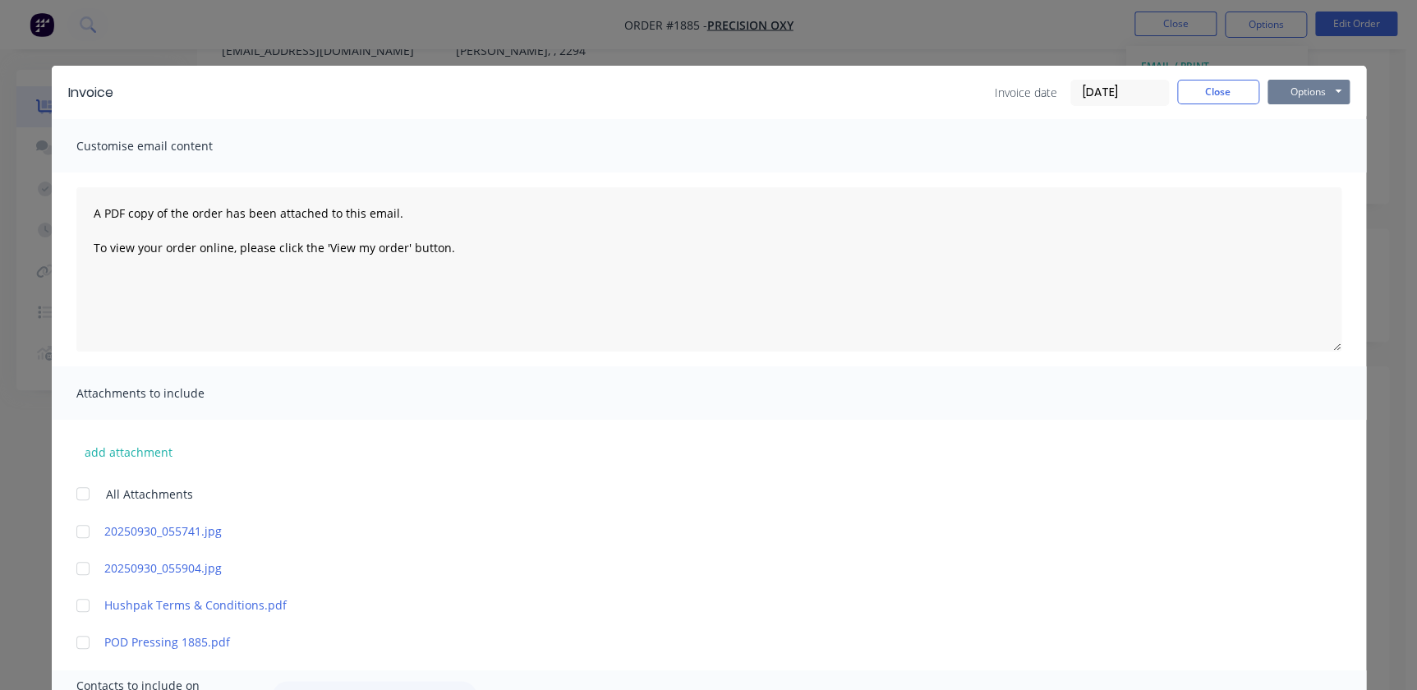
click at [1300, 99] on button "Options" at bounding box center [1309, 92] width 82 height 25
click at [1295, 143] on button "Print" at bounding box center [1320, 148] width 105 height 27
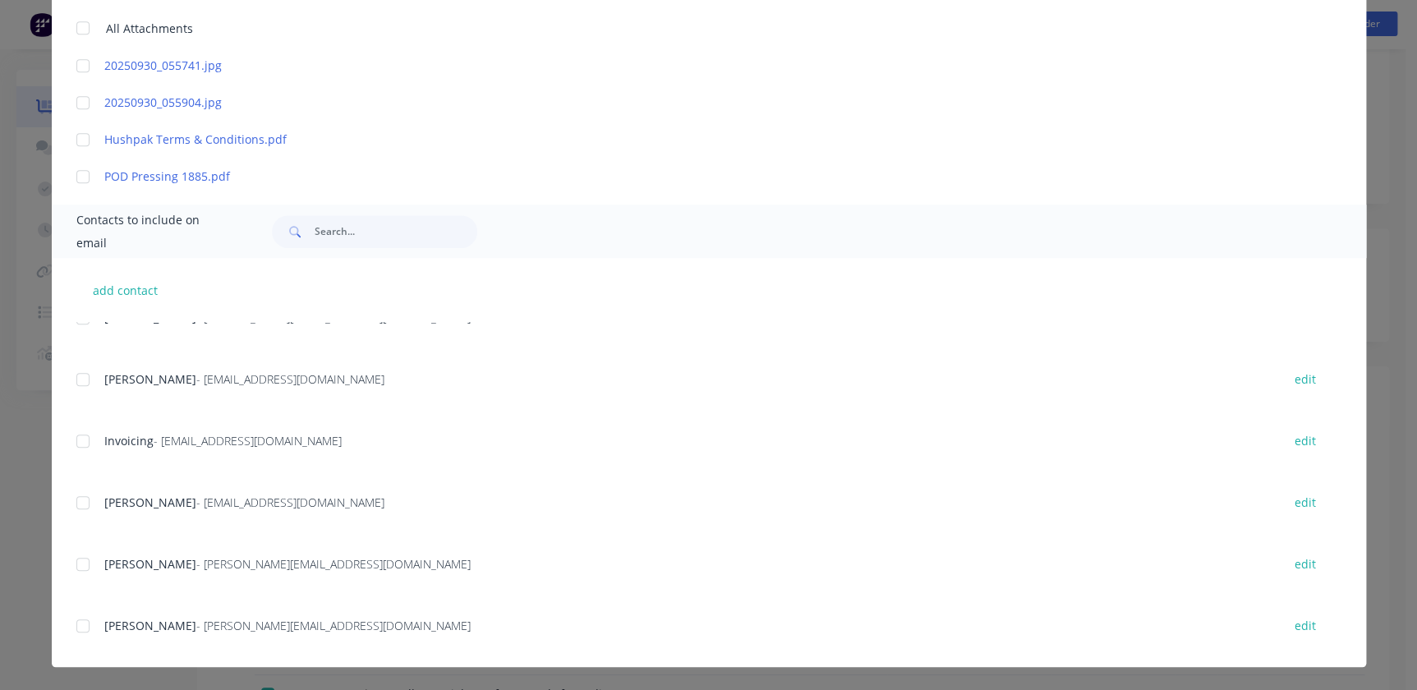
scroll to position [448, 0]
click at [81, 446] on div at bounding box center [83, 440] width 33 height 33
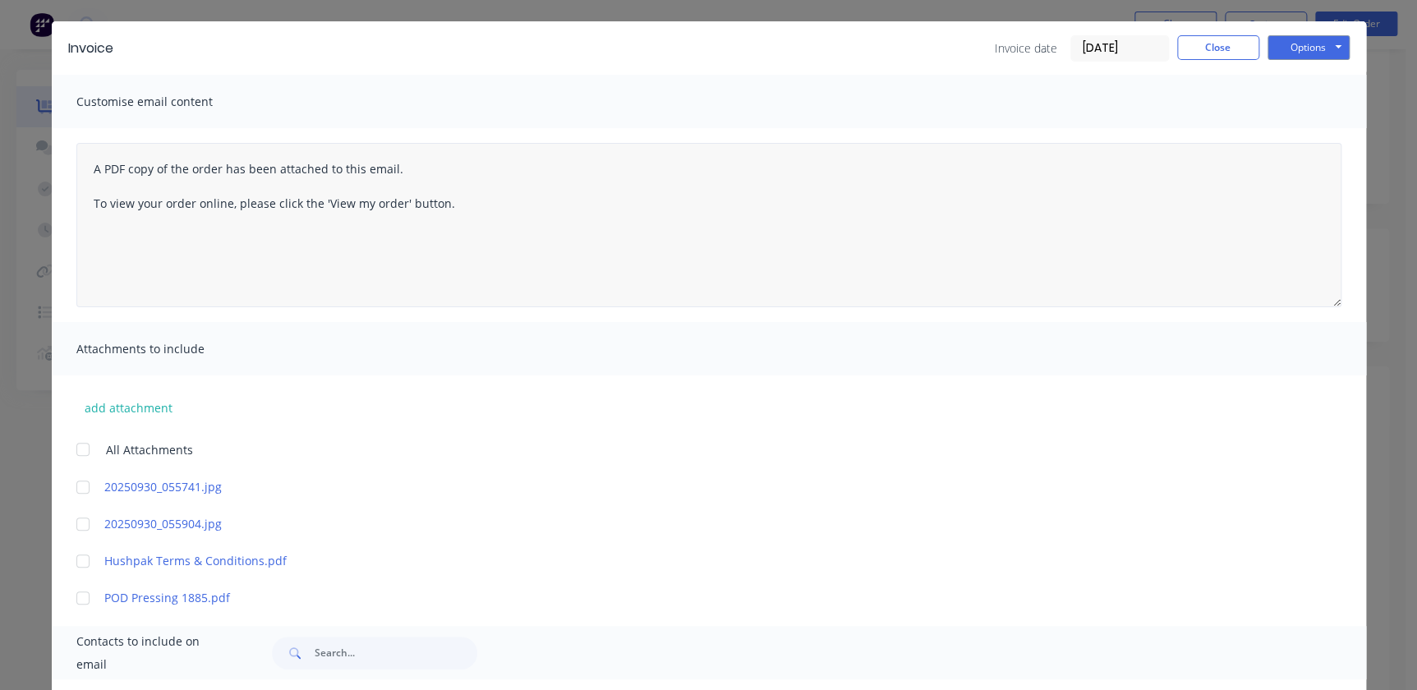
scroll to position [0, 0]
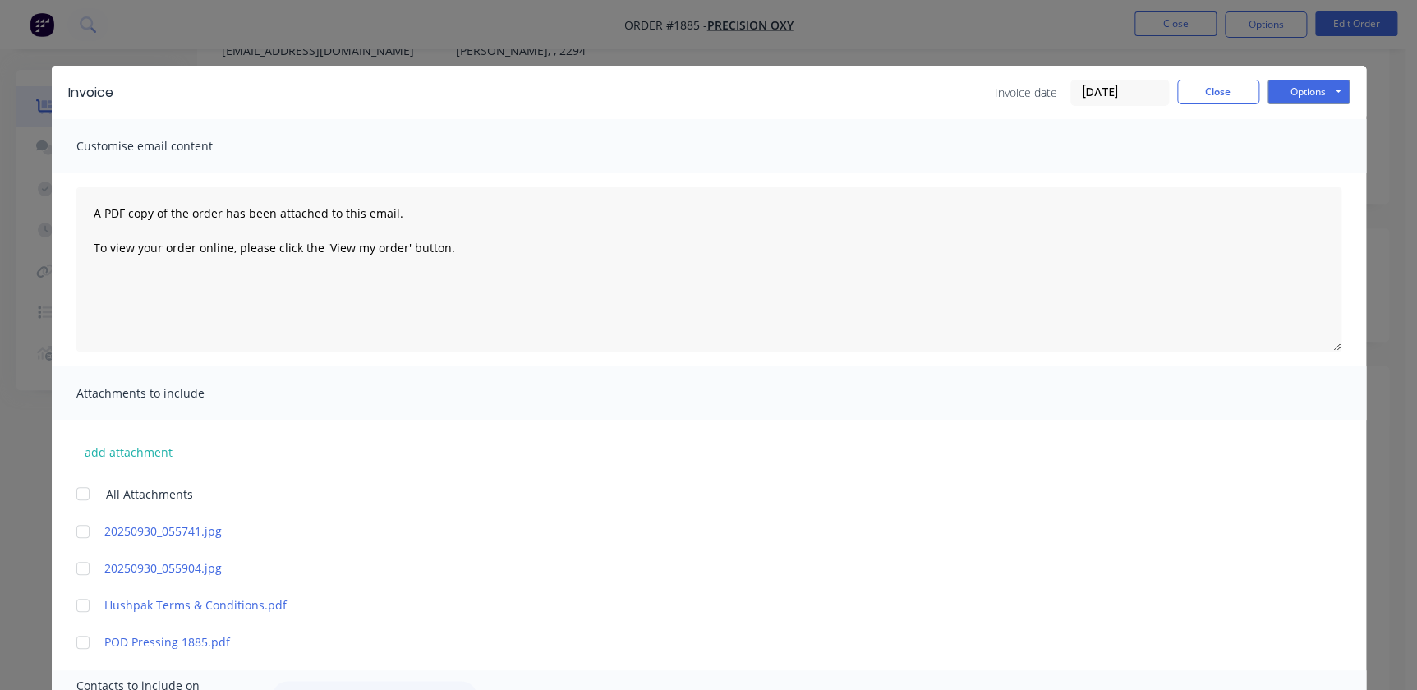
click at [1304, 107] on div "Invoice Invoice date 02/10/25 Close Options Preview Print Email" at bounding box center [709, 92] width 1314 height 53
click at [1308, 92] on button "Options" at bounding box center [1309, 92] width 82 height 25
click at [1298, 177] on button "Email" at bounding box center [1320, 175] width 105 height 27
click at [1208, 89] on button "Close" at bounding box center [1218, 92] width 82 height 25
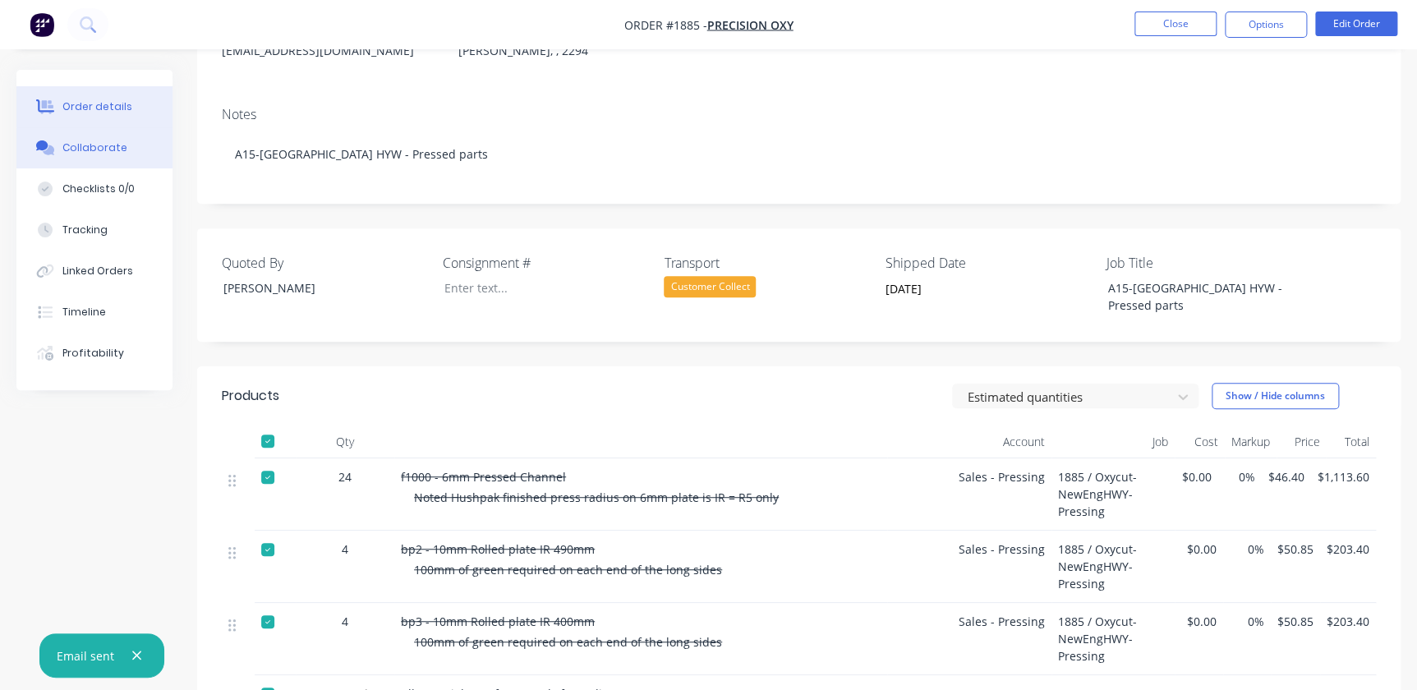
click at [76, 139] on button "Collaborate" at bounding box center [94, 147] width 156 height 41
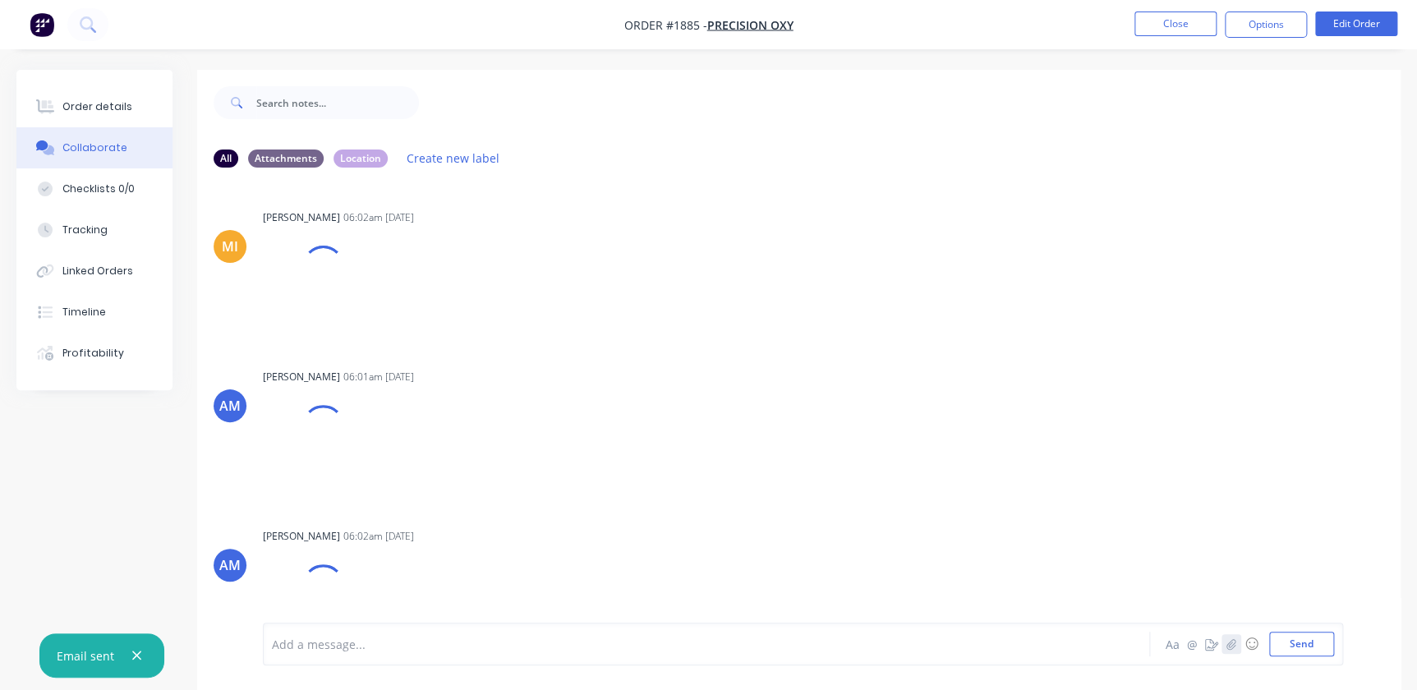
click at [1231, 652] on button "button" at bounding box center [1232, 644] width 20 height 20
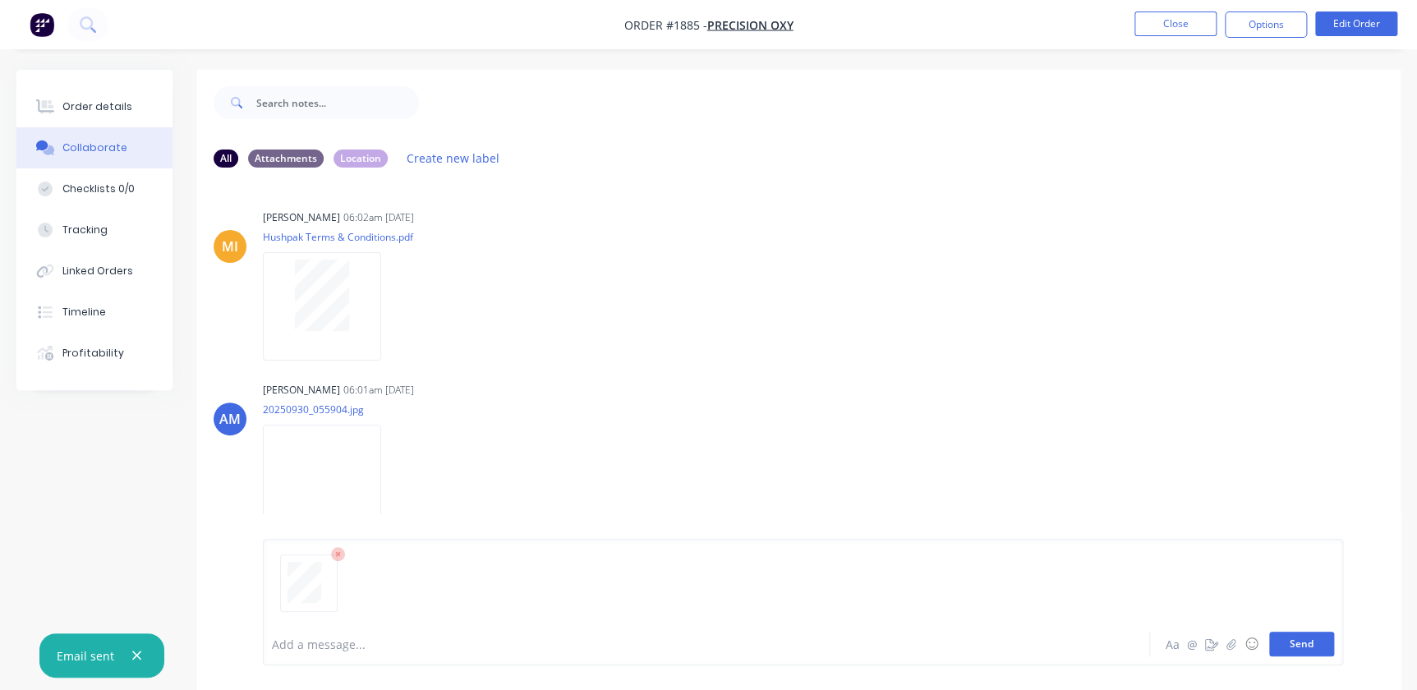
click at [1313, 649] on button "Send" at bounding box center [1301, 644] width 65 height 25
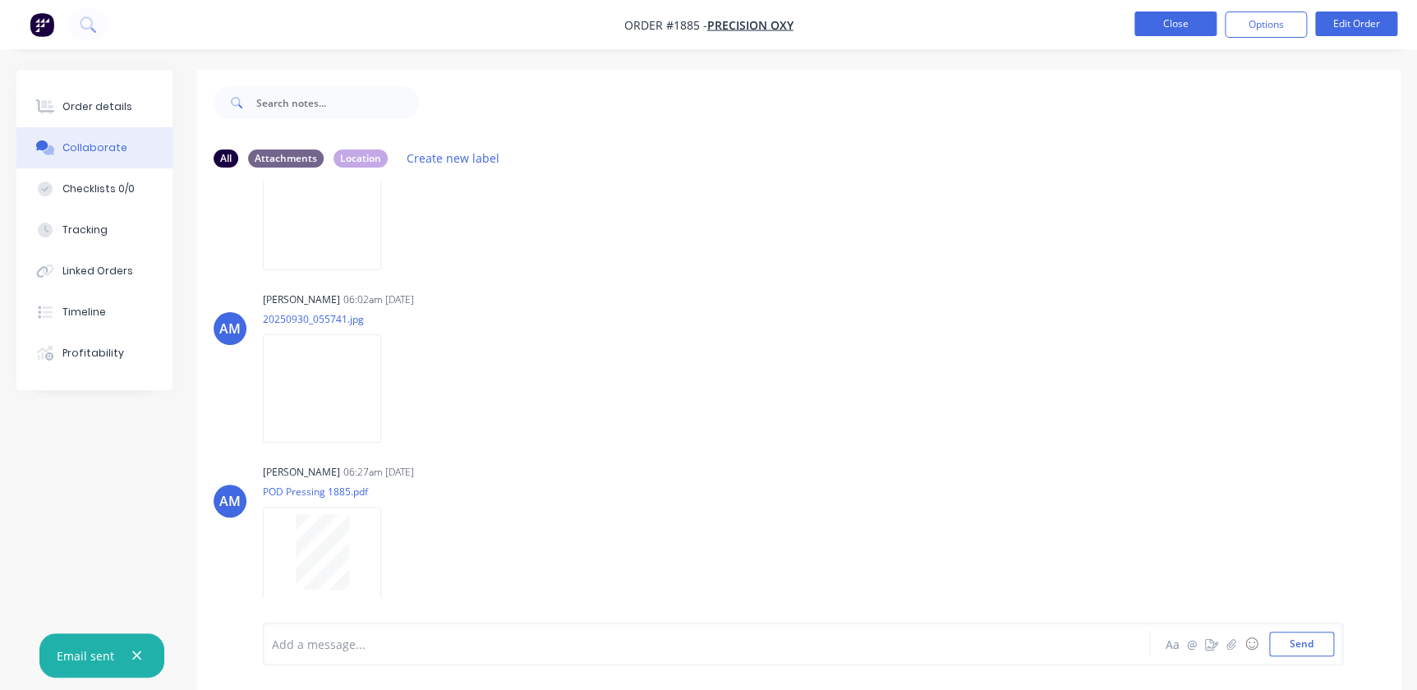
click at [1180, 29] on button "Close" at bounding box center [1175, 24] width 82 height 25
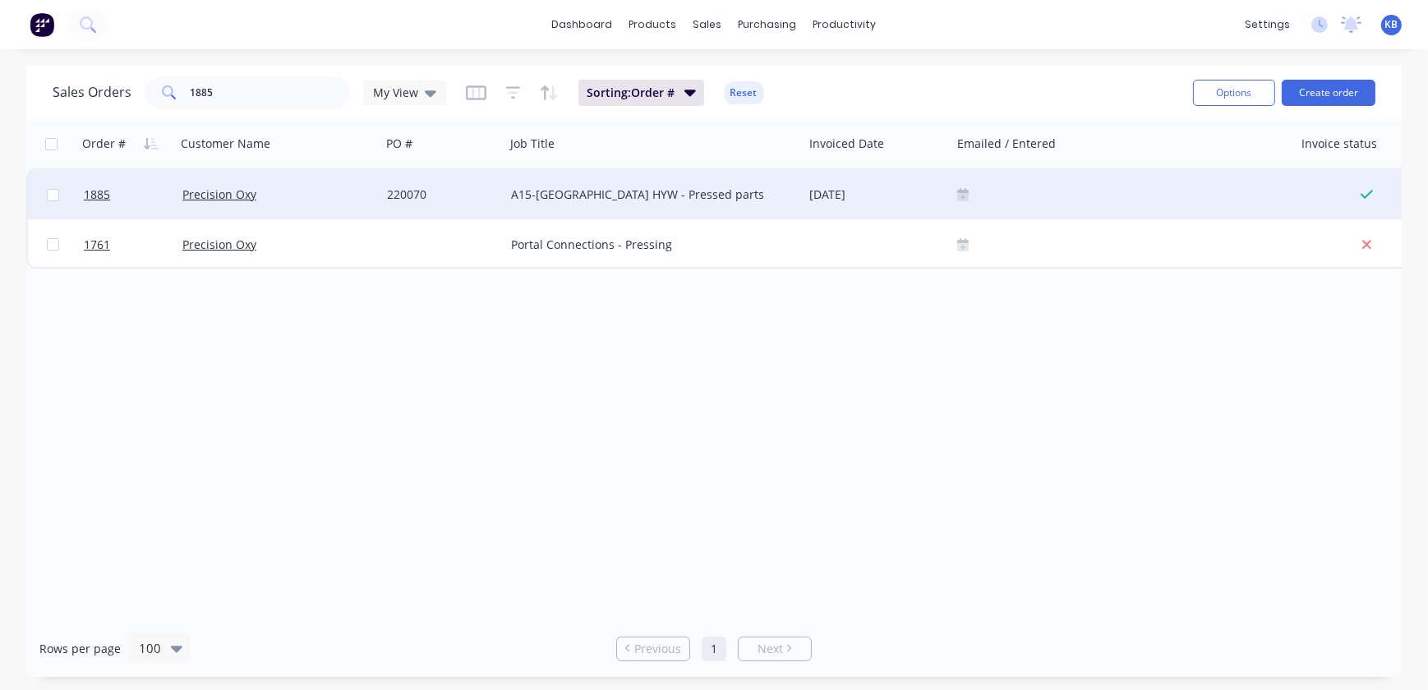
click at [950, 189] on div "1885 Precision Oxy 220070 A15-New England HYW - Pressed parts 02 Oct 2025 $1,67…" at bounding box center [1110, 195] width 2165 height 50
click at [957, 189] on icon at bounding box center [963, 194] width 12 height 13
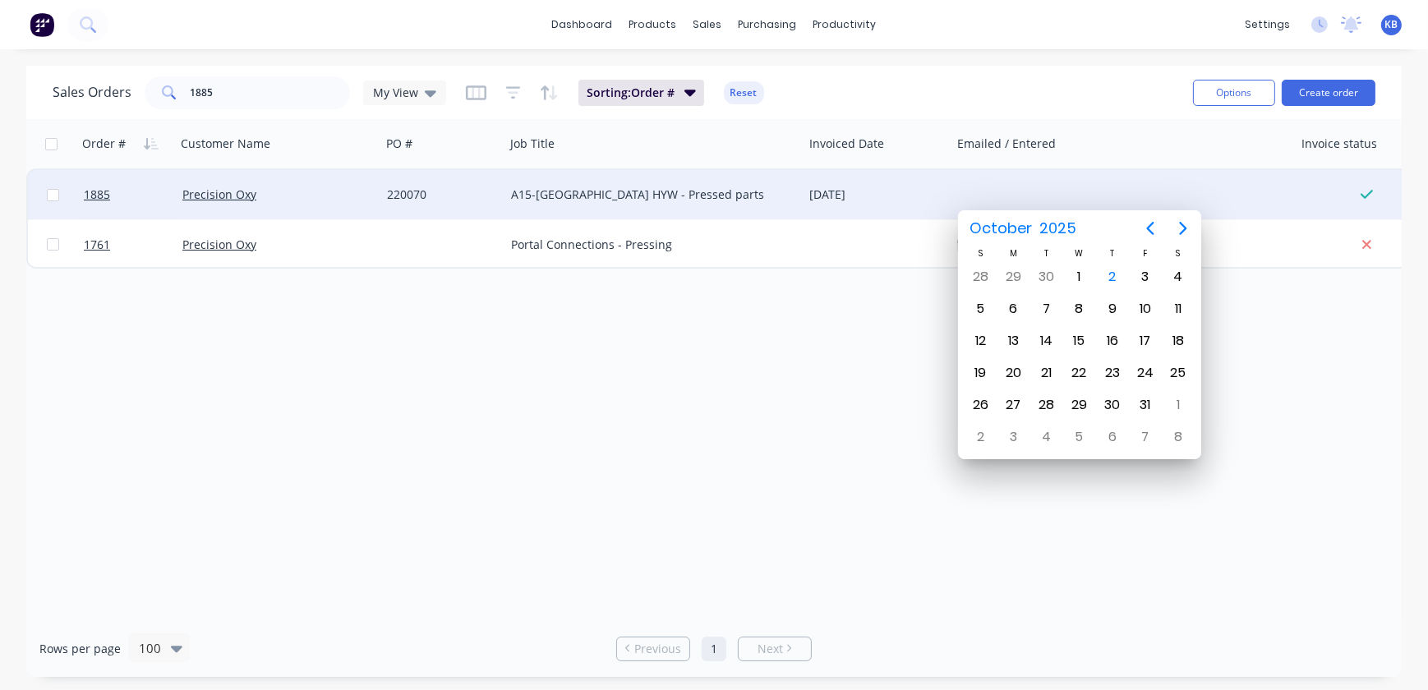
click at [1111, 271] on div "2" at bounding box center [1112, 277] width 25 height 25
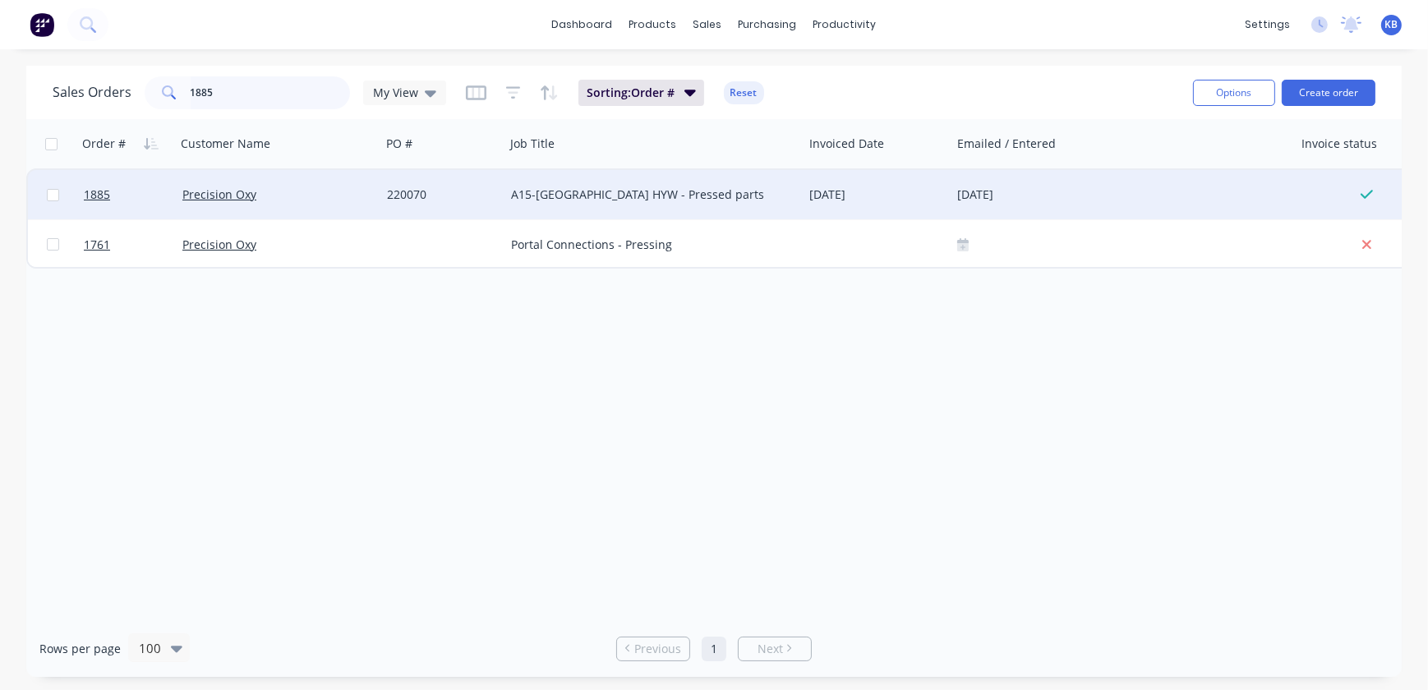
click at [309, 97] on input "1885" at bounding box center [271, 92] width 160 height 33
type input "1888"
click at [973, 204] on div at bounding box center [1121, 194] width 343 height 49
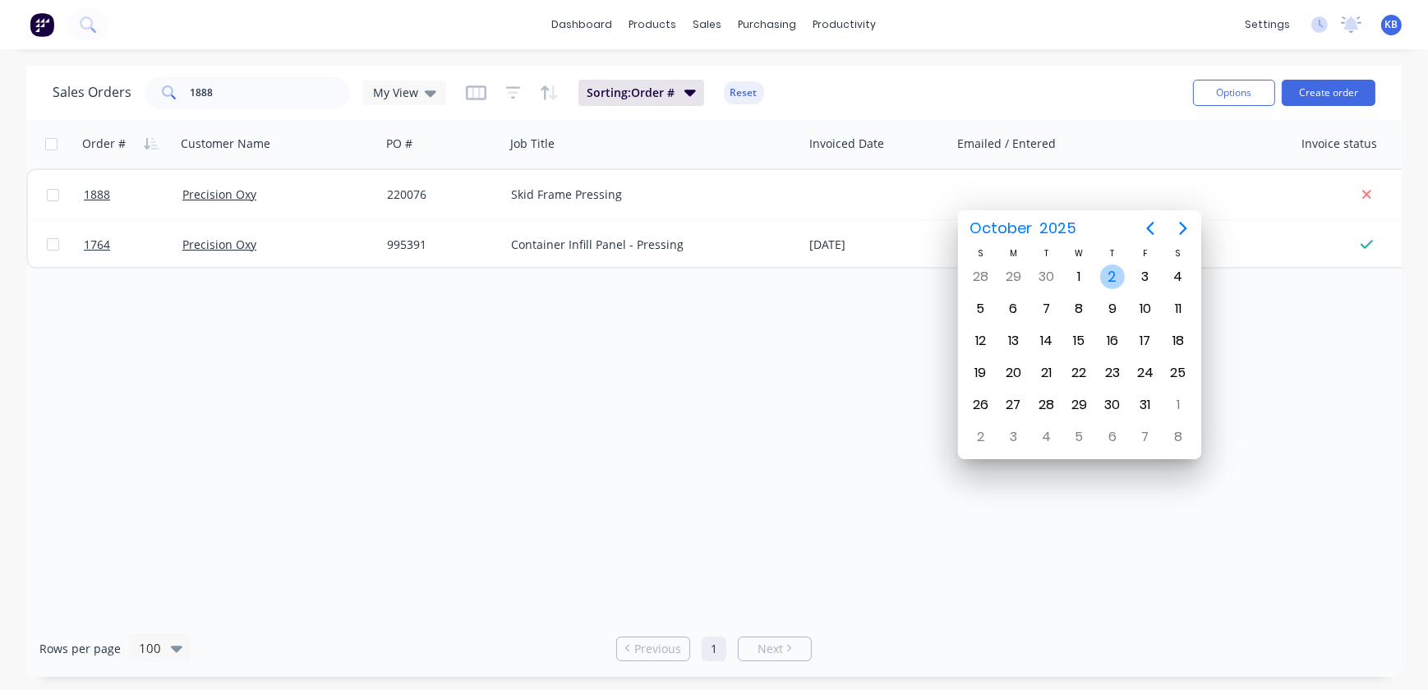
click at [1101, 282] on div "2" at bounding box center [1112, 277] width 25 height 25
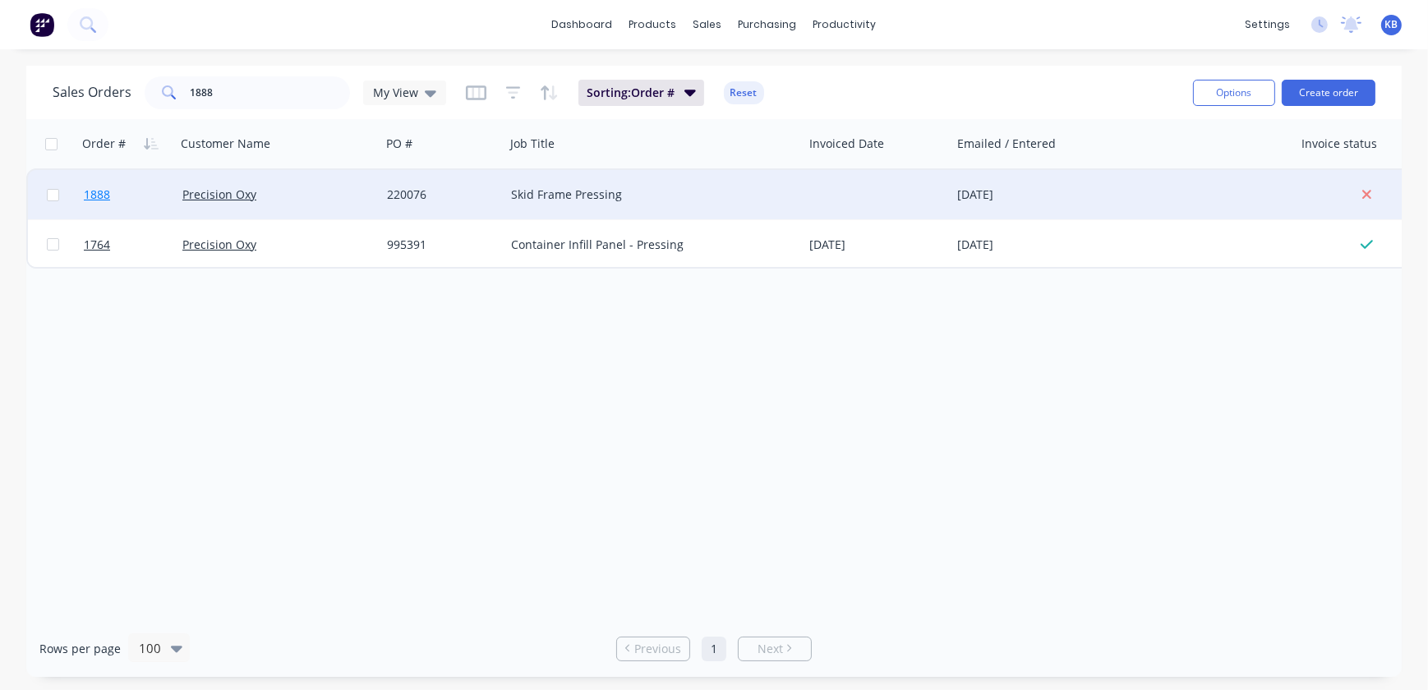
click at [111, 189] on link "1888" at bounding box center [133, 194] width 99 height 49
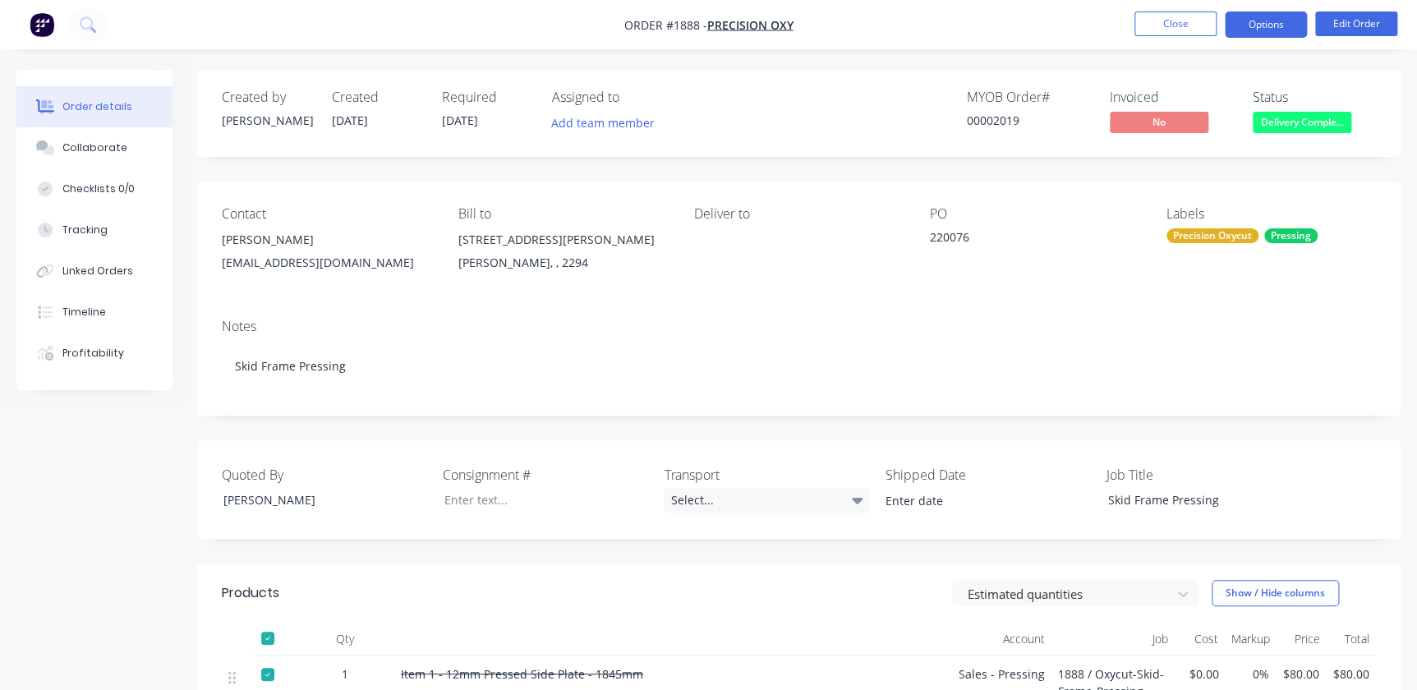
click at [1259, 23] on button "Options" at bounding box center [1266, 25] width 82 height 26
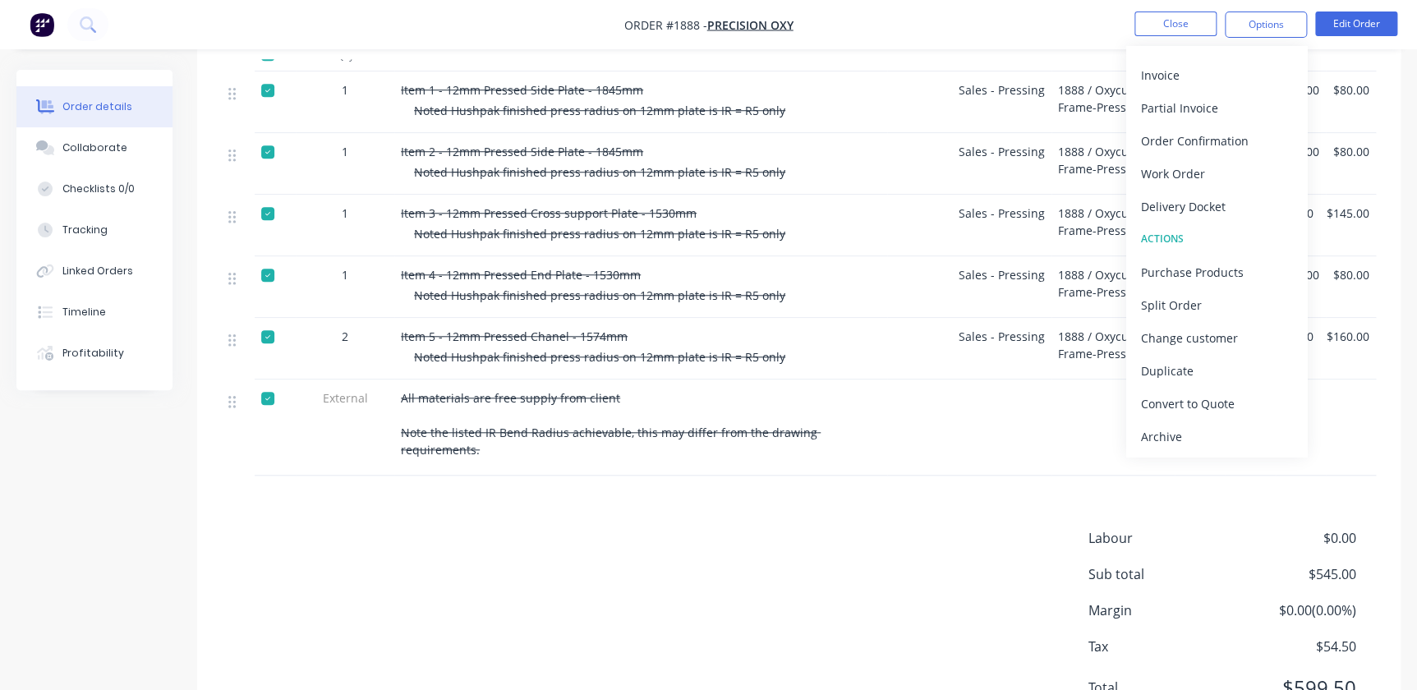
scroll to position [644, 0]
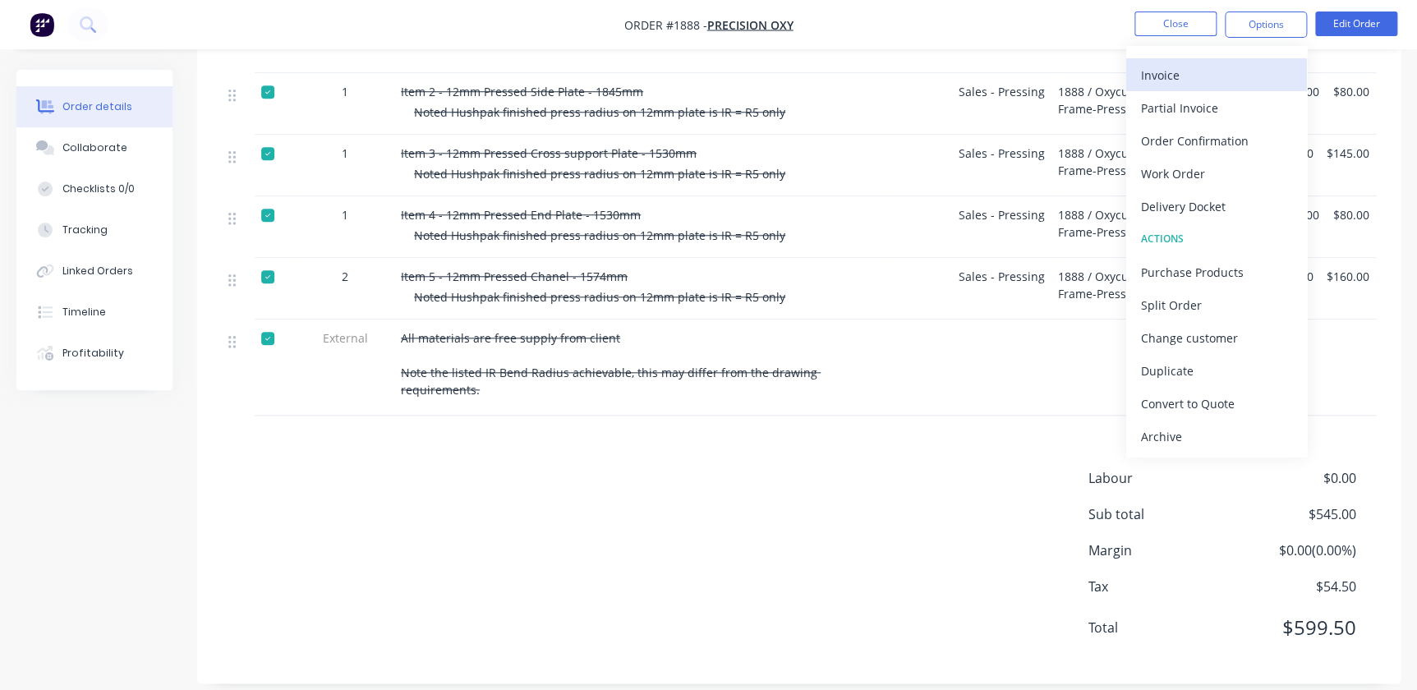
click at [1183, 73] on div "Invoice" at bounding box center [1216, 75] width 151 height 24
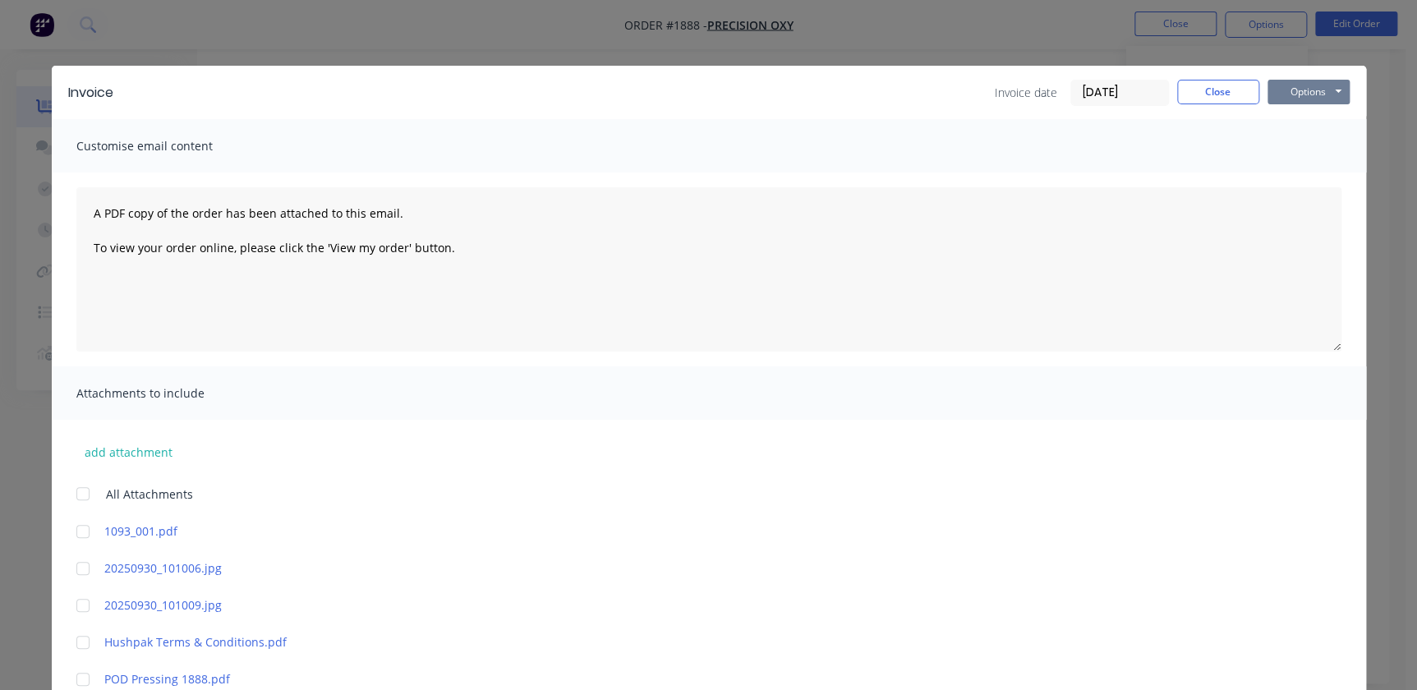
click at [1321, 92] on button "Options" at bounding box center [1309, 92] width 82 height 25
click at [1303, 156] on button "Print" at bounding box center [1320, 148] width 105 height 27
click at [1231, 98] on button "Close" at bounding box center [1218, 92] width 82 height 25
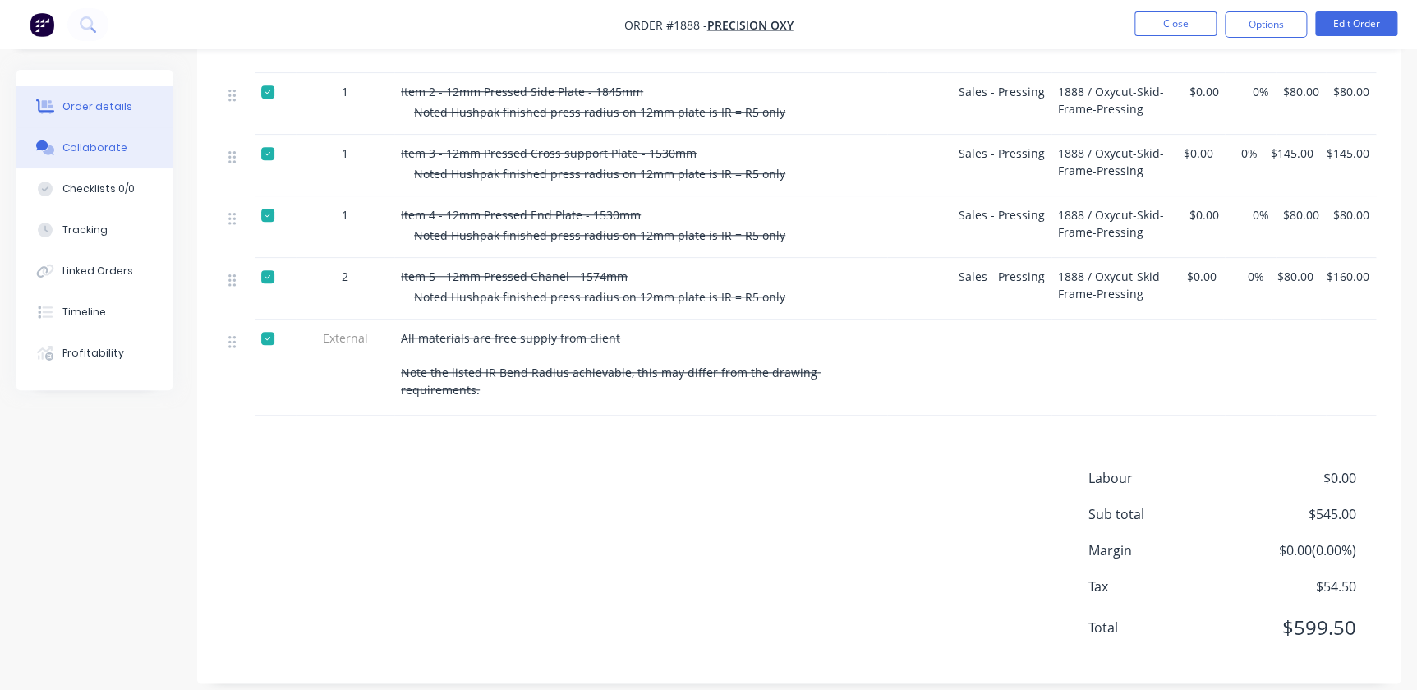
click at [114, 134] on button "Collaborate" at bounding box center [94, 147] width 156 height 41
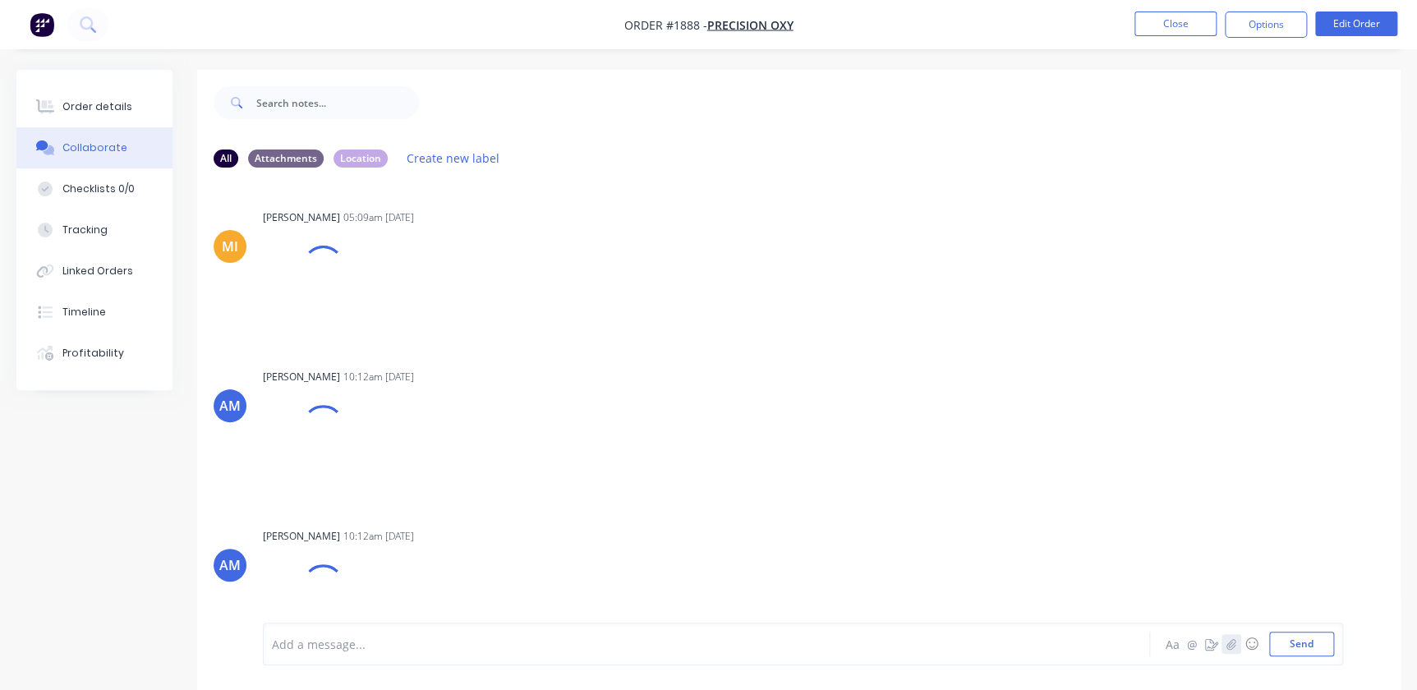
click at [1233, 642] on icon "button" at bounding box center [1231, 644] width 10 height 12
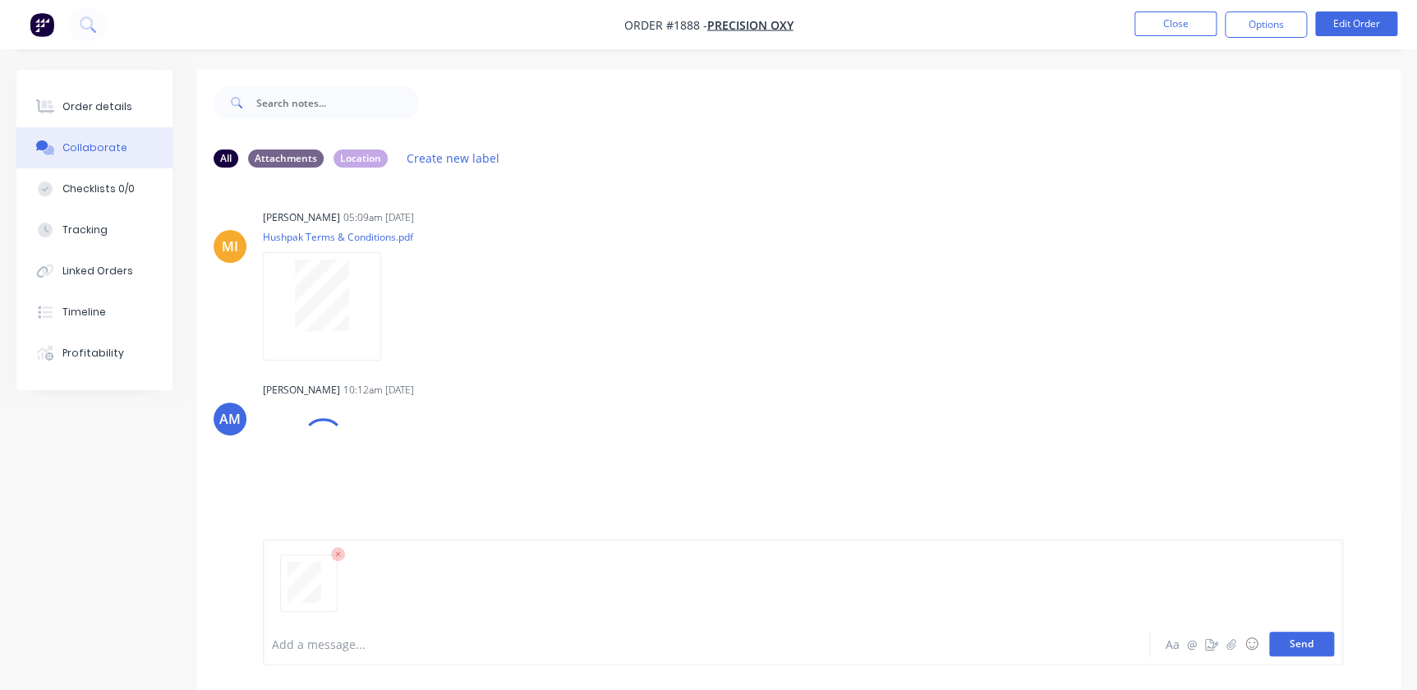
click at [1298, 649] on button "Send" at bounding box center [1301, 644] width 65 height 25
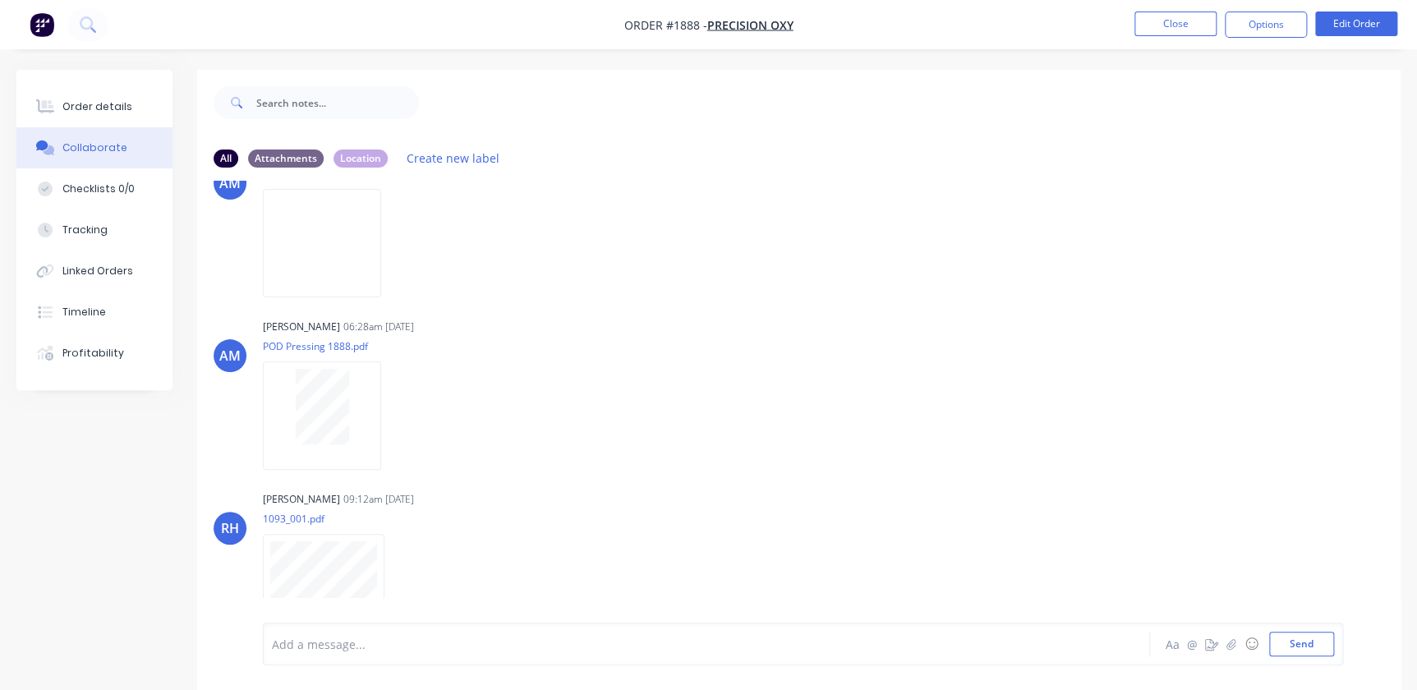
scroll to position [409, 0]
drag, startPoint x: 1175, startPoint y: 20, endPoint x: 1189, endPoint y: 36, distance: 21.6
click at [1189, 36] on li "Close" at bounding box center [1175, 25] width 82 height 26
click at [1191, 29] on button "Close" at bounding box center [1175, 24] width 82 height 25
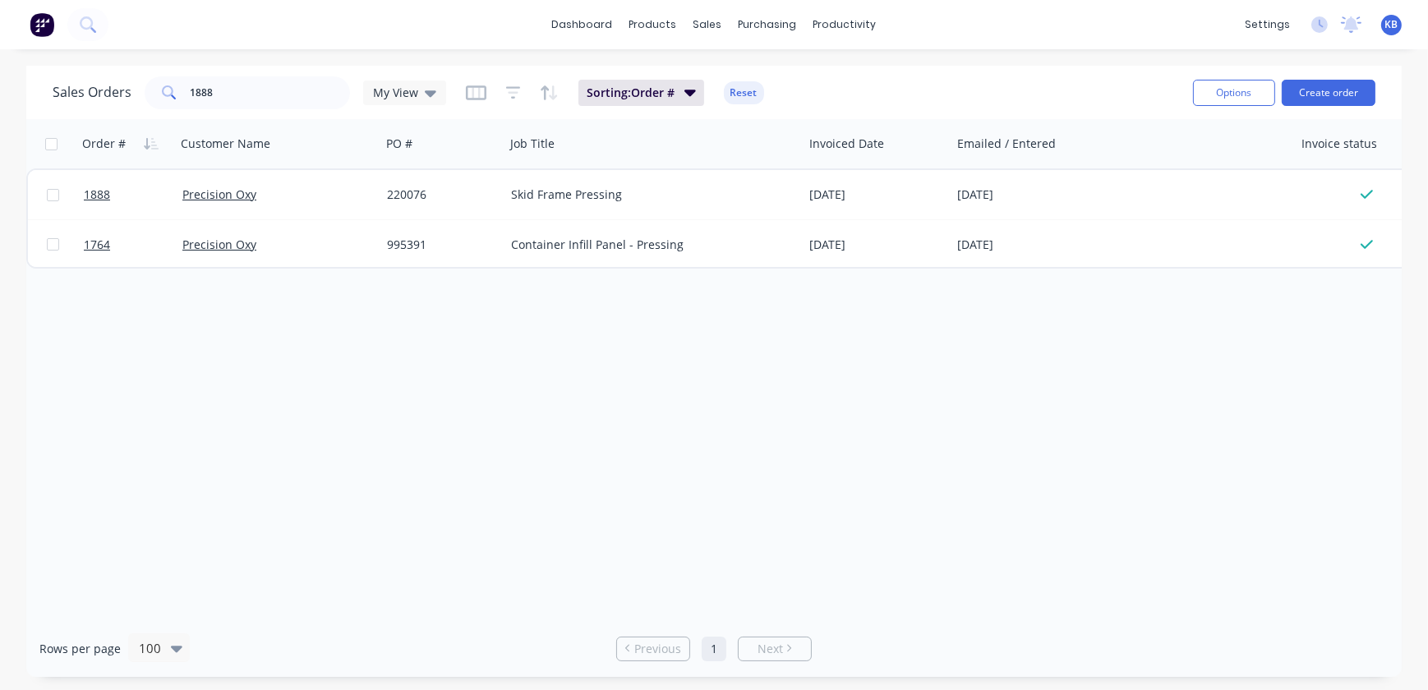
drag, startPoint x: 277, startPoint y: 114, endPoint x: 254, endPoint y: 102, distance: 26.1
click at [269, 112] on div "Sales Orders 1888 My View Sorting: Order # Reset Options Create order" at bounding box center [713, 92] width 1375 height 53
drag, startPoint x: 237, startPoint y: 96, endPoint x: 46, endPoint y: 93, distance: 191.4
click at [47, 93] on div "Sales Orders 1888 My View Sorting: Order # Reset Options Create order" at bounding box center [713, 92] width 1375 height 53
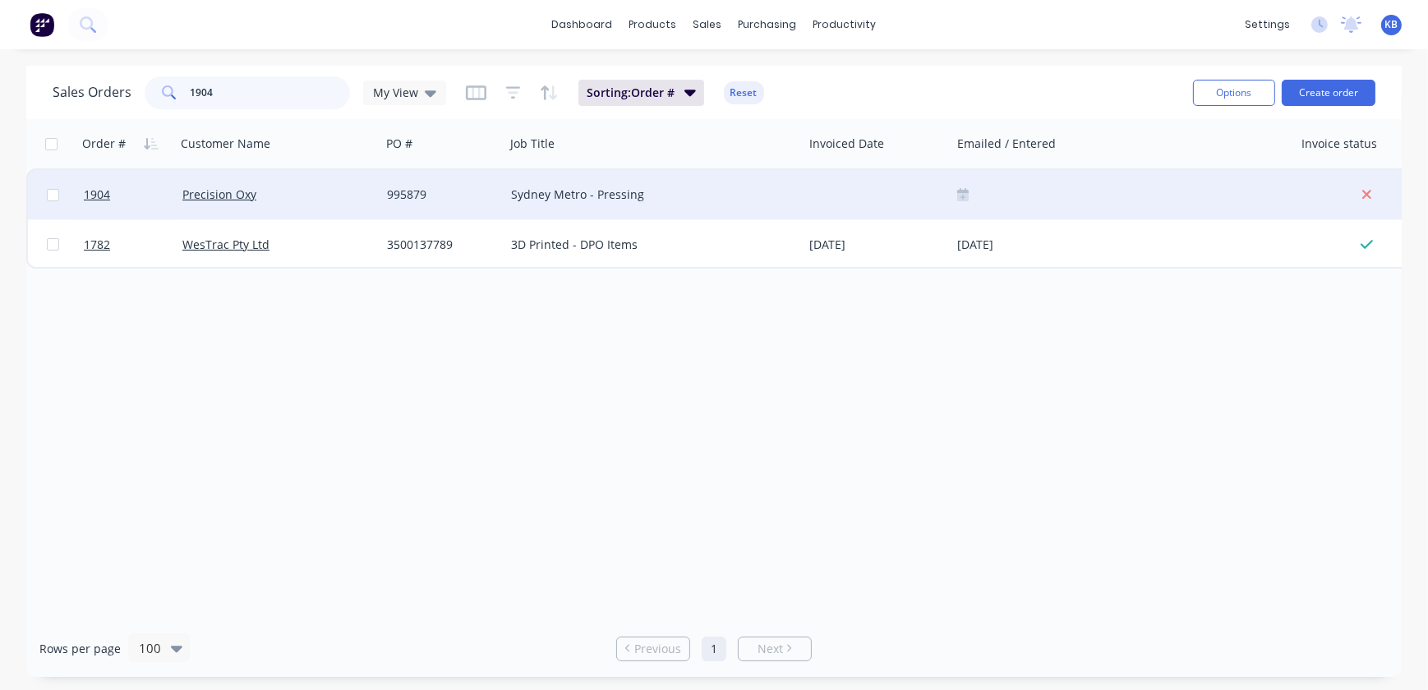
type input "1904"
click at [78, 200] on div at bounding box center [126, 194] width 99 height 49
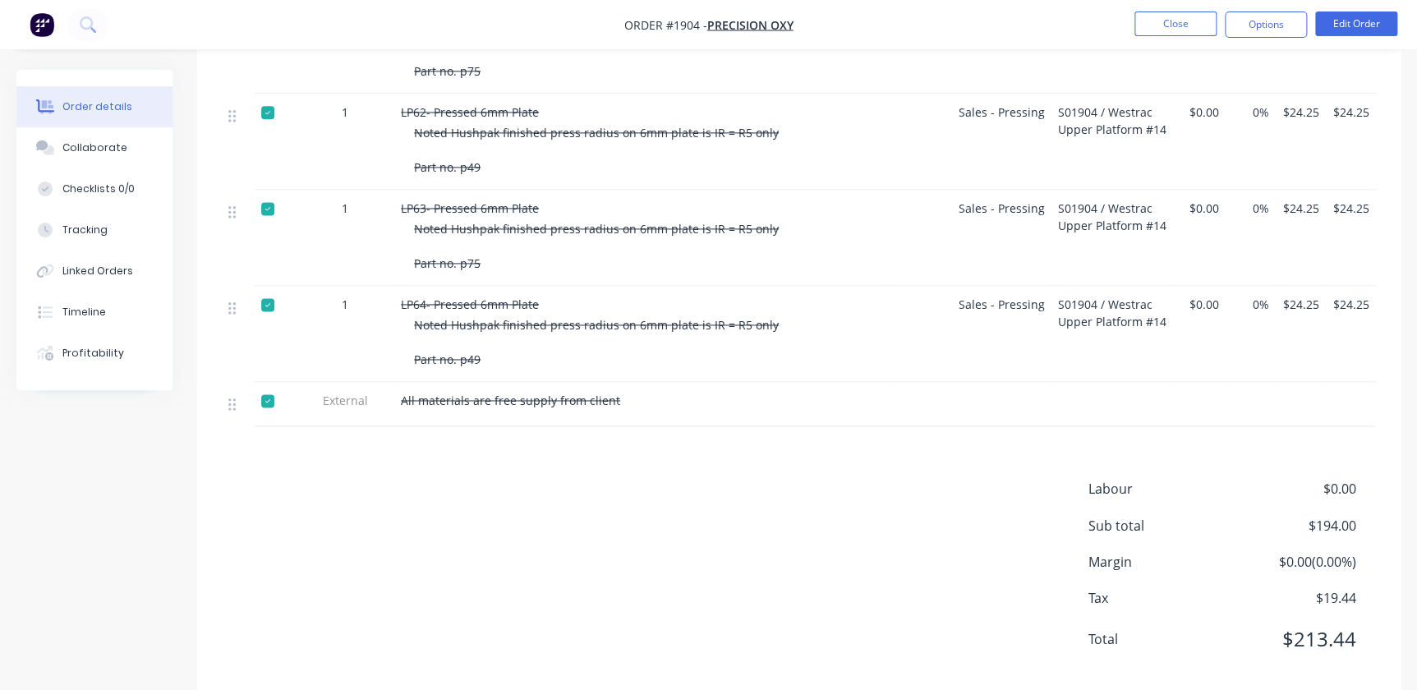
scroll to position [1070, 0]
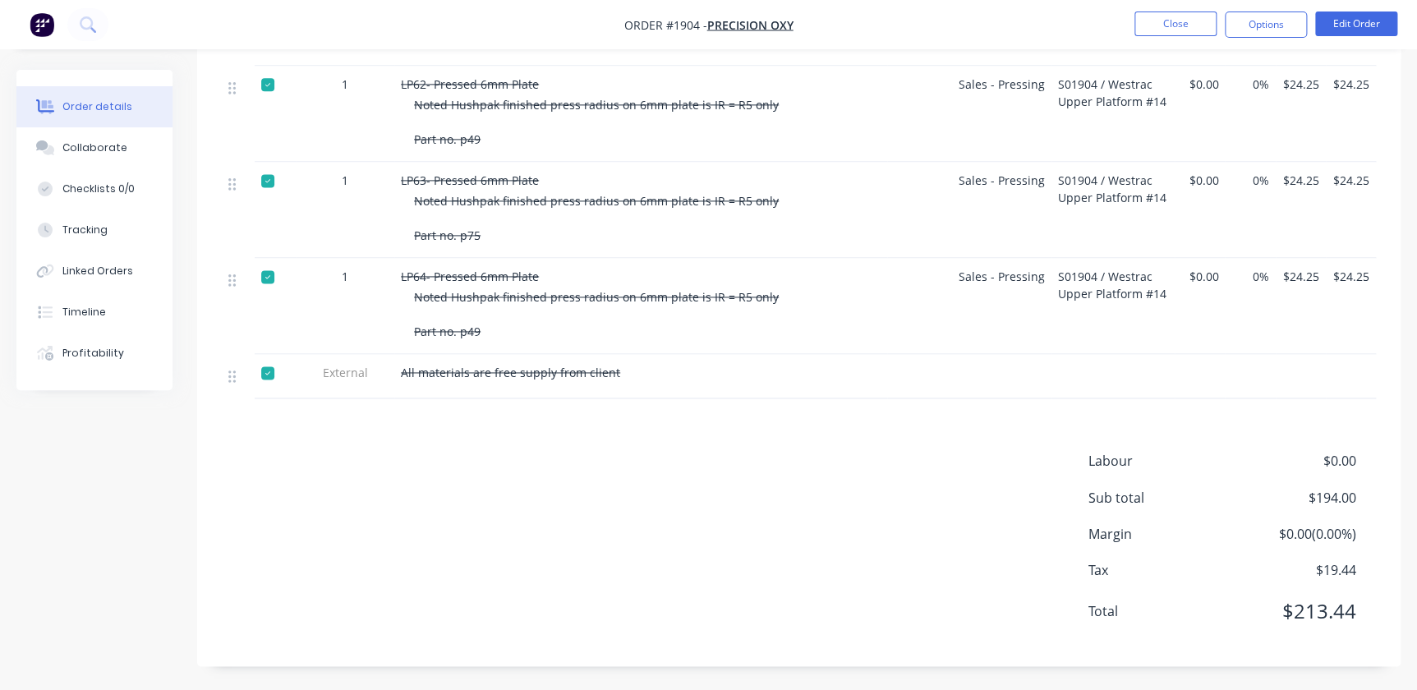
click at [1351, 559] on span "$19.44" at bounding box center [1296, 569] width 122 height 20
click at [1355, 258] on div "$24.25" at bounding box center [1351, 306] width 50 height 96
click at [1360, 276] on span "$24.25" at bounding box center [1350, 276] width 37 height 17
click at [1327, 24] on button "Edit Order" at bounding box center [1356, 24] width 82 height 25
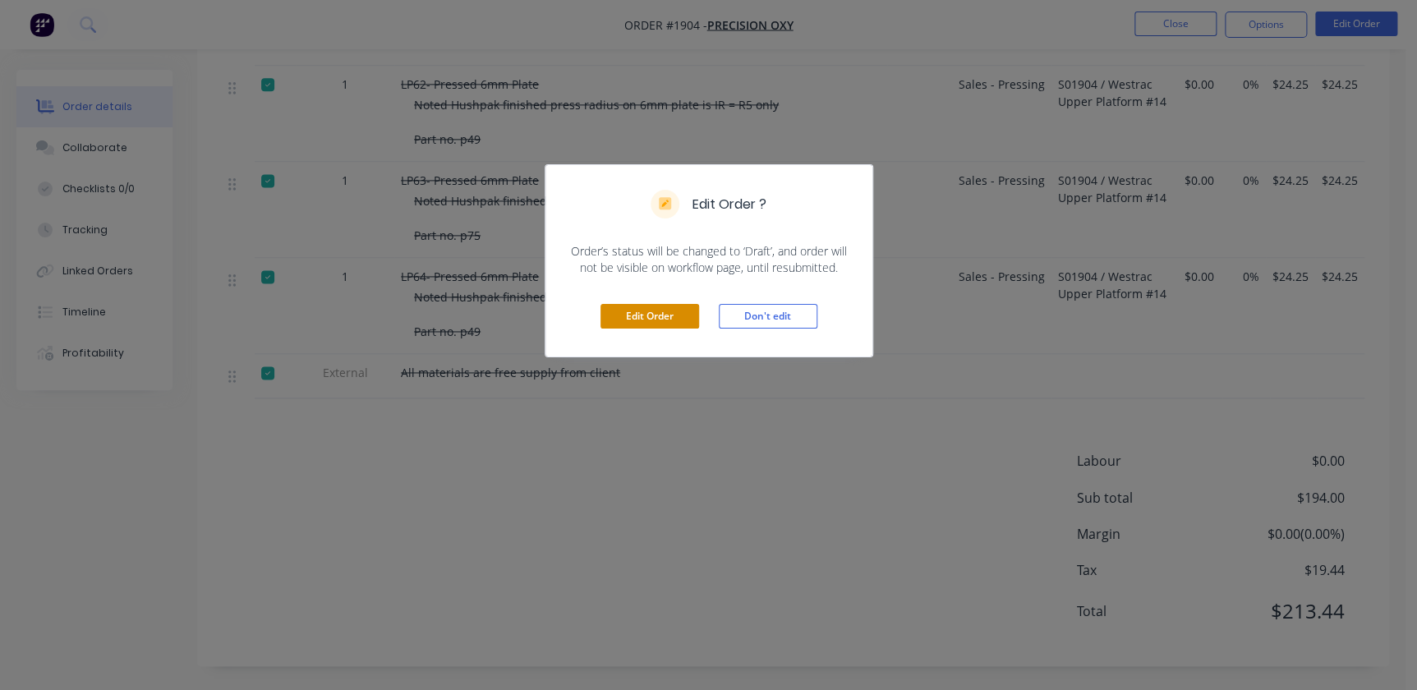
click at [668, 316] on button "Edit Order" at bounding box center [650, 316] width 99 height 25
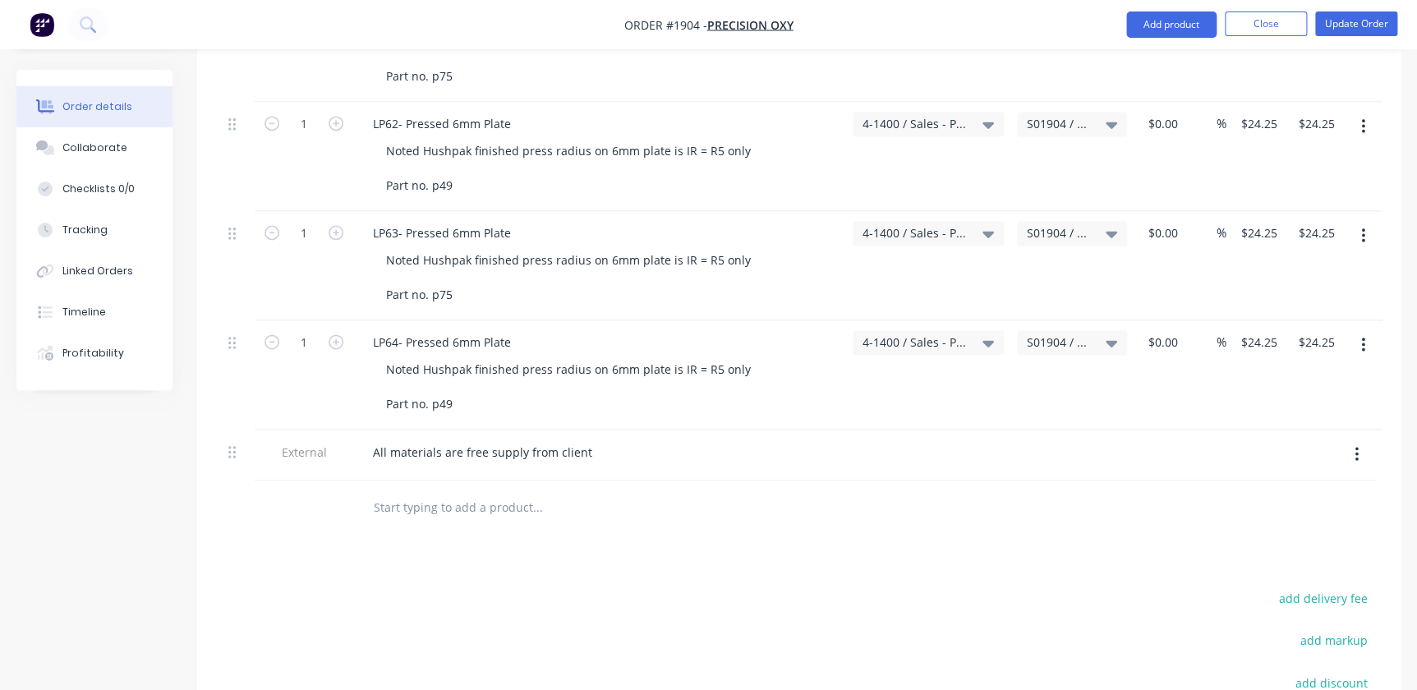
scroll to position [1194, 0]
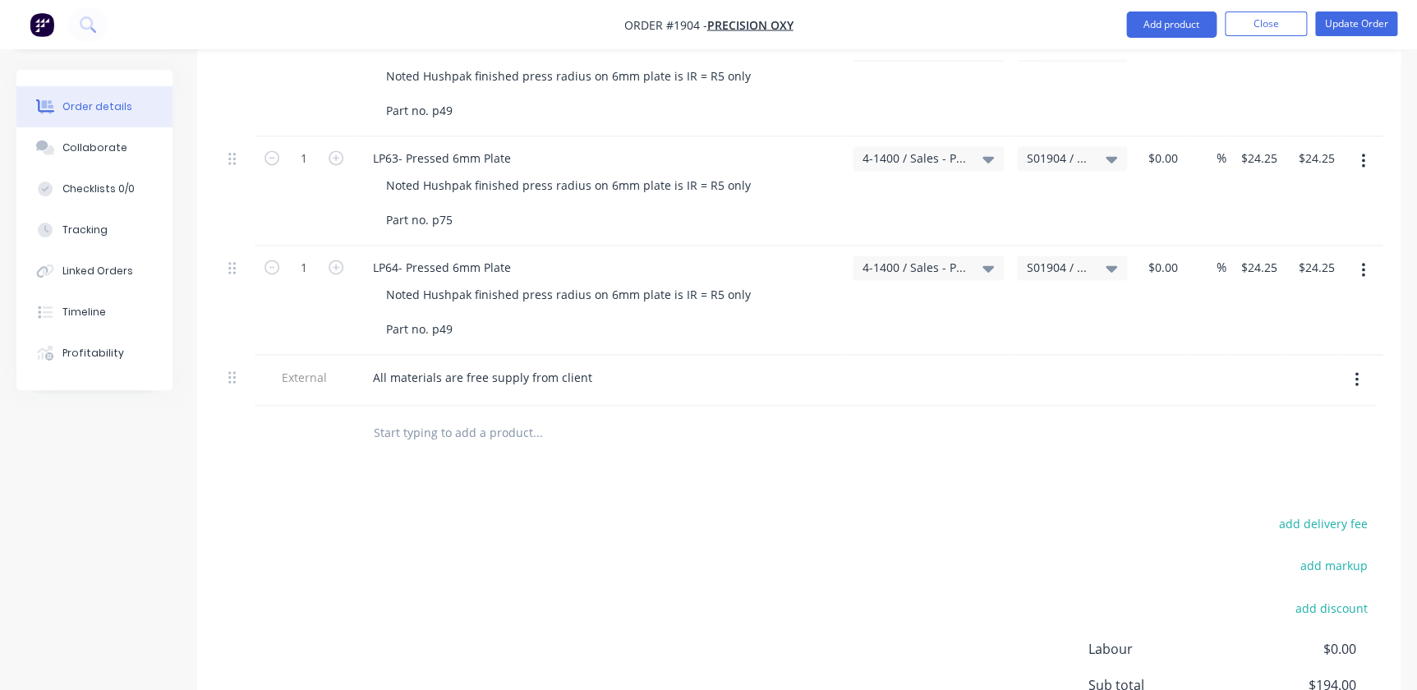
click at [502, 431] on div at bounding box center [648, 432] width 591 height 53
click at [509, 416] on input "text" at bounding box center [537, 432] width 329 height 33
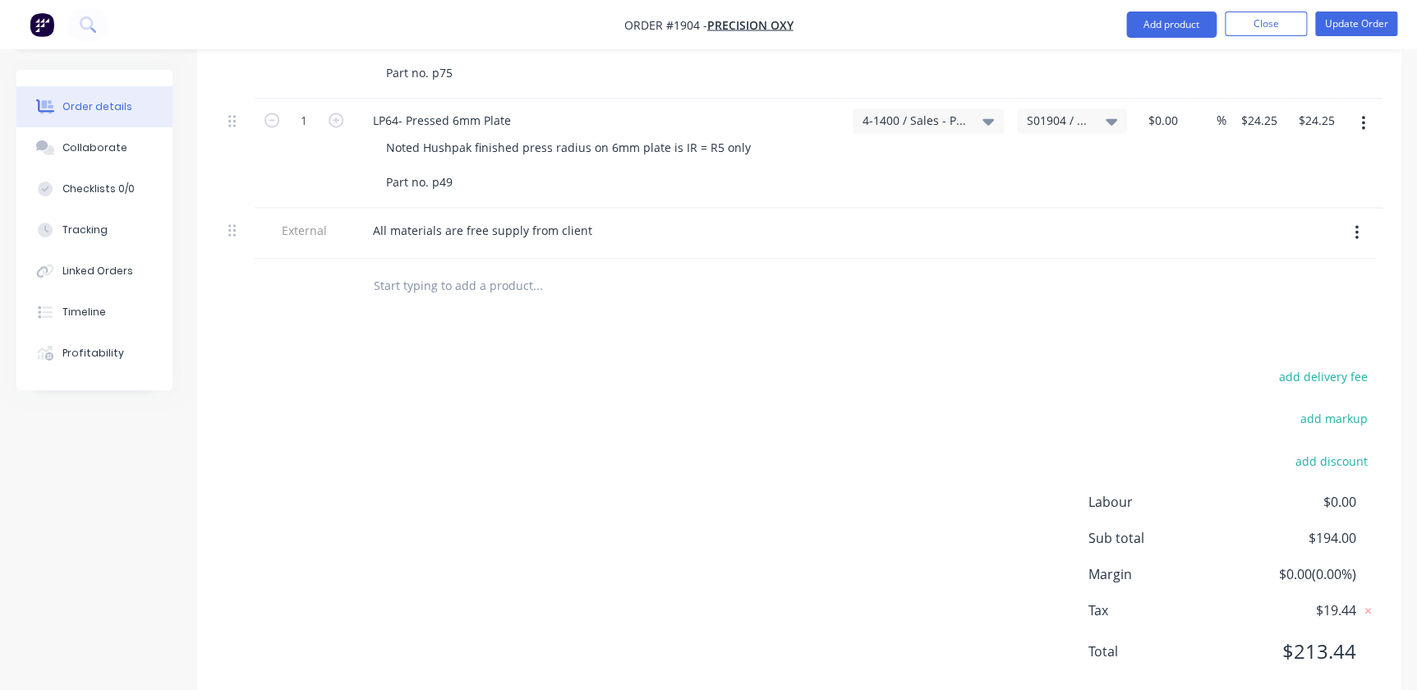
scroll to position [1344, 0]
click at [1330, 21] on button "Update Order" at bounding box center [1356, 24] width 82 height 25
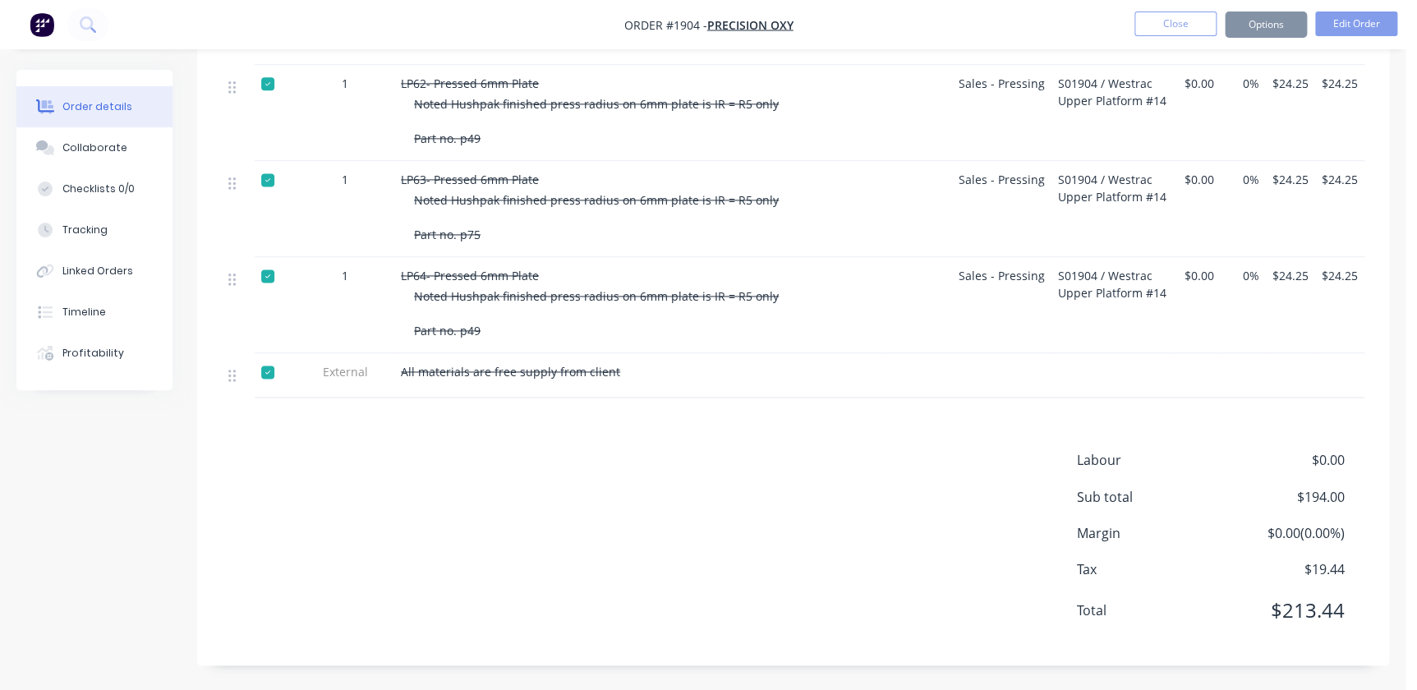
scroll to position [0, 0]
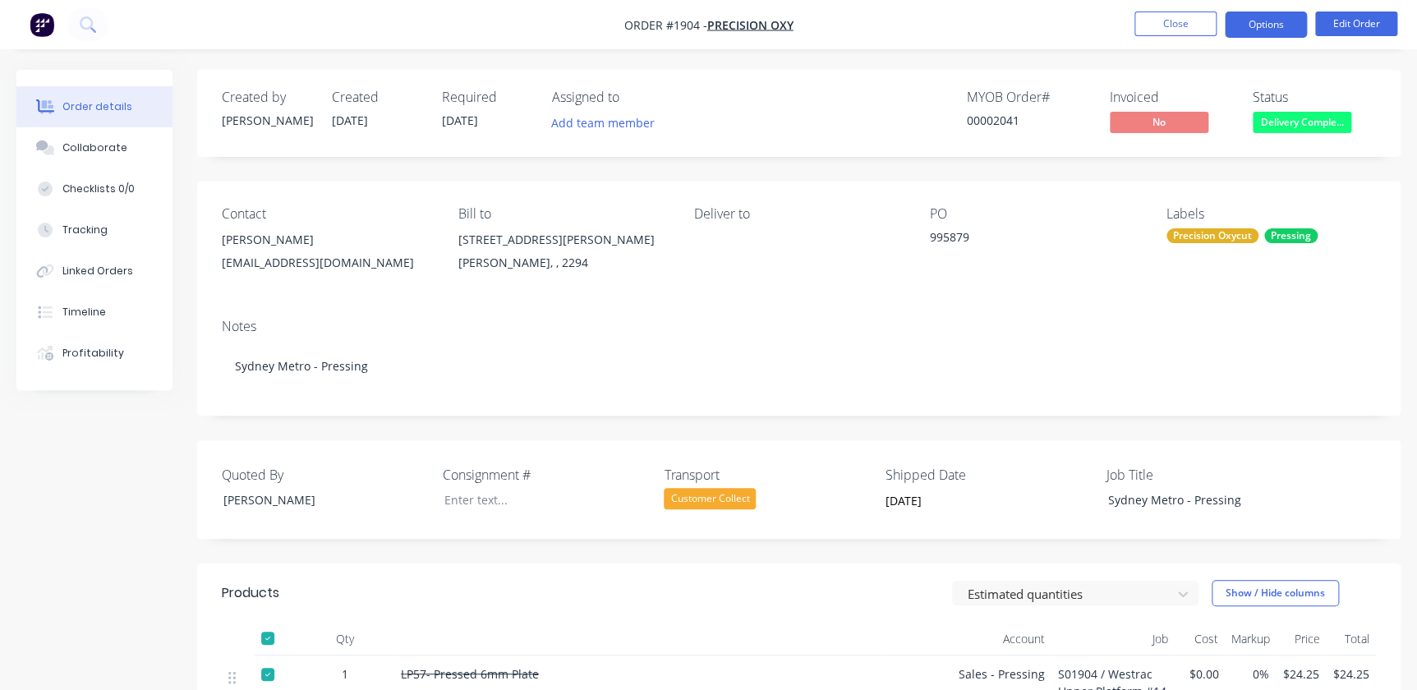
click at [1284, 18] on button "Options" at bounding box center [1266, 25] width 82 height 26
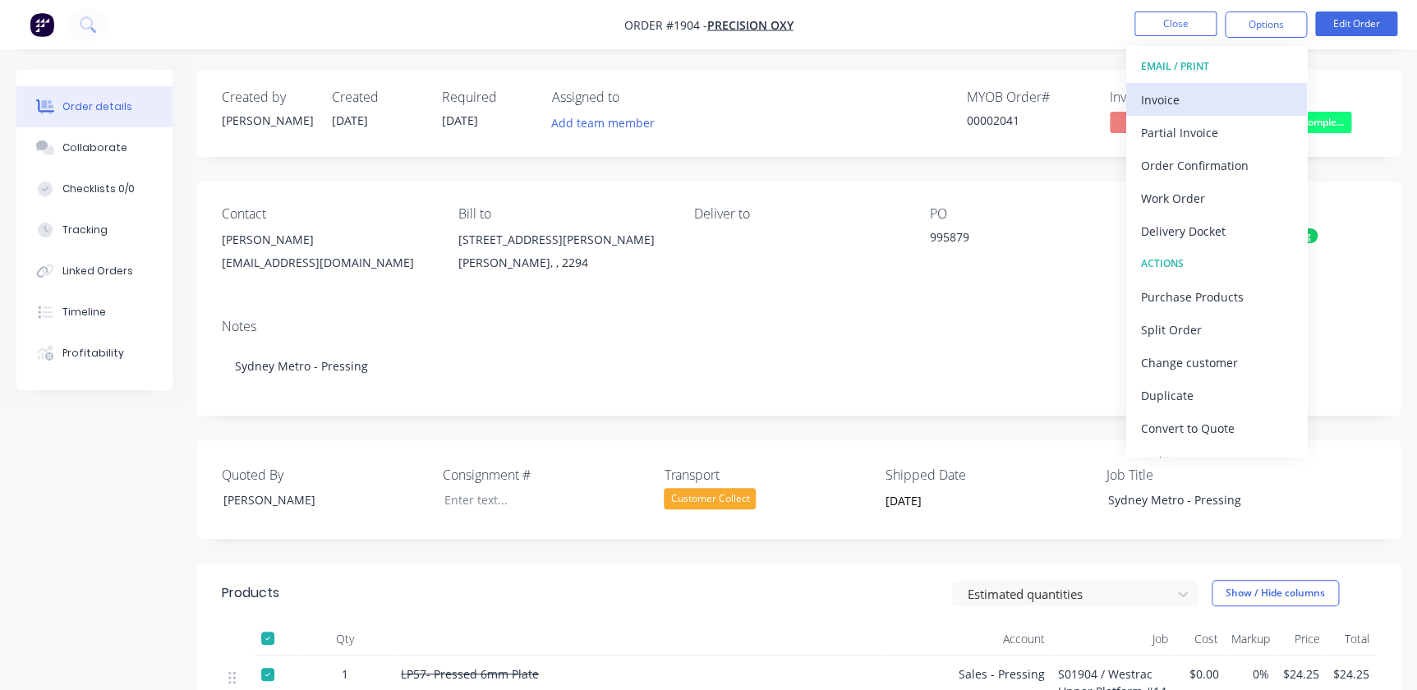
click at [1176, 96] on div "Invoice" at bounding box center [1216, 100] width 151 height 24
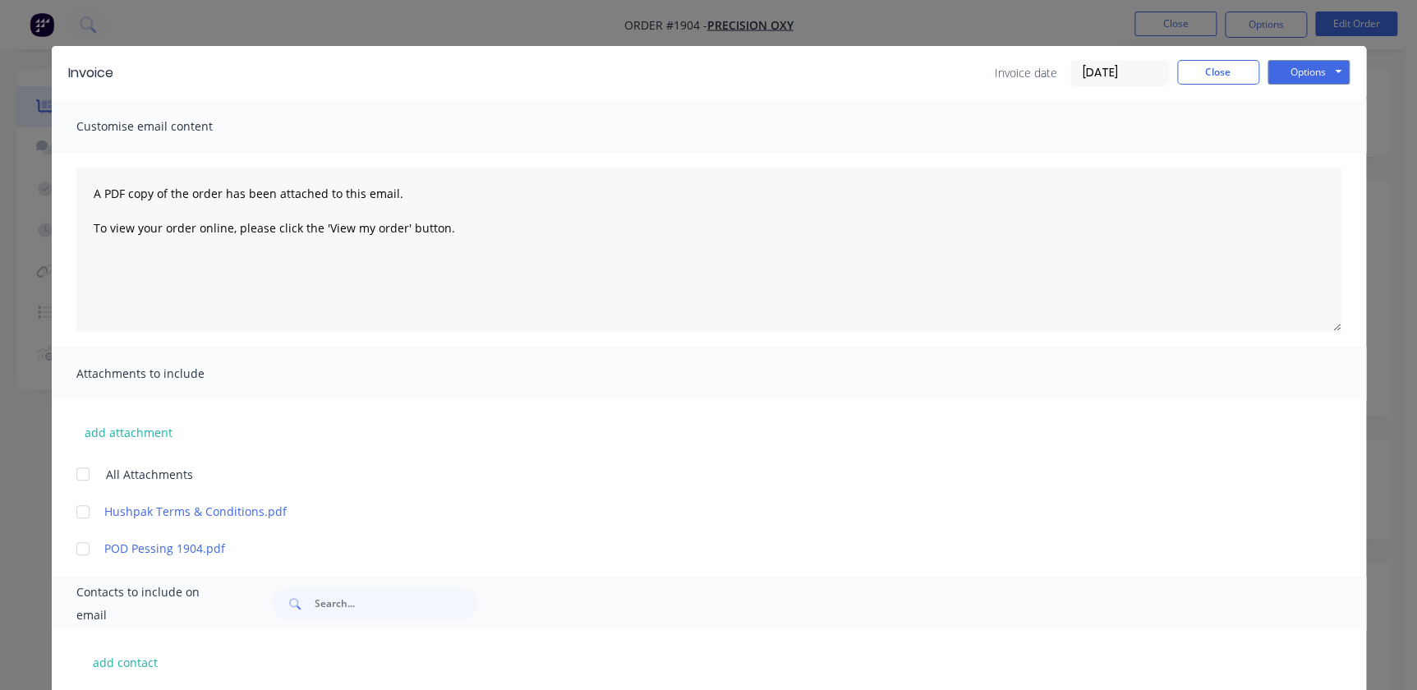
scroll to position [18, 0]
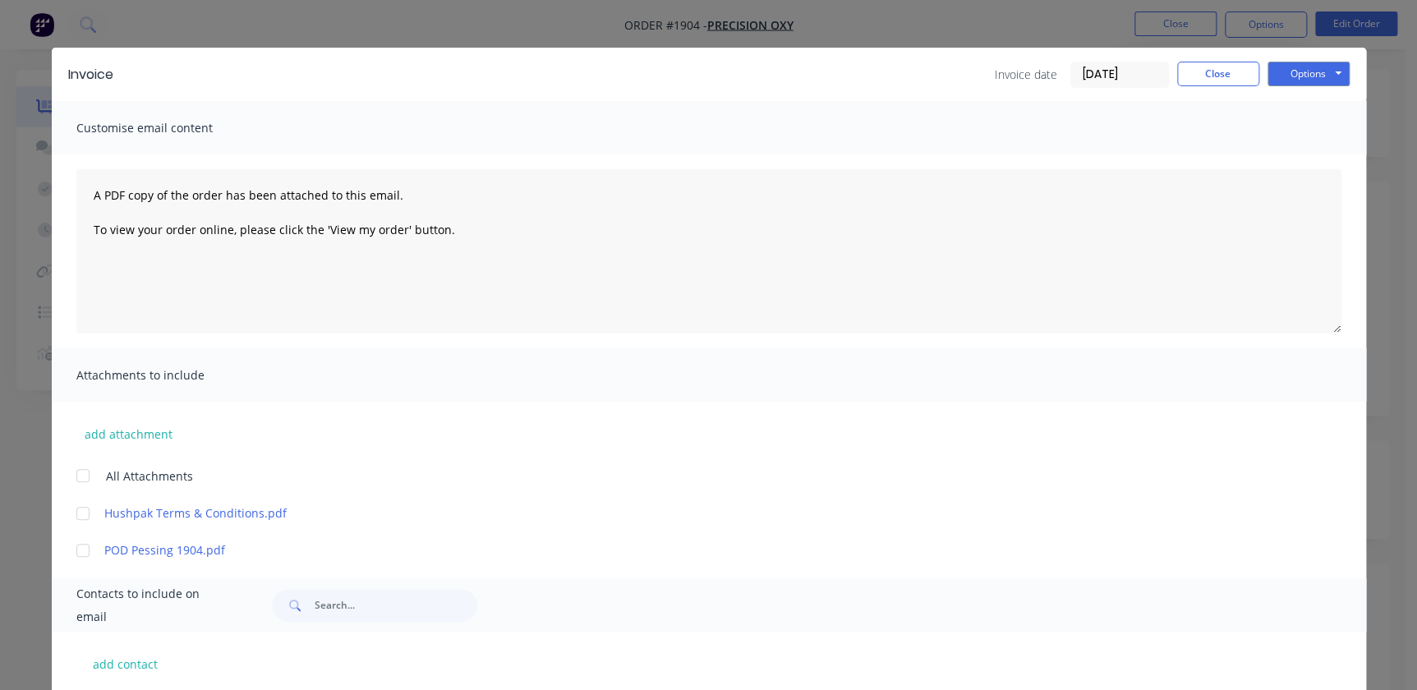
click at [1256, 67] on div "Invoice date 02/10/25 Close Options Preview Print Email" at bounding box center [1172, 75] width 355 height 26
click at [1271, 71] on button "Options" at bounding box center [1309, 74] width 82 height 25
click at [1295, 126] on button "Print" at bounding box center [1320, 130] width 105 height 27
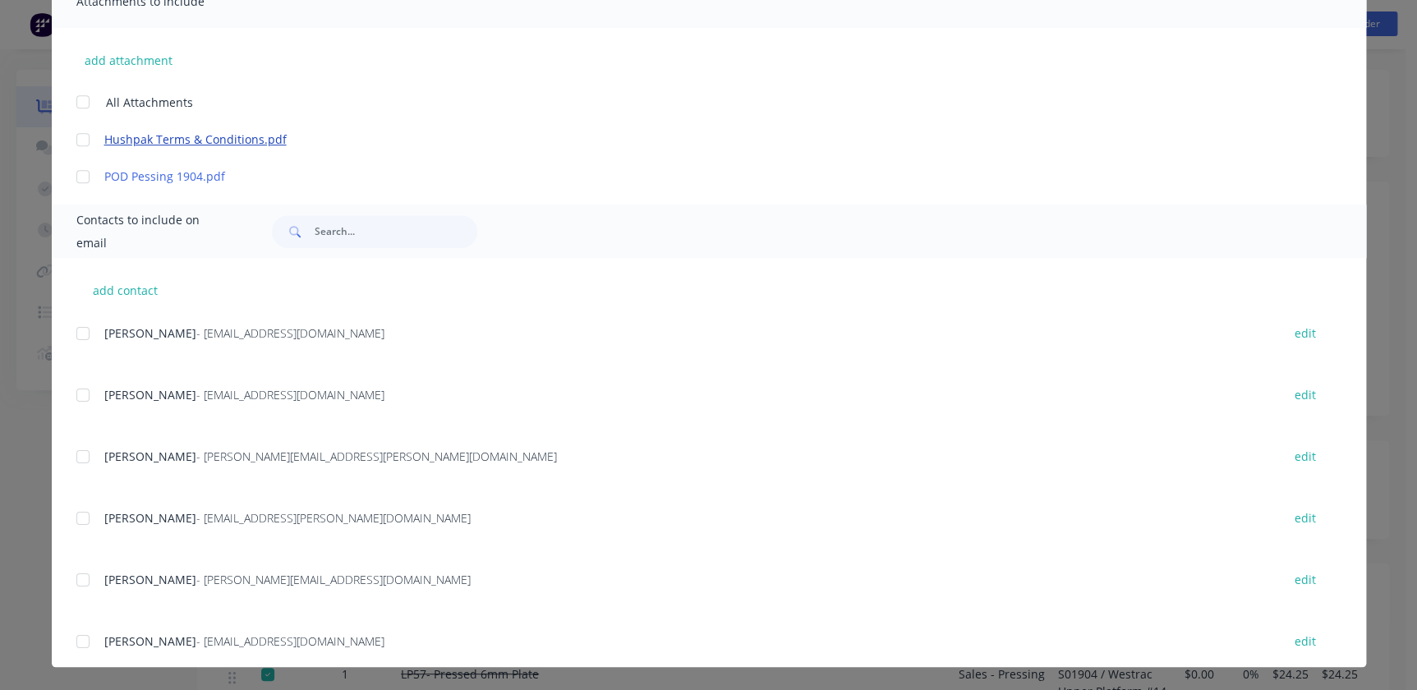
scroll to position [0, 0]
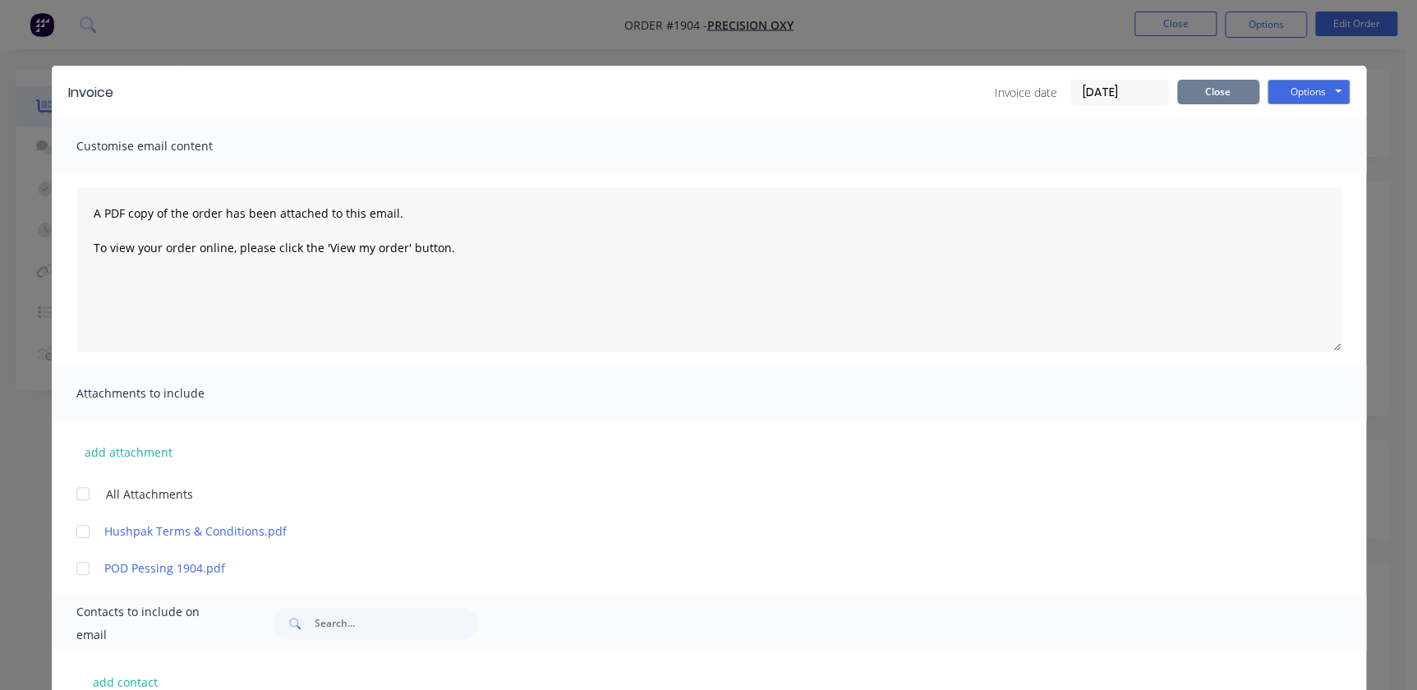
click at [1196, 90] on button "Close" at bounding box center [1218, 92] width 82 height 25
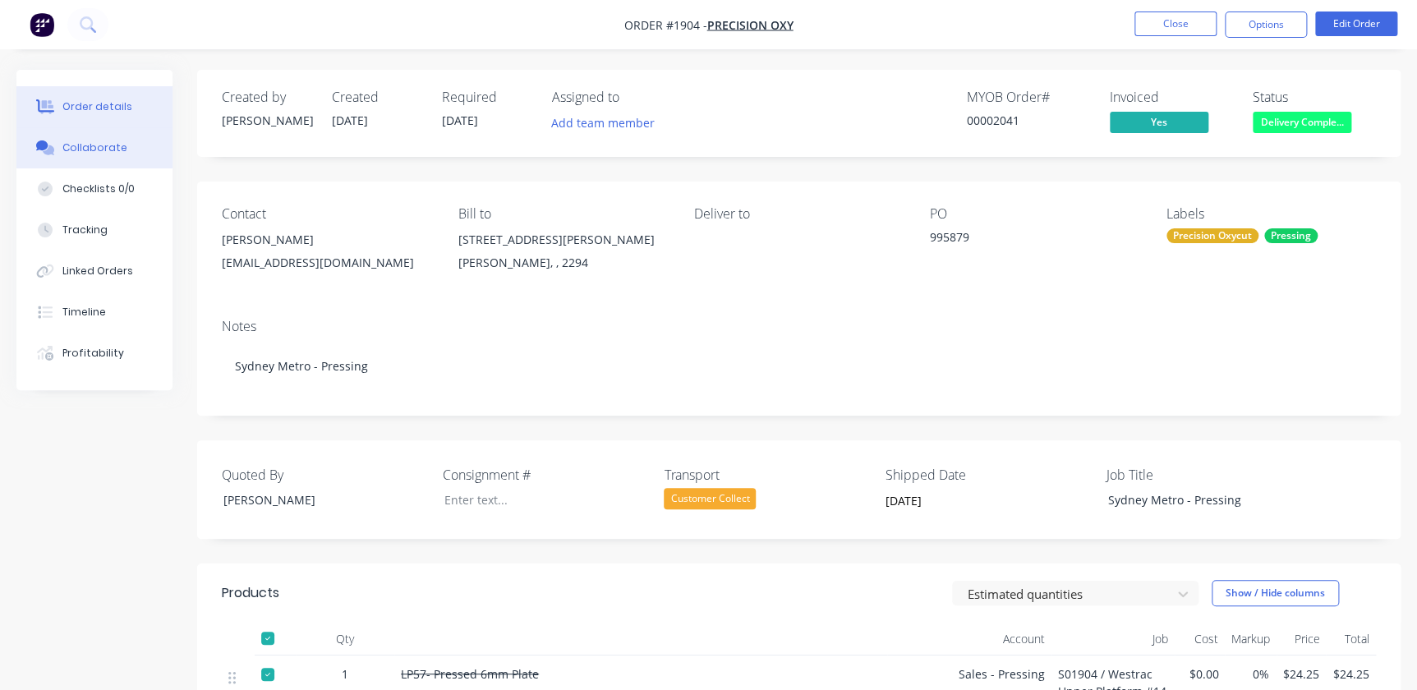
click at [156, 139] on button "Collaborate" at bounding box center [94, 147] width 156 height 41
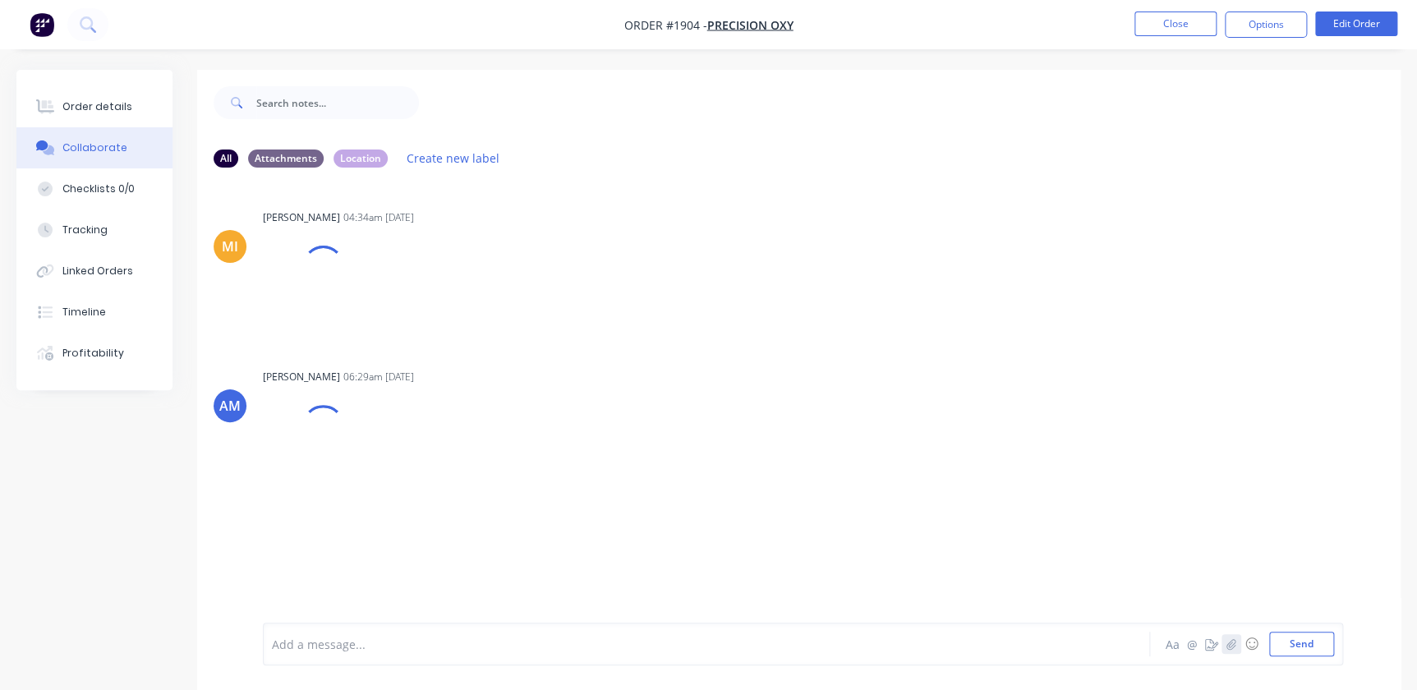
click at [1231, 646] on icon "button" at bounding box center [1231, 644] width 10 height 12
drag, startPoint x: 1285, startPoint y: 649, endPoint x: 1291, endPoint y: 608, distance: 41.5
click at [1286, 647] on button "Send" at bounding box center [1301, 644] width 65 height 25
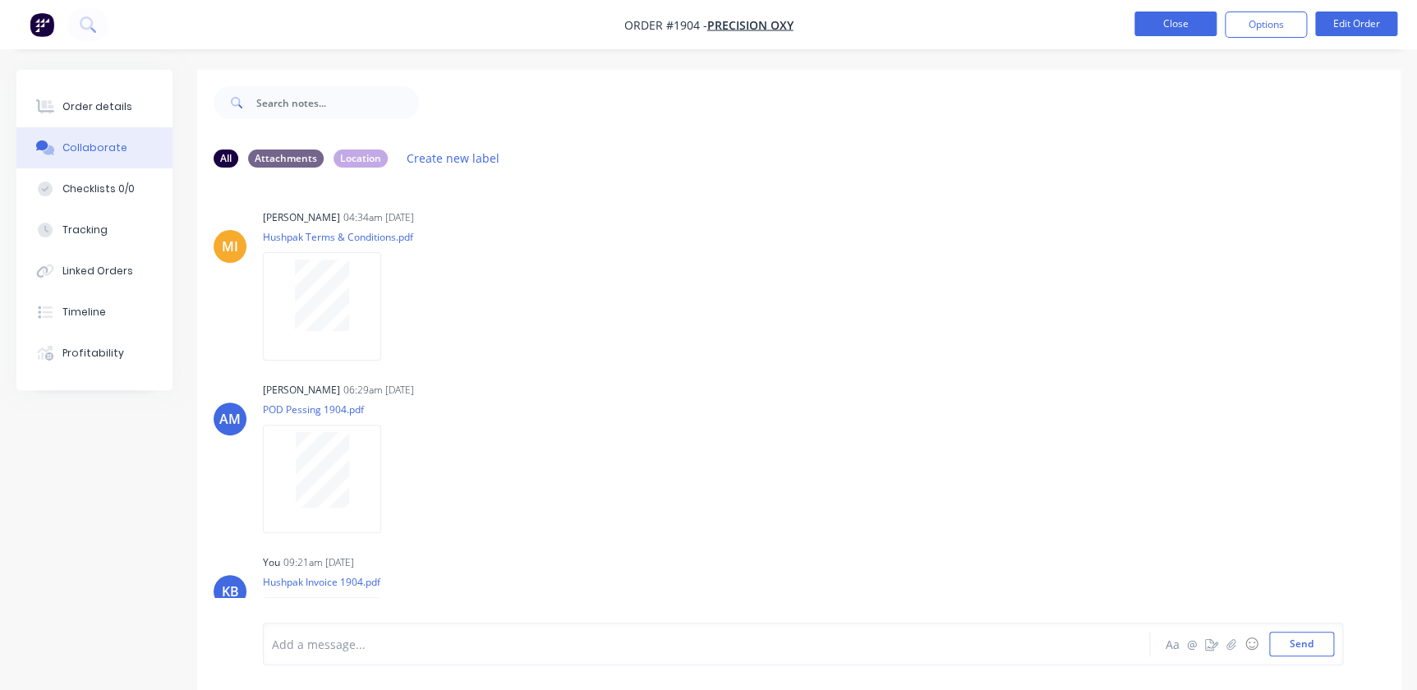
click at [1158, 26] on button "Close" at bounding box center [1175, 24] width 82 height 25
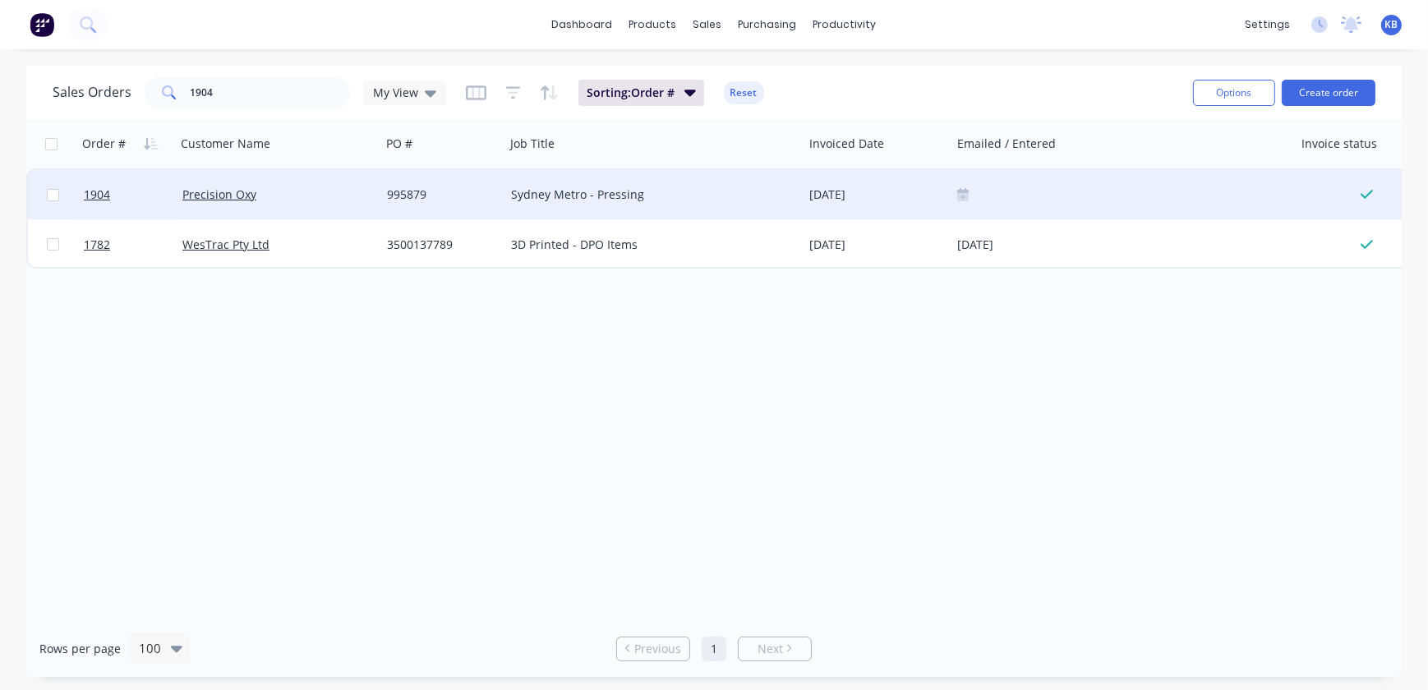
drag, startPoint x: 968, startPoint y: 197, endPoint x: 969, endPoint y: 216, distance: 19.0
click at [969, 196] on div at bounding box center [1122, 194] width 330 height 13
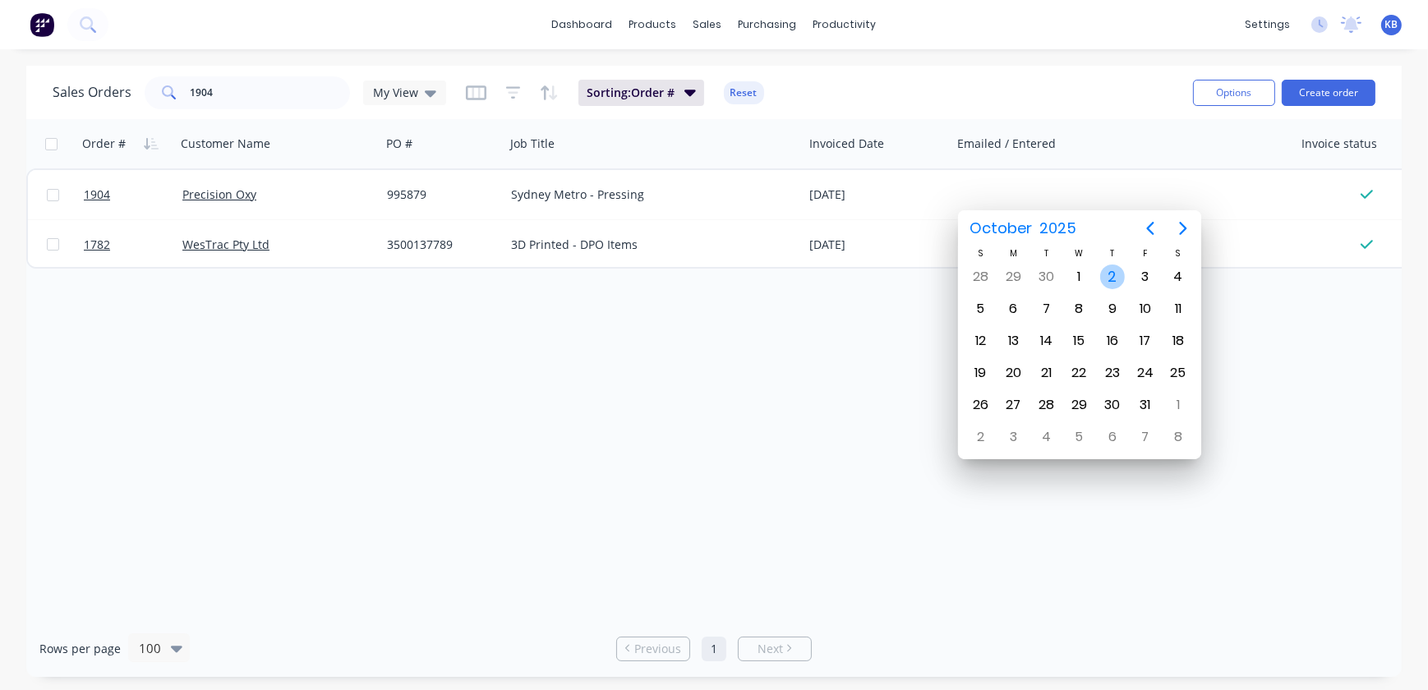
click at [1109, 277] on div "2" at bounding box center [1112, 277] width 25 height 25
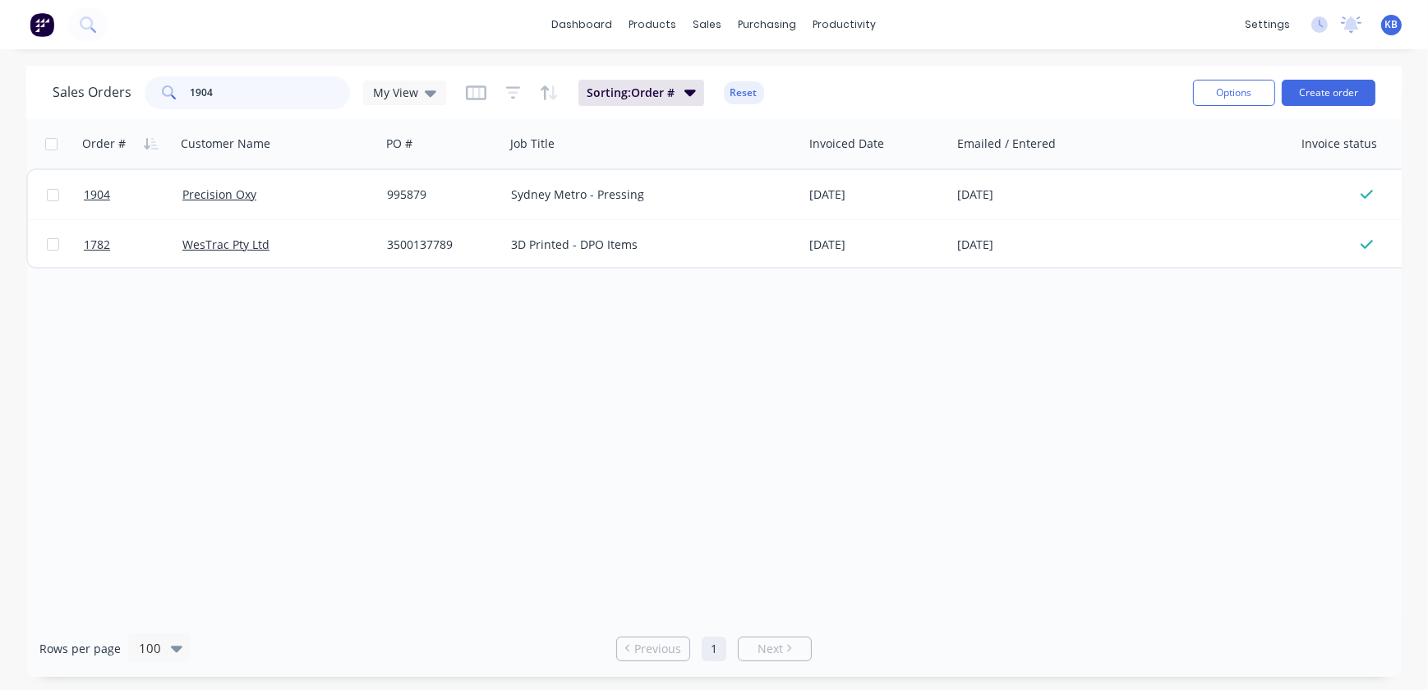
drag, startPoint x: 283, startPoint y: 99, endPoint x: 135, endPoint y: 89, distance: 148.2
click at [135, 89] on div "Sales Orders 1904 My View" at bounding box center [249, 92] width 393 height 33
click at [763, 342] on div "Order # Customer Name PO # Job Title Invoiced Date Emailed / Entered Invoice st…" at bounding box center [713, 369] width 1375 height 501
drag, startPoint x: 173, startPoint y: 94, endPoint x: 48, endPoint y: 95, distance: 124.9
click at [105, 94] on div "Sales Orders 1888 My View" at bounding box center [249, 92] width 393 height 33
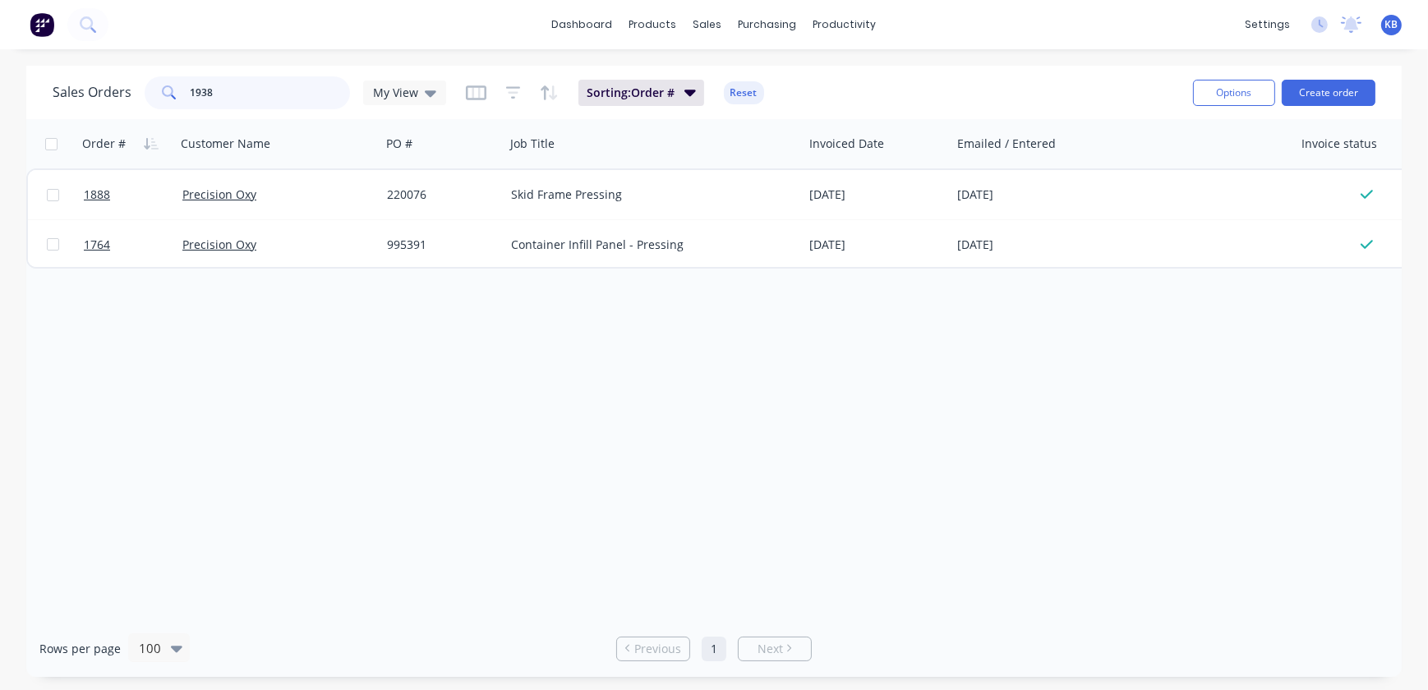
type input "1938"
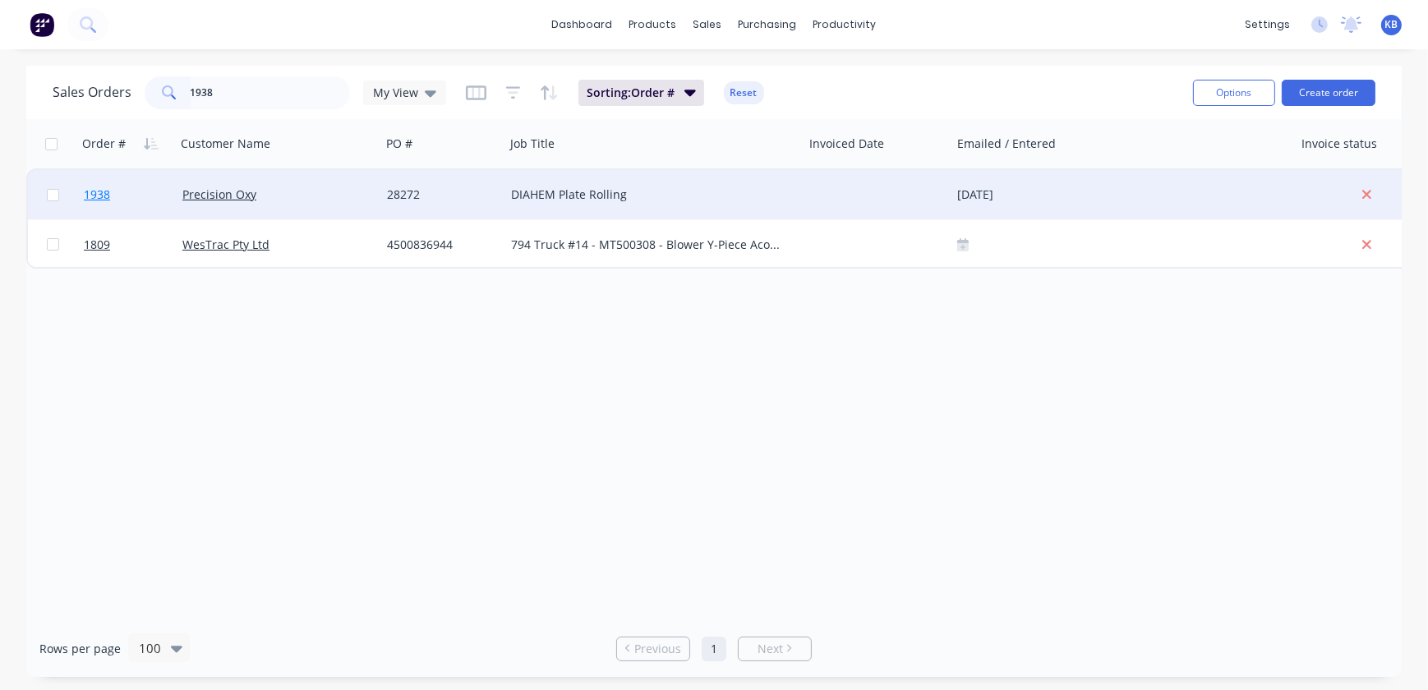
click at [100, 205] on link "1938" at bounding box center [133, 194] width 99 height 49
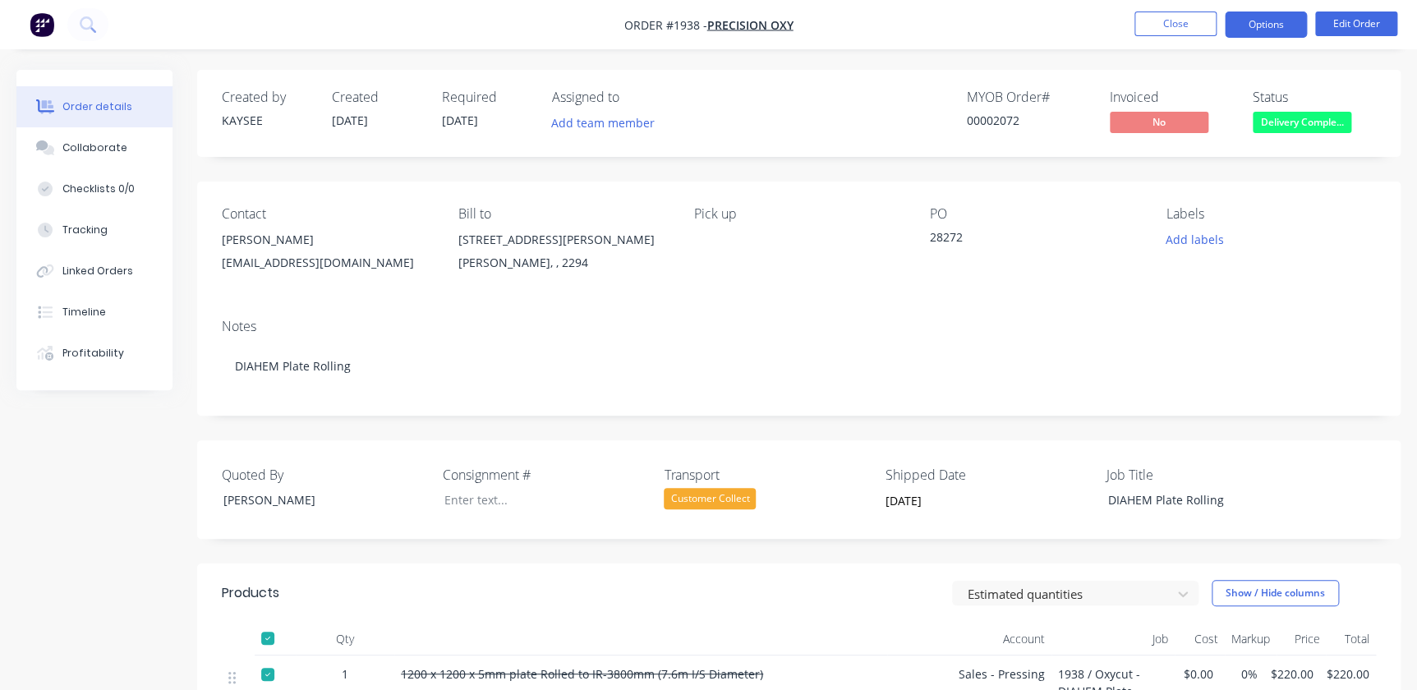
click at [1257, 37] on nav "Order #1938 - Precision Oxy Close Options Edit Order" at bounding box center [708, 24] width 1417 height 49
click at [1258, 29] on button "Options" at bounding box center [1266, 25] width 82 height 26
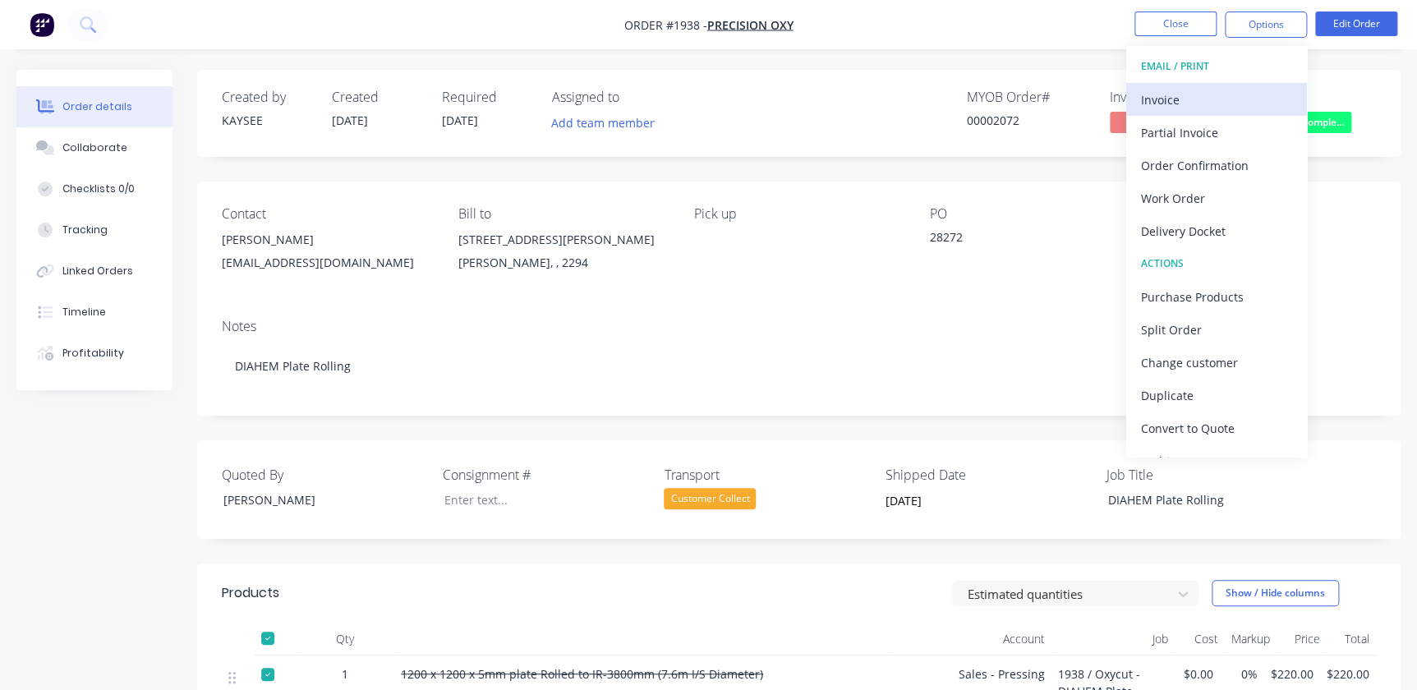
click at [1189, 105] on div "Invoice" at bounding box center [1216, 100] width 151 height 24
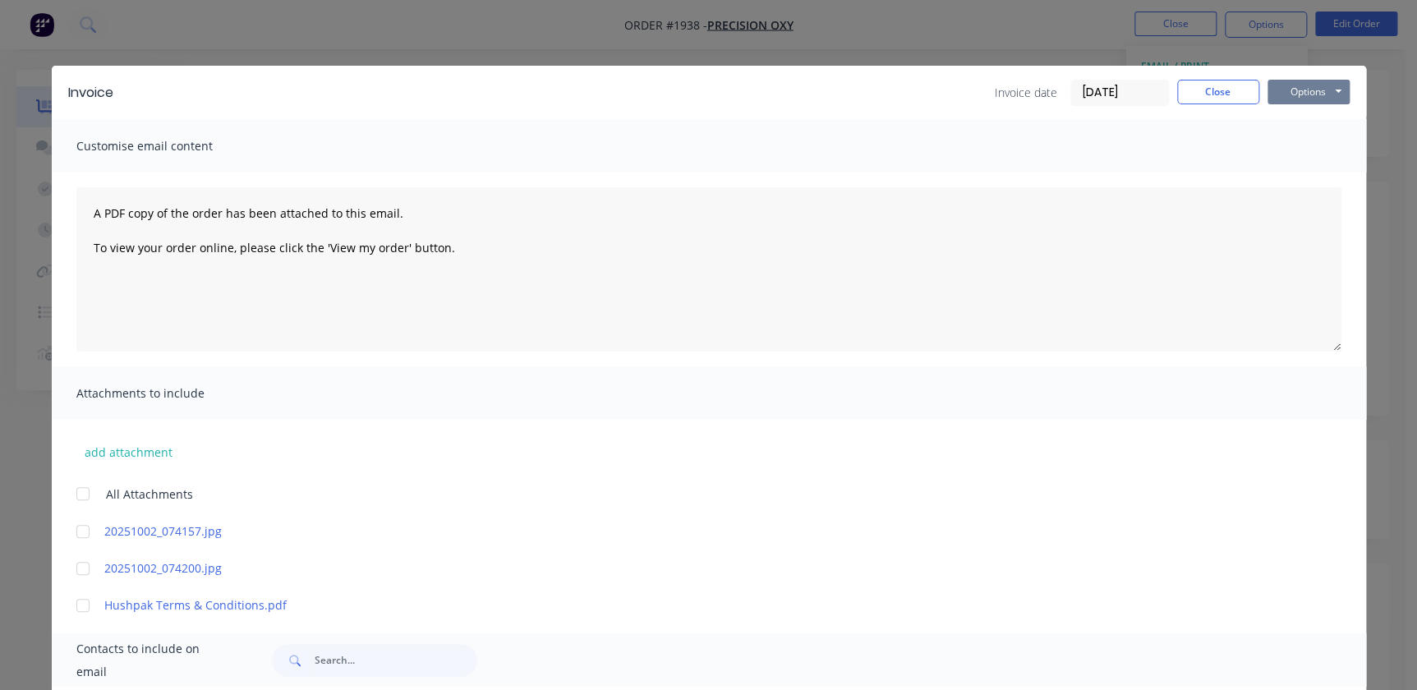
click at [1333, 90] on button "Options" at bounding box center [1309, 92] width 82 height 25
click at [1299, 150] on button "Print" at bounding box center [1320, 148] width 105 height 27
click at [1208, 86] on button "Close" at bounding box center [1218, 92] width 82 height 25
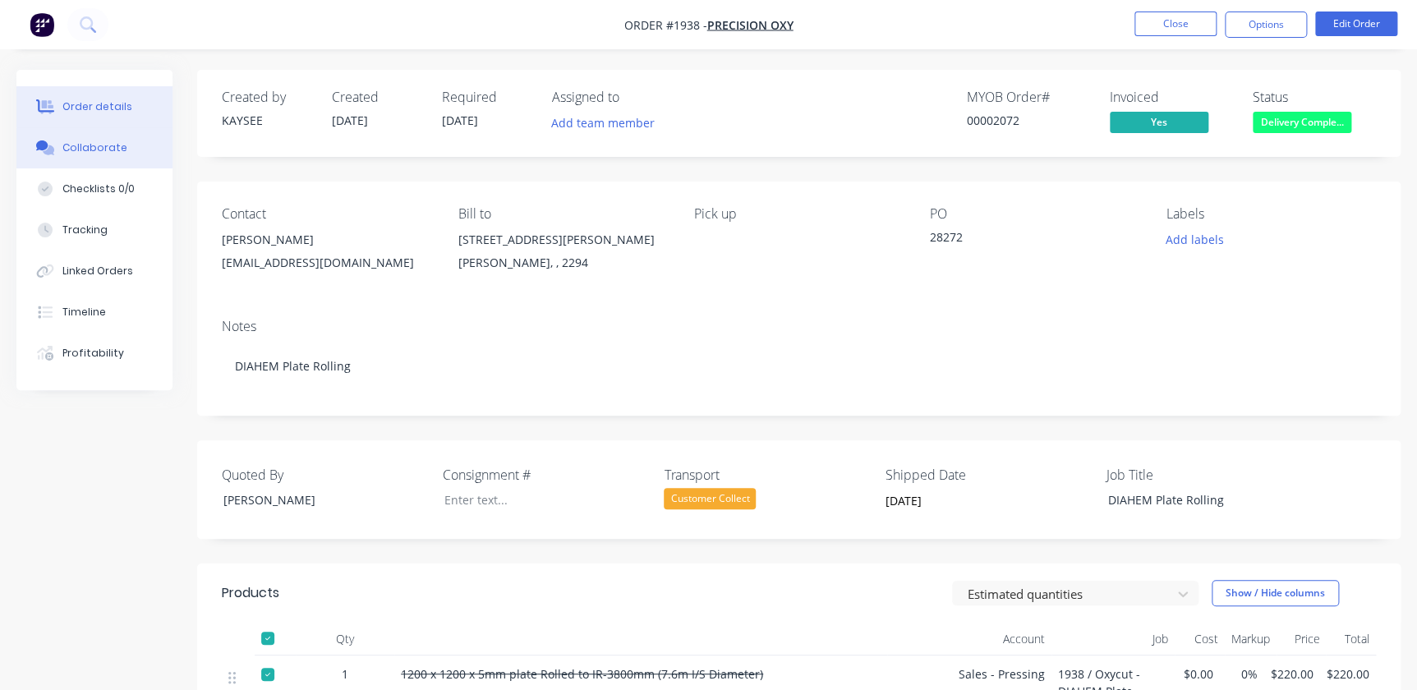
click at [94, 148] on div "Collaborate" at bounding box center [94, 147] width 65 height 15
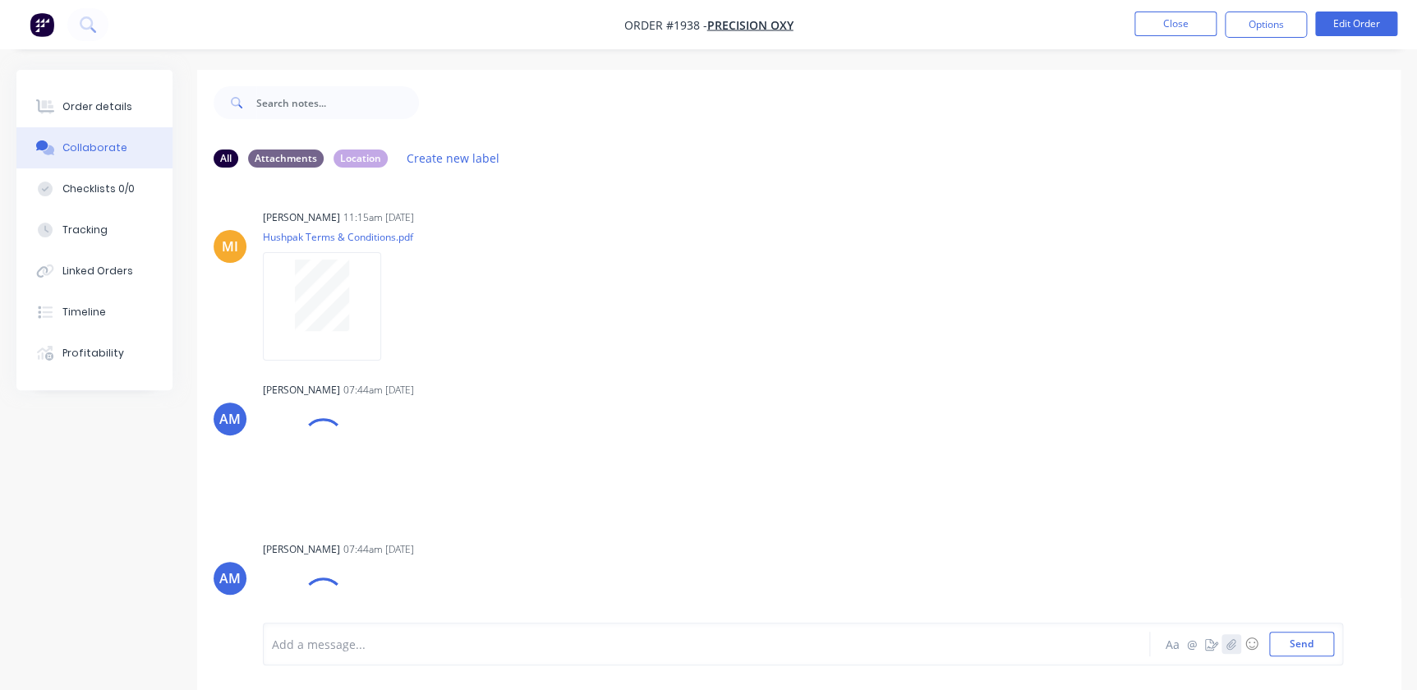
click at [1229, 650] on button "button" at bounding box center [1232, 644] width 20 height 20
click at [1291, 639] on button "Send" at bounding box center [1301, 644] width 65 height 25
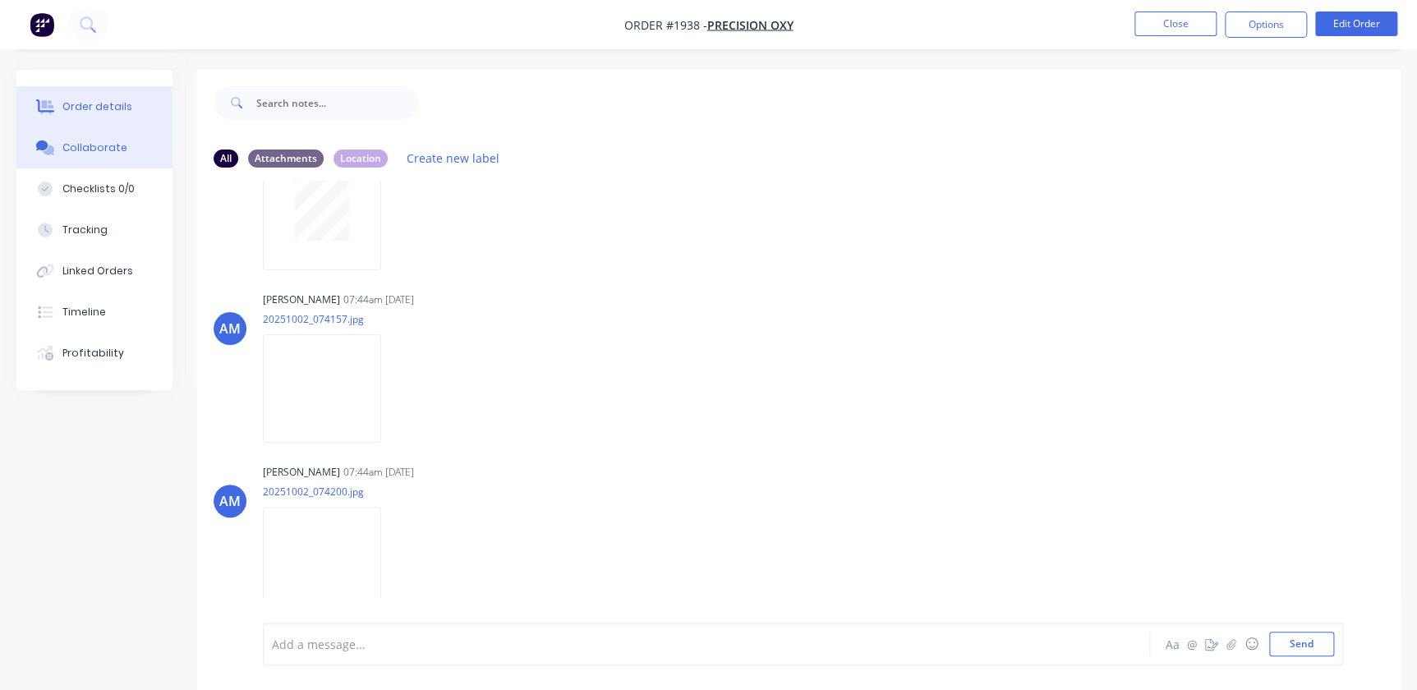
click at [57, 98] on button "Order details" at bounding box center [94, 106] width 156 height 41
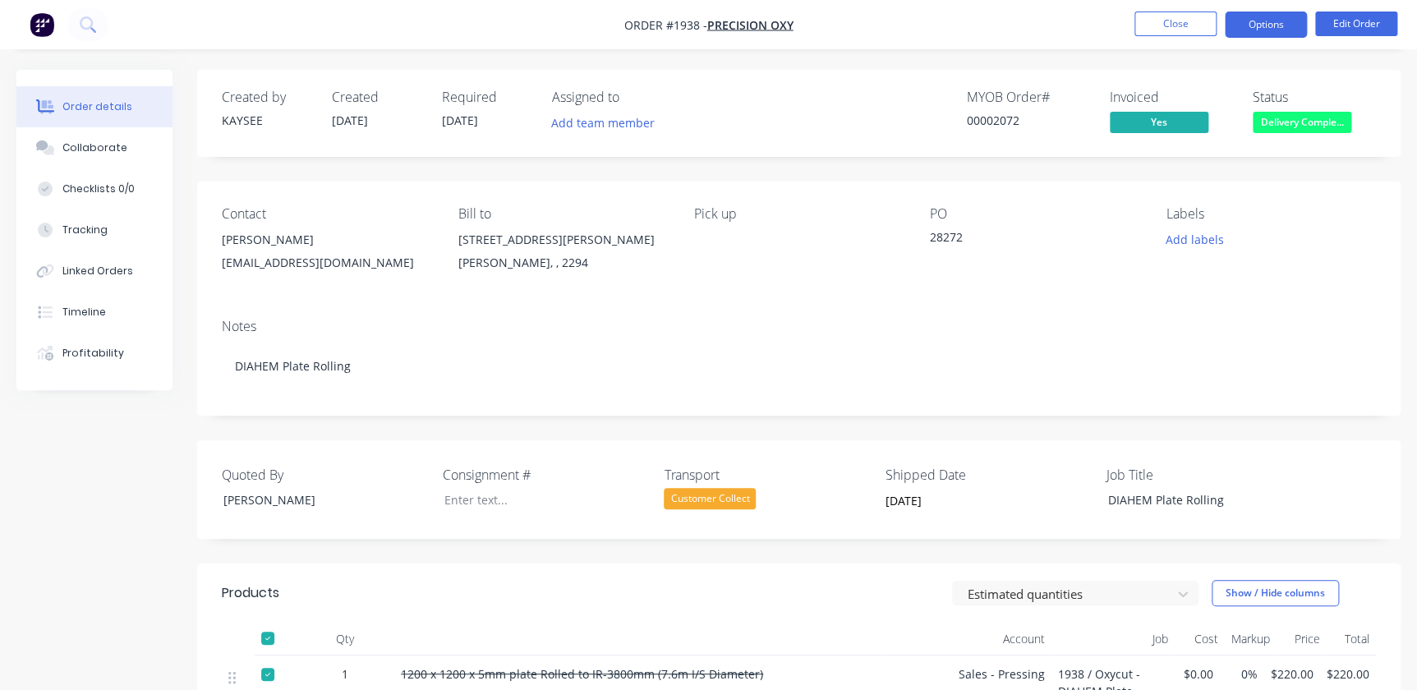
click at [1246, 23] on button "Options" at bounding box center [1266, 25] width 82 height 26
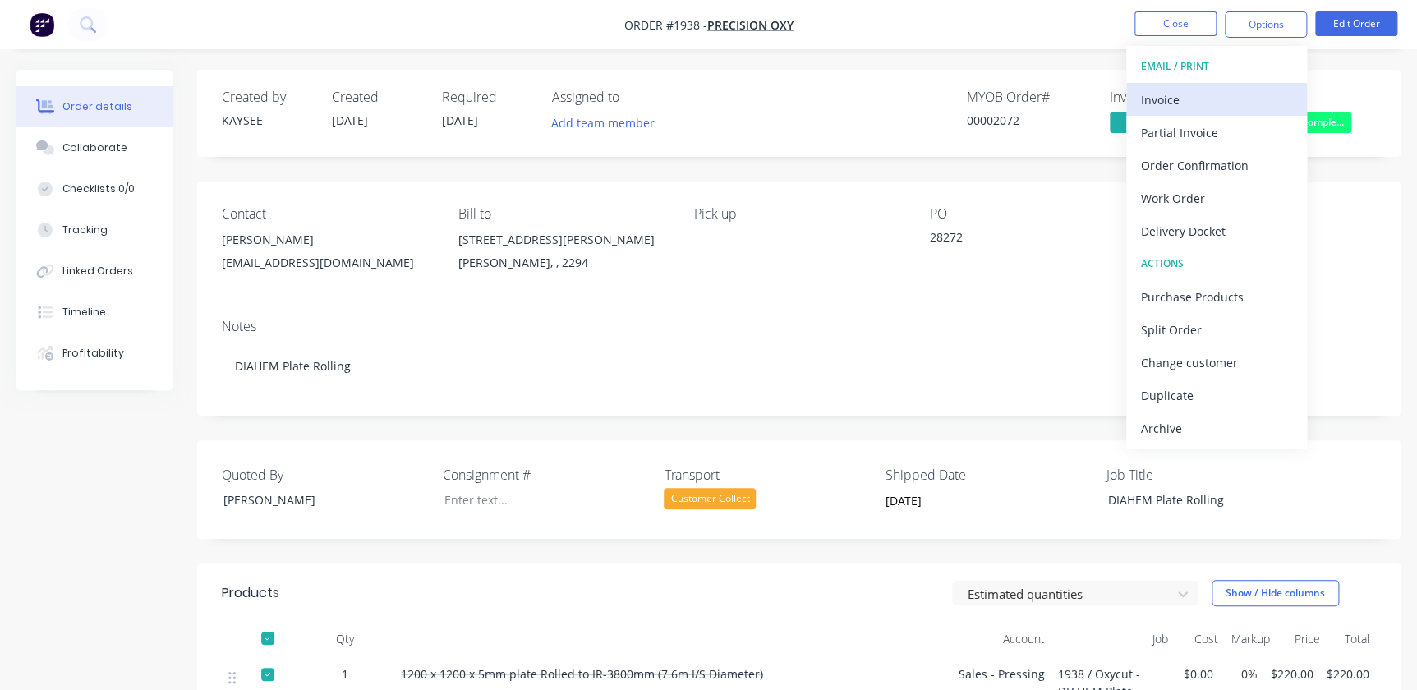
click at [1180, 106] on div "Invoice" at bounding box center [1216, 100] width 151 height 24
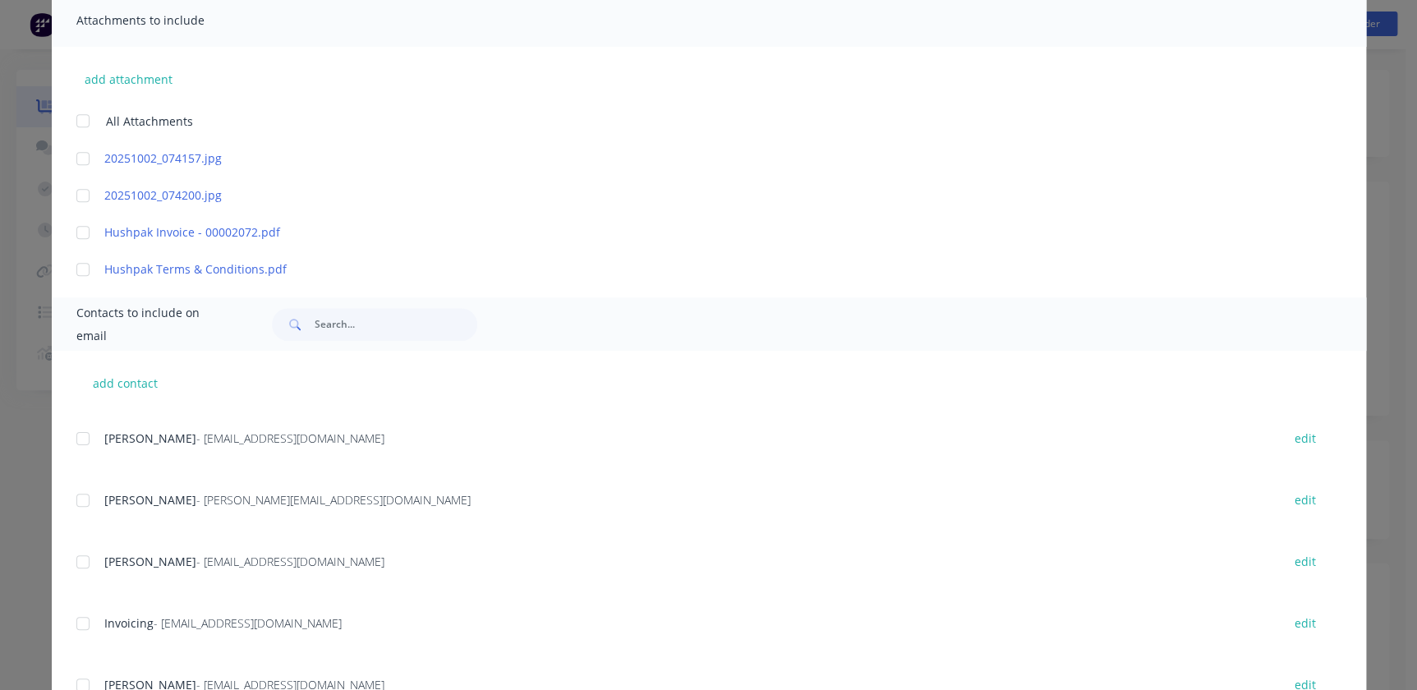
scroll to position [448, 0]
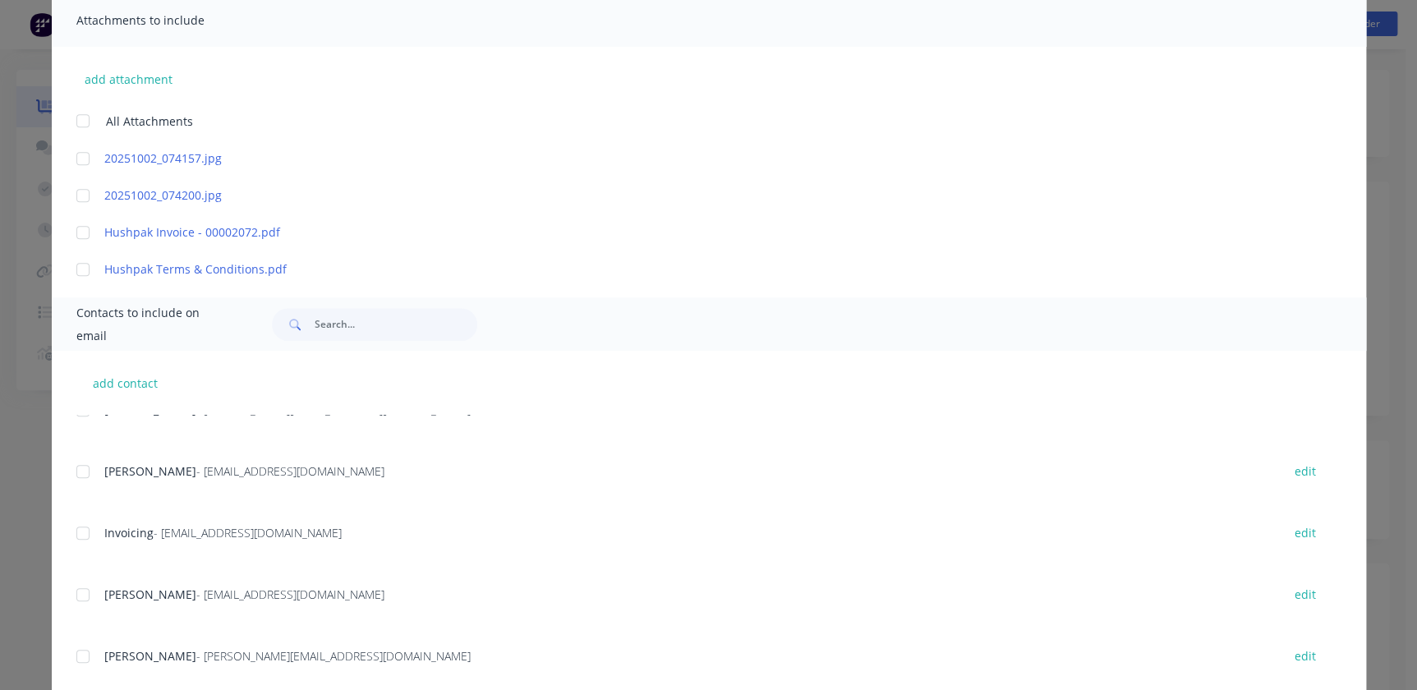
click at [83, 538] on div at bounding box center [83, 533] width 33 height 33
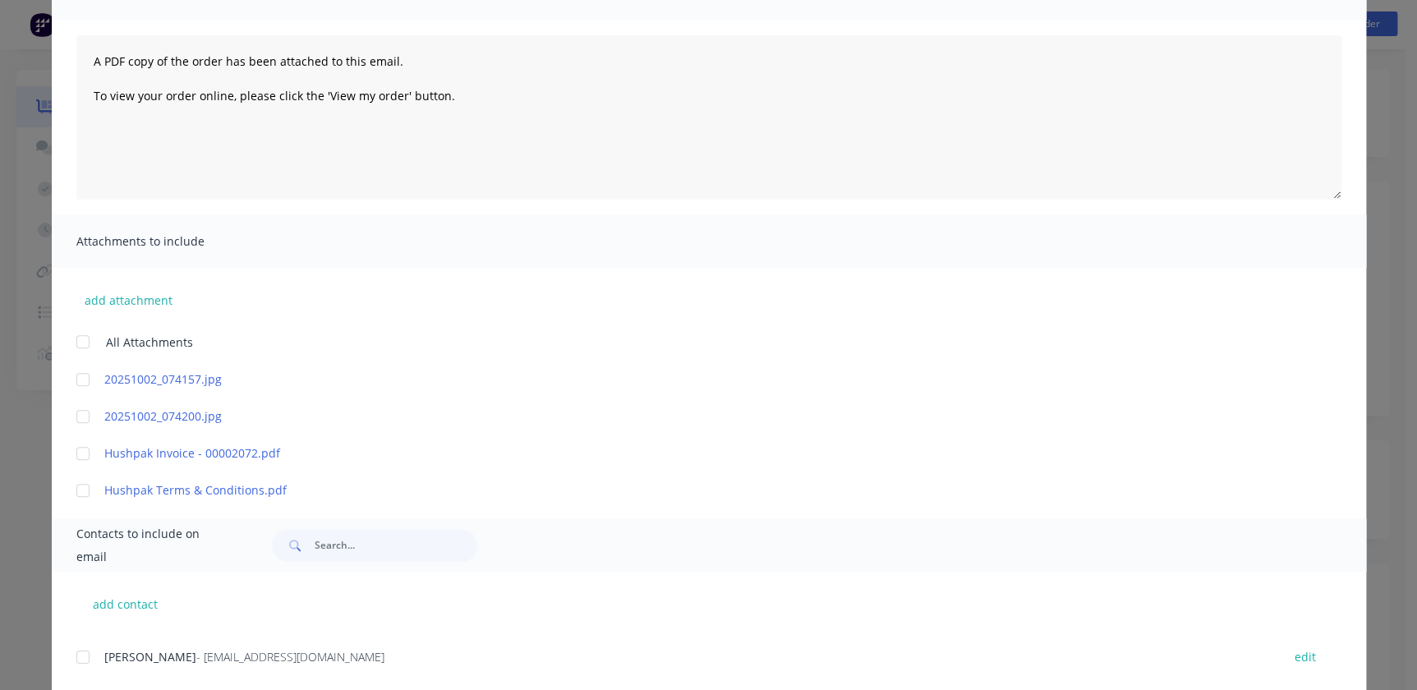
scroll to position [0, 0]
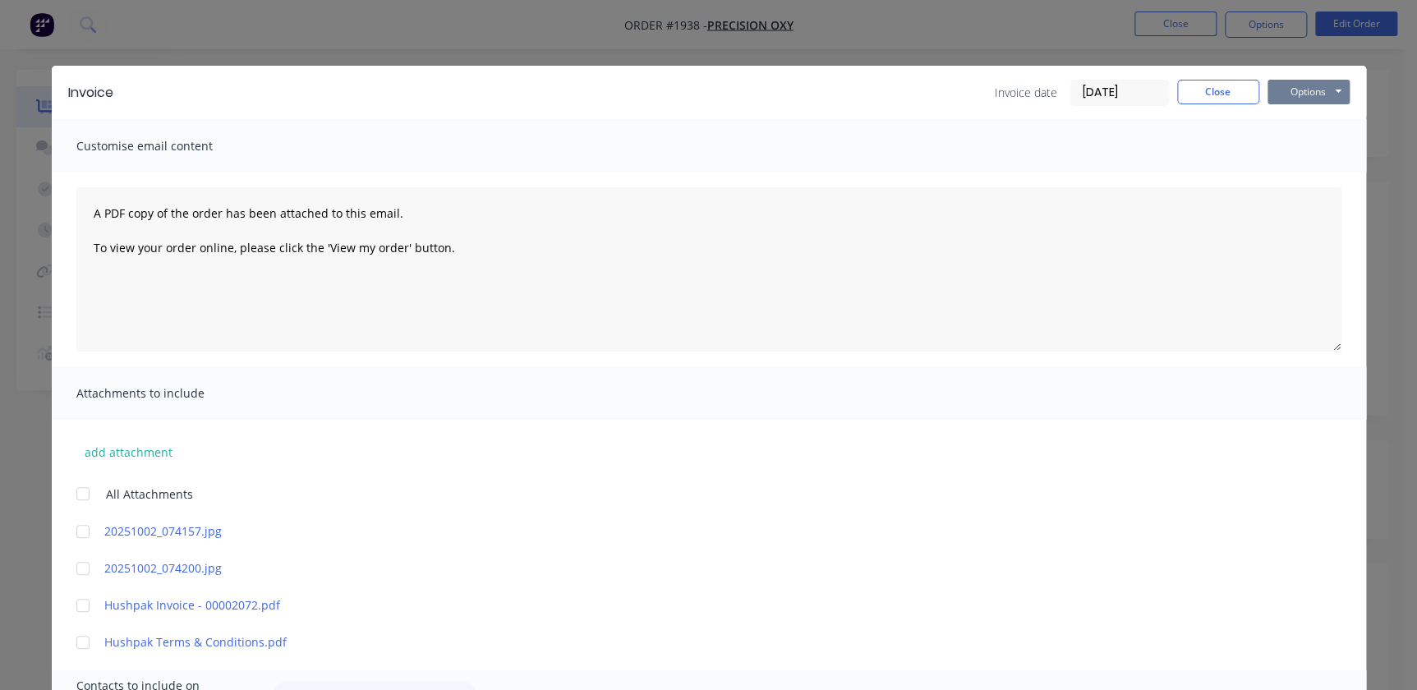
click at [1268, 98] on button "Options" at bounding box center [1309, 92] width 82 height 25
click at [1287, 153] on button "Print" at bounding box center [1320, 148] width 105 height 27
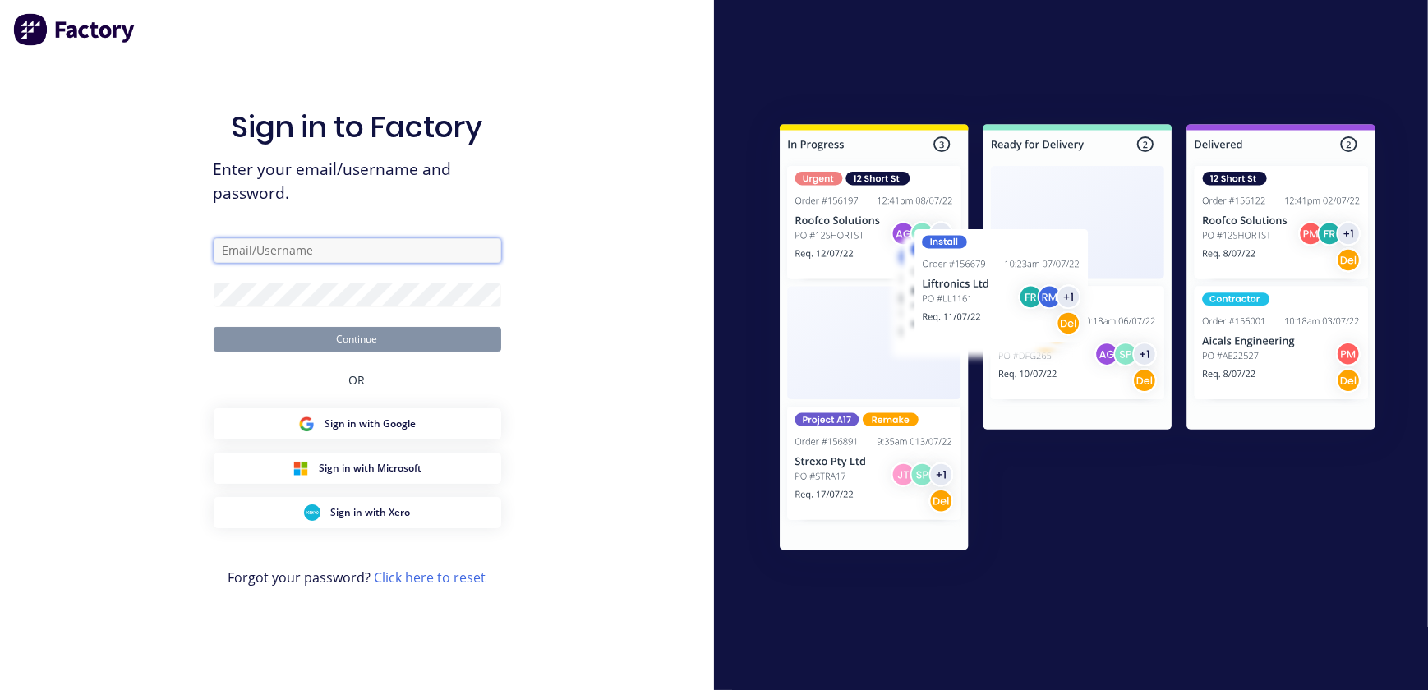
type input "kaysee.browne@hushpak.com.au"
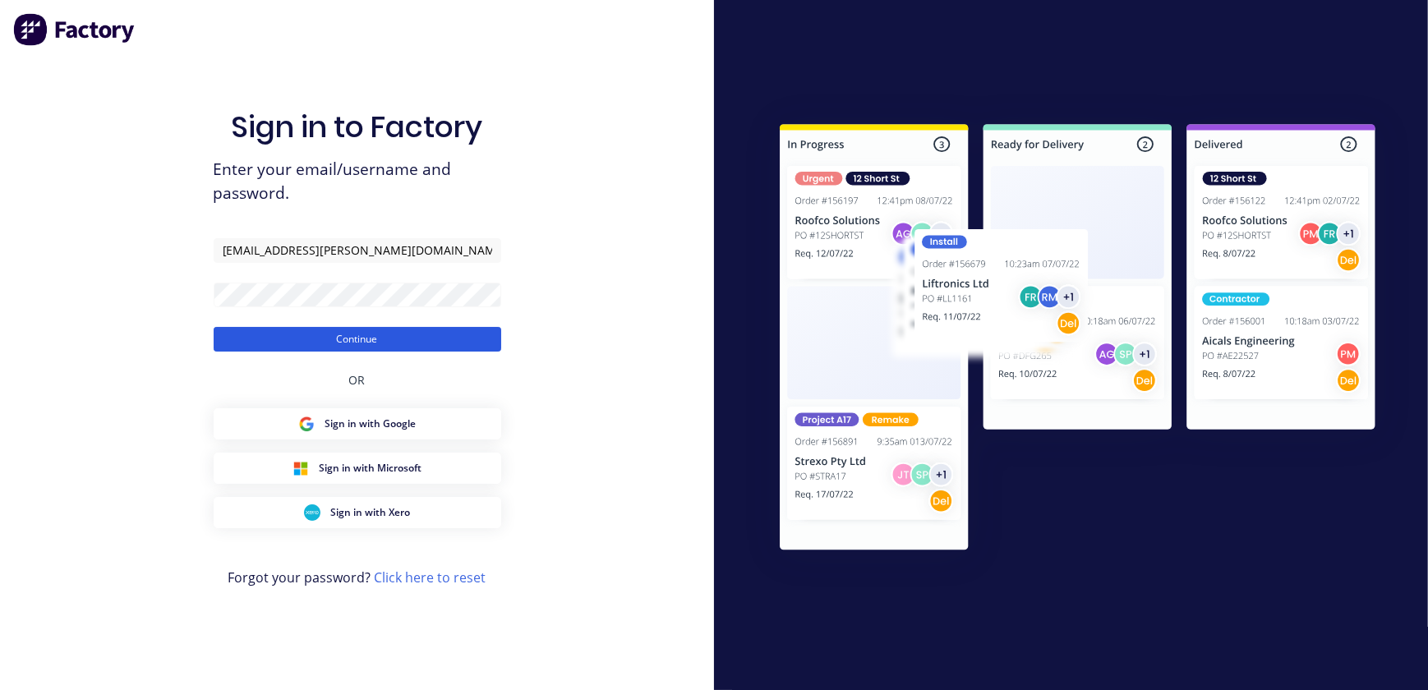
click at [377, 333] on button "Continue" at bounding box center [358, 339] width 288 height 25
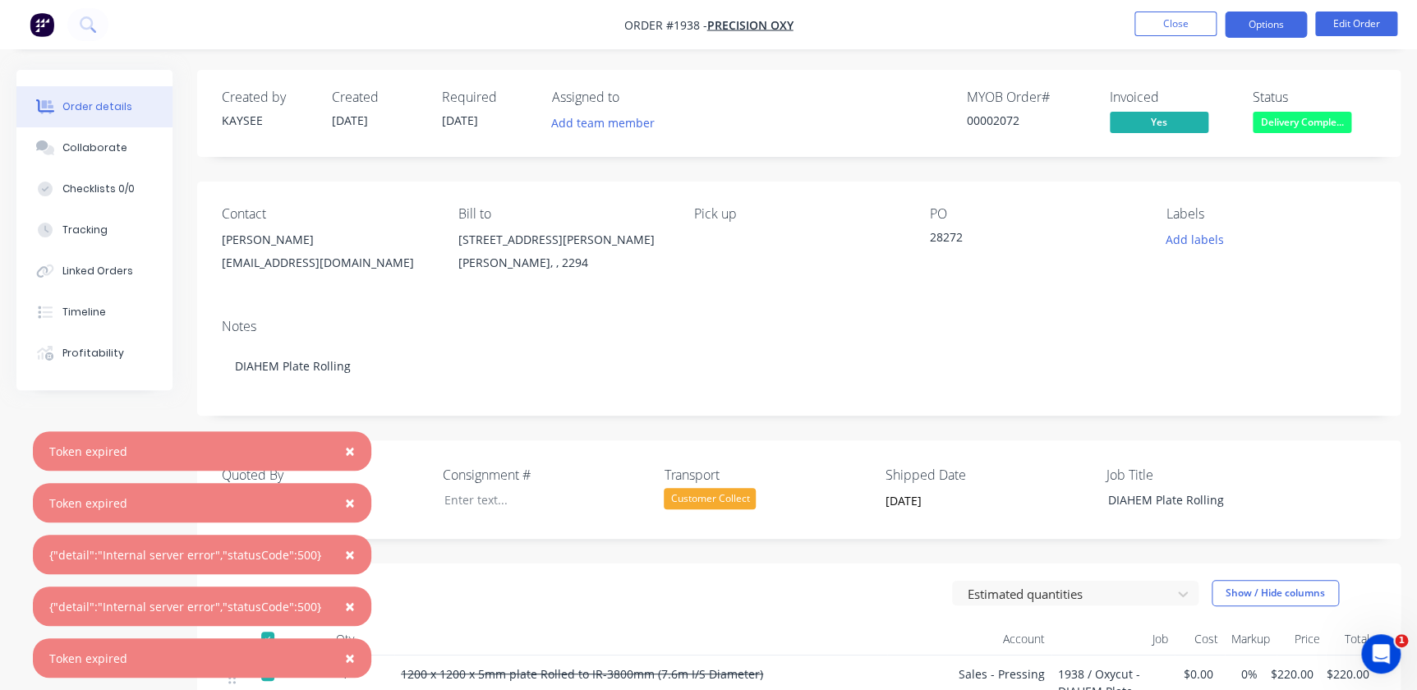
click at [1286, 23] on button "Options" at bounding box center [1266, 25] width 82 height 26
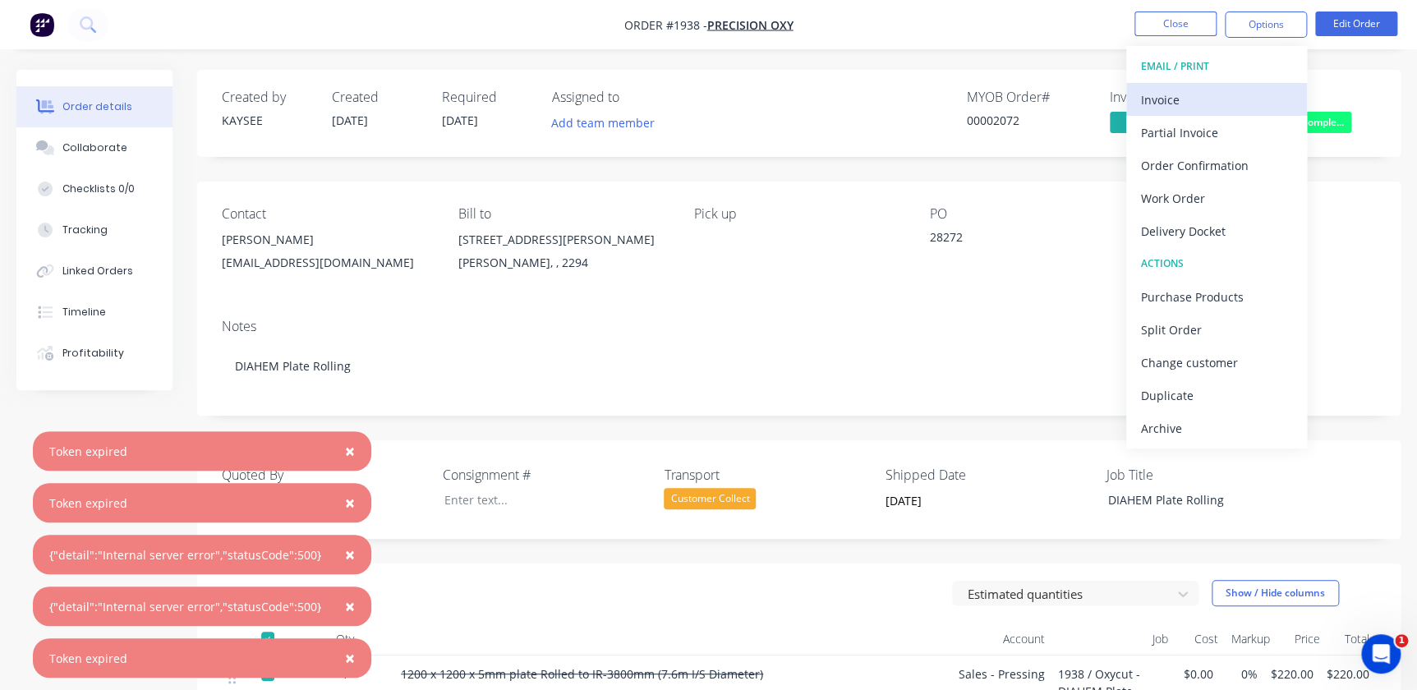
click at [1214, 111] on button "Invoice" at bounding box center [1216, 99] width 181 height 33
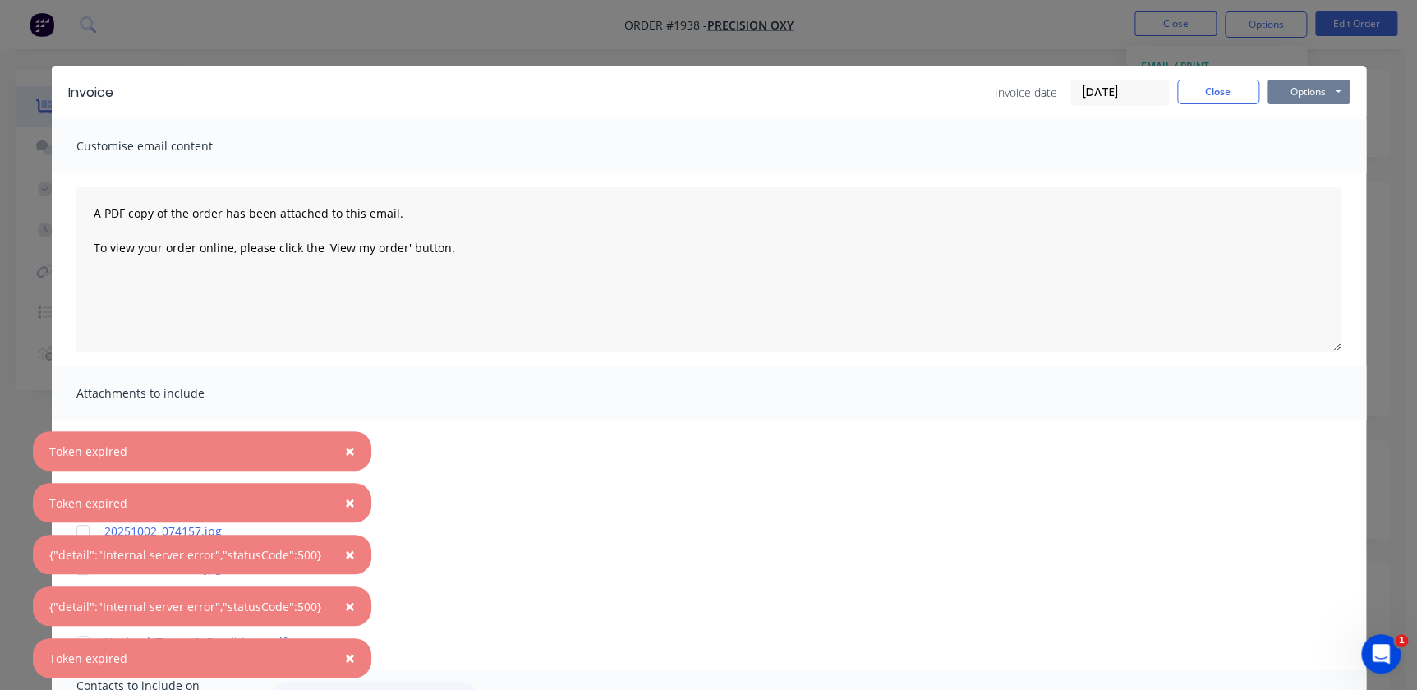
click at [1298, 90] on button "Options" at bounding box center [1309, 92] width 82 height 25
drag, startPoint x: 1284, startPoint y: 141, endPoint x: 890, endPoint y: 279, distance: 417.8
click at [925, 296] on div "Invoice Invoice date 02/10/25 Close Options Preview Print Email Customise email…" at bounding box center [709, 599] width 1314 height 1067
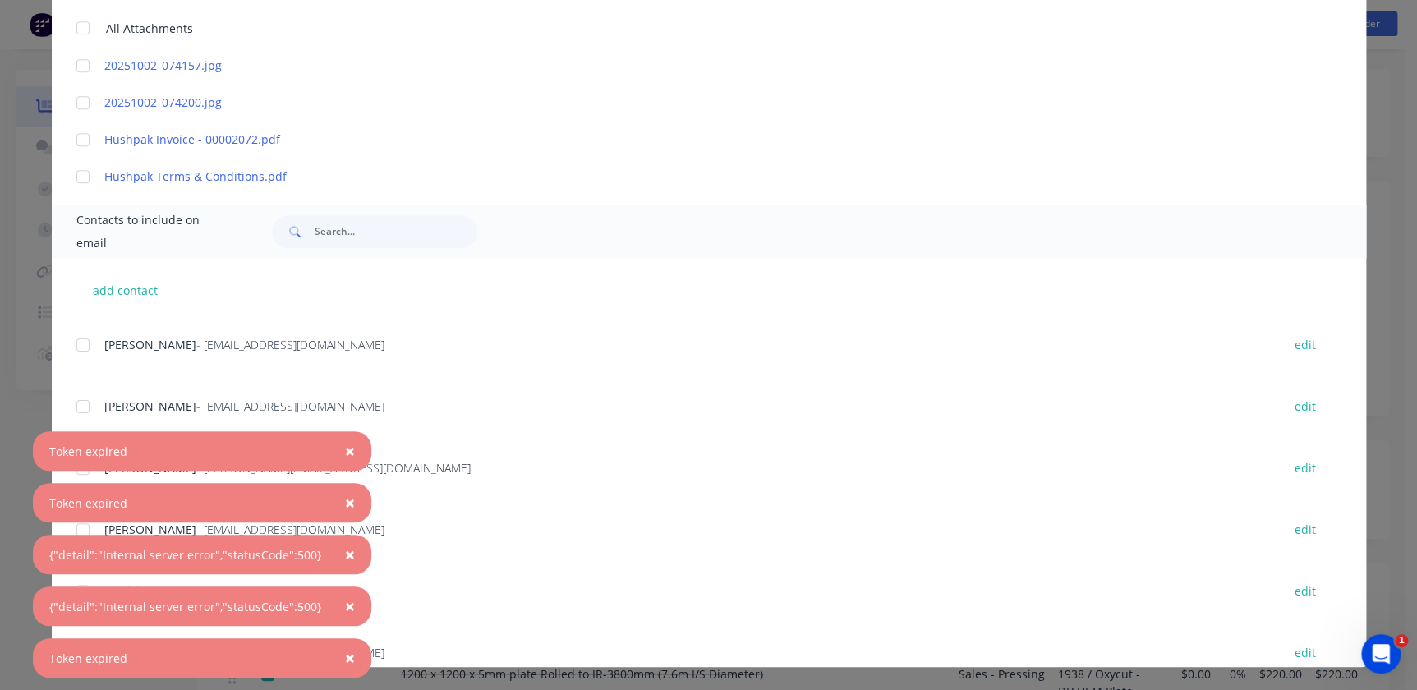
scroll to position [298, 0]
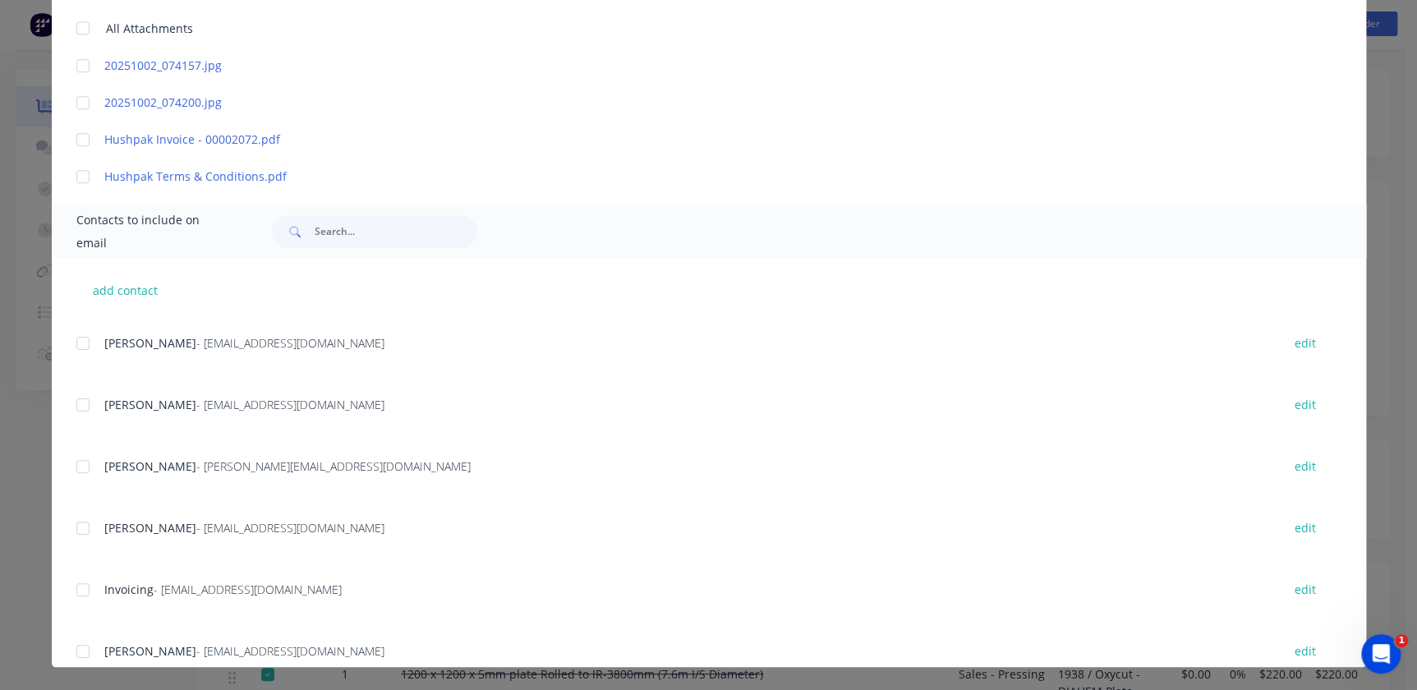
click at [71, 594] on div "add contact Kaysee Browne - kaysee.browne@hushpak.com.au edit Michael Ambler - …" at bounding box center [709, 462] width 1314 height 409
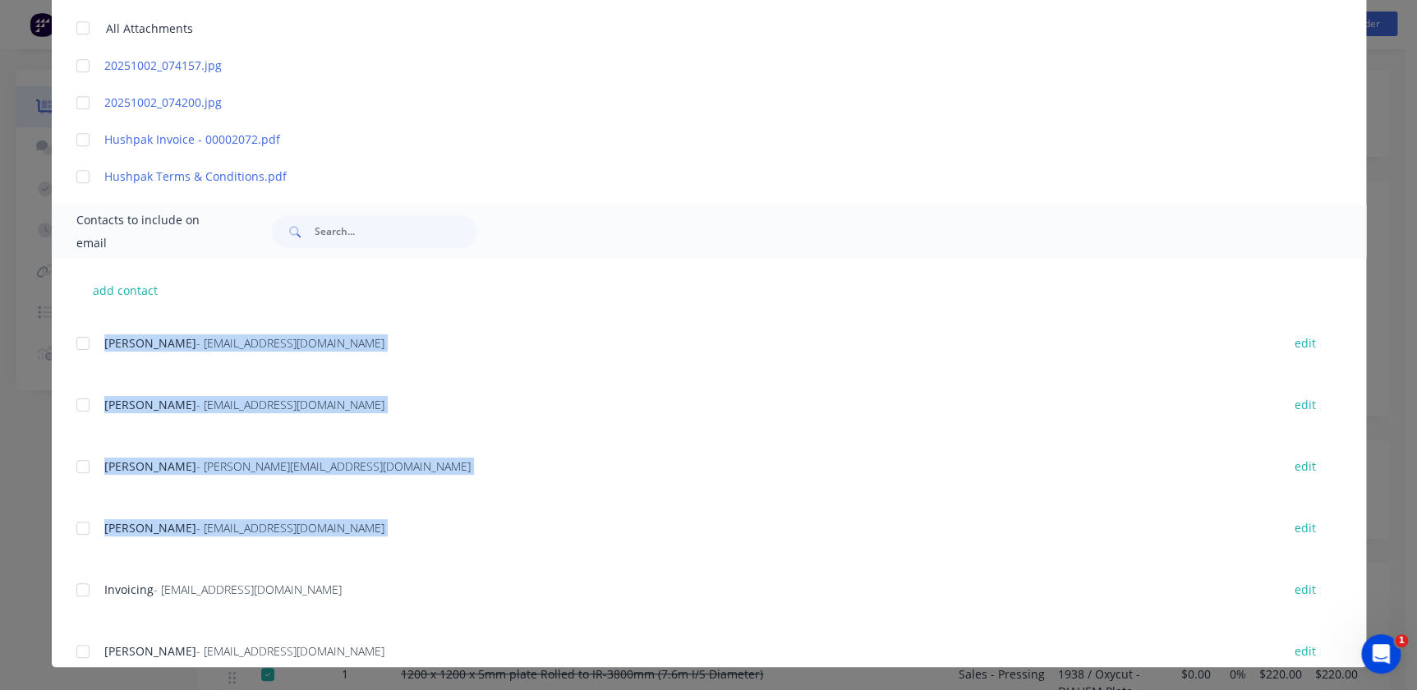
click at [74, 591] on div at bounding box center [83, 589] width 33 height 33
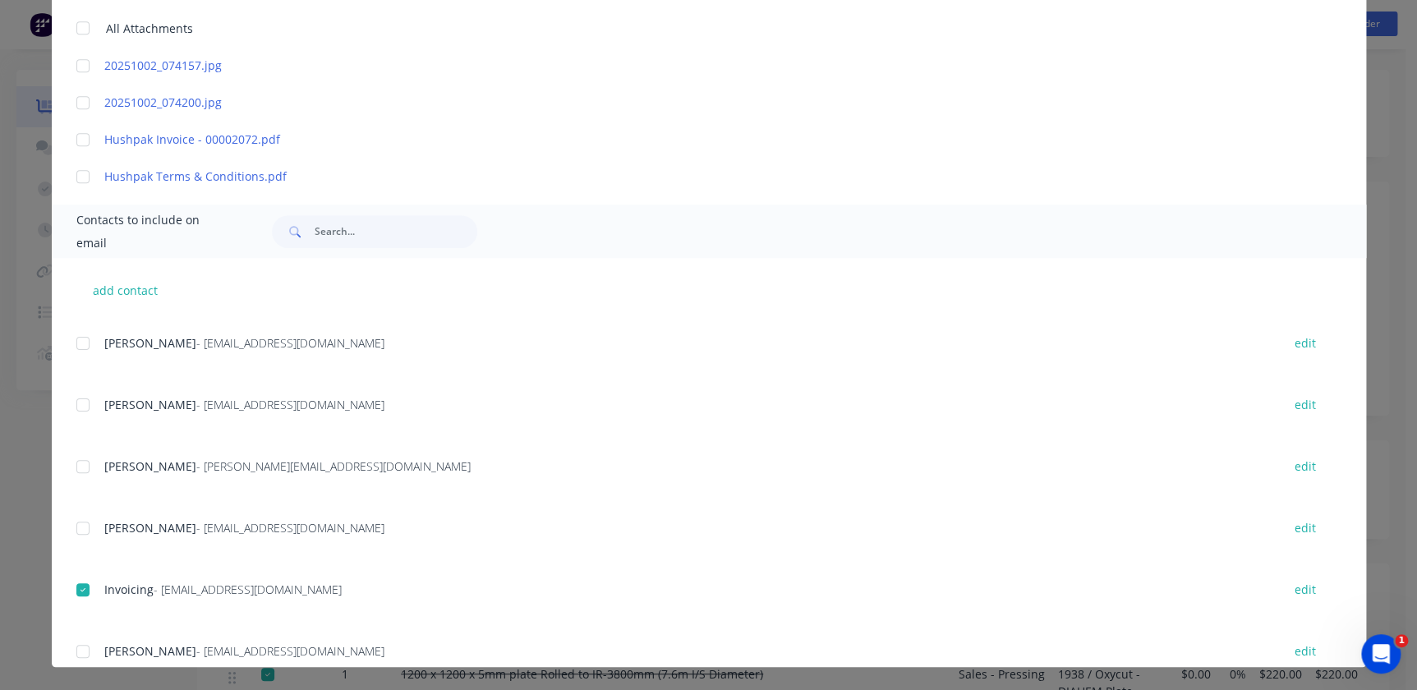
click at [460, 563] on div "Kaysee Browne - kaysee.browne@hushpak.com.au edit Michael Ambler - michael@oxyc…" at bounding box center [721, 578] width 1290 height 1109
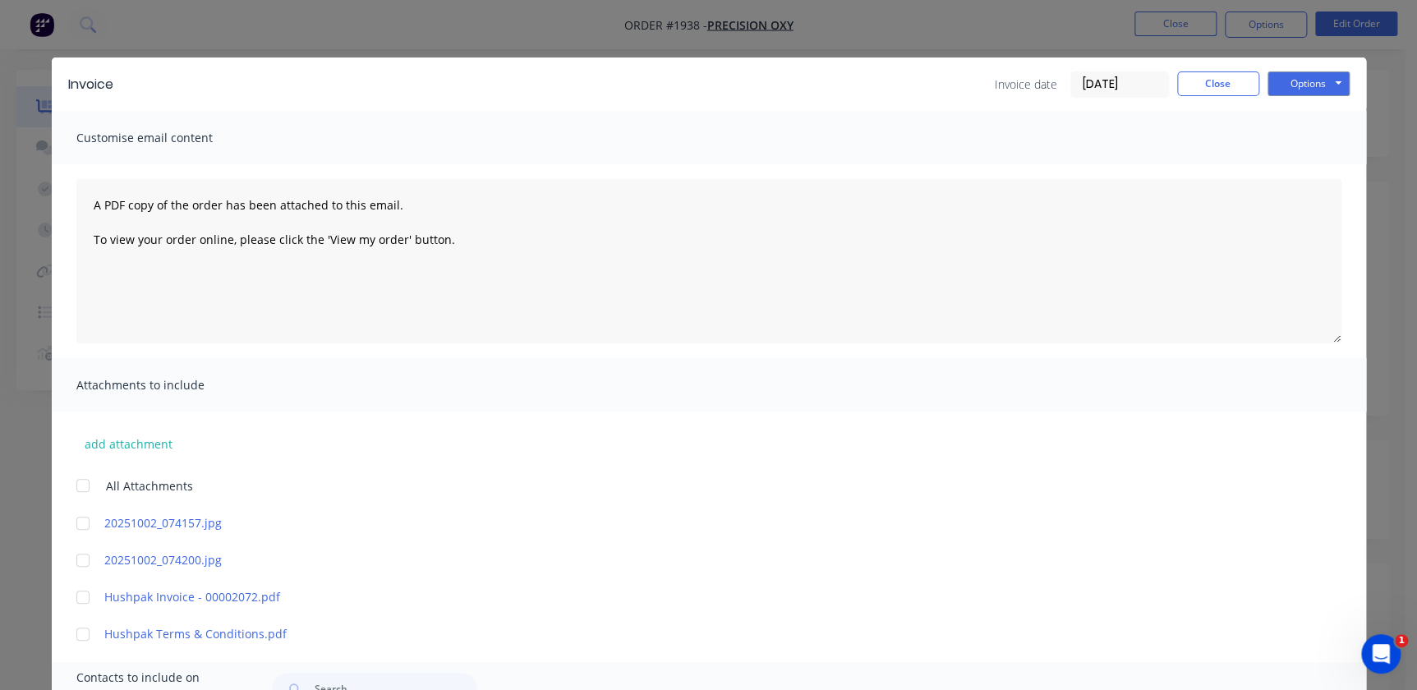
scroll to position [0, 0]
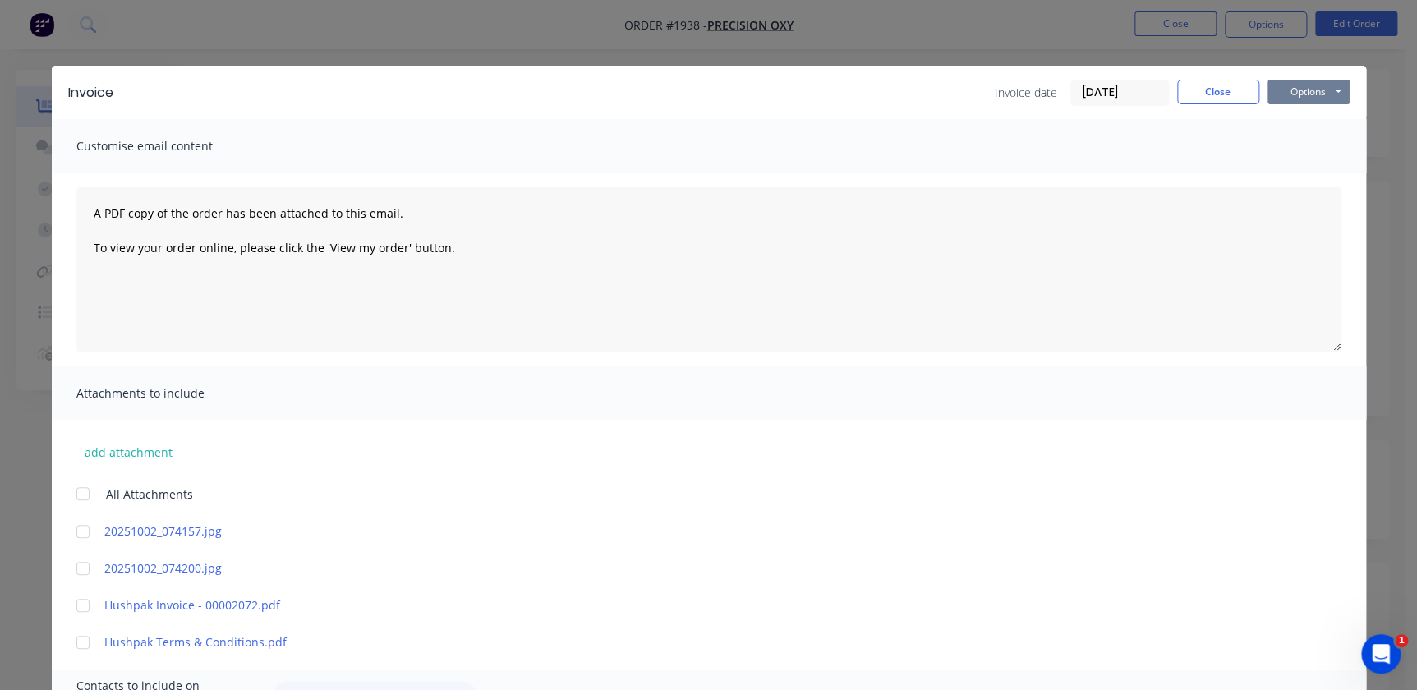
click at [1310, 81] on button "Options" at bounding box center [1309, 92] width 82 height 25
click at [1316, 175] on button "Email" at bounding box center [1320, 175] width 105 height 27
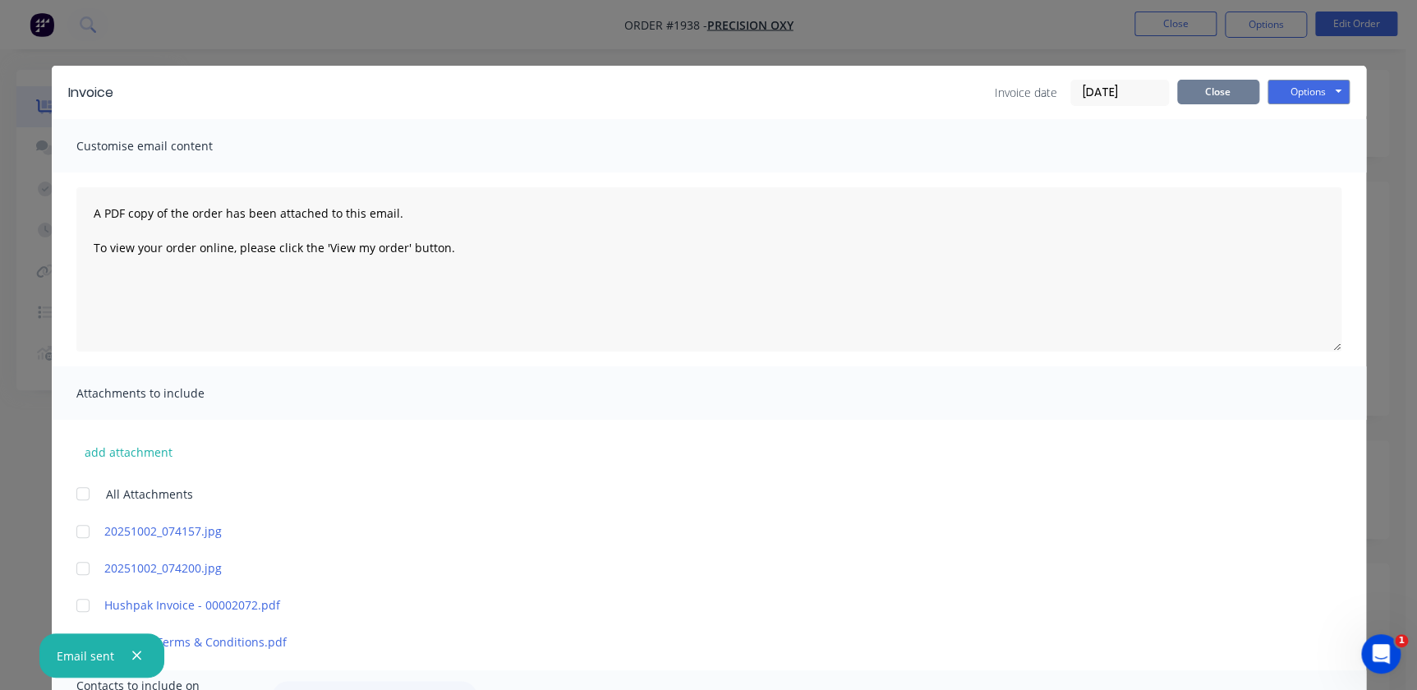
click at [1231, 98] on button "Close" at bounding box center [1218, 92] width 82 height 25
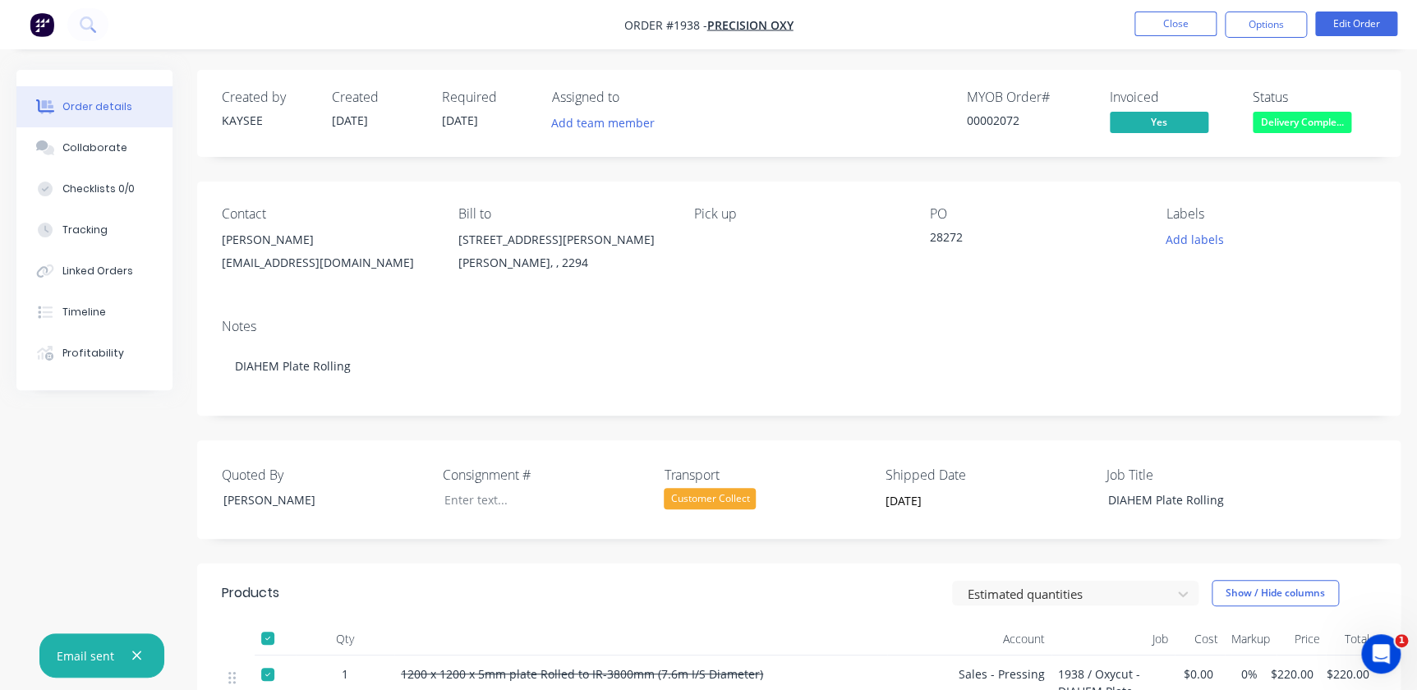
click at [1196, 36] on li "Close" at bounding box center [1175, 25] width 82 height 26
click at [1205, 31] on button "Close" at bounding box center [1175, 24] width 82 height 25
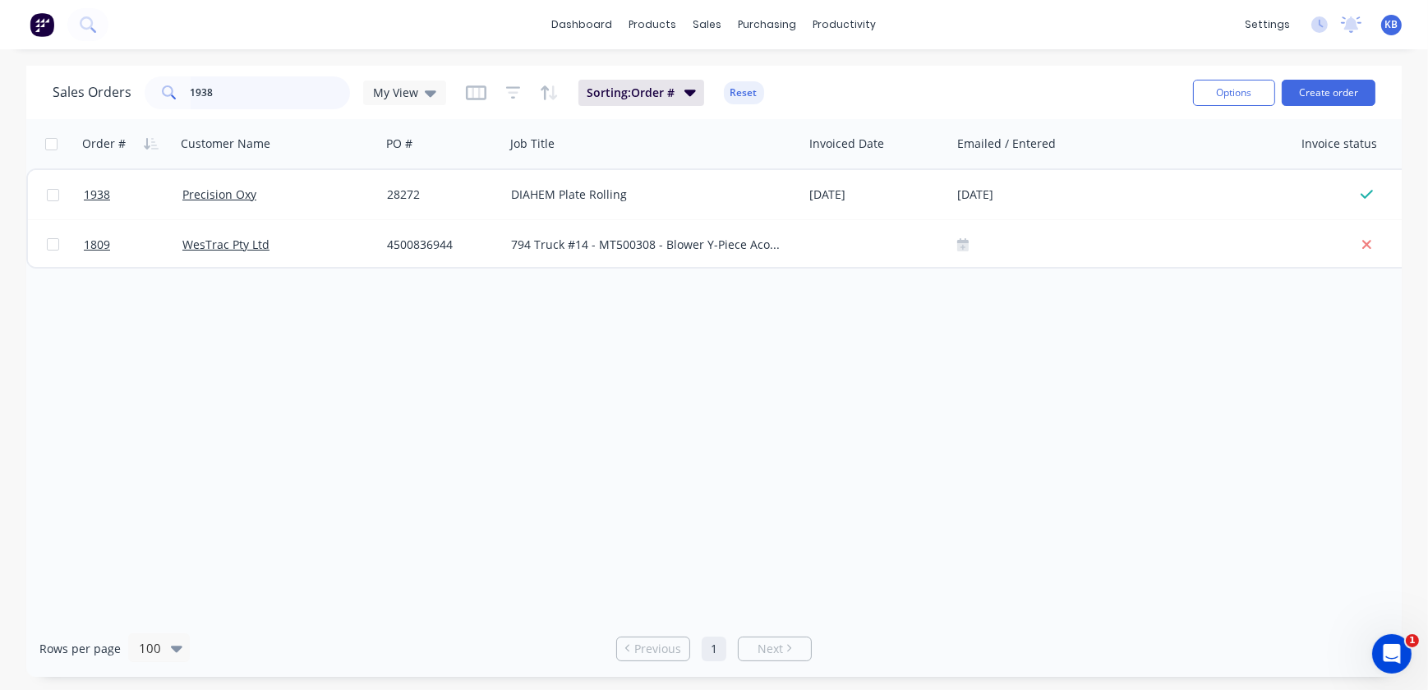
click at [232, 108] on input "1938" at bounding box center [271, 92] width 160 height 33
drag, startPoint x: 232, startPoint y: 100, endPoint x: 157, endPoint y: 98, distance: 75.6
click at [164, 99] on div "1938" at bounding box center [247, 92] width 205 height 33
drag, startPoint x: 221, startPoint y: 76, endPoint x: 119, endPoint y: 78, distance: 101.9
click at [119, 78] on div "Sales Orders 1904 My View" at bounding box center [249, 92] width 393 height 33
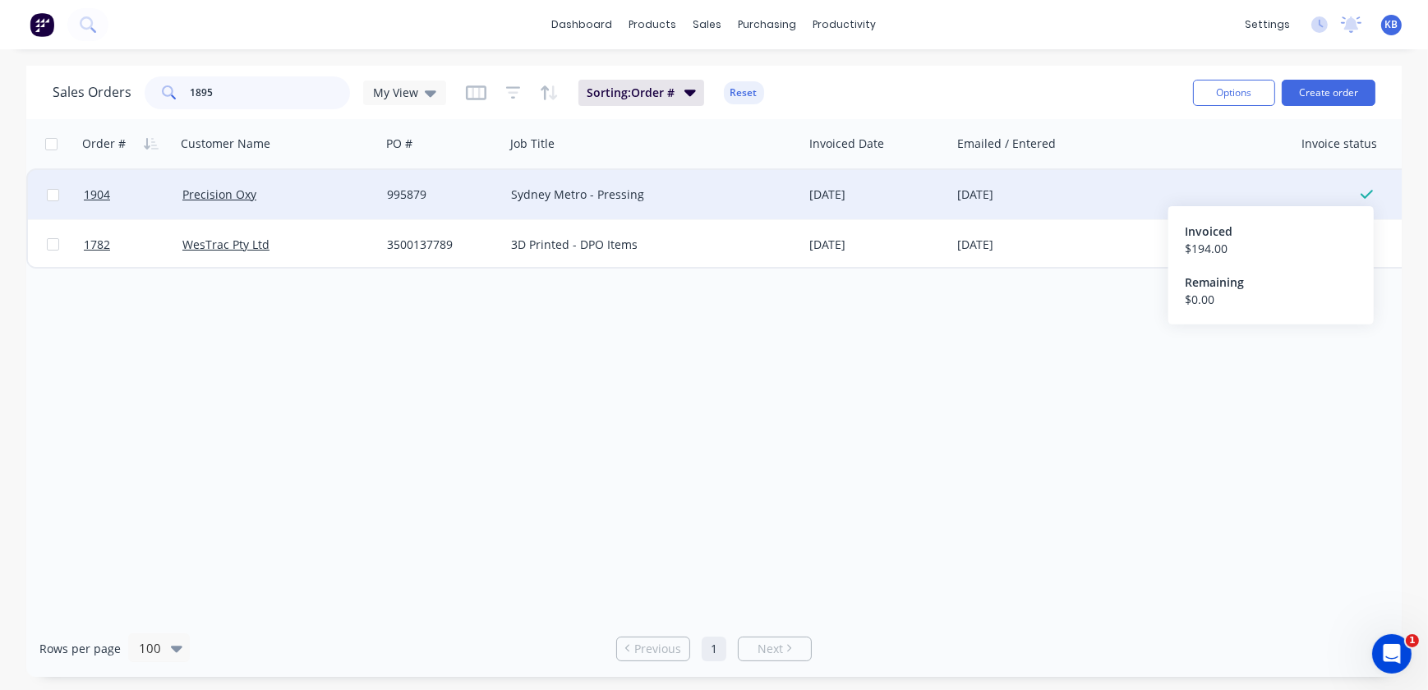
type input "1895"
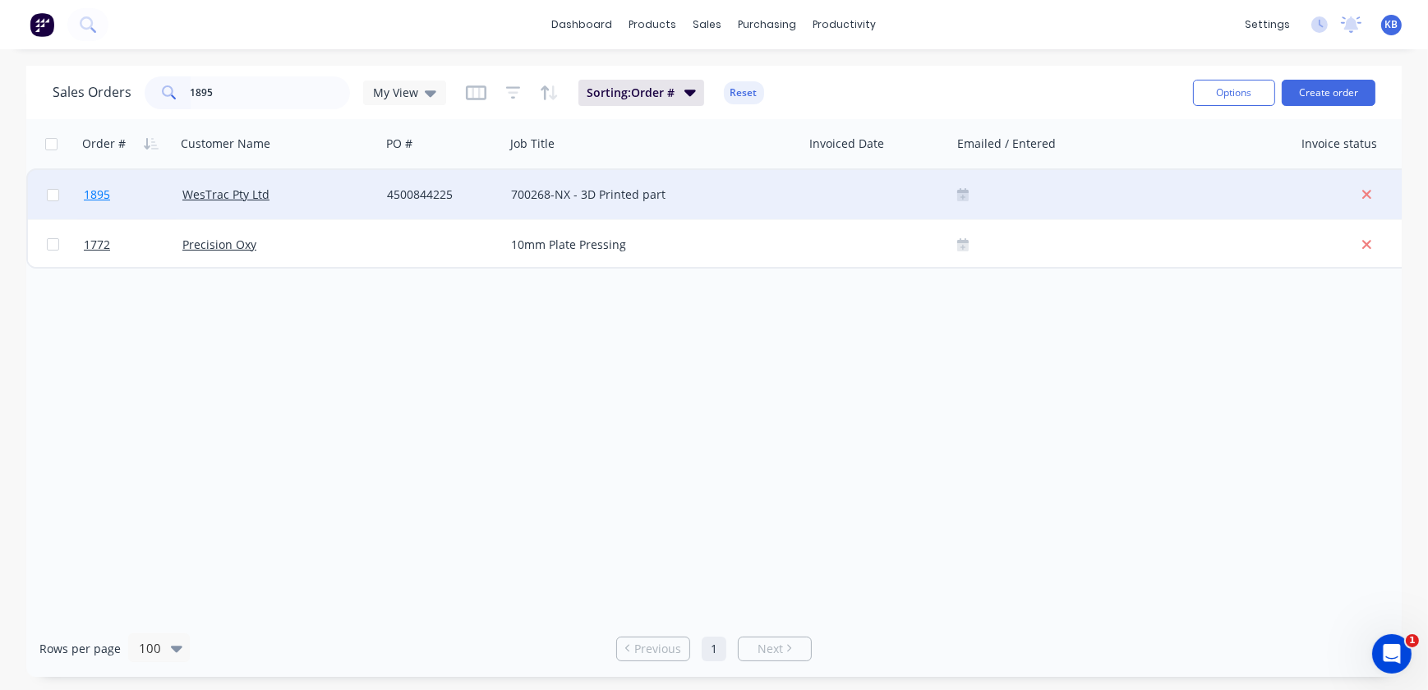
click at [101, 188] on span "1895" at bounding box center [97, 194] width 26 height 16
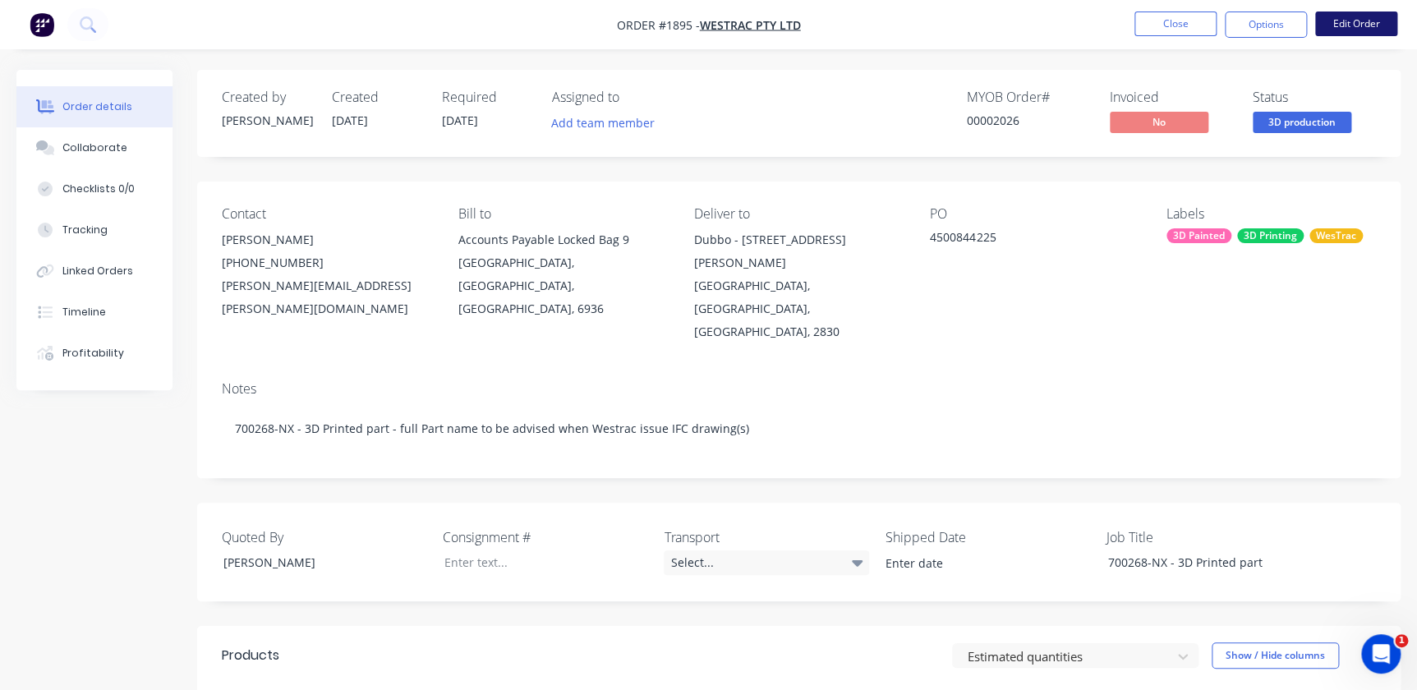
click at [1343, 21] on button "Edit Order" at bounding box center [1356, 24] width 82 height 25
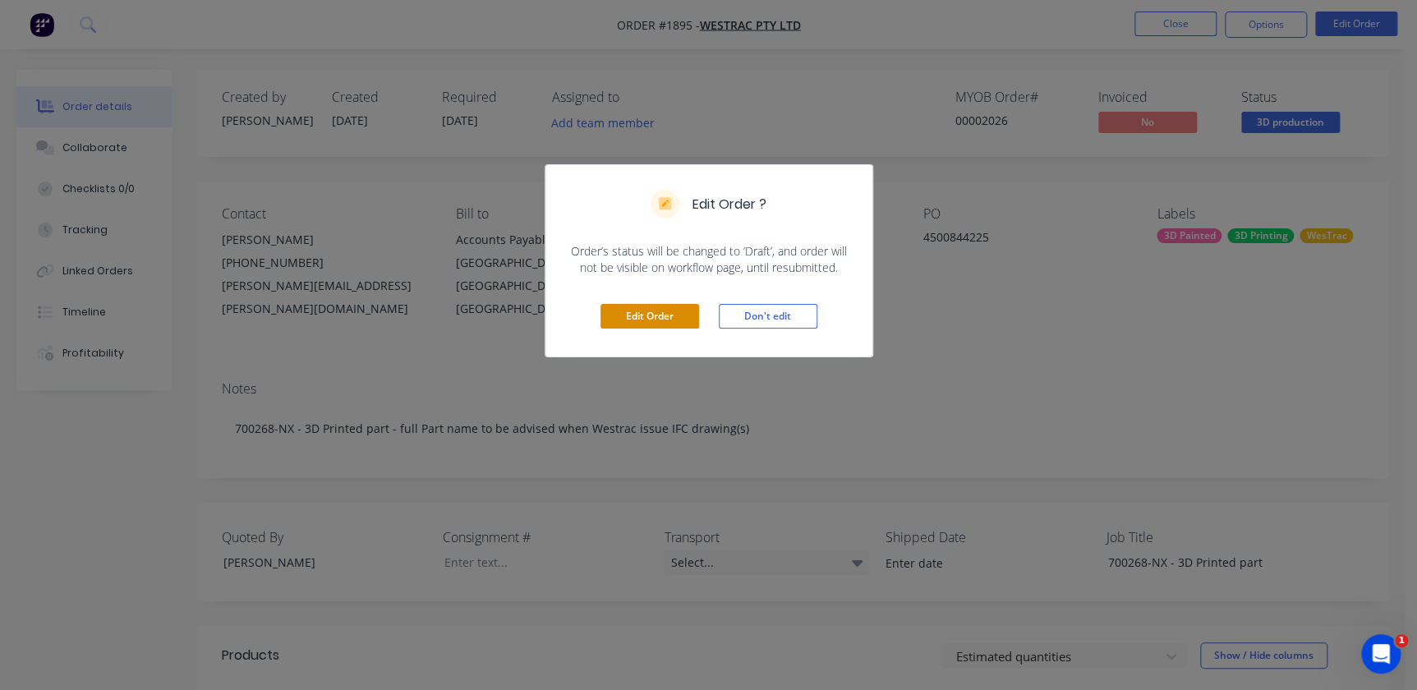
click at [624, 315] on button "Edit Order" at bounding box center [650, 316] width 99 height 25
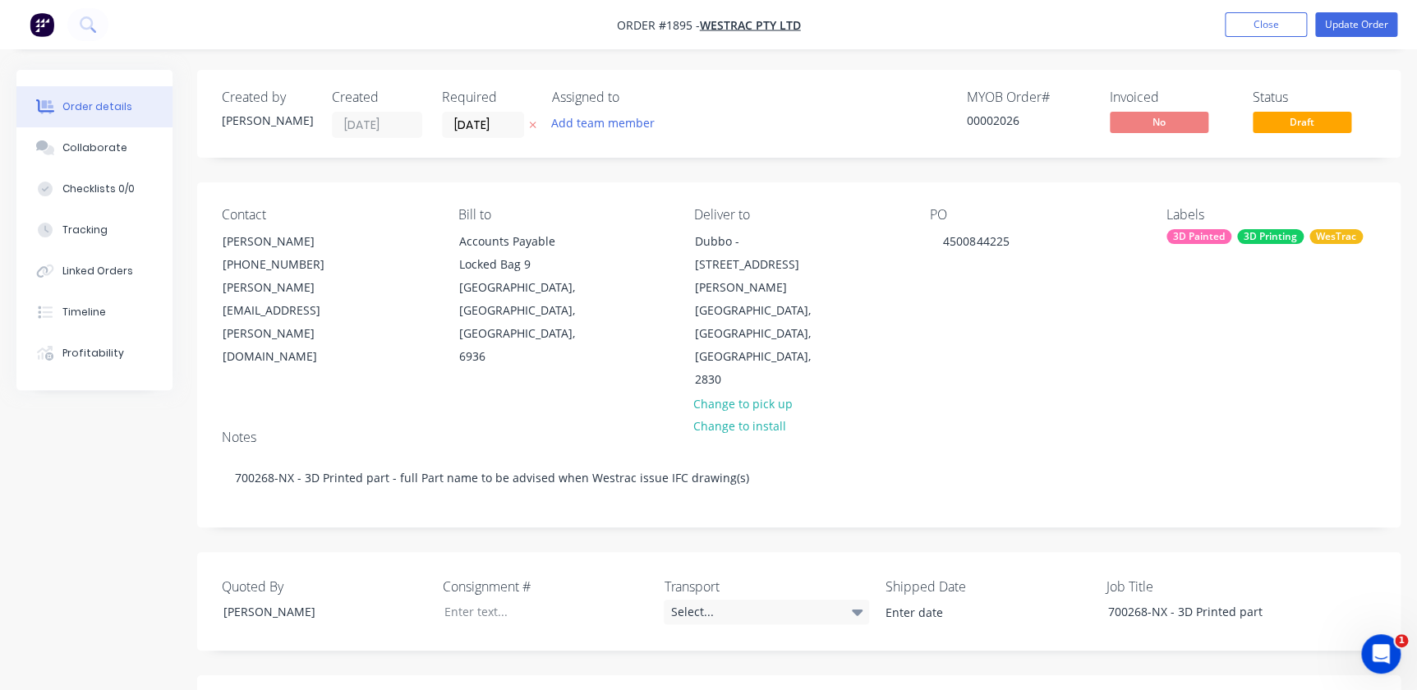
scroll to position [448, 0]
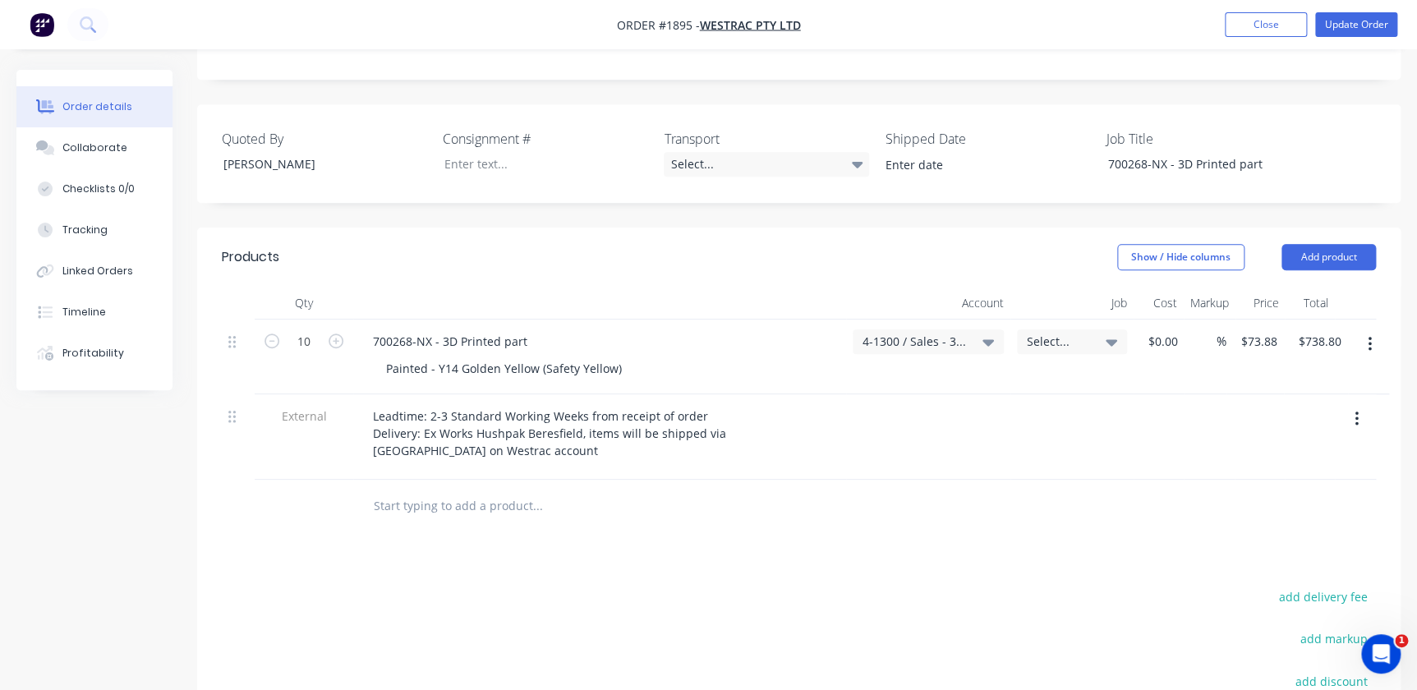
click at [1100, 334] on div "Select..." at bounding box center [1072, 341] width 90 height 15
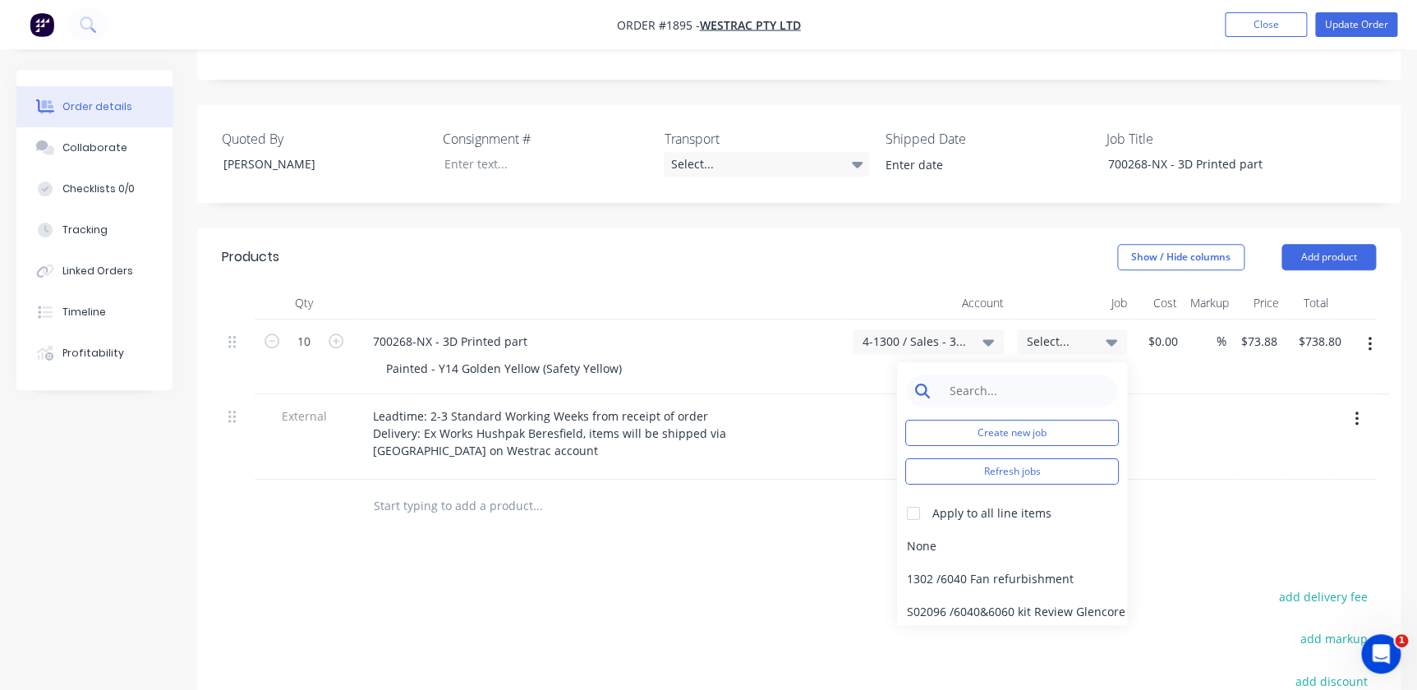
click at [1035, 375] on input at bounding box center [1025, 391] width 168 height 33
click at [1001, 420] on button "Create new job" at bounding box center [1012, 433] width 214 height 26
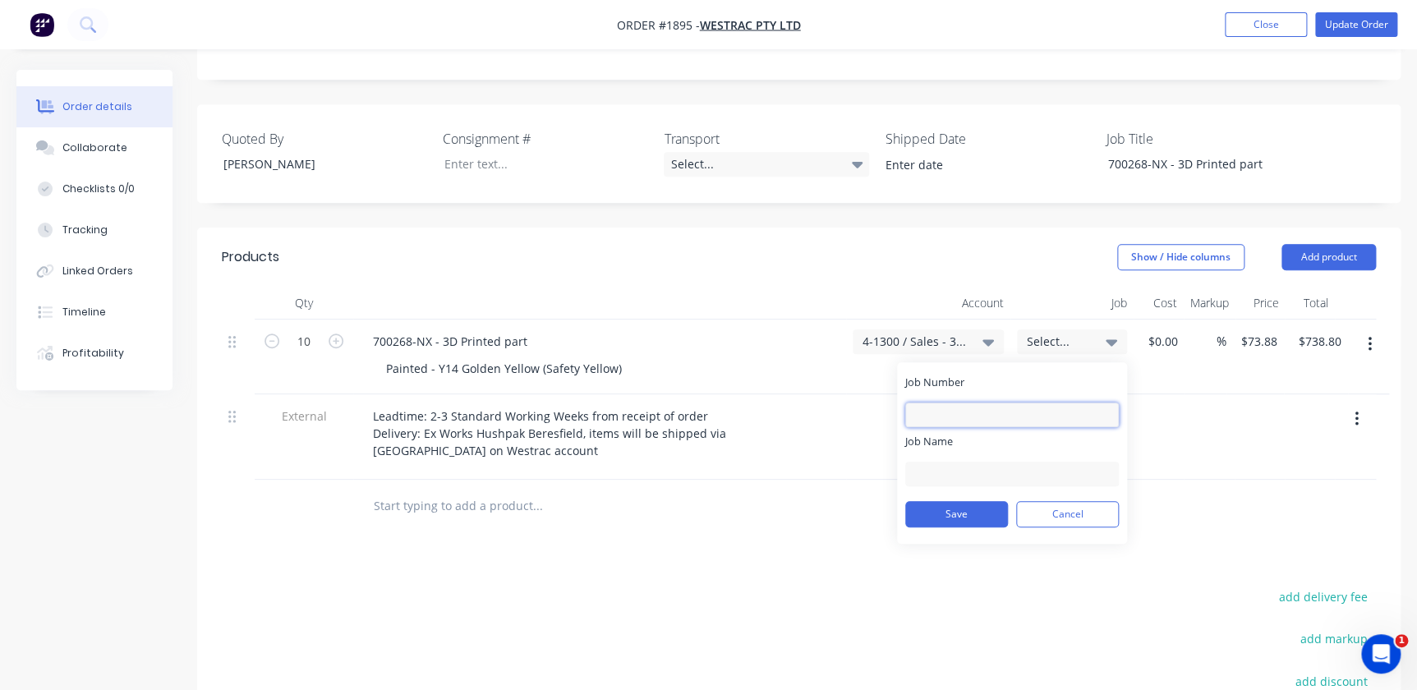
click at [994, 403] on input "Job Number" at bounding box center [1012, 415] width 214 height 25
type input "1895"
type input "W/Trac - DPO Items"
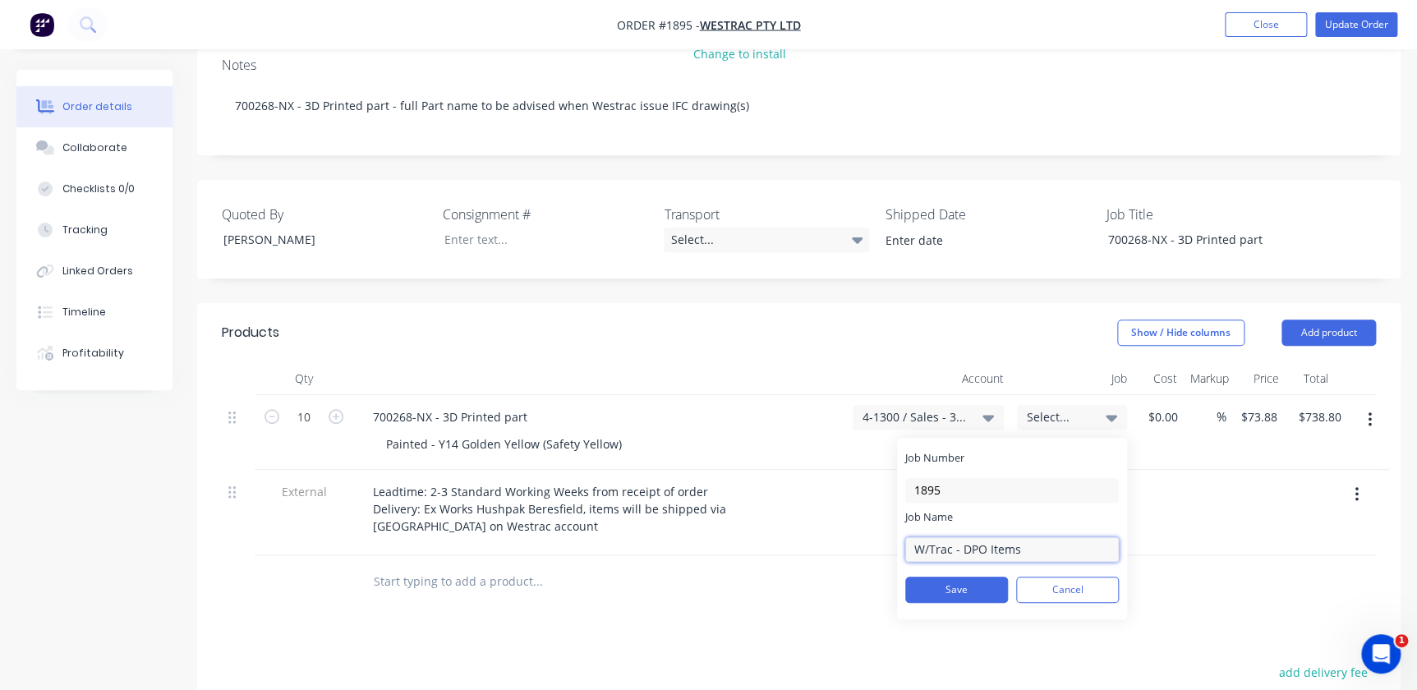
scroll to position [373, 0]
click at [955, 568] on div "Save Cancel" at bounding box center [1012, 589] width 214 height 43
click at [955, 576] on button "Save" at bounding box center [956, 589] width 103 height 26
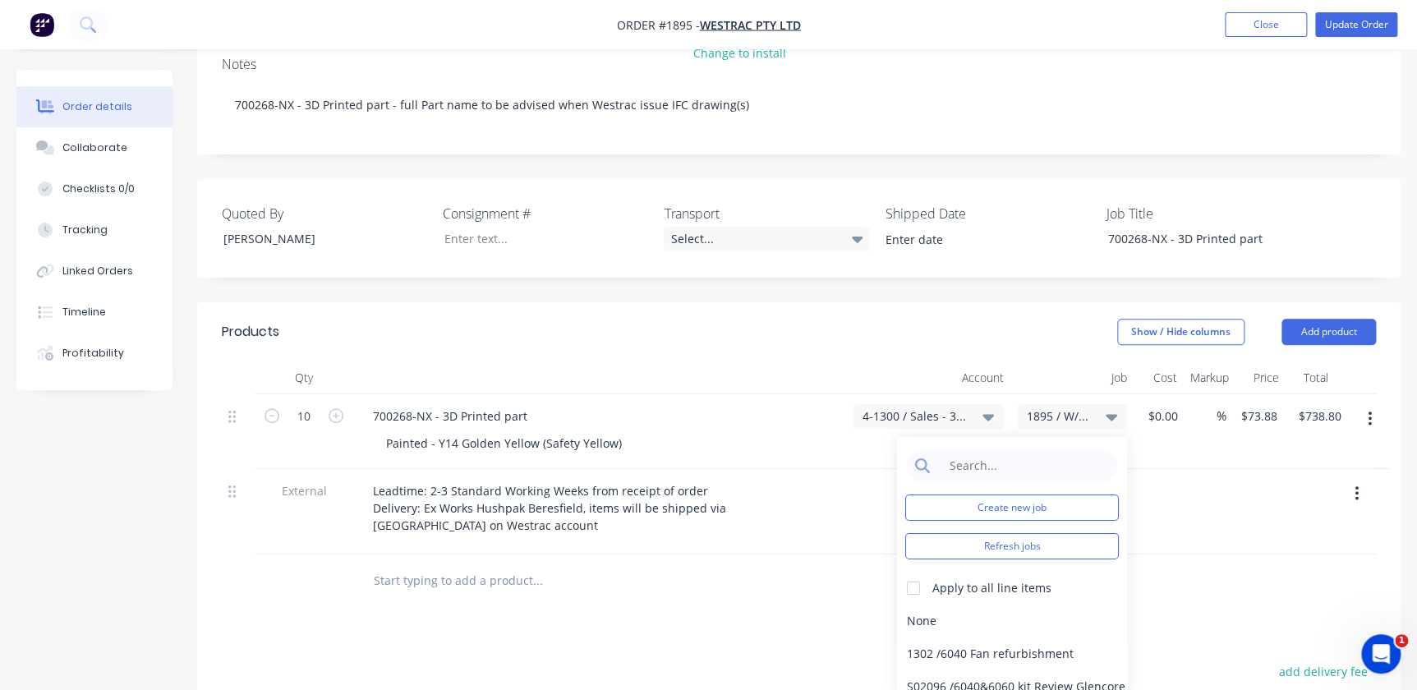
click at [1295, 469] on div at bounding box center [1310, 511] width 50 height 85
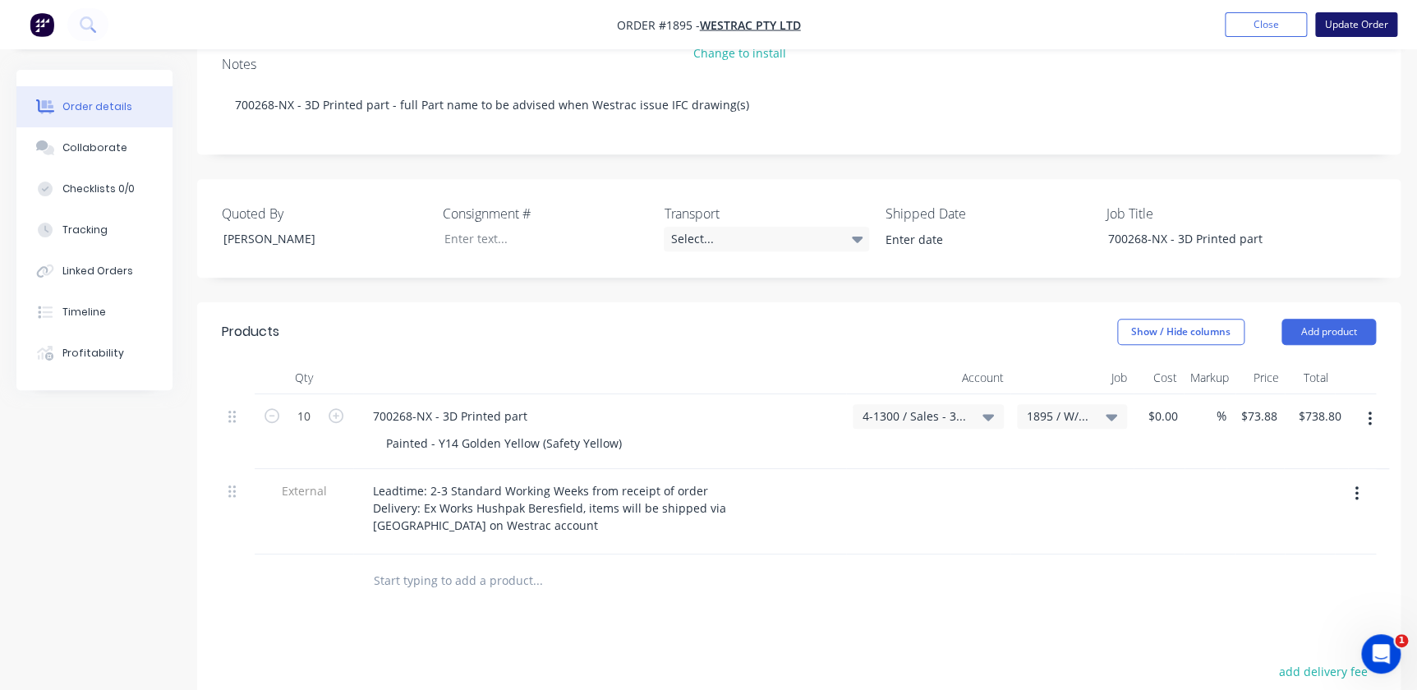
click at [1346, 27] on button "Update Order" at bounding box center [1356, 24] width 82 height 25
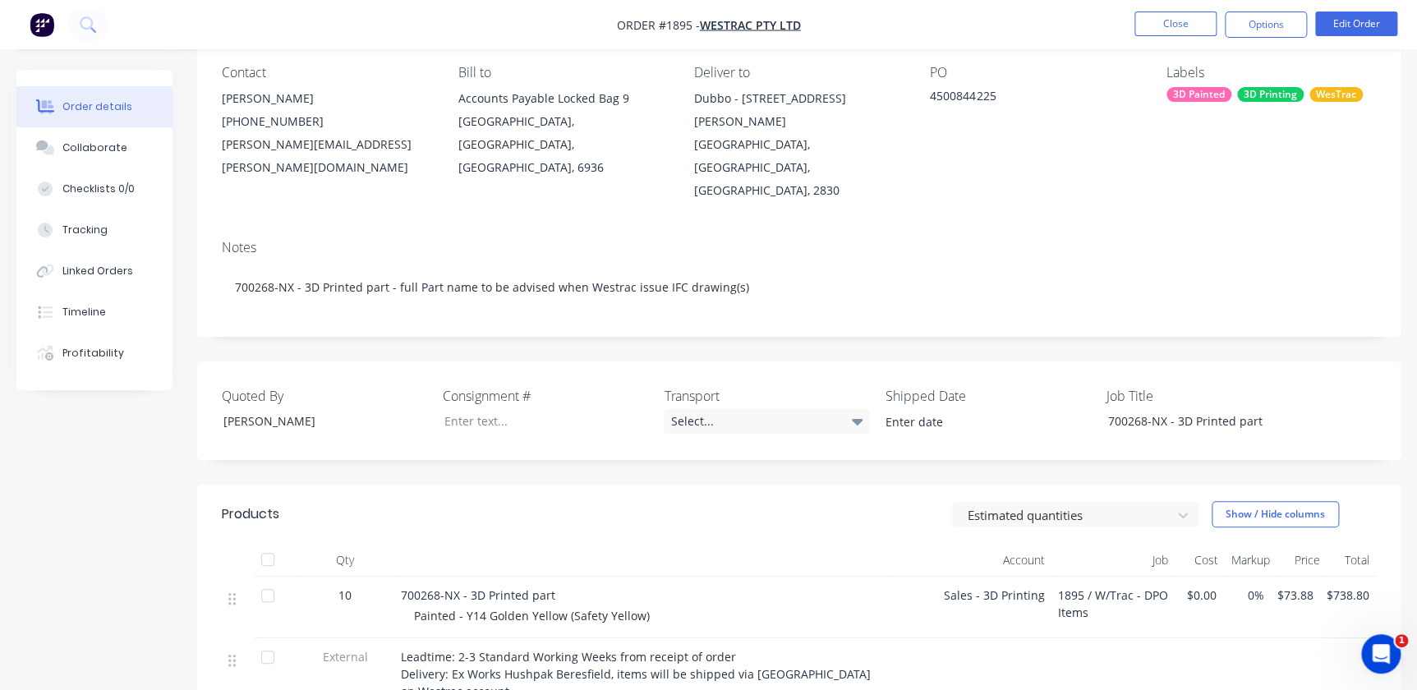
scroll to position [0, 0]
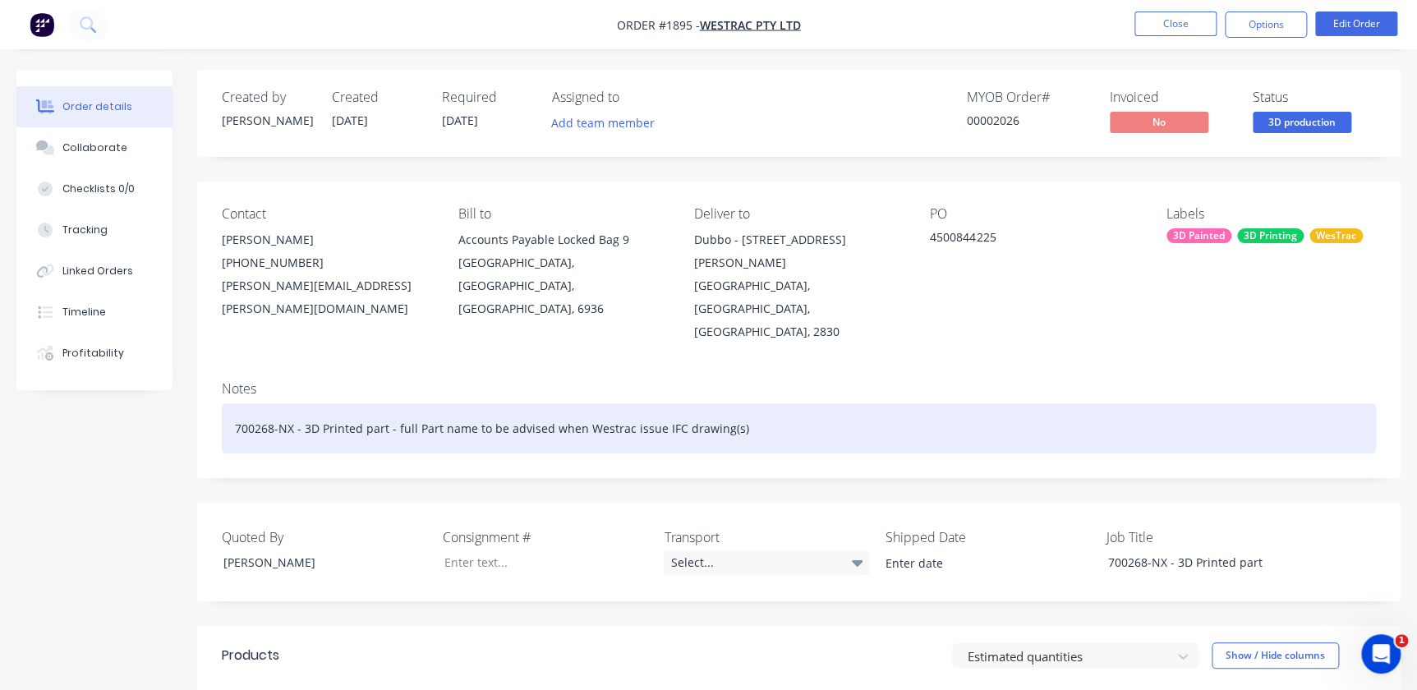
click at [619, 403] on div "700268-NX - 3D Printed part - full Part name to be advised when Westrac issue I…" at bounding box center [799, 428] width 1154 height 50
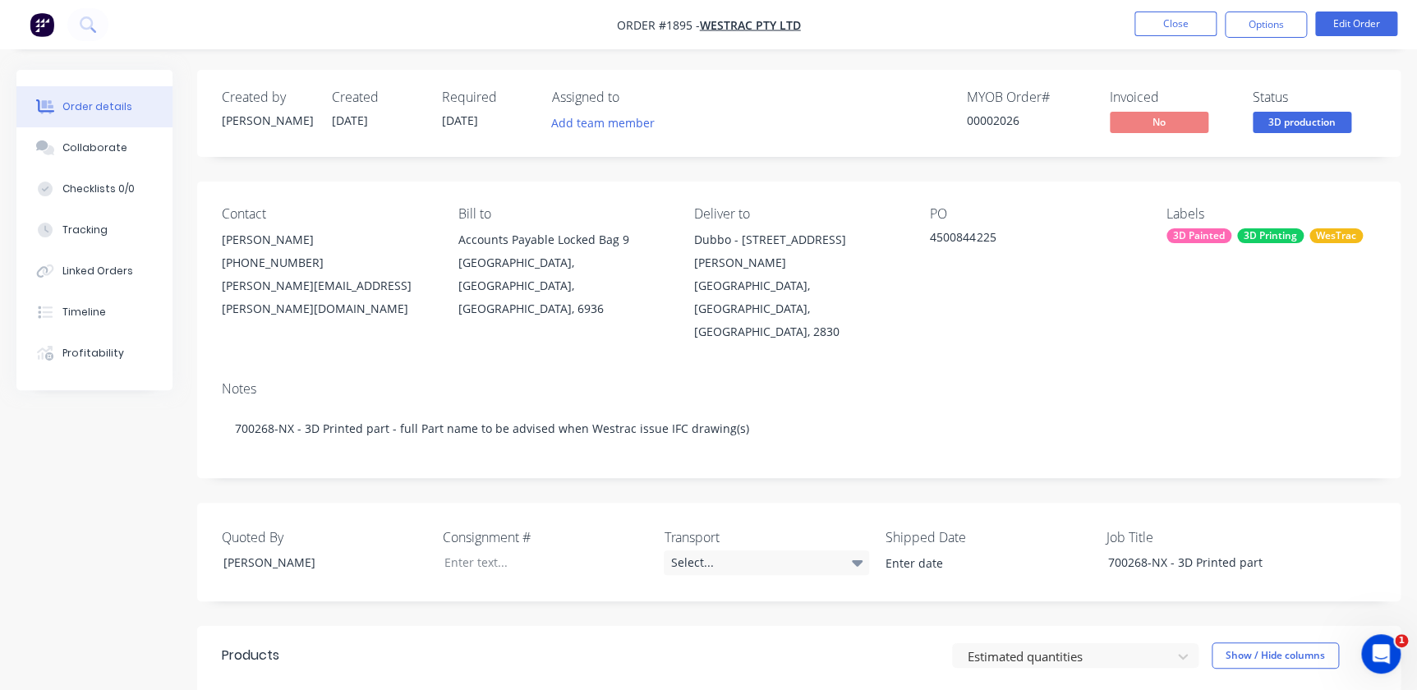
click at [720, 626] on header "Products Estimated quantities Show / Hide columns" at bounding box center [798, 655] width 1203 height 59
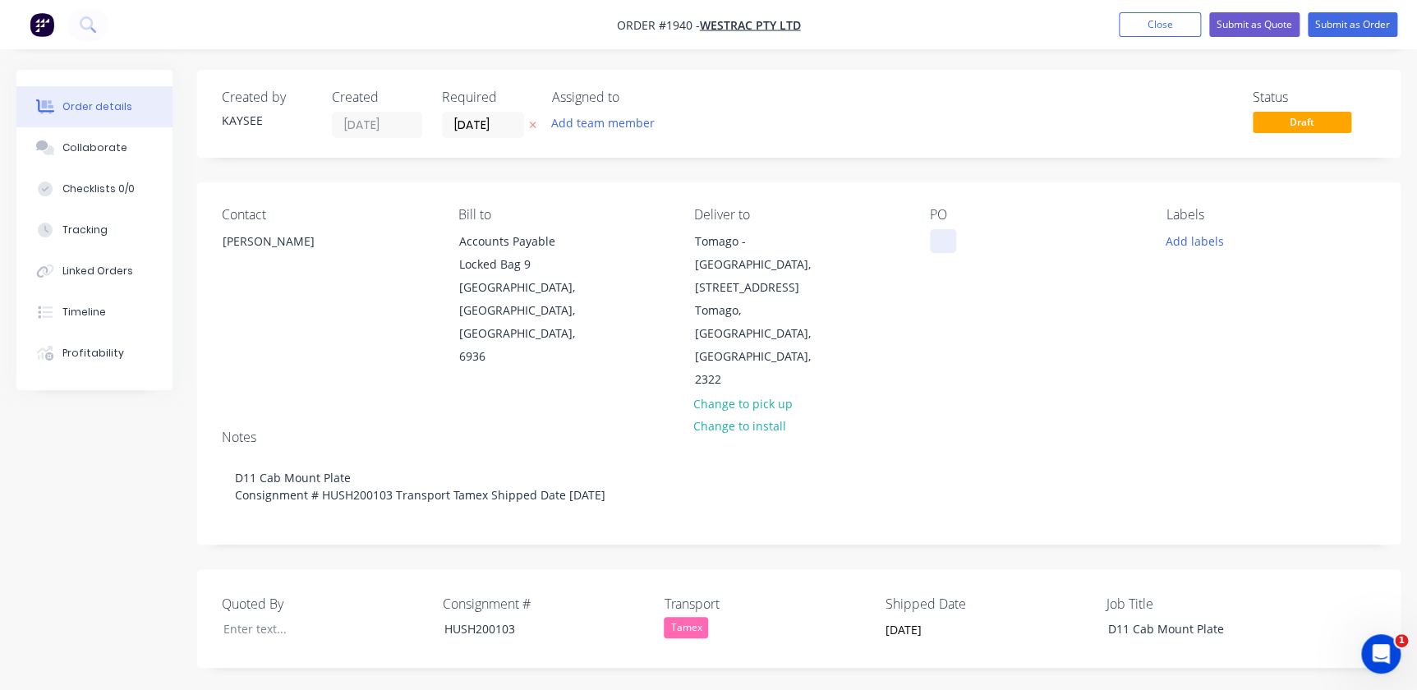
click at [952, 235] on div at bounding box center [943, 241] width 26 height 24
paste div
click at [1180, 240] on button "Add labels" at bounding box center [1195, 240] width 76 height 22
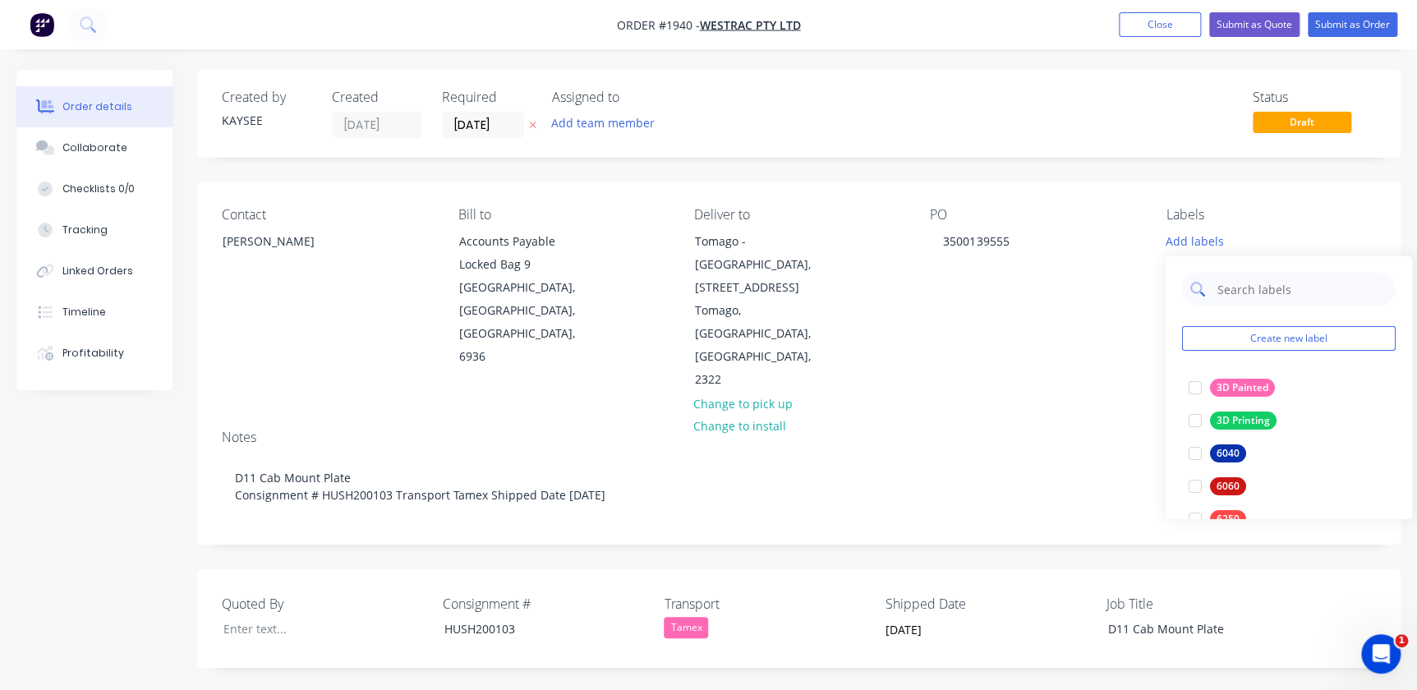
click at [1232, 290] on input "text" at bounding box center [1302, 289] width 172 height 33
type input "dpo"
click at [1202, 393] on div at bounding box center [1195, 387] width 33 height 33
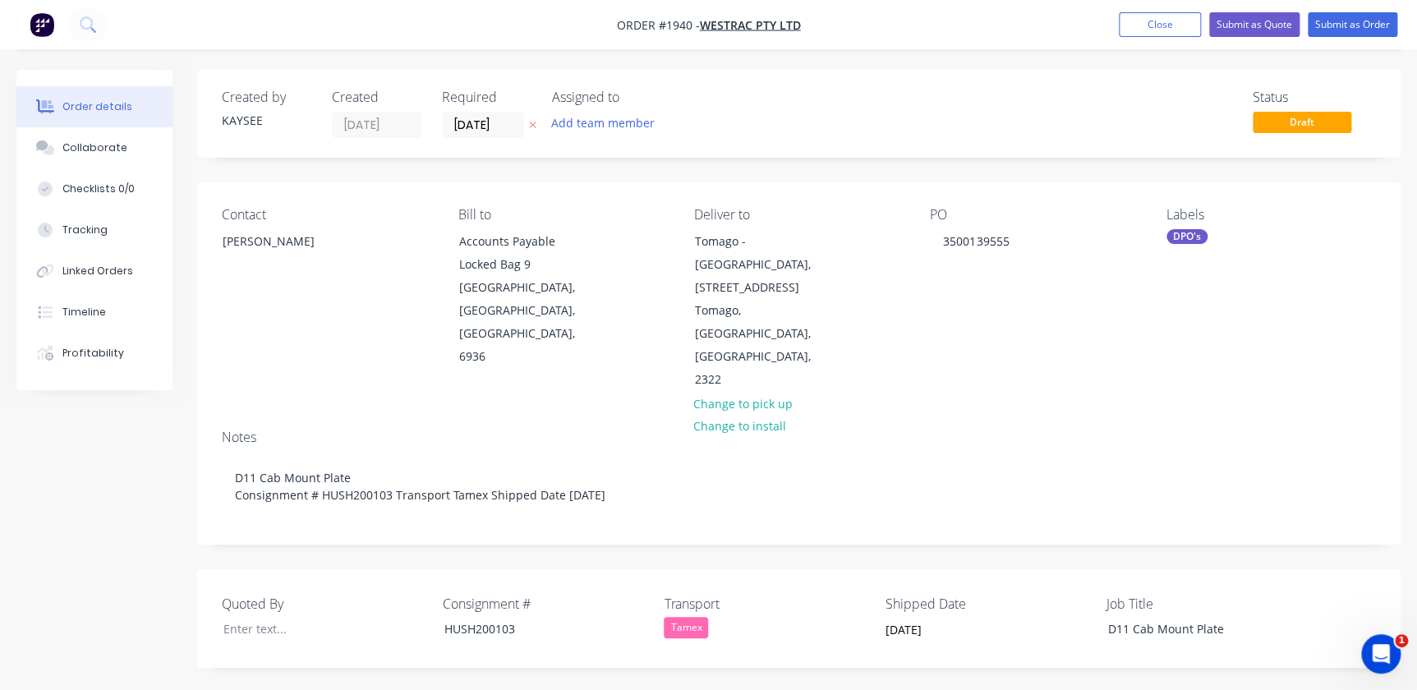
click at [1119, 430] on div "Notes" at bounding box center [799, 438] width 1154 height 16
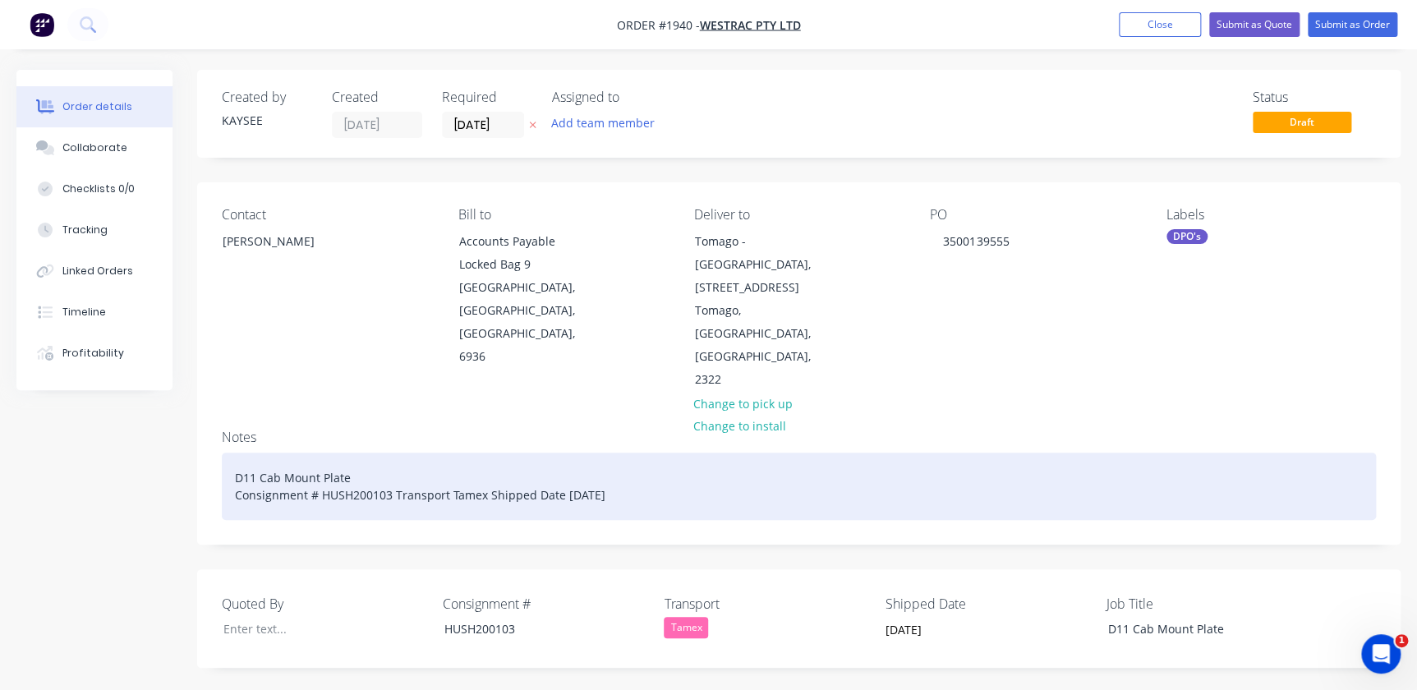
drag, startPoint x: 636, startPoint y: 431, endPoint x: 204, endPoint y: 438, distance: 432.2
click at [204, 438] on div "Notes D11 Cab Mount Plate Consignment # HUSH200103 Transport Tamex Shipped Date…" at bounding box center [798, 479] width 1203 height 127
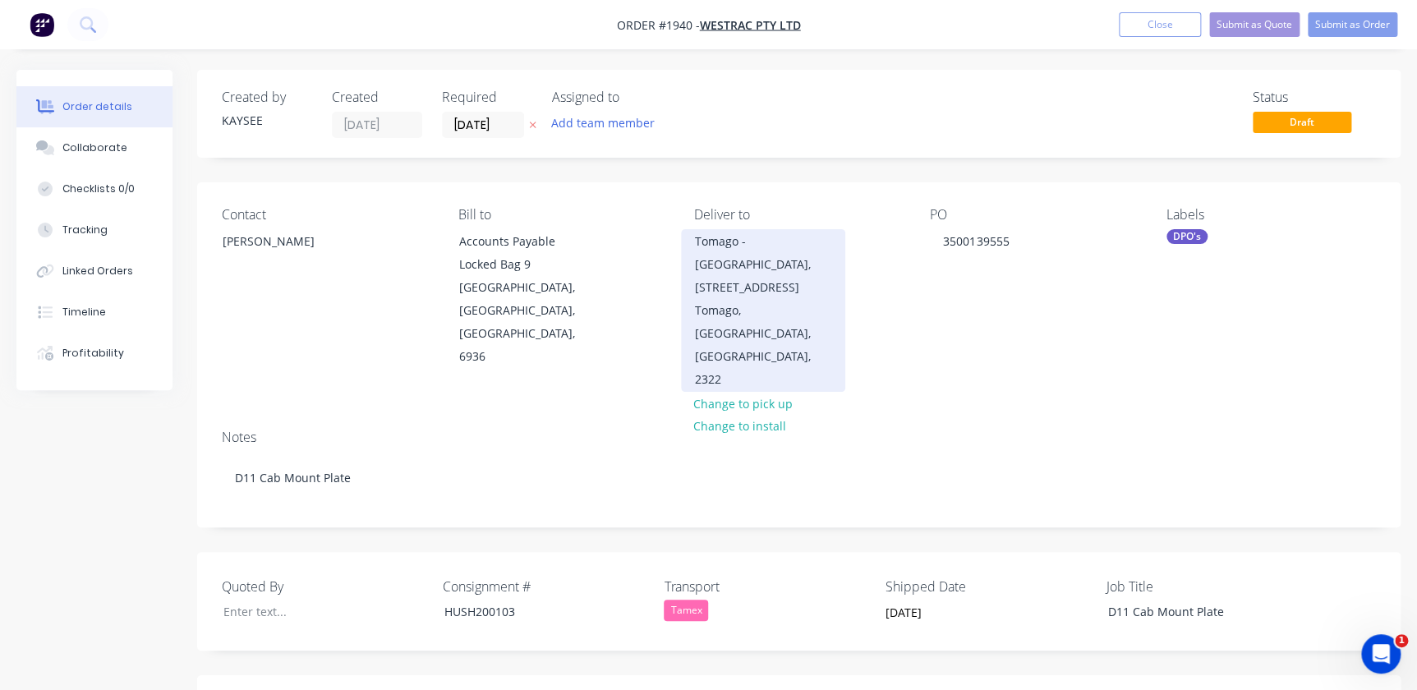
click at [823, 252] on div "Tomago - [GEOGRAPHIC_DATA], [STREET_ADDRESS]" at bounding box center [763, 264] width 136 height 69
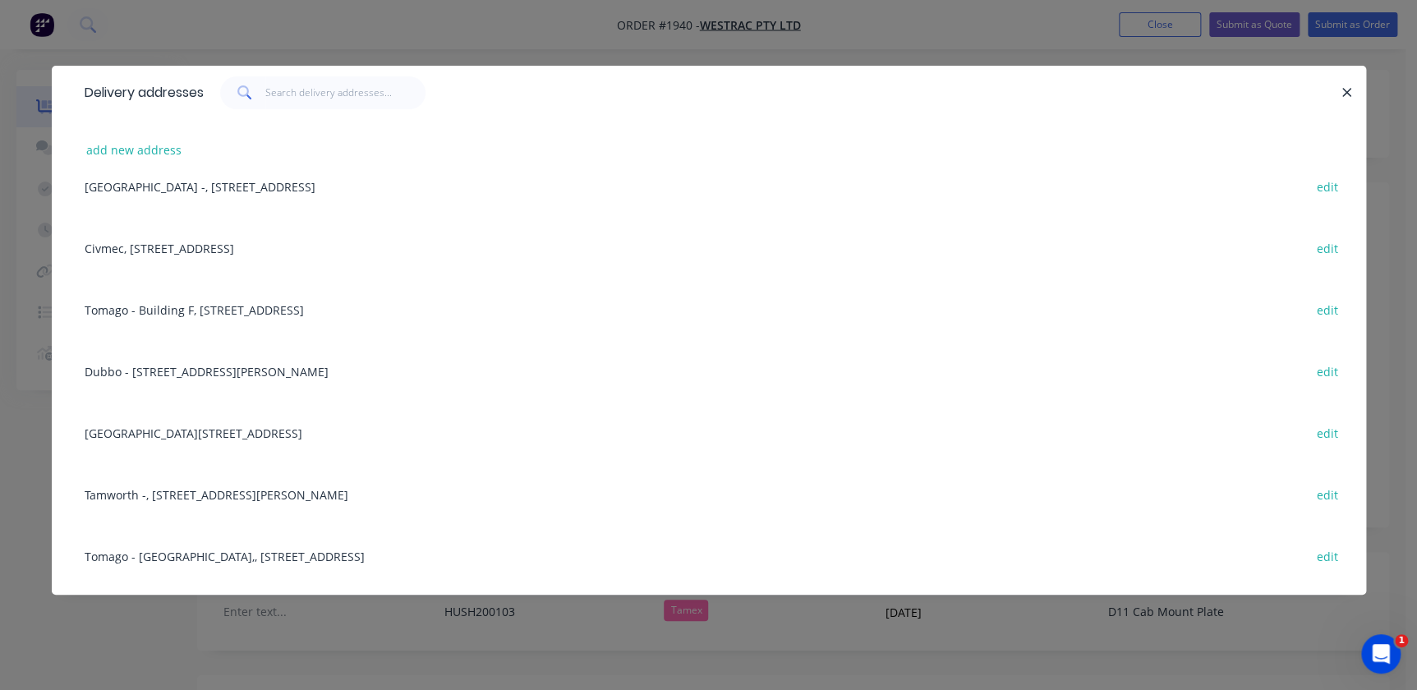
scroll to position [522, 0]
click at [123, 429] on div "[GEOGRAPHIC_DATA][STREET_ADDRESS][GEOGRAPHIC_DATA] edit" at bounding box center [708, 429] width 1265 height 62
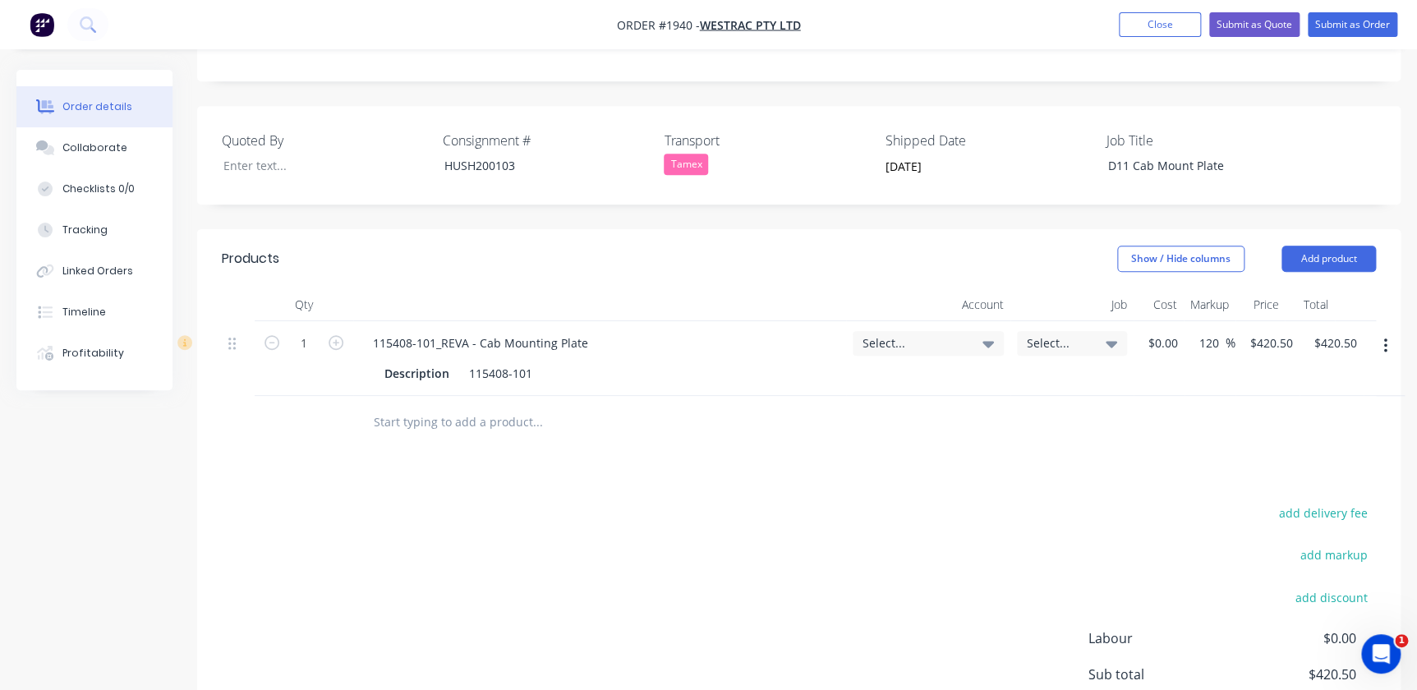
scroll to position [448, 0]
click at [903, 333] on span "Select..." at bounding box center [915, 341] width 104 height 17
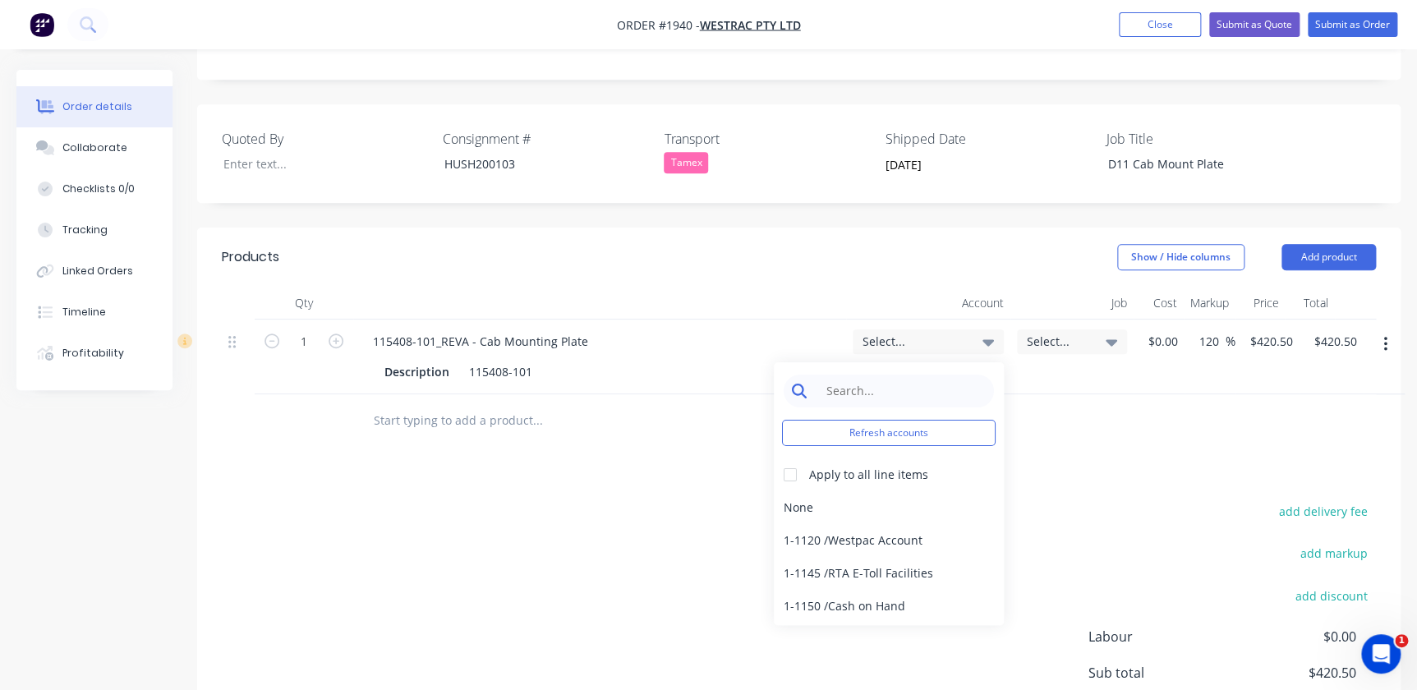
click at [863, 375] on input at bounding box center [901, 391] width 168 height 33
type input "4"
type input "5"
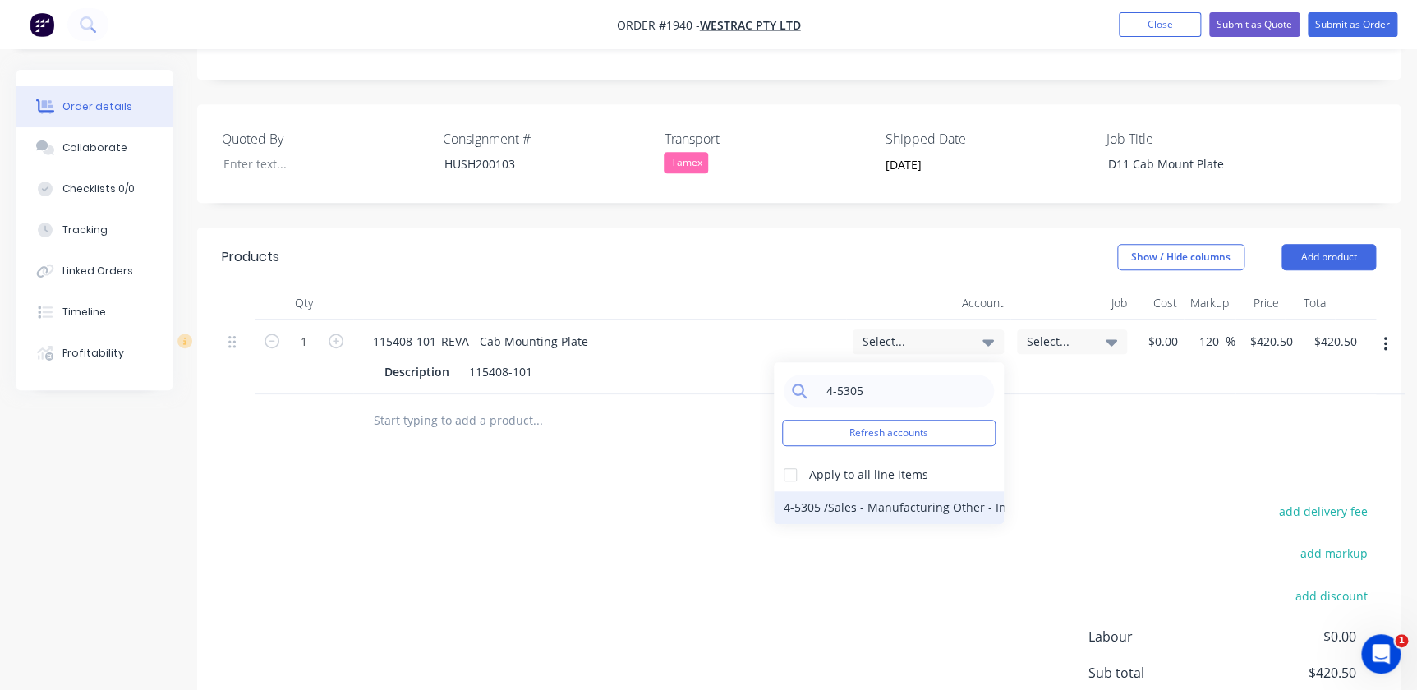
type input "4-5305"
click at [910, 491] on div "4-5305 / Sales - Manufacturing Other - Interco" at bounding box center [889, 507] width 230 height 33
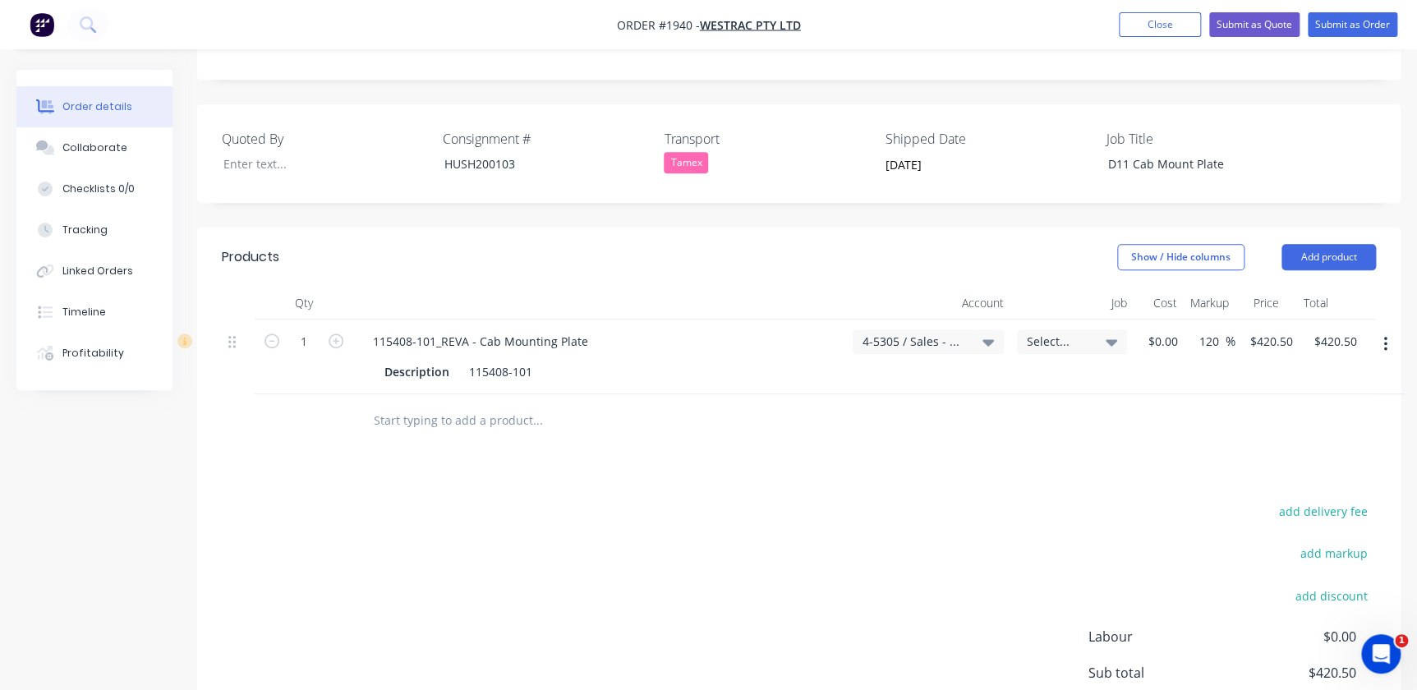
click at [1043, 329] on div "Select..." at bounding box center [1072, 341] width 110 height 25
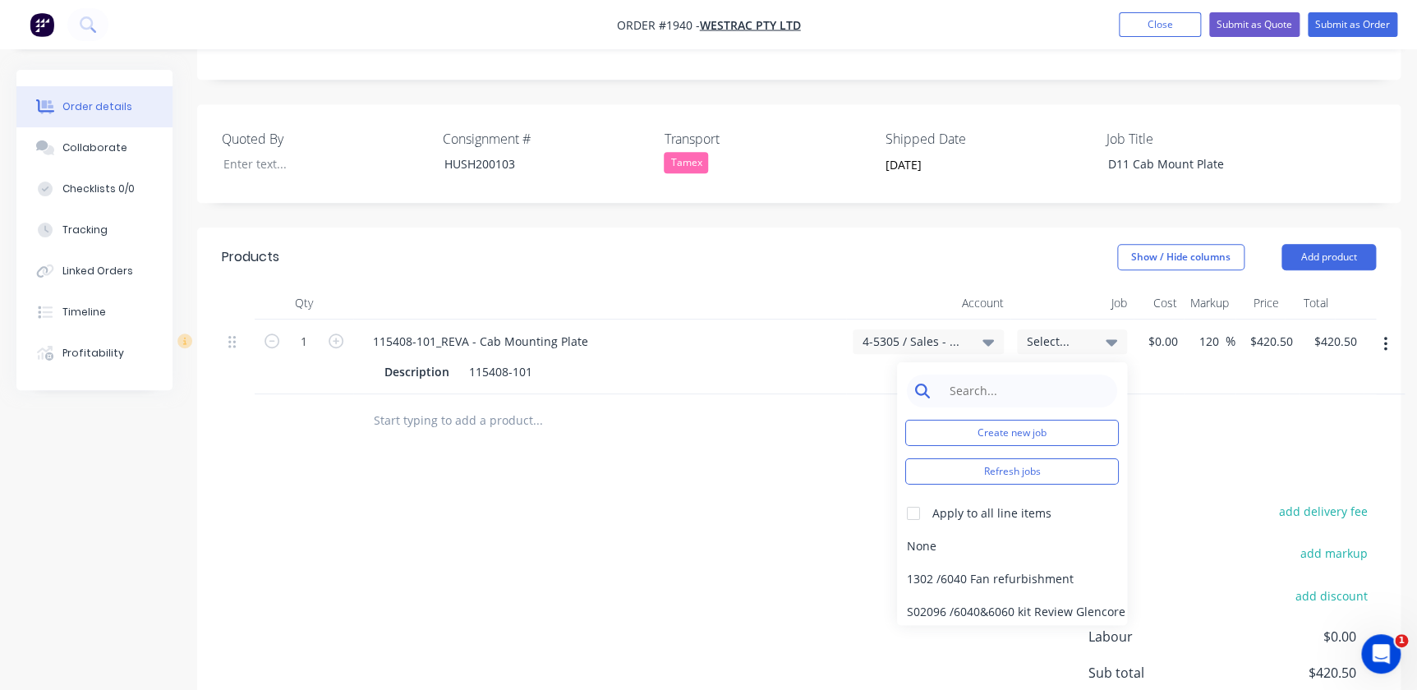
click at [1058, 375] on input at bounding box center [1025, 391] width 168 height 33
click at [943, 375] on input at bounding box center [1025, 391] width 168 height 33
click at [926, 420] on button "Create new job" at bounding box center [1012, 433] width 214 height 26
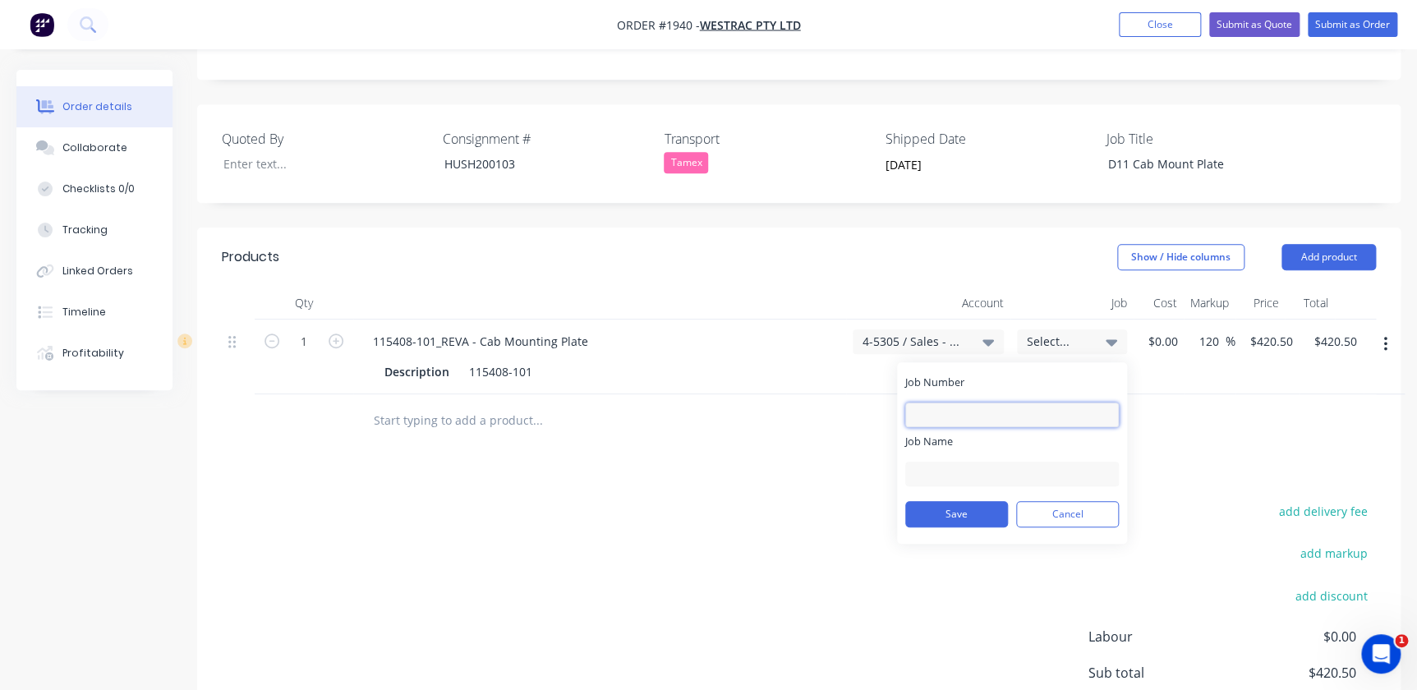
click at [925, 403] on input "Job Number" at bounding box center [1012, 415] width 214 height 25
type input "1940"
type input "W-Trac - DPO Items"
click at [927, 462] on input "W-Trac - DPO Items" at bounding box center [1012, 474] width 214 height 25
drag, startPoint x: 967, startPoint y: 443, endPoint x: 933, endPoint y: 408, distance: 48.2
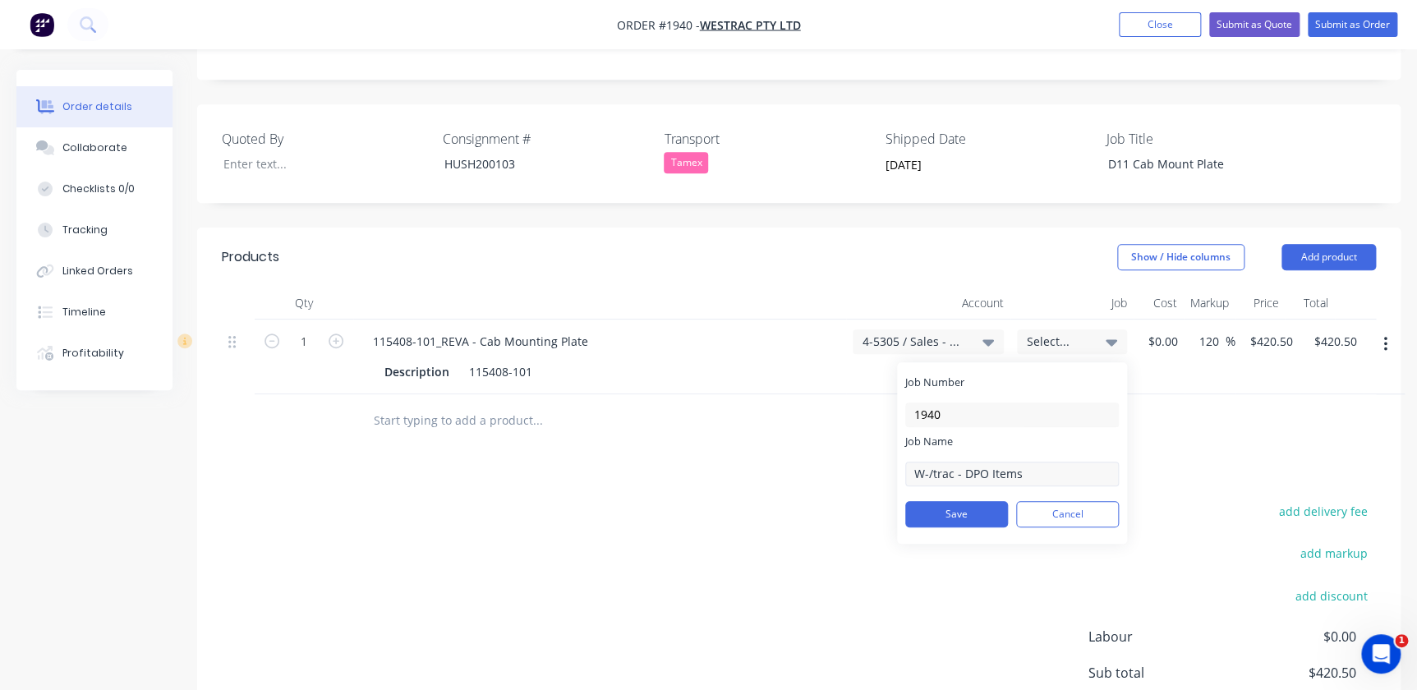
click at [933, 408] on form "Job Number 1940 Job Name W-/trac - DPO Items Save Cancel" at bounding box center [1012, 455] width 214 height 161
click at [929, 462] on input "W-/trac - DPO Items" at bounding box center [1012, 474] width 214 height 25
click at [931, 462] on input "W/trac - DPO Items" at bounding box center [1012, 474] width 214 height 25
type input "W/Trac - DPO Items"
drag, startPoint x: 946, startPoint y: 469, endPoint x: 955, endPoint y: 449, distance: 22.0
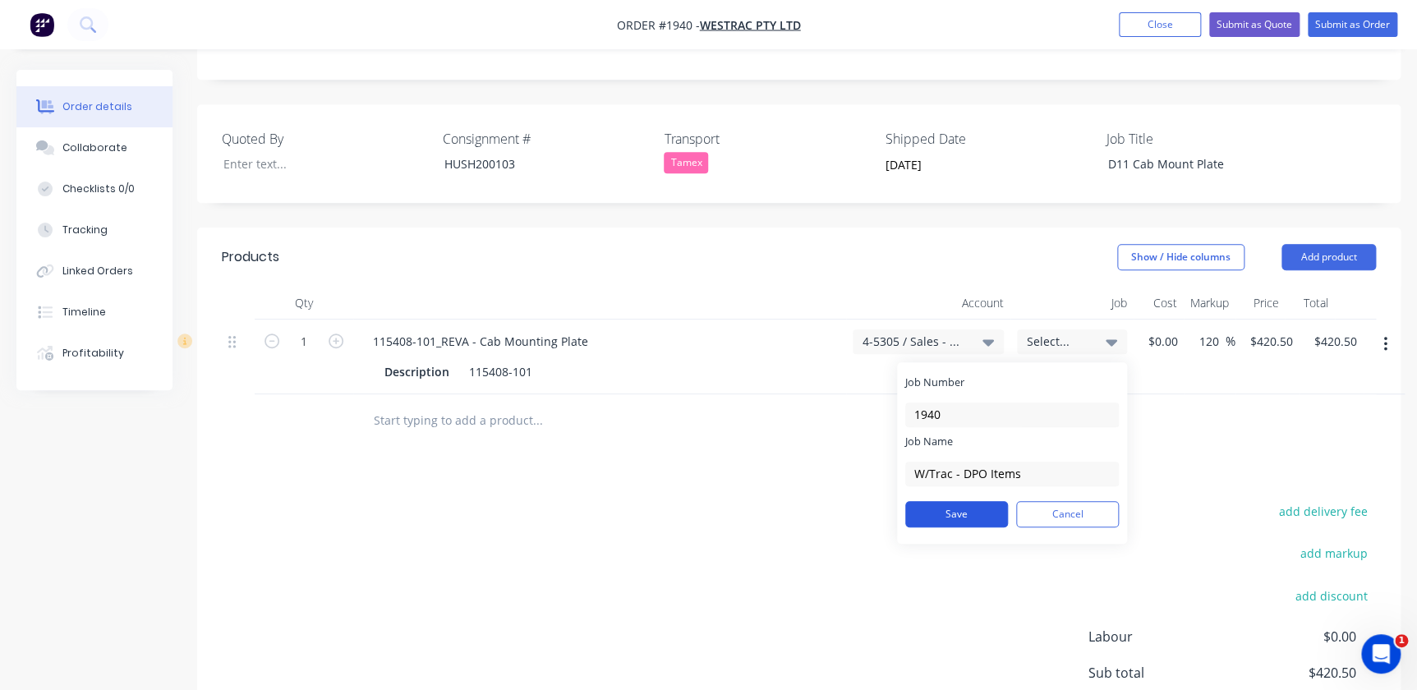
click at [954, 453] on div "Job Number 1940 Job Name W/Trac - DPO Items Save Cancel" at bounding box center [1012, 459] width 230 height 169
click at [955, 501] on button "Save" at bounding box center [956, 514] width 103 height 26
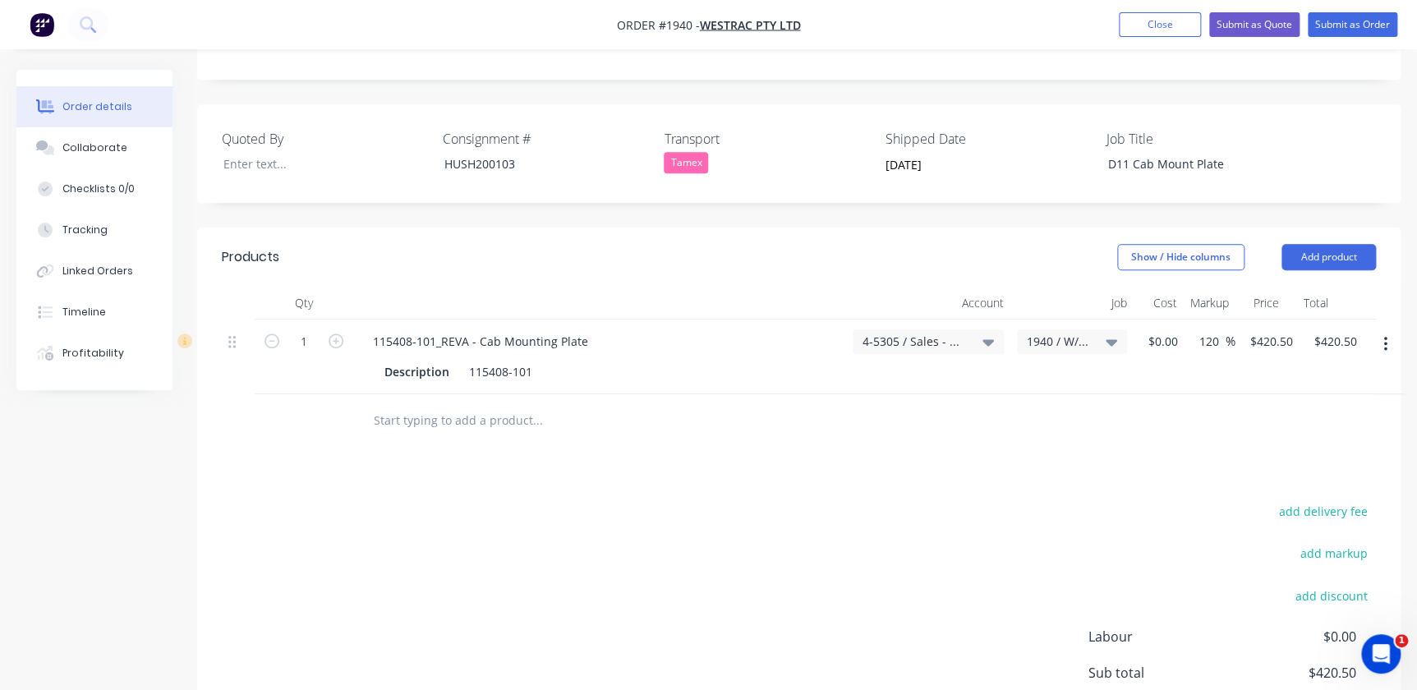
click at [1225, 395] on div "Products Show / Hide columns Add product Qty Account Job Cost Markup Price Tota…" at bounding box center [798, 535] width 1203 height 614
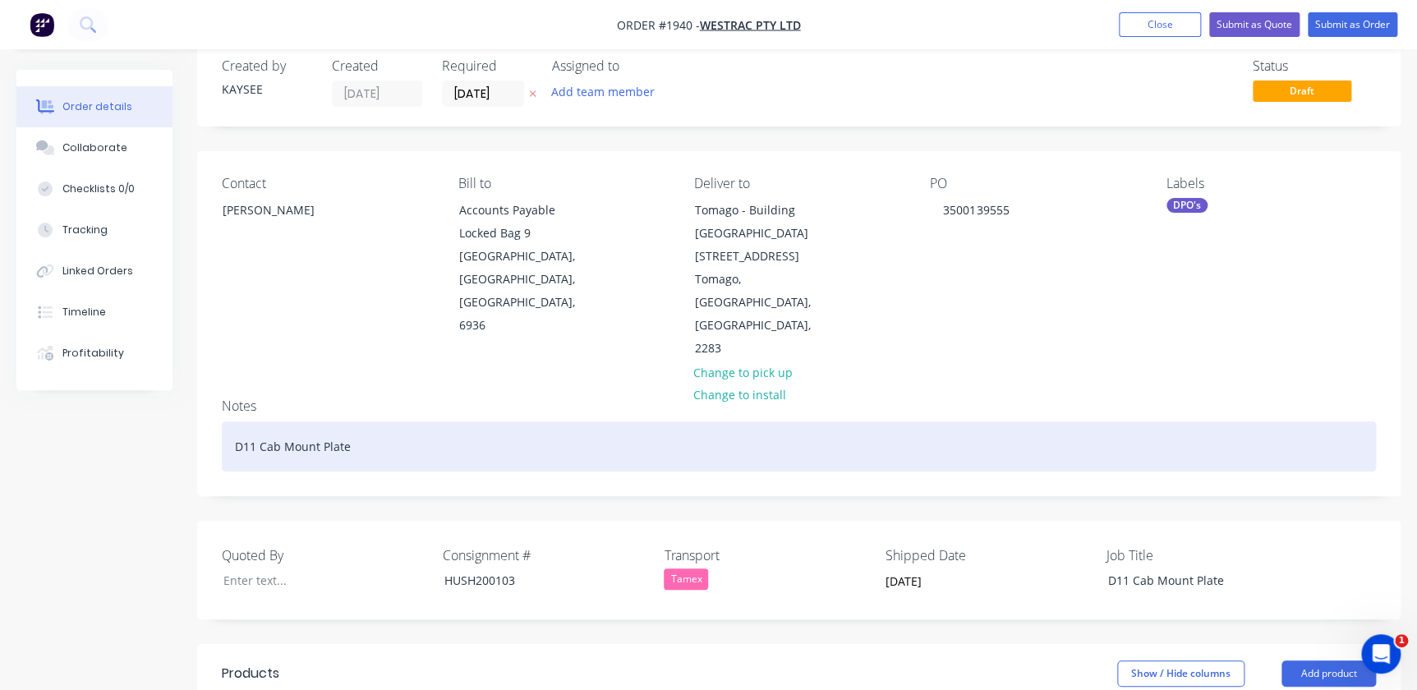
scroll to position [0, 0]
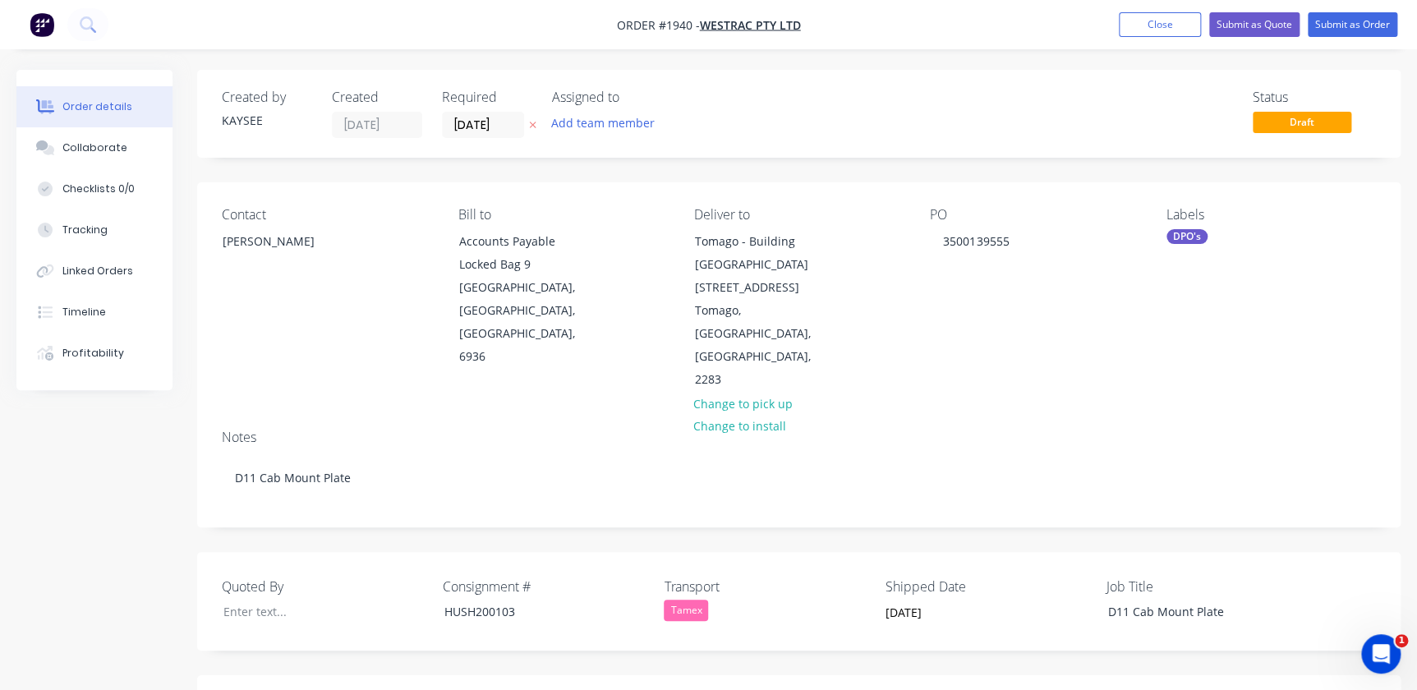
click at [682, 600] on div "Tamex" at bounding box center [686, 610] width 44 height 21
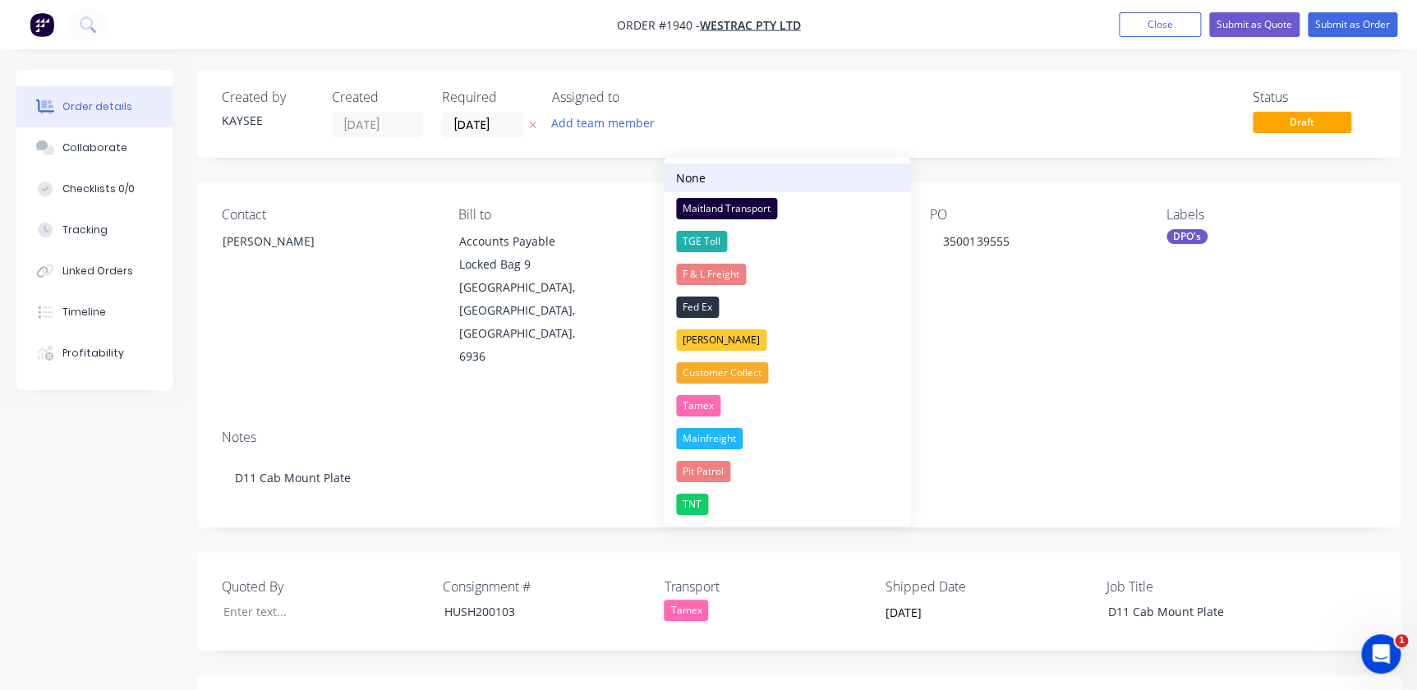
click at [688, 178] on div "None" at bounding box center [691, 177] width 30 height 17
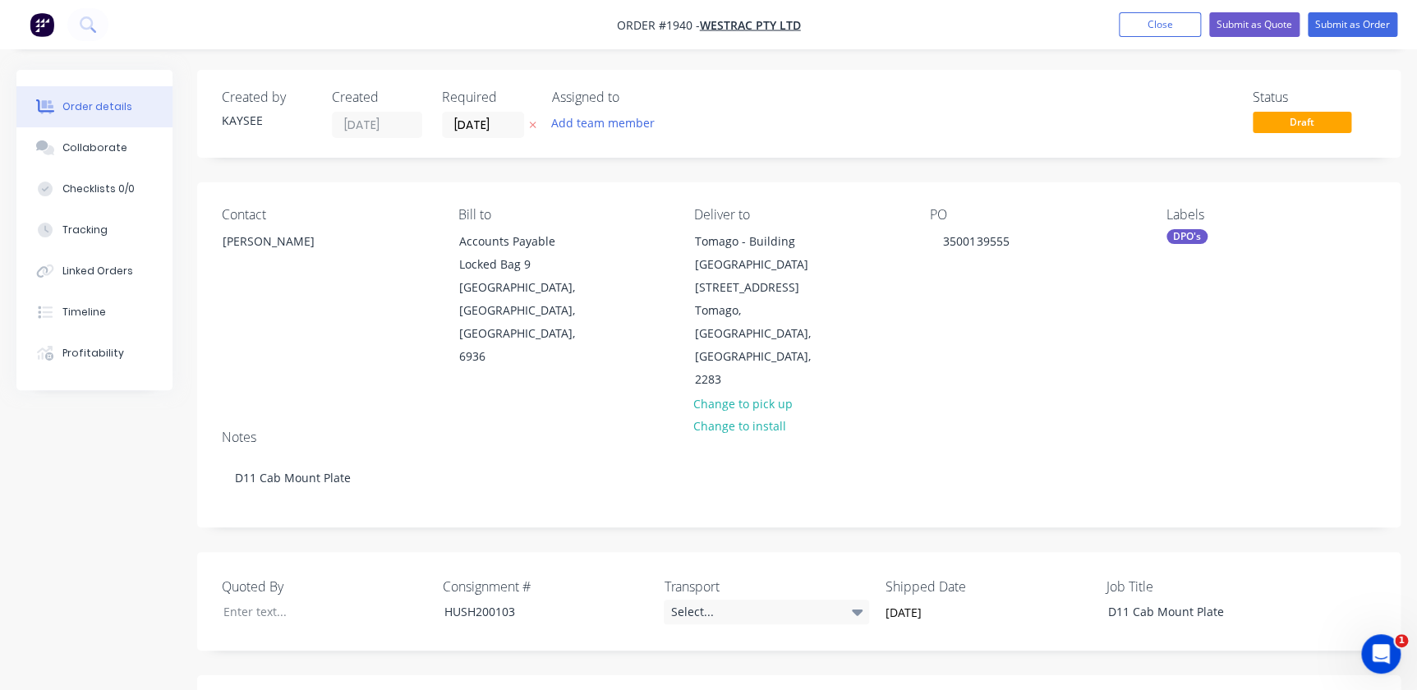
click at [904, 601] on input "[DATE]" at bounding box center [976, 613] width 205 height 25
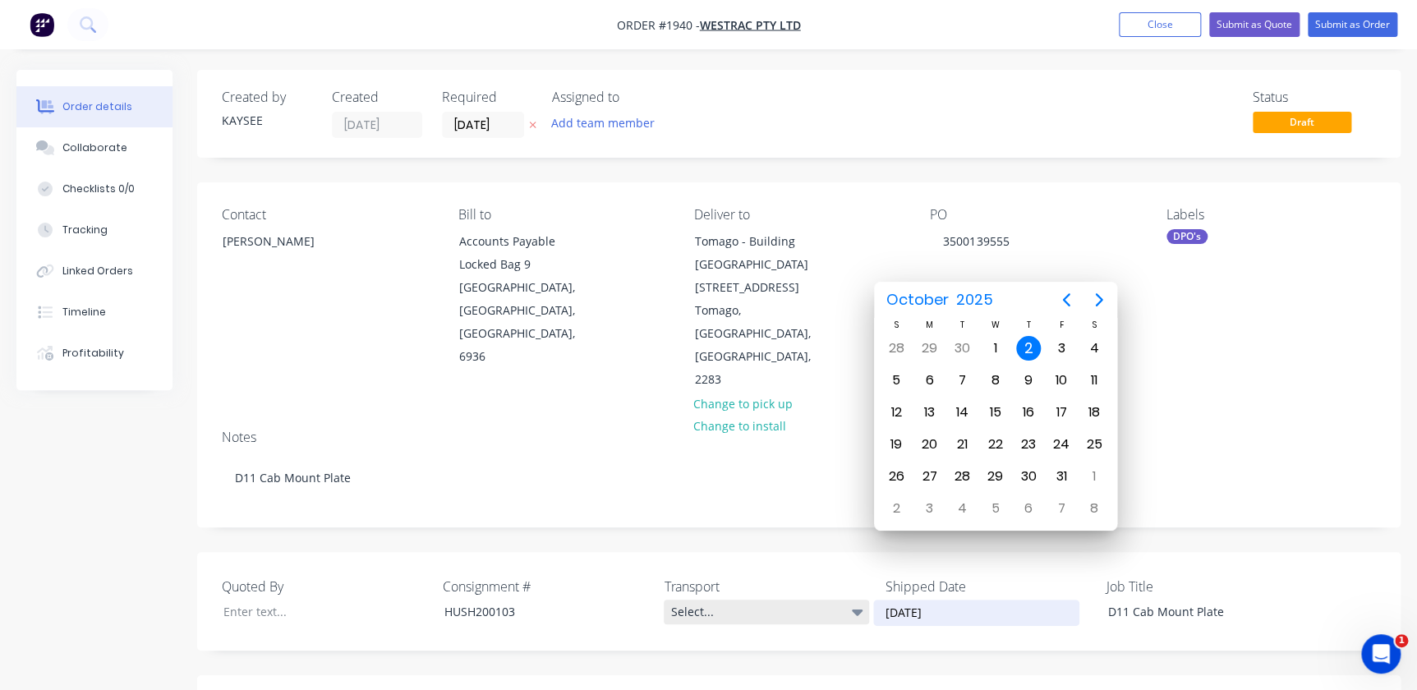
drag, startPoint x: 959, startPoint y: 546, endPoint x: 840, endPoint y: 542, distance: 119.2
click at [851, 552] on div "Quoted By Consignment # HUSH200103 Transport Select... Shipped Date [DATE] Job …" at bounding box center [798, 601] width 1203 height 99
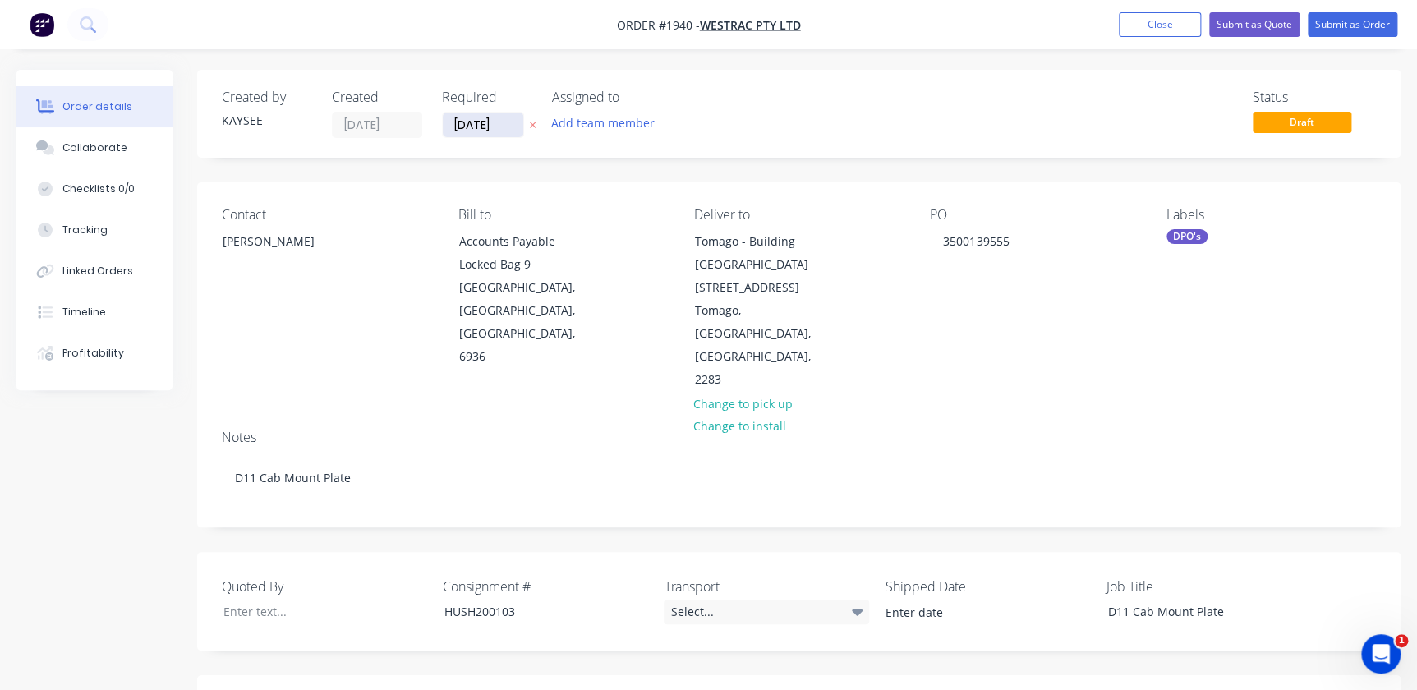
click at [518, 134] on input "[DATE]" at bounding box center [483, 125] width 81 height 25
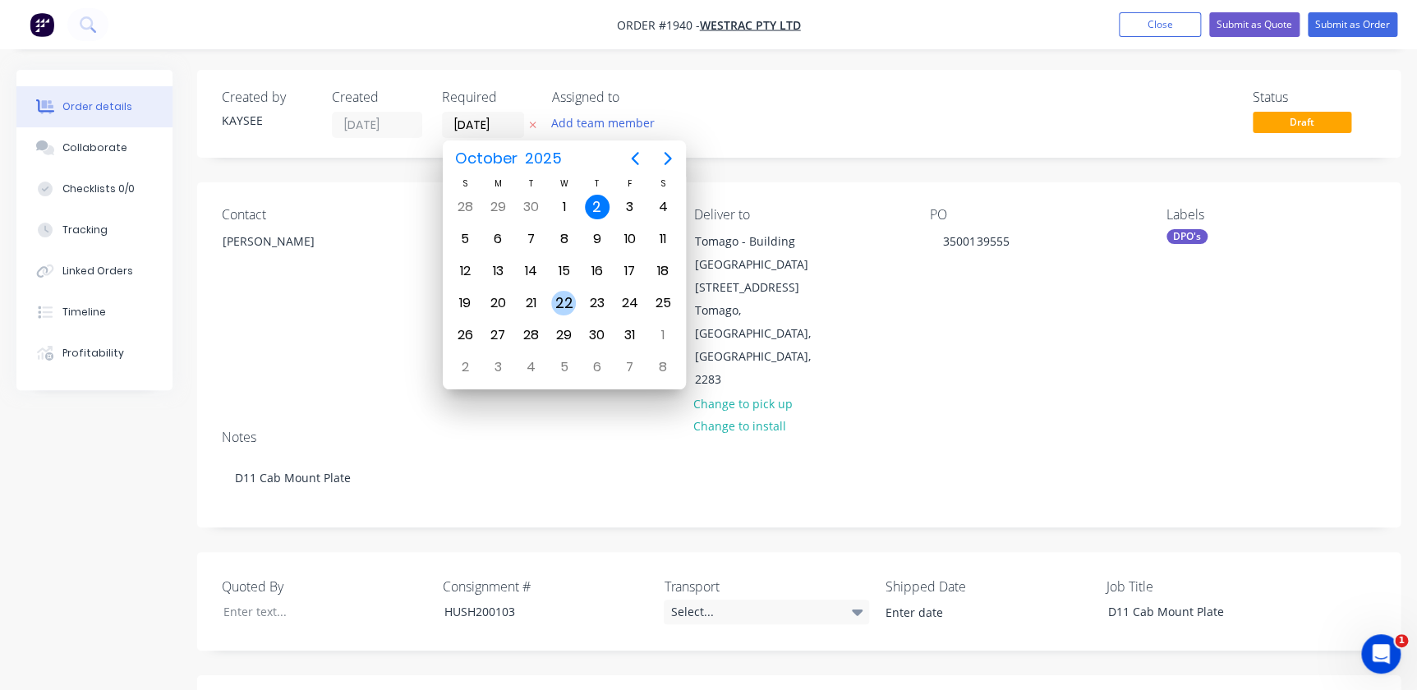
click at [574, 304] on div "22" at bounding box center [563, 303] width 25 height 25
type input "[DATE]"
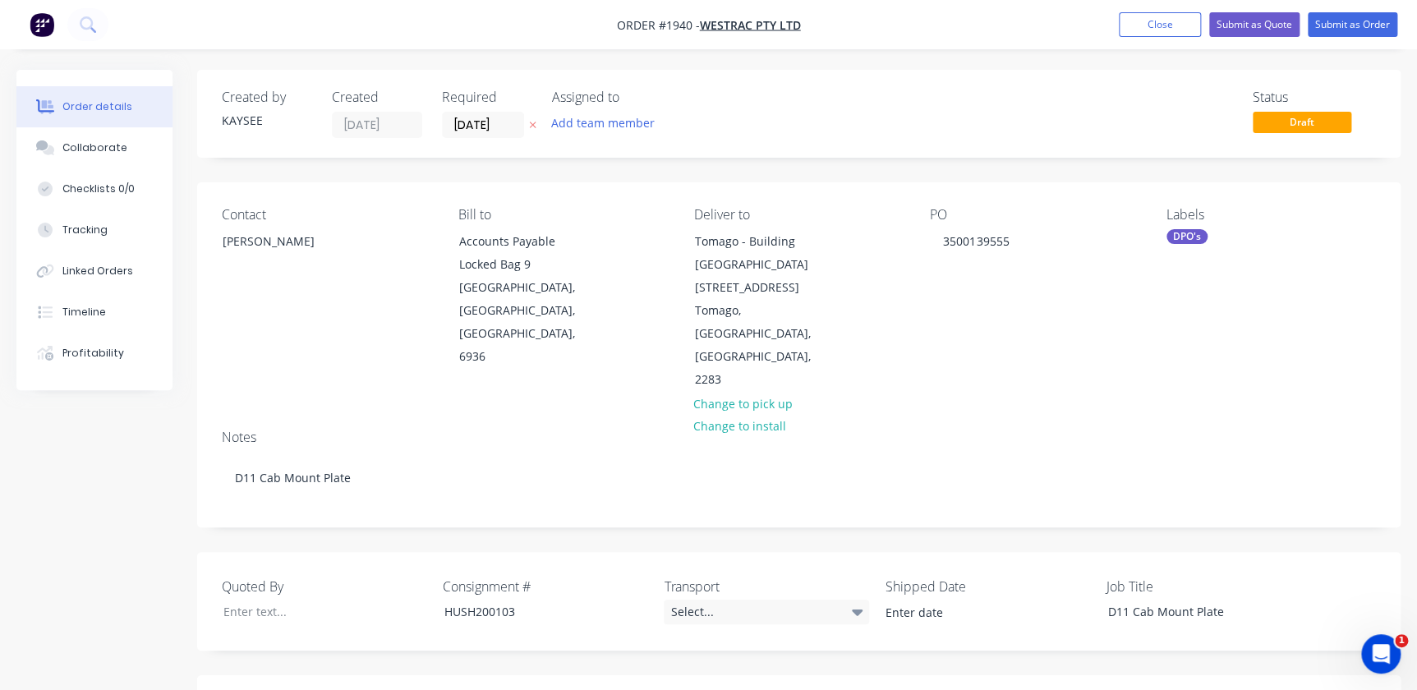
click at [823, 122] on div "Status Draft" at bounding box center [1046, 114] width 660 height 48
click at [1352, 21] on button "Submit as Order" at bounding box center [1353, 24] width 90 height 25
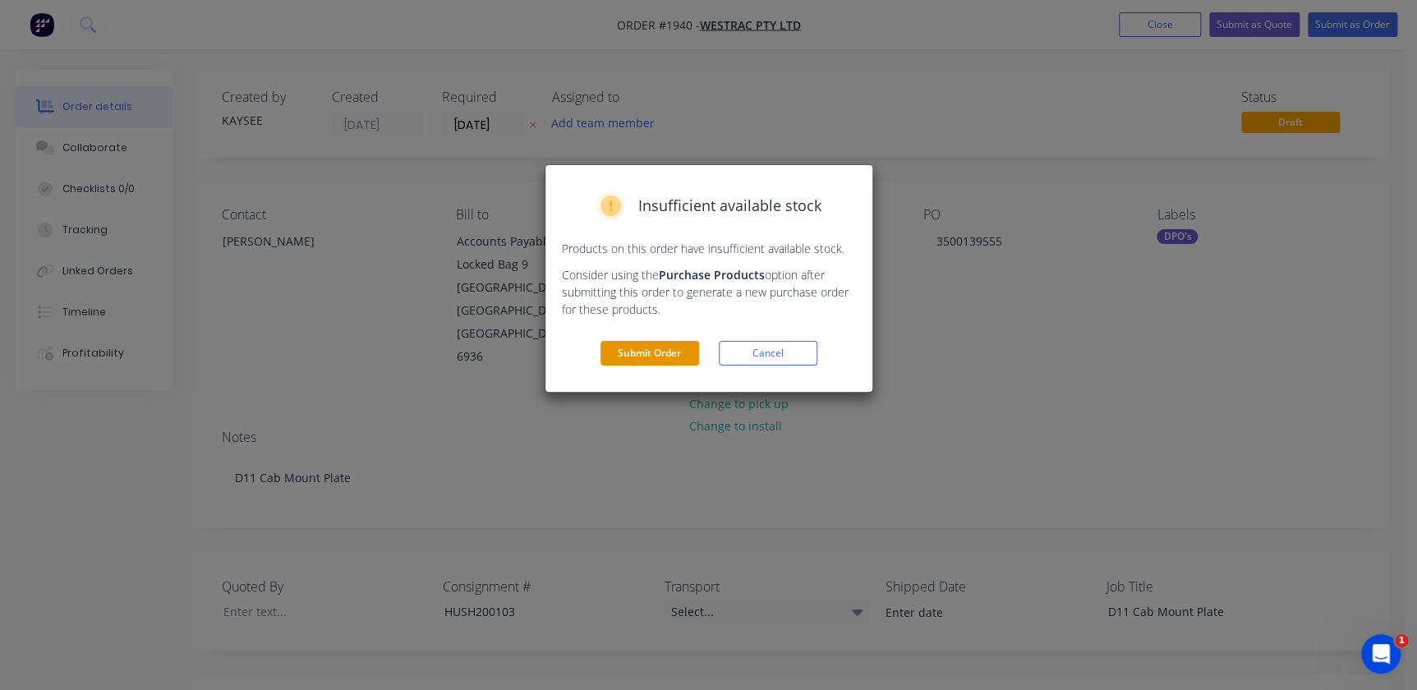
click at [621, 347] on button "Submit Order" at bounding box center [650, 353] width 99 height 25
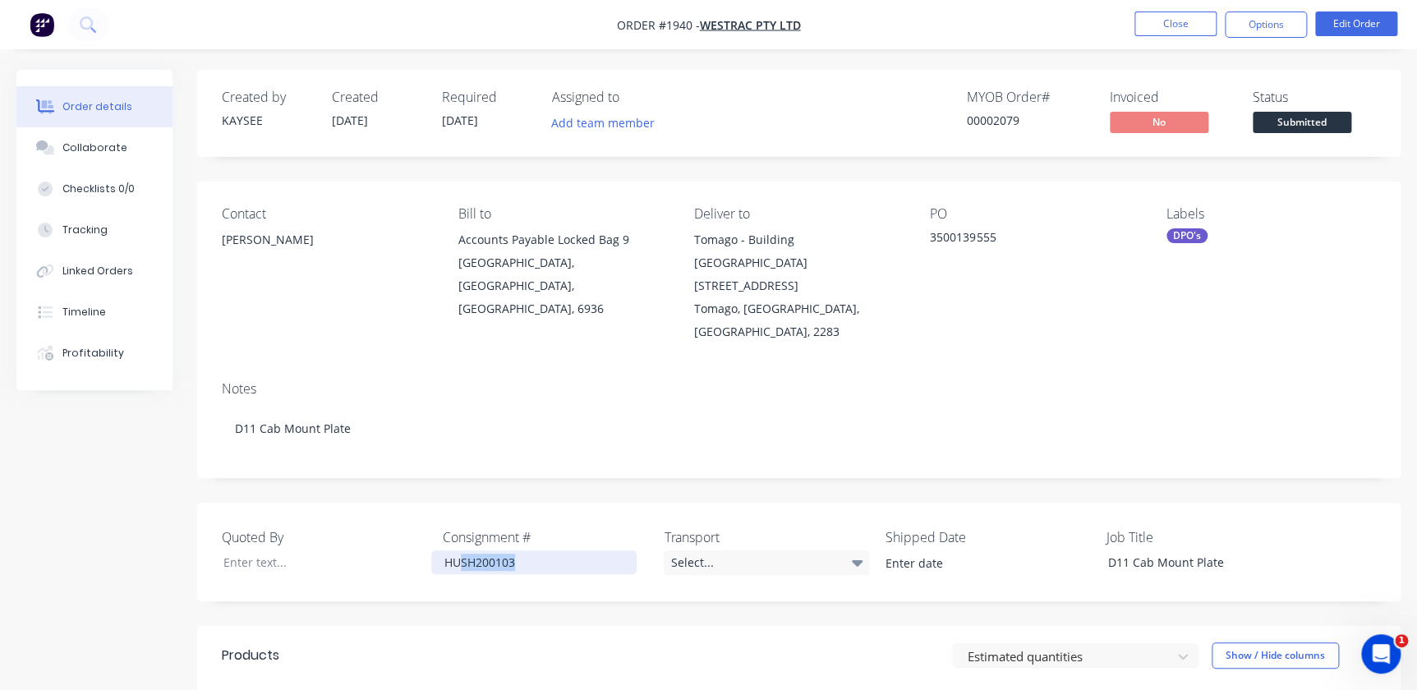
drag, startPoint x: 513, startPoint y: 515, endPoint x: 380, endPoint y: 501, distance: 133.0
click at [414, 510] on div "Quoted By Consignment # HUSH200103 Transport Select... Shipped Date Job Title D…" at bounding box center [798, 552] width 1203 height 99
click at [1045, 551] on input at bounding box center [976, 563] width 205 height 25
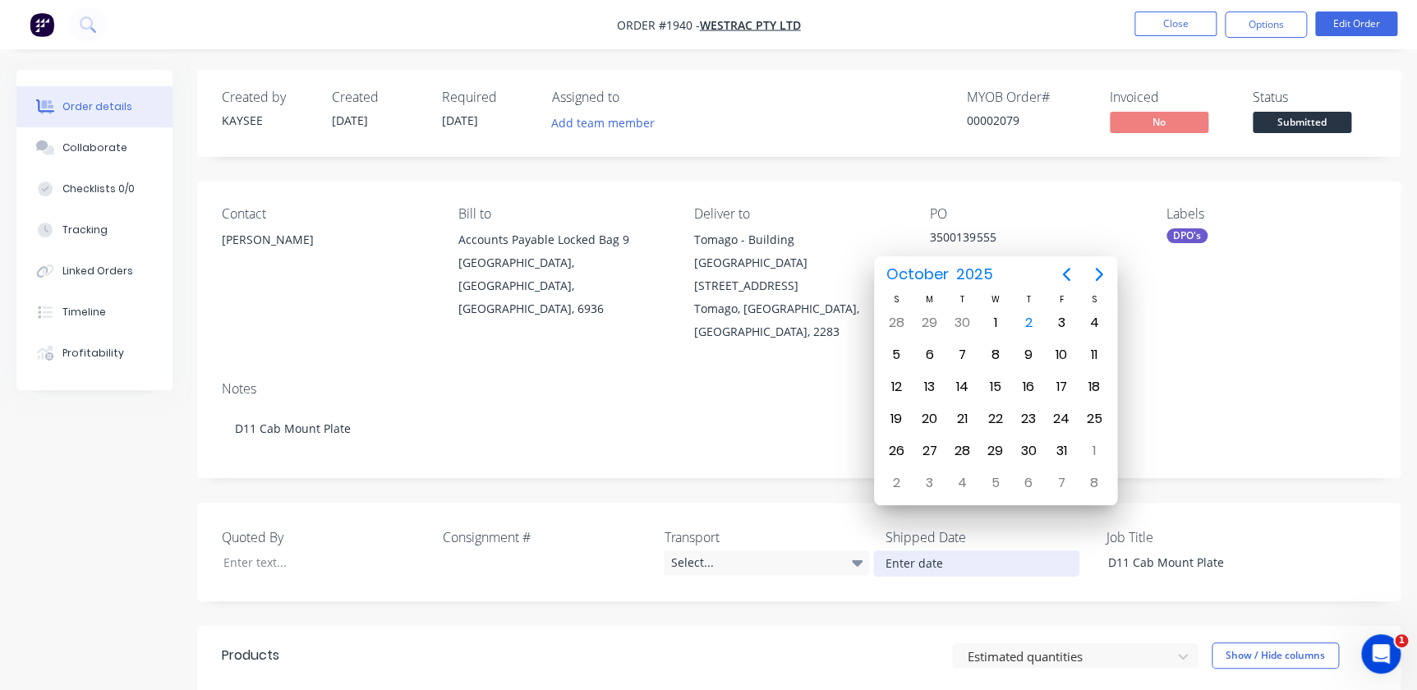
click at [724, 626] on header "Products Estimated quantities Show / Hide columns" at bounding box center [798, 655] width 1203 height 59
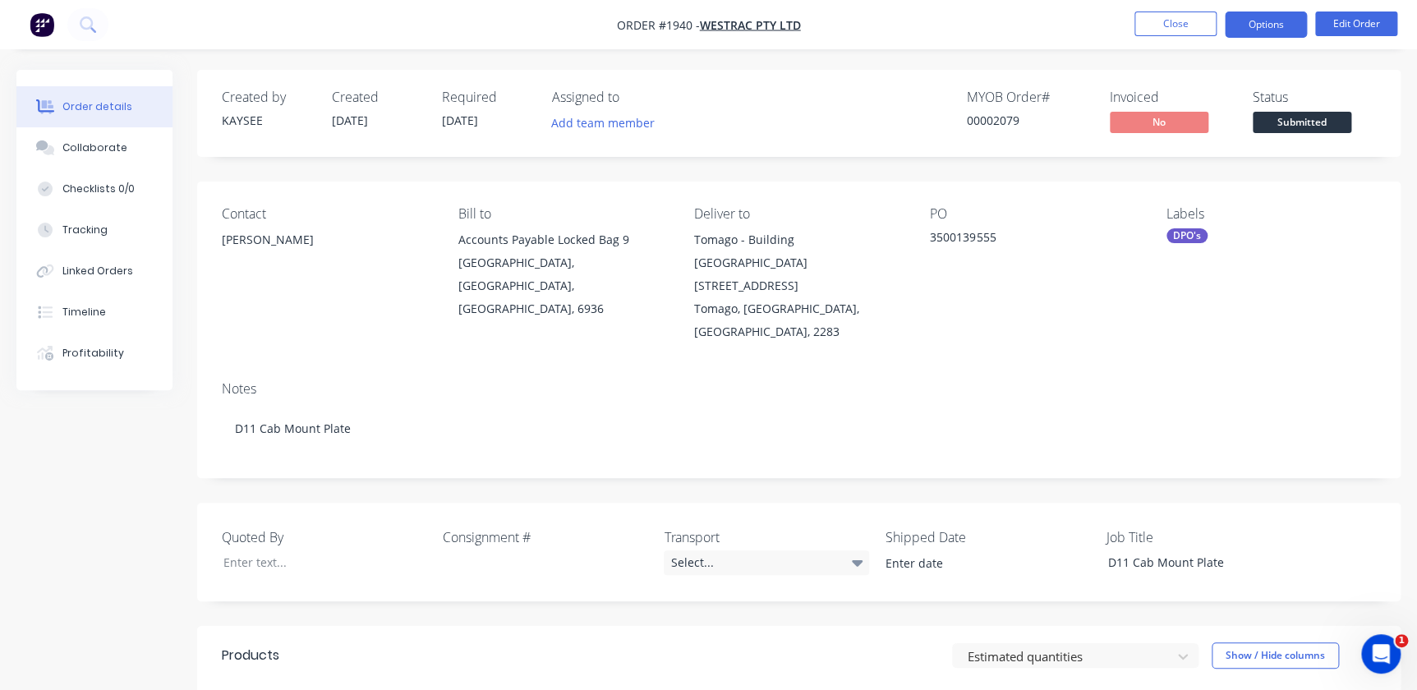
click at [1268, 22] on button "Options" at bounding box center [1266, 25] width 82 height 26
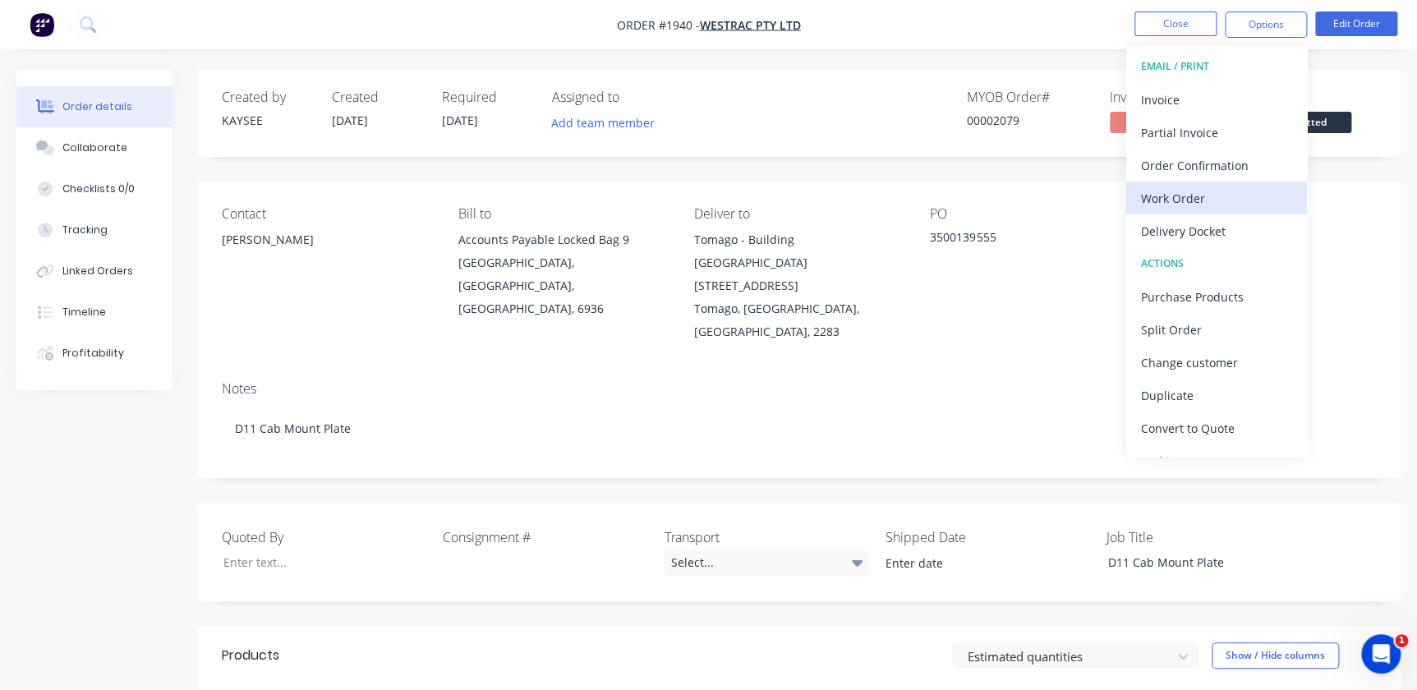
click at [1180, 189] on div "Work Order" at bounding box center [1216, 198] width 151 height 24
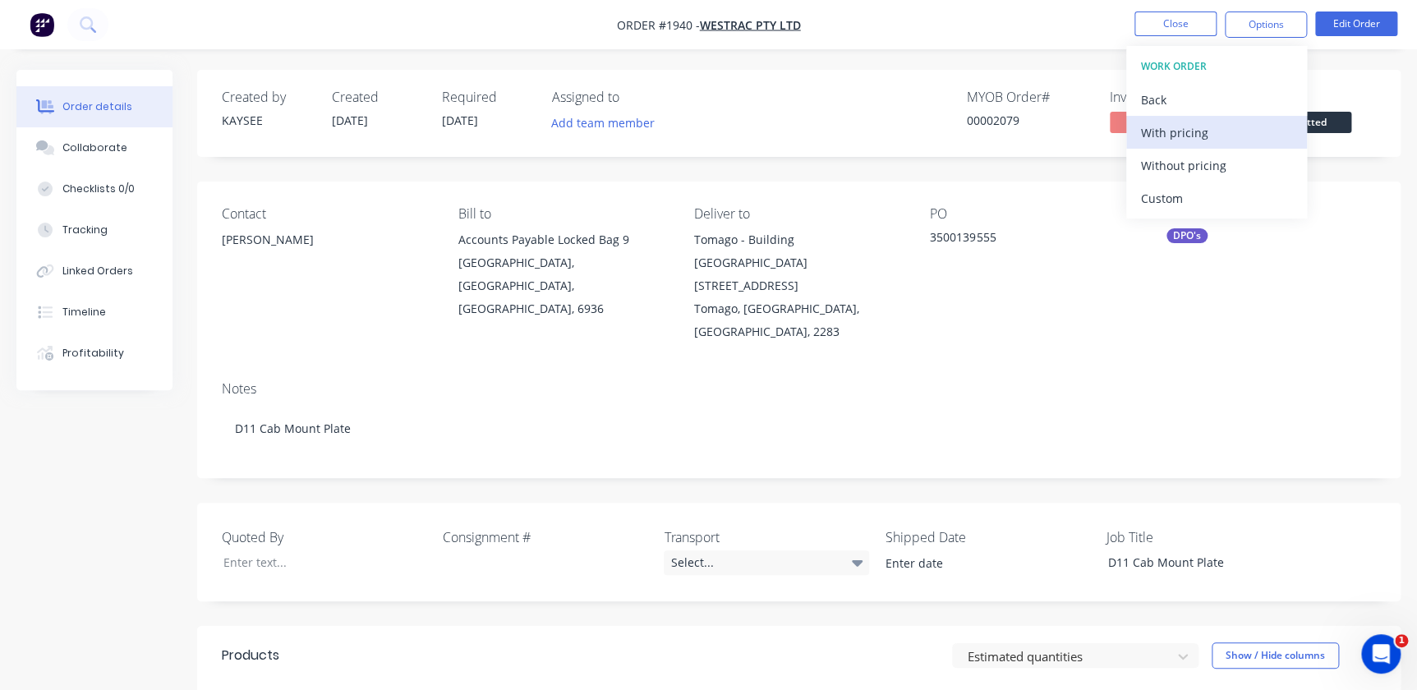
click at [1169, 133] on div "With pricing" at bounding box center [1216, 133] width 151 height 24
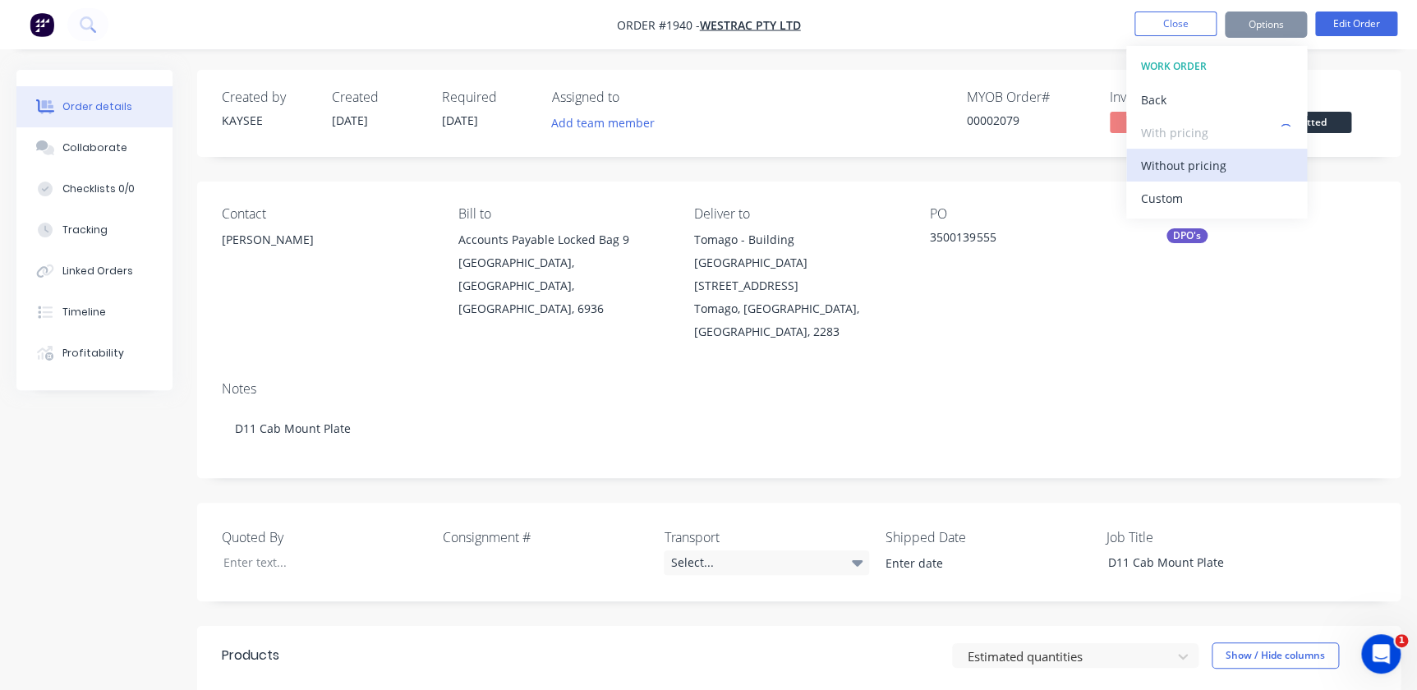
click at [1194, 159] on div "Without pricing" at bounding box center [1216, 166] width 151 height 24
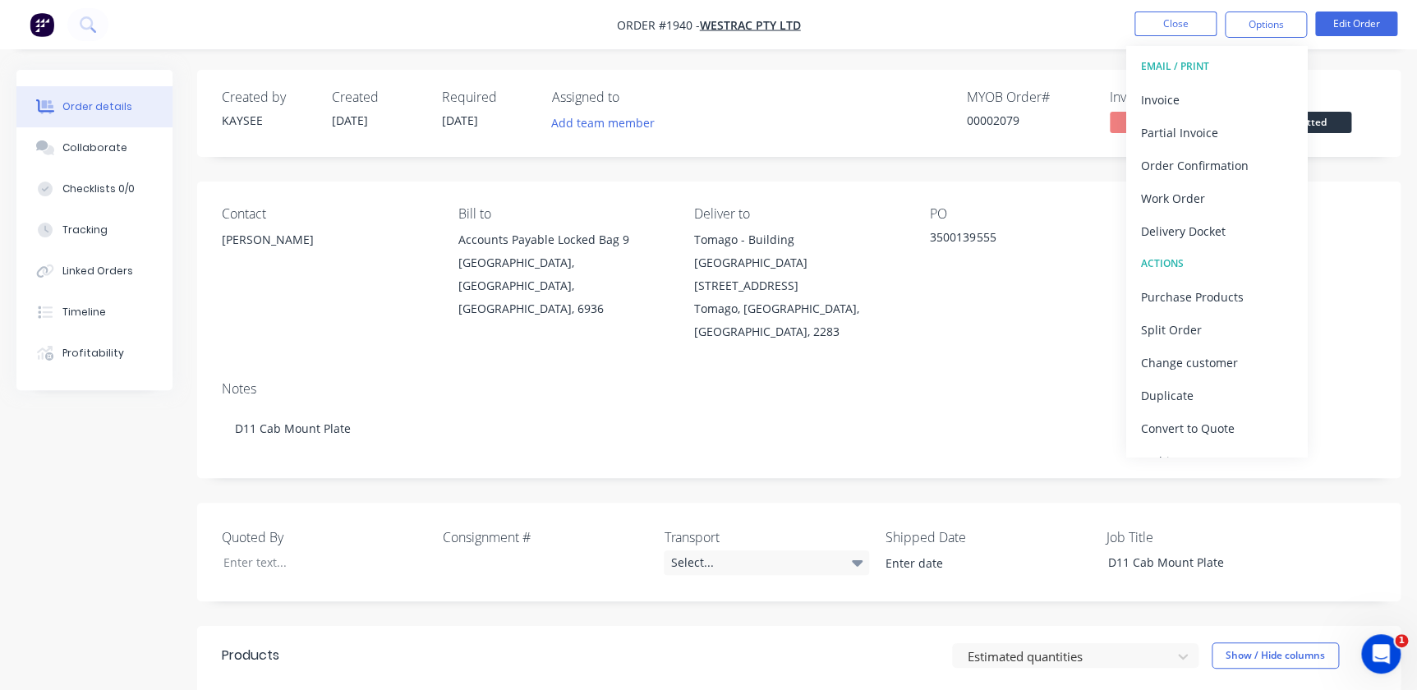
click at [860, 125] on div "MYOB Order # 00002079 Invoiced No Status Submitted" at bounding box center [1046, 114] width 660 height 48
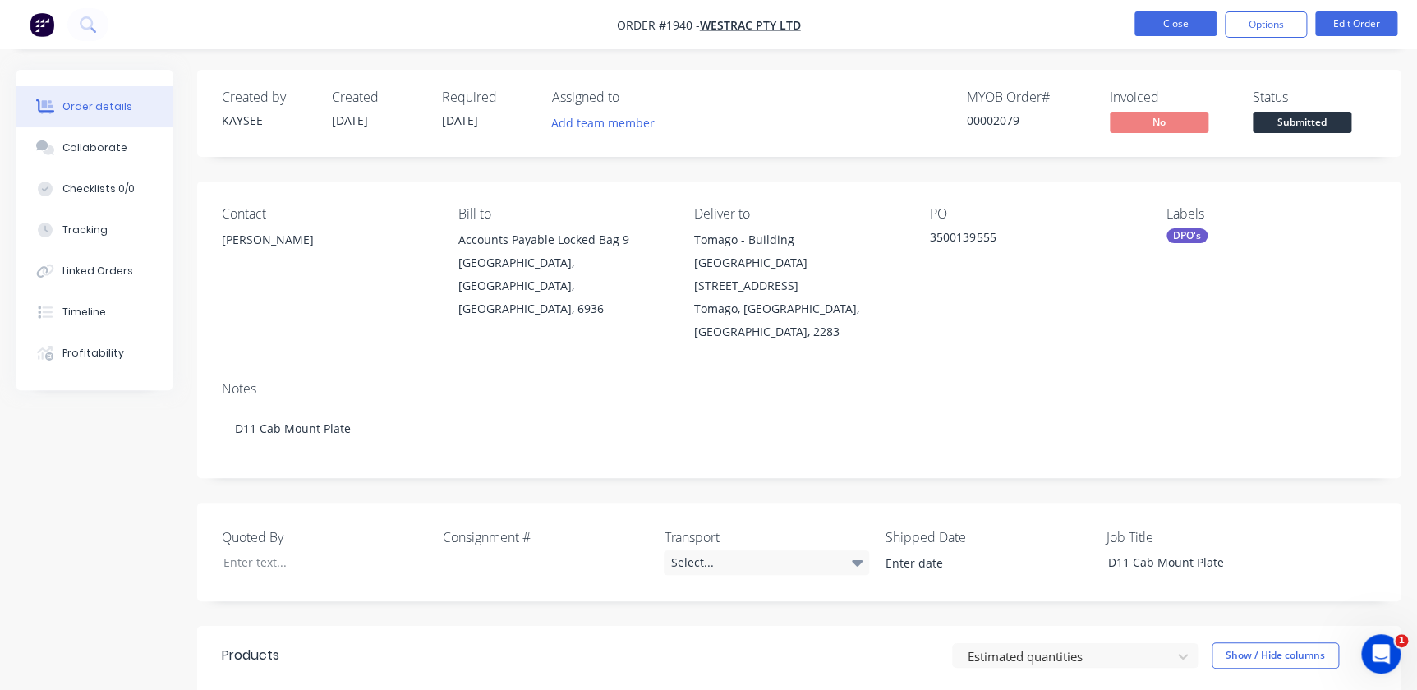
drag, startPoint x: 1177, startPoint y: 30, endPoint x: 1157, endPoint y: 11, distance: 27.3
click at [1157, 12] on button "Close" at bounding box center [1175, 24] width 82 height 25
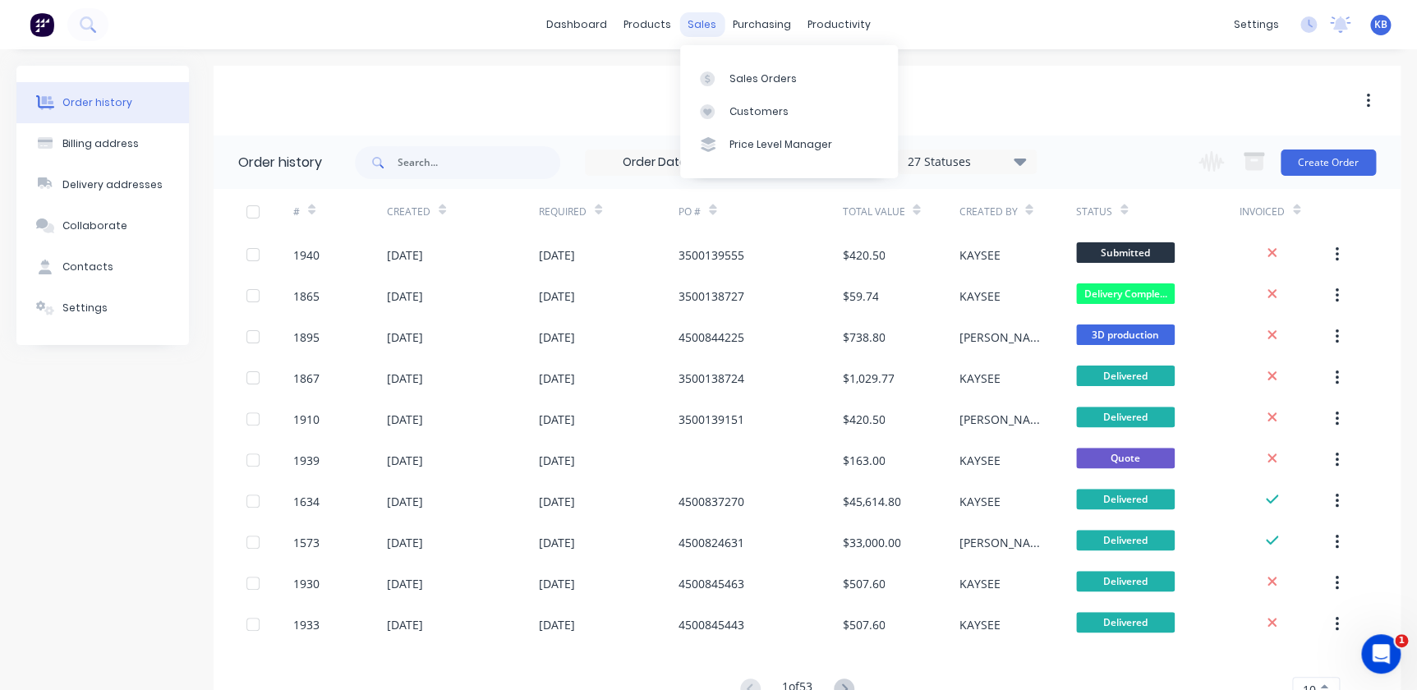
click at [713, 13] on div "sales" at bounding box center [701, 24] width 45 height 25
click at [735, 77] on div "Sales Orders" at bounding box center [762, 78] width 67 height 15
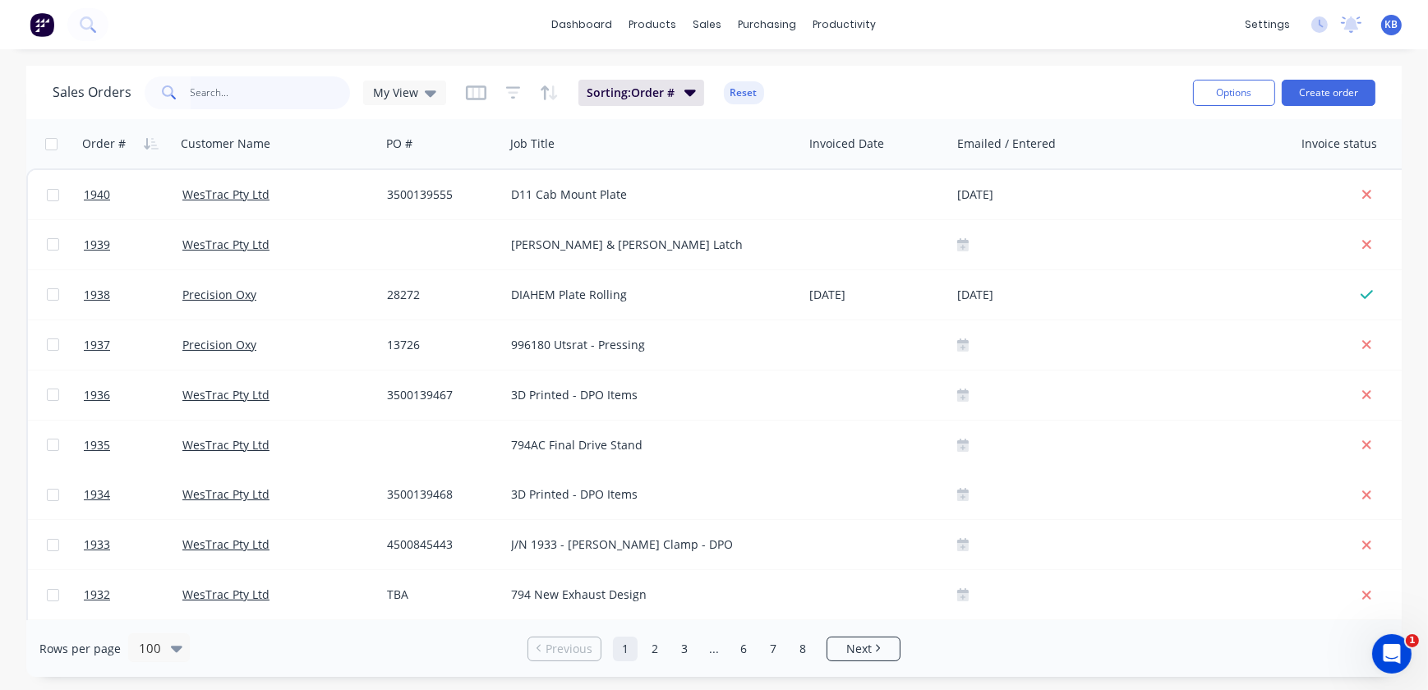
click at [223, 102] on input "text" at bounding box center [271, 92] width 160 height 33
click at [228, 88] on input "text" at bounding box center [271, 92] width 160 height 33
paste input "107655-002"
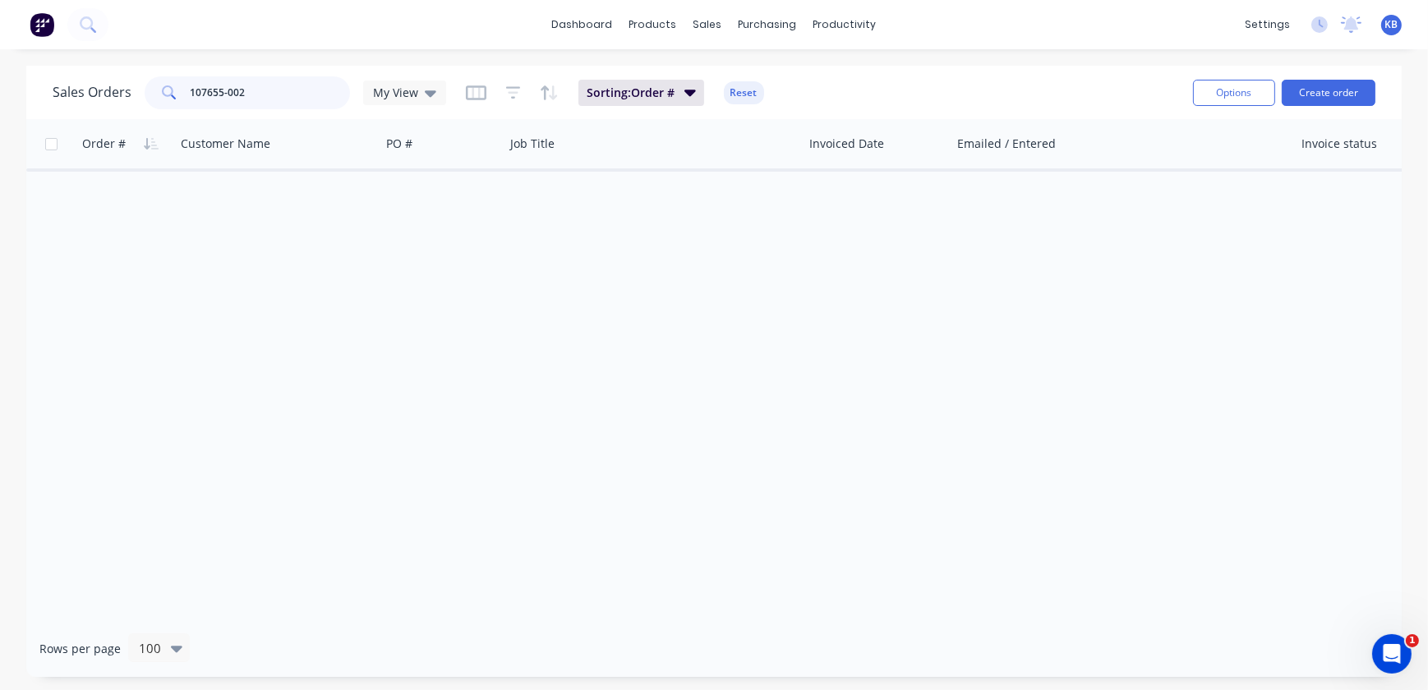
click at [258, 92] on input "107655-002" at bounding box center [271, 92] width 160 height 33
type input "107655"
click at [702, 29] on div "sales" at bounding box center [707, 24] width 45 height 25
click at [733, 78] on link "Sales Orders" at bounding box center [795, 78] width 218 height 33
drag, startPoint x: 232, startPoint y: 96, endPoint x: 48, endPoint y: 82, distance: 184.5
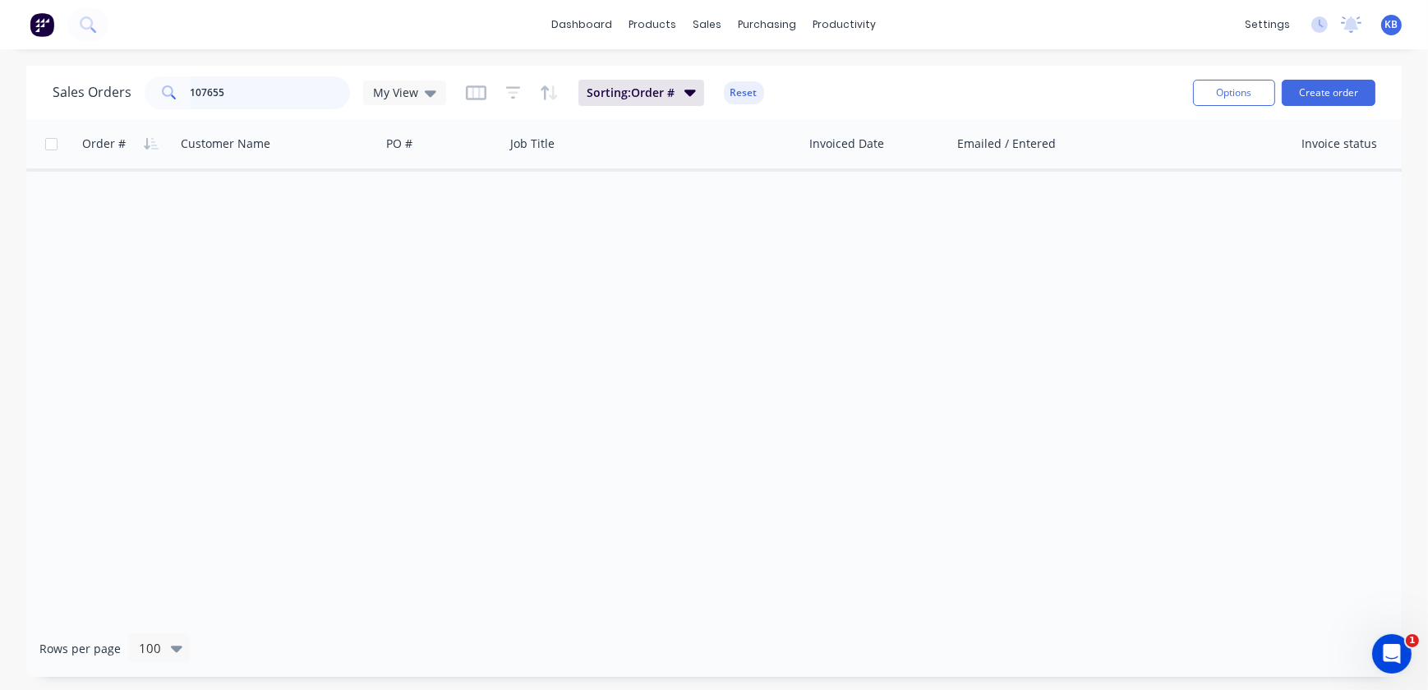
click at [47, 82] on div "Sales Orders 107655 My View Sorting: Order # Reset Options Create order" at bounding box center [713, 92] width 1375 height 53
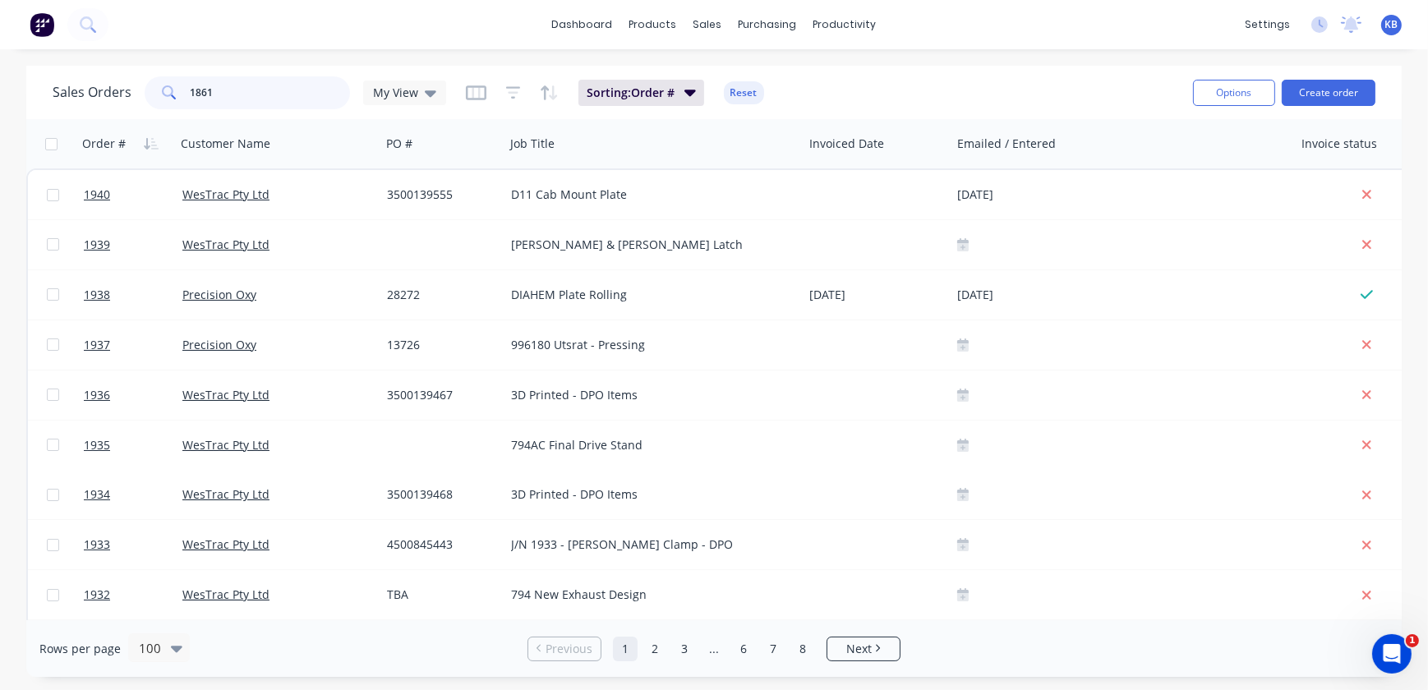
type input "1861"
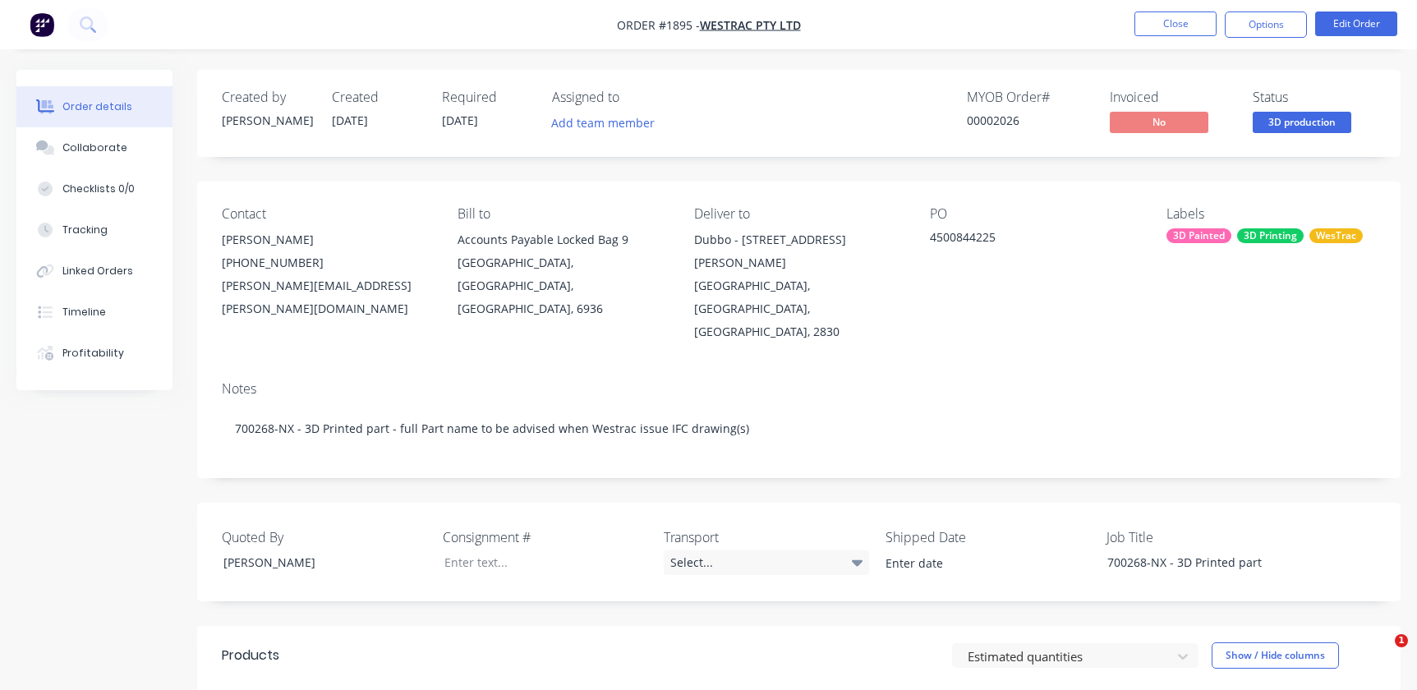
click at [1198, 16] on button "Close" at bounding box center [1175, 24] width 82 height 25
